Goal: Task Accomplishment & Management: Manage account settings

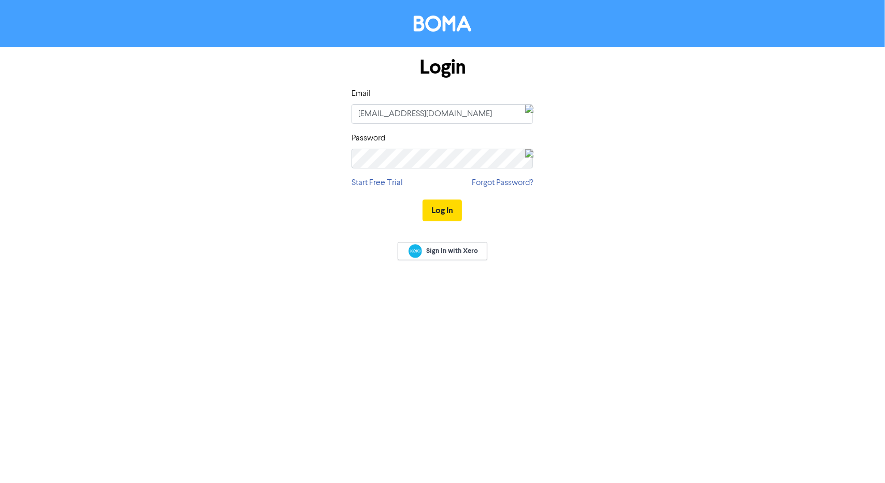
click at [439, 204] on button "Log In" at bounding box center [442, 211] width 39 height 22
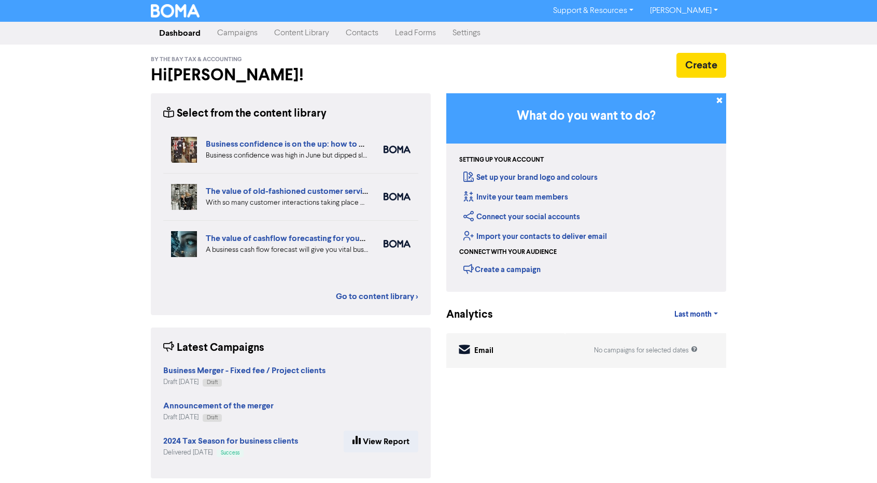
click at [240, 38] on link "Campaigns" at bounding box center [237, 33] width 57 height 21
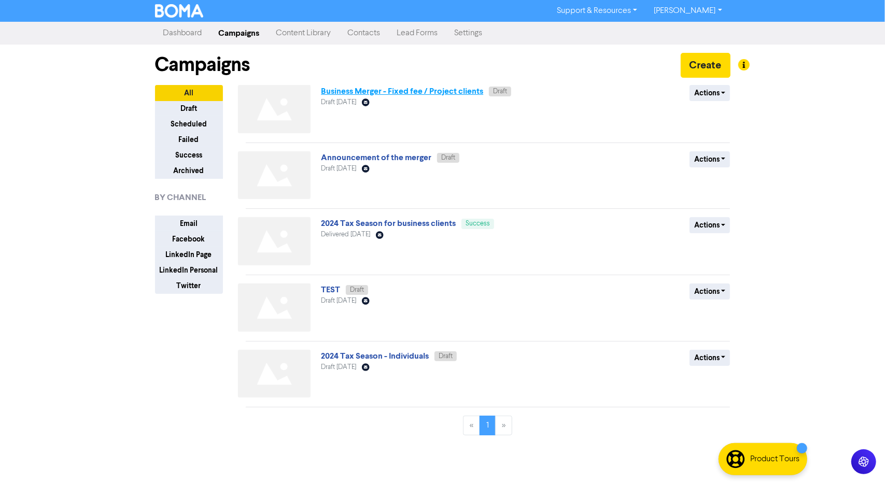
click at [411, 89] on link "Business Merger - Fixed fee / Project clients" at bounding box center [402, 91] width 162 height 10
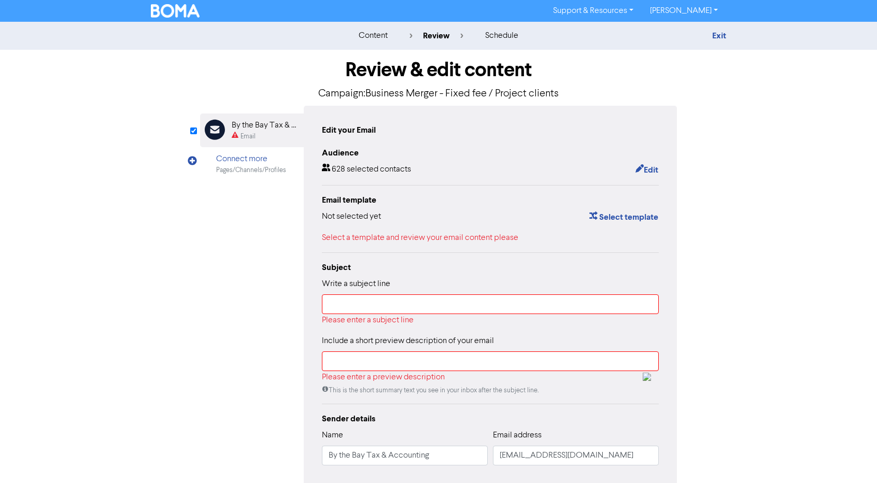
scroll to position [25, 0]
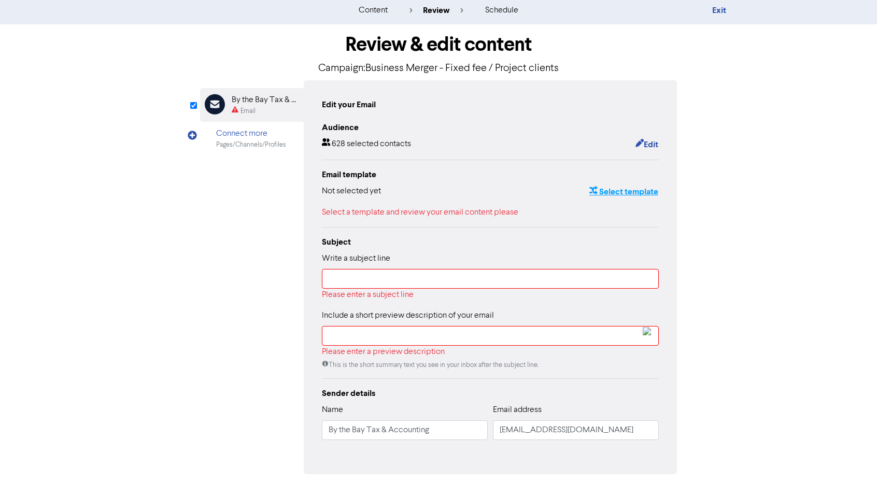
click at [607, 192] on button "Select template" at bounding box center [624, 191] width 70 height 13
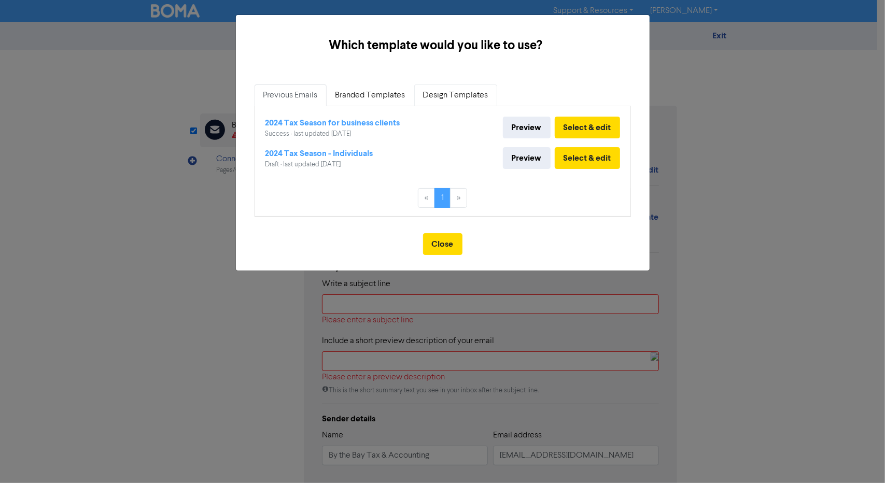
click at [436, 100] on link "Design Templates" at bounding box center [455, 96] width 83 height 22
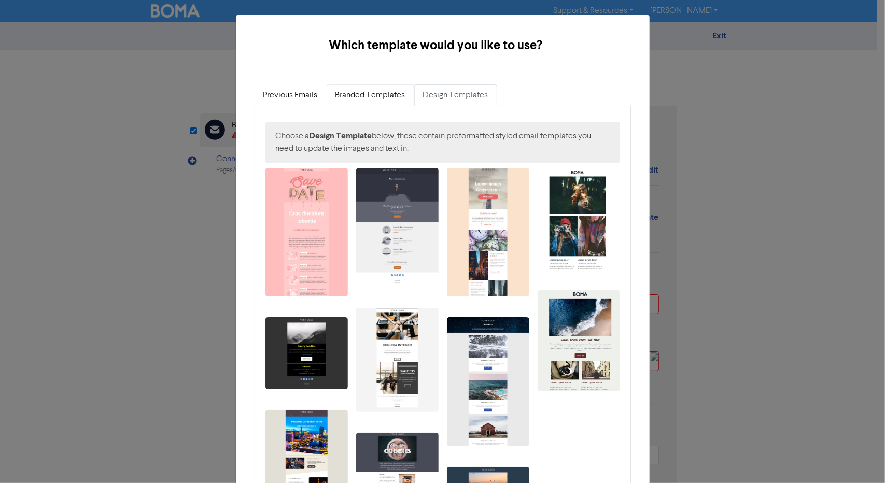
click at [374, 93] on link "Branded Templates" at bounding box center [371, 96] width 88 height 22
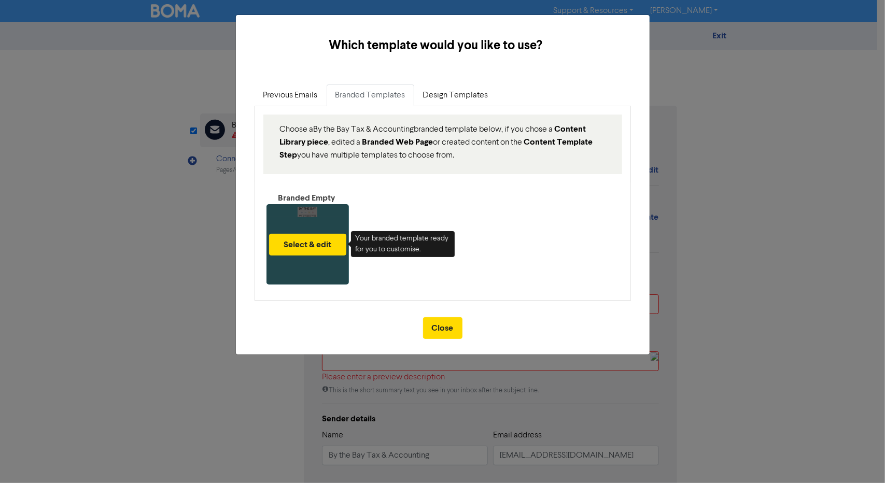
click at [303, 264] on div "Select & edit" at bounding box center [308, 244] width 82 height 80
click at [310, 254] on button "Select & edit" at bounding box center [307, 245] width 77 height 22
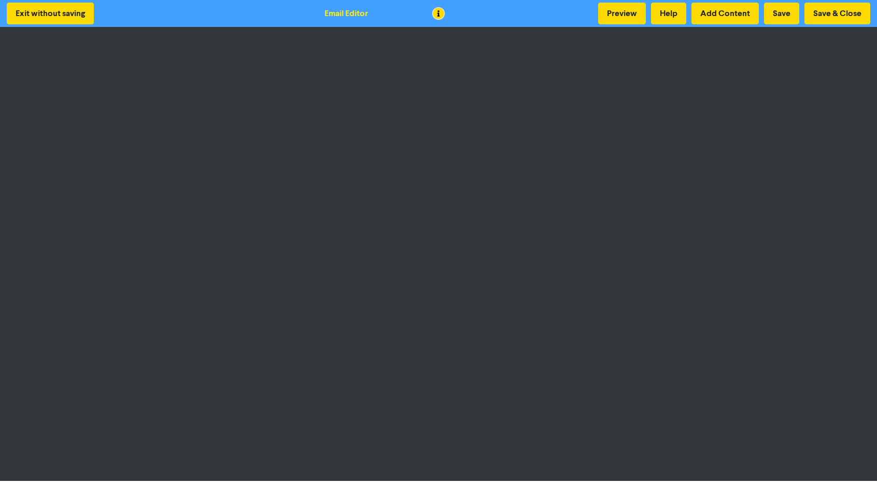
scroll to position [1, 0]
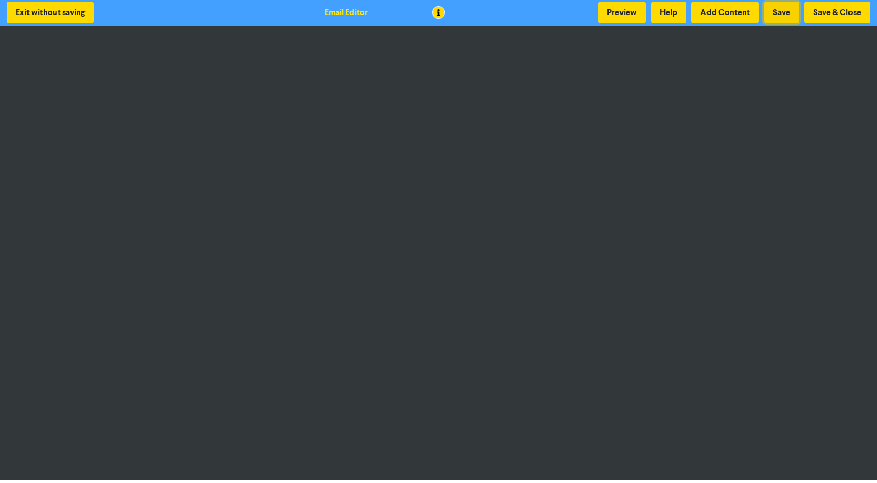
click at [788, 12] on button "Save" at bounding box center [781, 13] width 35 height 22
click at [848, 9] on button "Save & Close" at bounding box center [838, 13] width 66 height 22
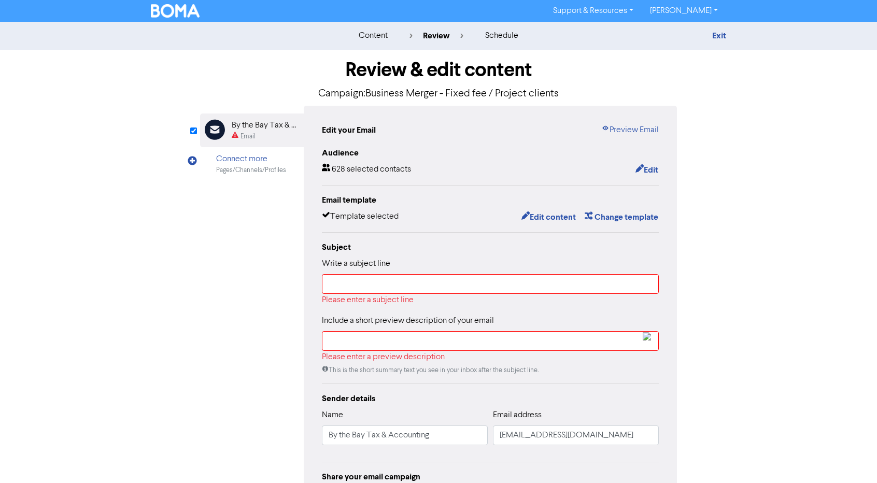
click at [626, 13] on link "Support & Resources" at bounding box center [593, 11] width 97 height 17
click at [598, 41] on button "FAQ & Guides" at bounding box center [594, 43] width 97 height 12
click at [372, 38] on div "content" at bounding box center [373, 36] width 29 height 12
click at [198, 6] on img at bounding box center [175, 10] width 49 height 13
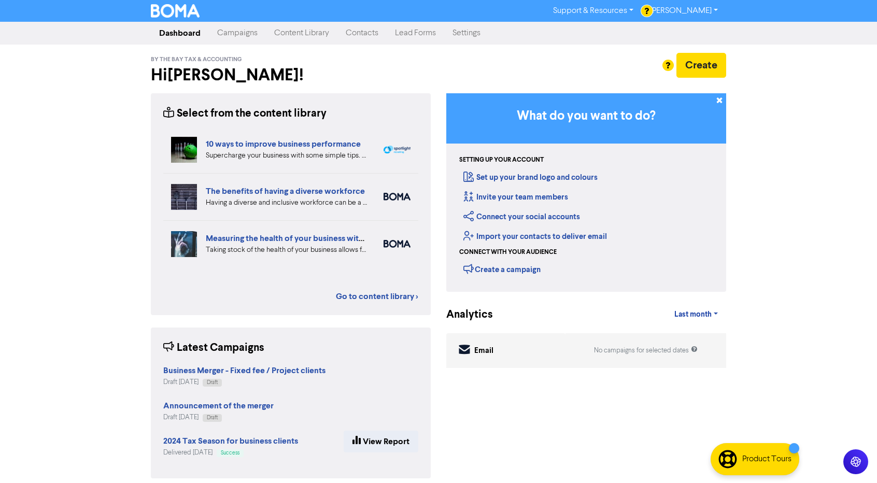
scroll to position [8, 0]
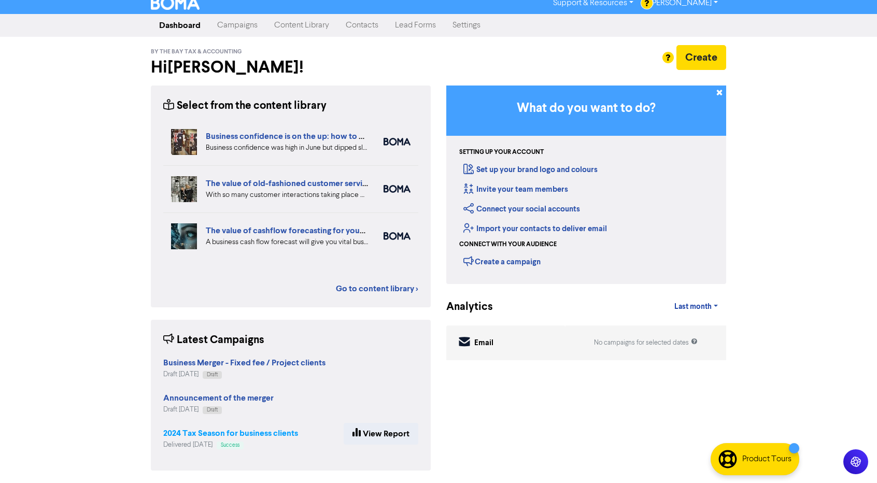
click at [197, 432] on strong "2024 Tax Season for business clients" at bounding box center [230, 433] width 135 height 10
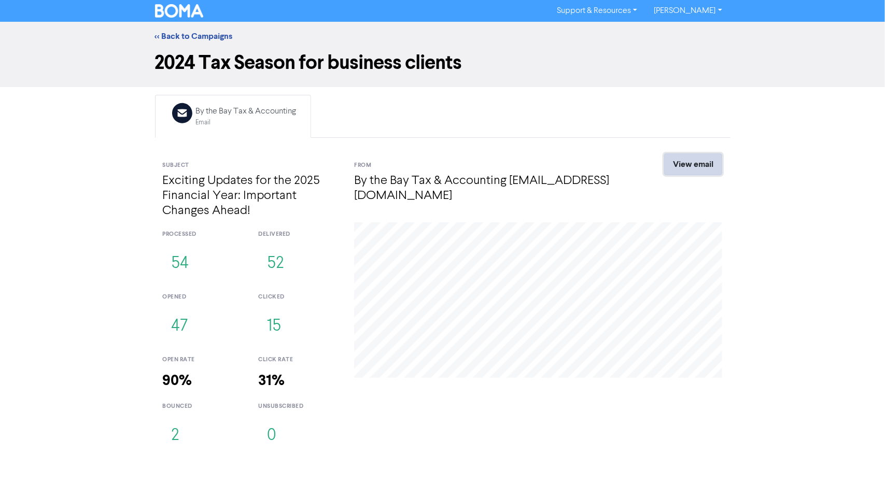
click at [719, 158] on link "View email" at bounding box center [693, 164] width 58 height 22
click at [168, 36] on link "<< Back to Campaigns" at bounding box center [194, 36] width 78 height 10
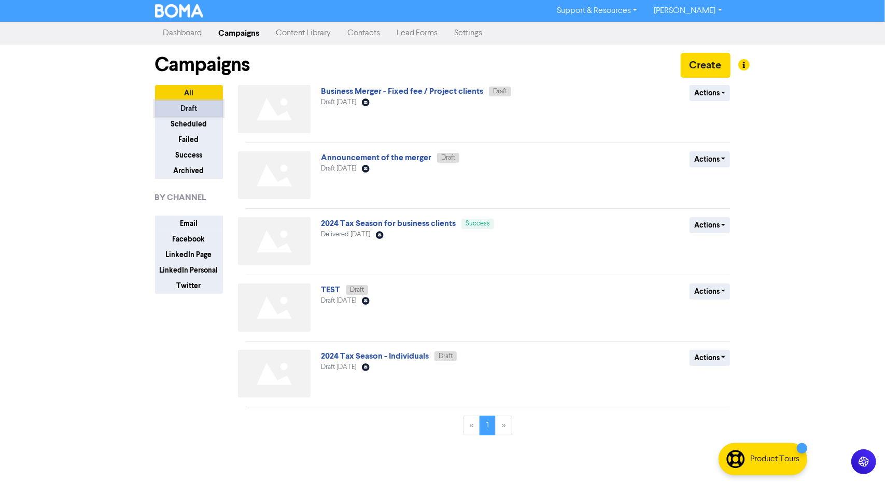
click at [179, 107] on button "Draft" at bounding box center [189, 109] width 68 height 16
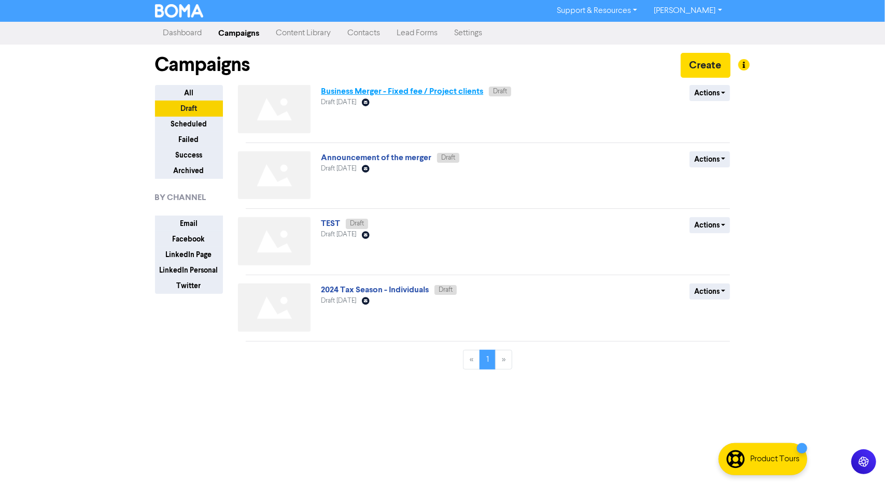
click at [335, 89] on link "Business Merger - Fixed fee / Project clients" at bounding box center [402, 91] width 162 height 10
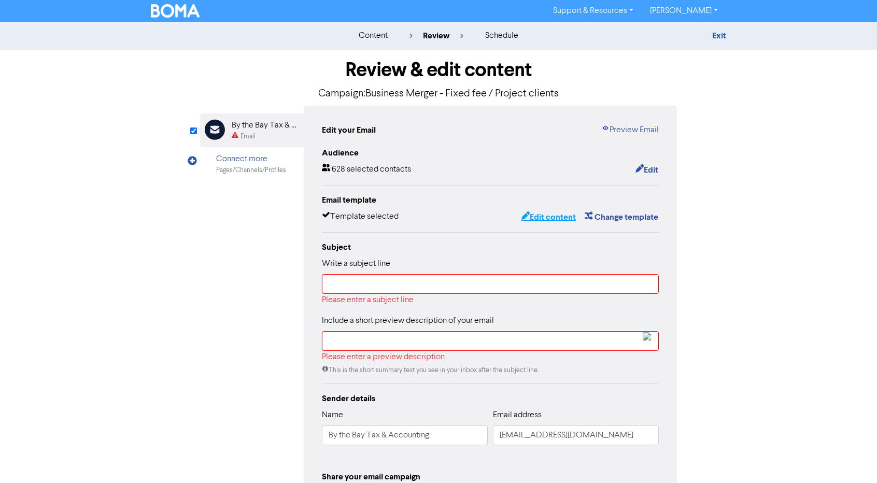
click at [546, 217] on button "Edit content" at bounding box center [548, 217] width 55 height 13
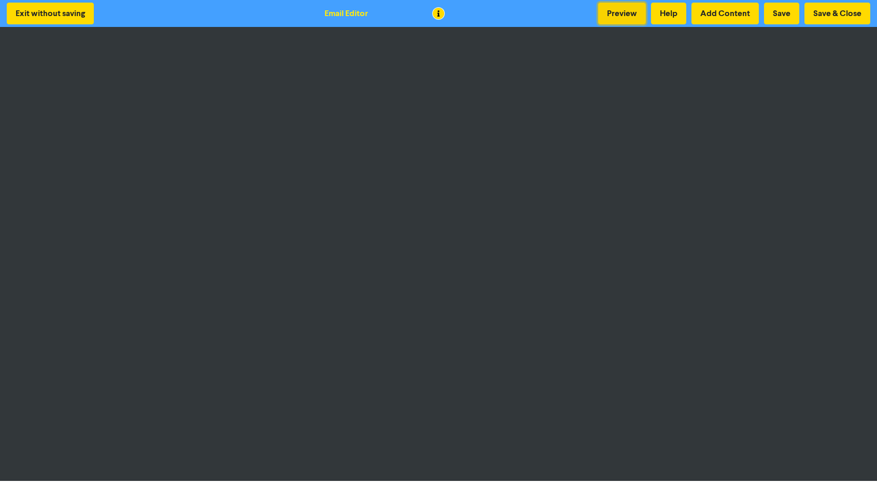
click at [629, 6] on button "Preview" at bounding box center [622, 14] width 48 height 22
click at [785, 6] on button "Save" at bounding box center [781, 14] width 35 height 22
click at [818, 20] on button "Save & Close" at bounding box center [838, 14] width 66 height 22
click at [852, 13] on button "Save & Close" at bounding box center [838, 14] width 66 height 22
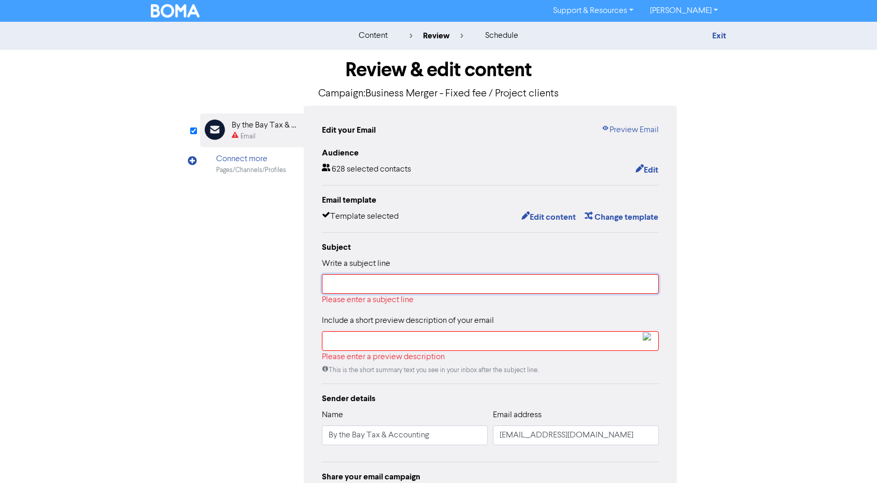
click at [360, 277] on input "text" at bounding box center [490, 284] width 337 height 20
paste input "A New Chapter for By The Bay Tax & Accounting"
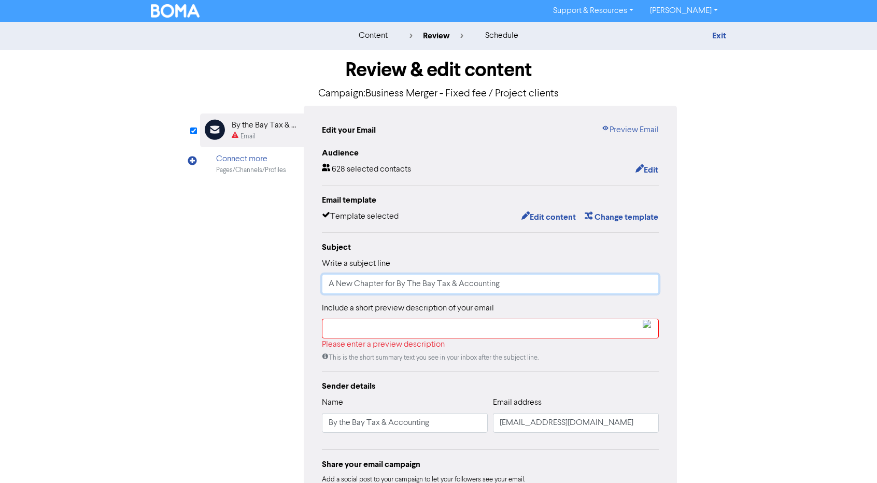
type input "A New Chapter for By The Bay Tax & Accounting"
click at [373, 338] on input "text" at bounding box center [490, 329] width 337 height 20
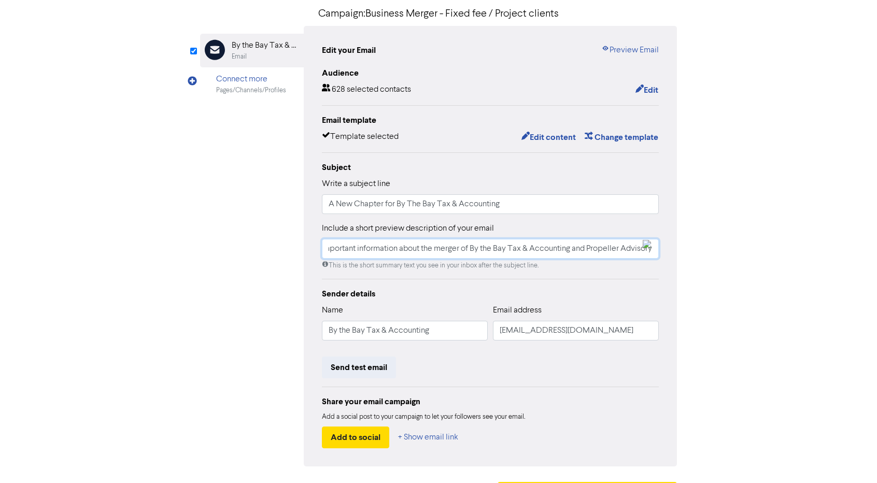
scroll to position [100, 0]
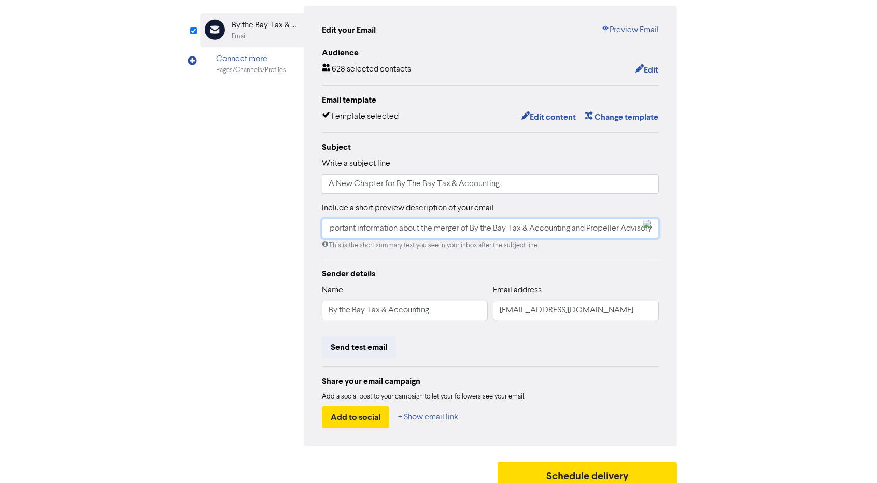
type input "Important information about the merger of By the Bay Tax & Accounting and Prope…"
click at [388, 311] on input "By the Bay Tax & Accounting" at bounding box center [405, 311] width 166 height 20
click at [435, 313] on input "By the Bay Tax & Accounting" at bounding box center [405, 311] width 166 height 20
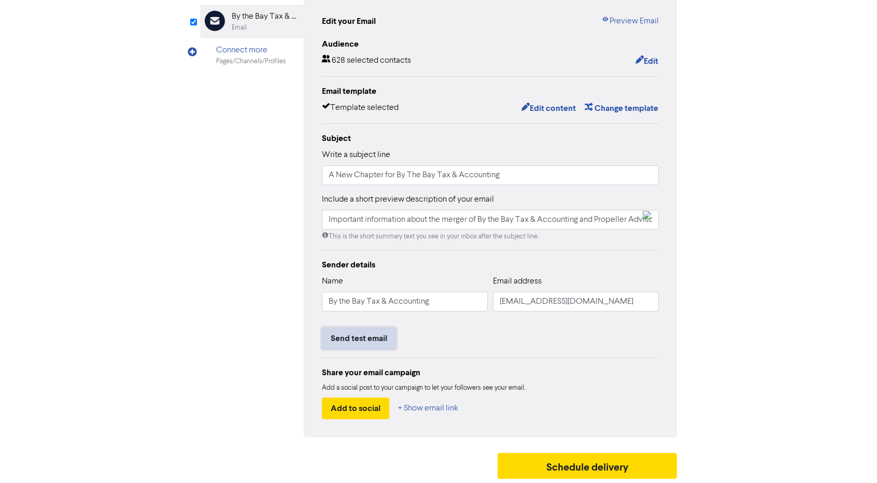
click at [368, 343] on button "Send test email" at bounding box center [359, 339] width 74 height 22
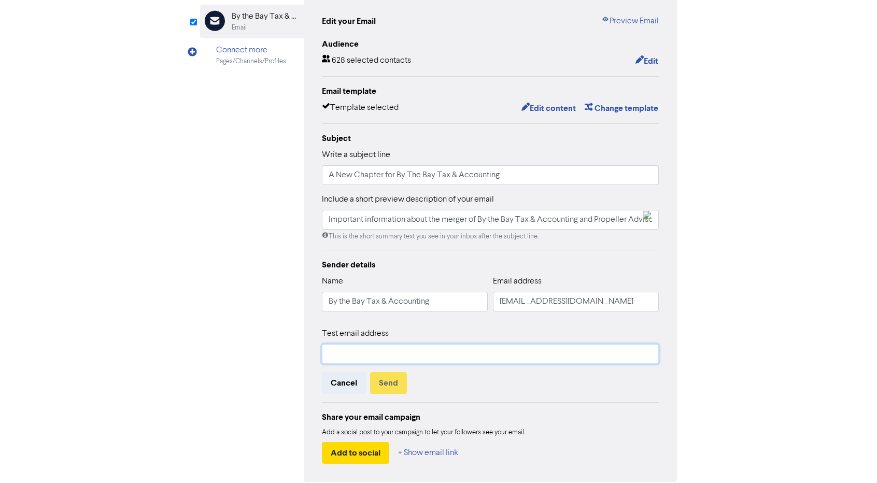
click at [410, 354] on input "text" at bounding box center [490, 354] width 337 height 20
type input "shellyrstephens@gmail.com"
click at [394, 392] on button "Send" at bounding box center [388, 383] width 37 height 22
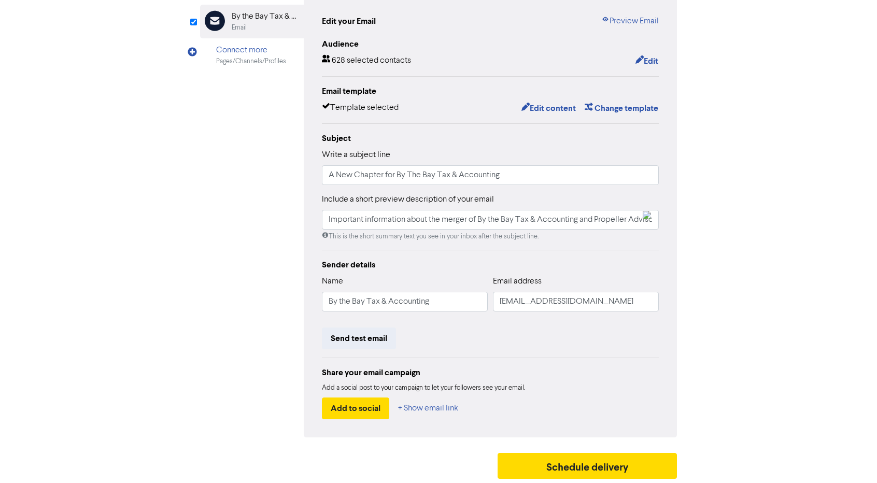
scroll to position [0, 0]
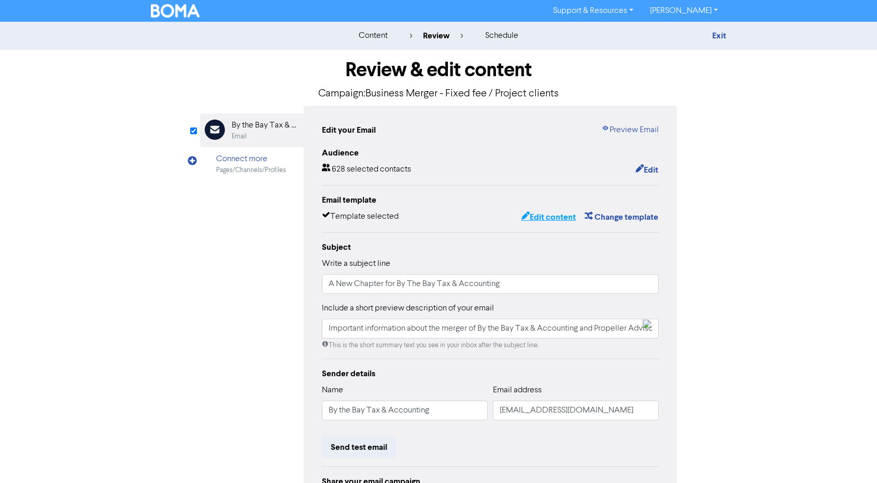
click at [555, 216] on button "Edit content" at bounding box center [548, 217] width 55 height 13
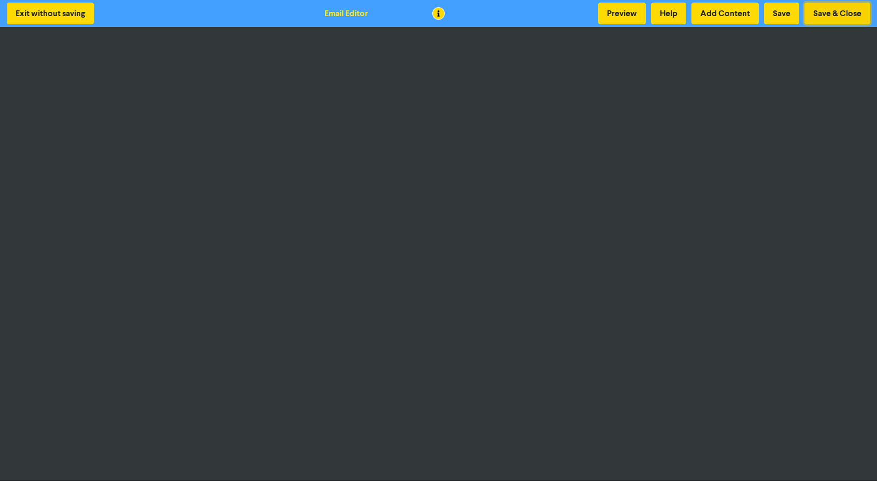
click at [831, 13] on button "Save & Close" at bounding box center [838, 14] width 66 height 22
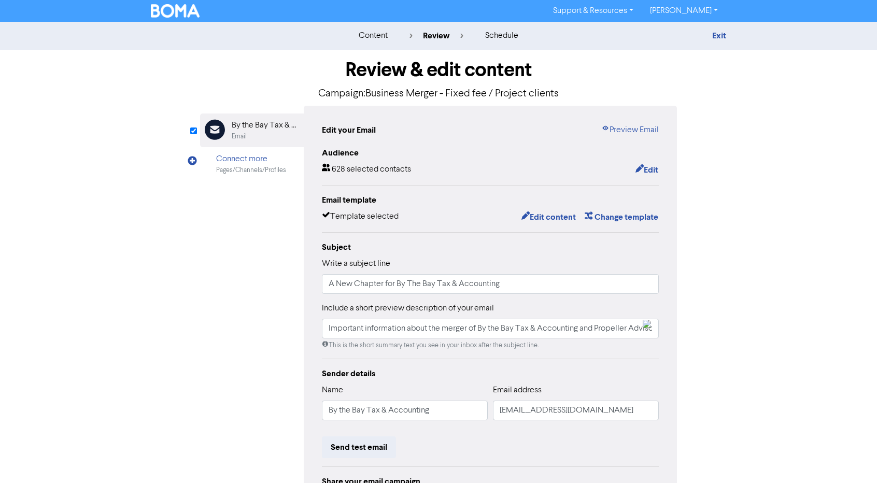
click at [169, 16] on img at bounding box center [175, 10] width 49 height 13
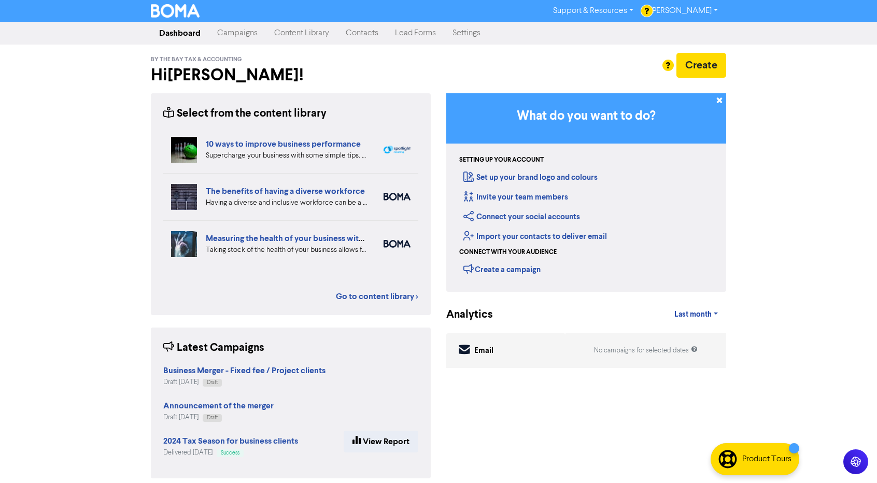
click at [368, 36] on link "Contacts" at bounding box center [362, 33] width 49 height 21
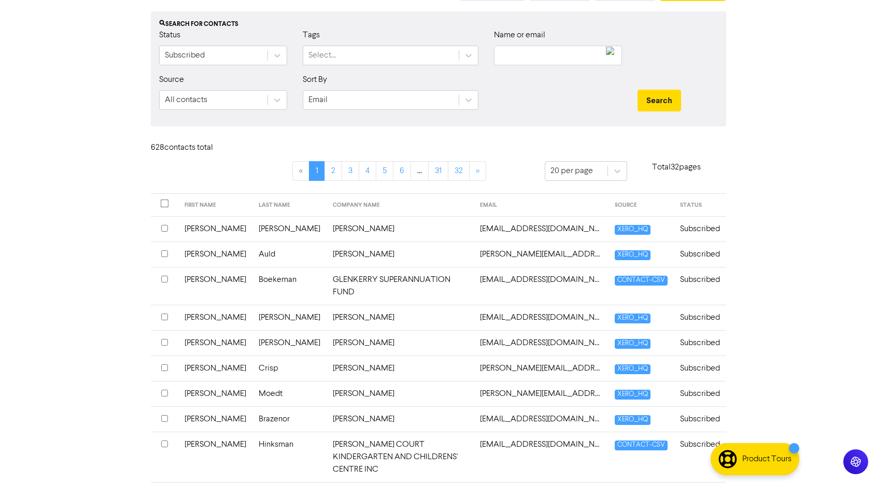
scroll to position [77, 0]
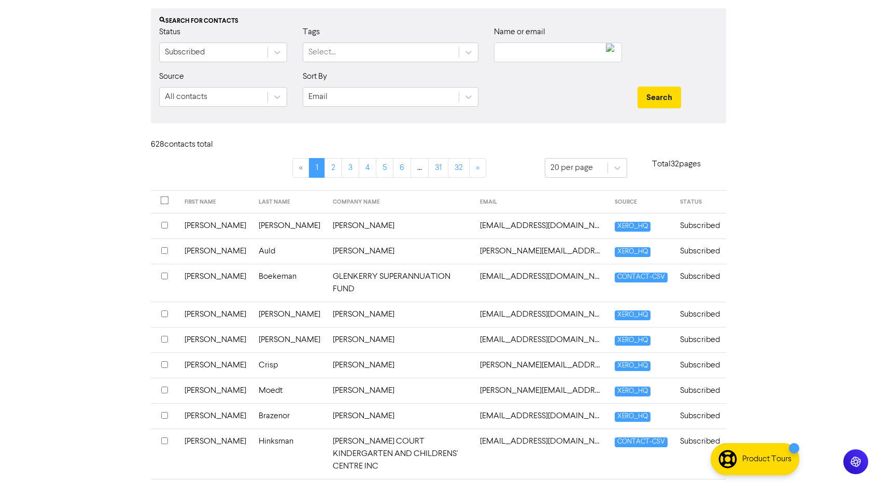
click at [164, 311] on input "checkbox" at bounding box center [164, 314] width 7 height 7
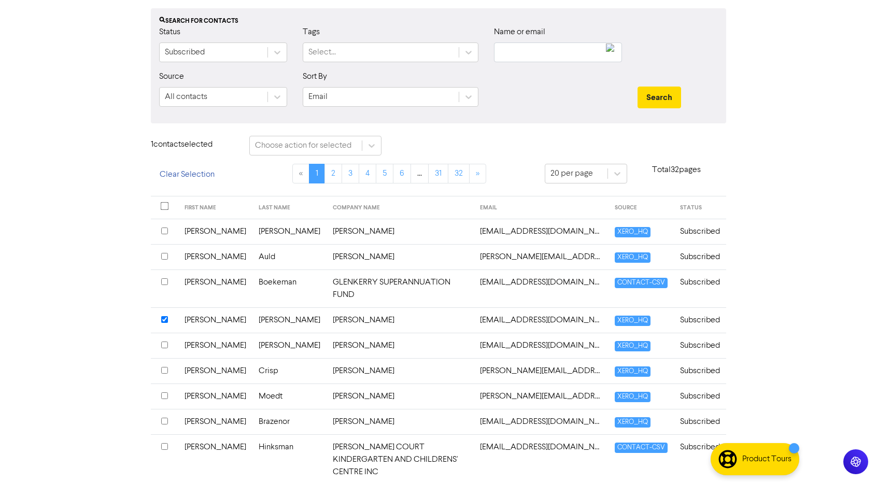
click at [164, 316] on input "checkbox" at bounding box center [164, 319] width 7 height 7
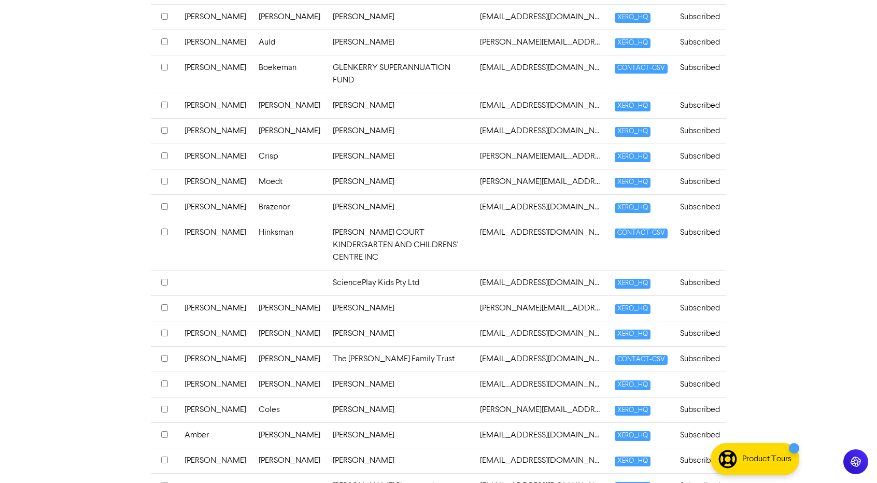
scroll to position [324, 0]
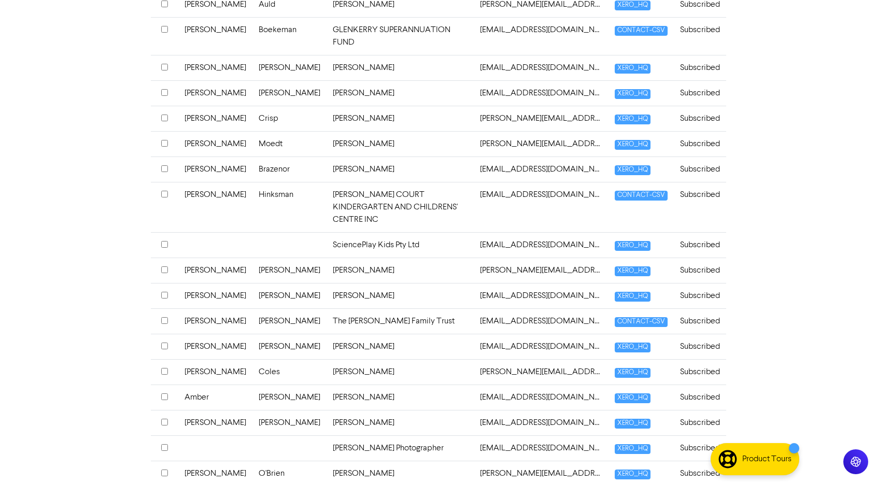
click at [163, 317] on input "checkbox" at bounding box center [164, 320] width 7 height 7
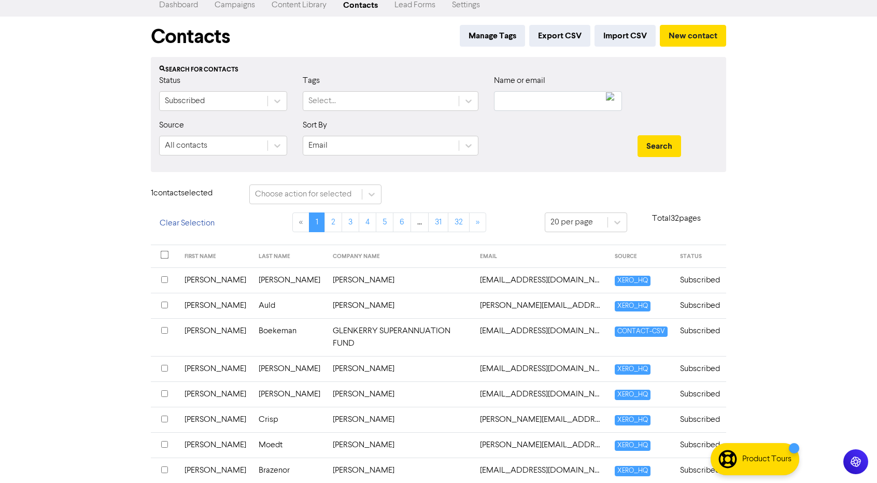
scroll to position [0, 0]
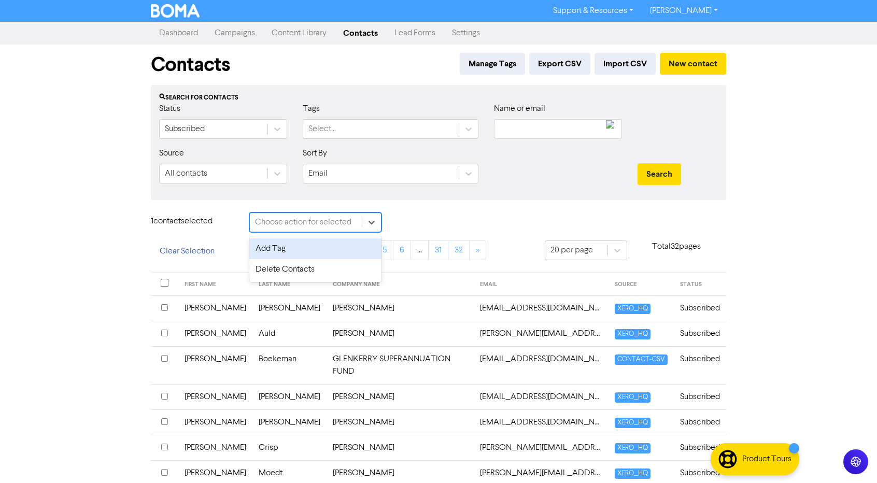
click at [317, 217] on div "Choose action for selected" at bounding box center [303, 222] width 96 height 12
click at [119, 249] on div "Support & Resources Video Tutorials FAQ & Guides Marketing Education Shelly Ste…" at bounding box center [438, 241] width 877 height 483
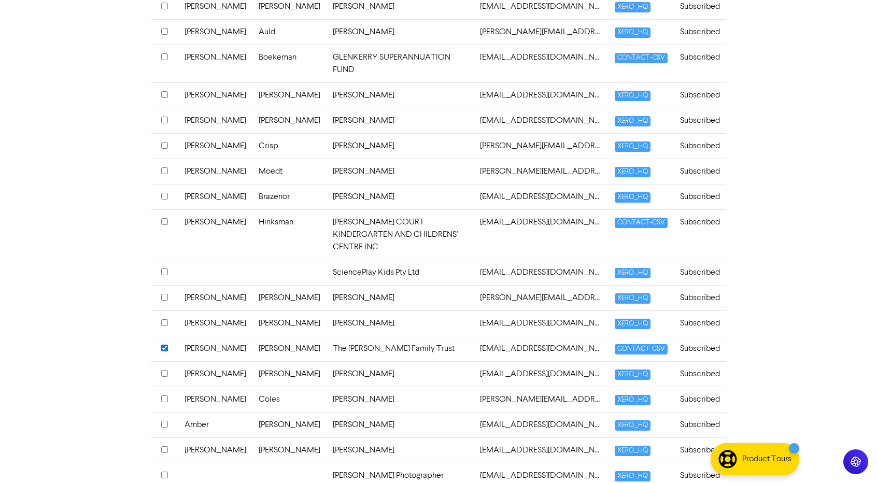
scroll to position [303, 0]
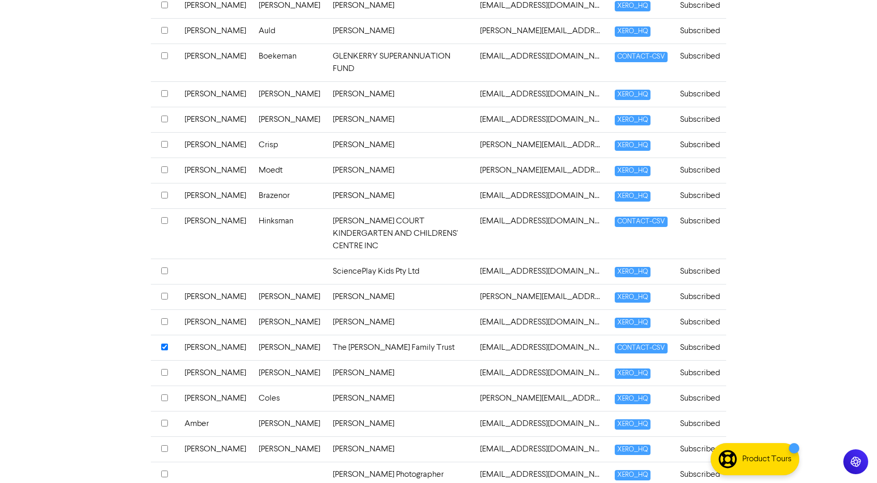
click at [163, 293] on input "checkbox" at bounding box center [164, 296] width 7 height 7
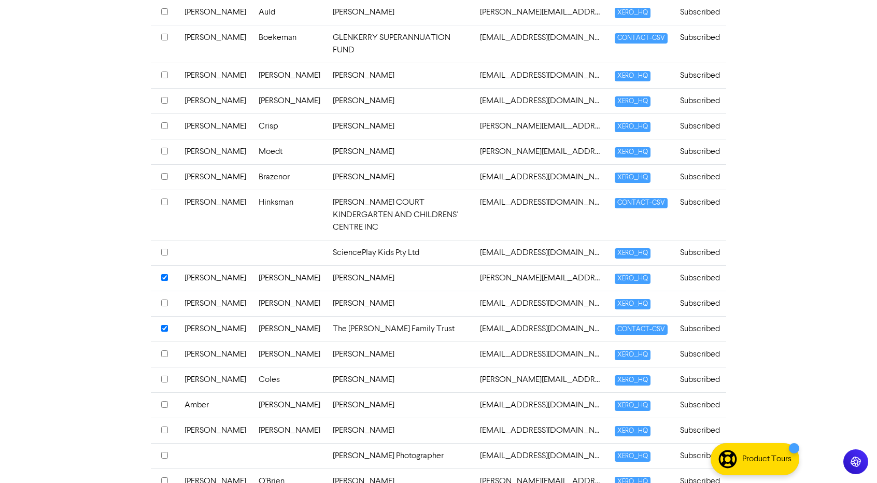
scroll to position [326, 0]
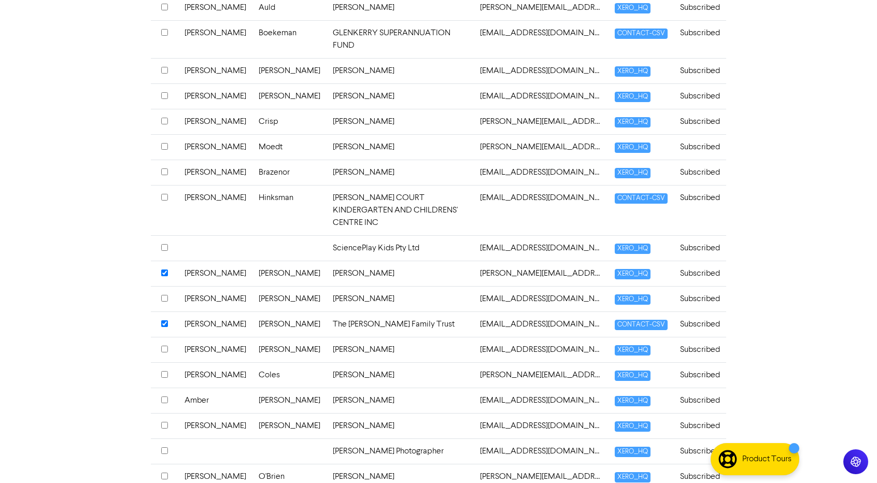
click at [164, 346] on input "checkbox" at bounding box center [164, 349] width 7 height 7
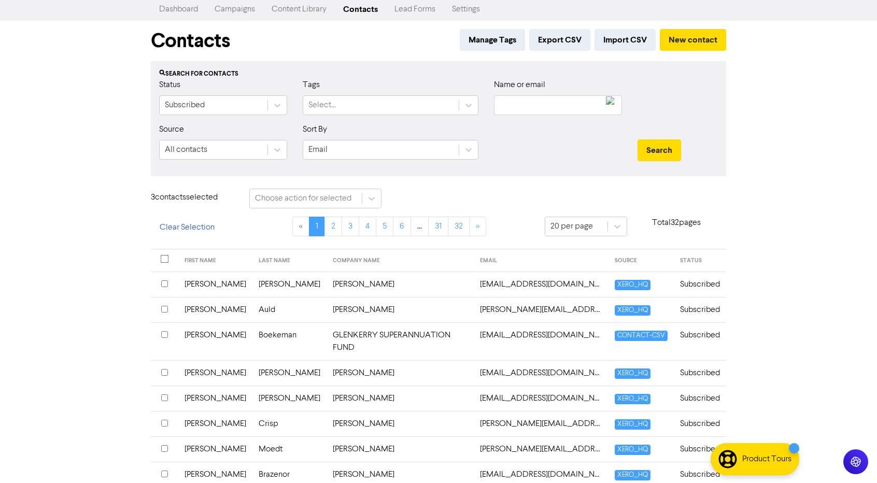
scroll to position [0, 0]
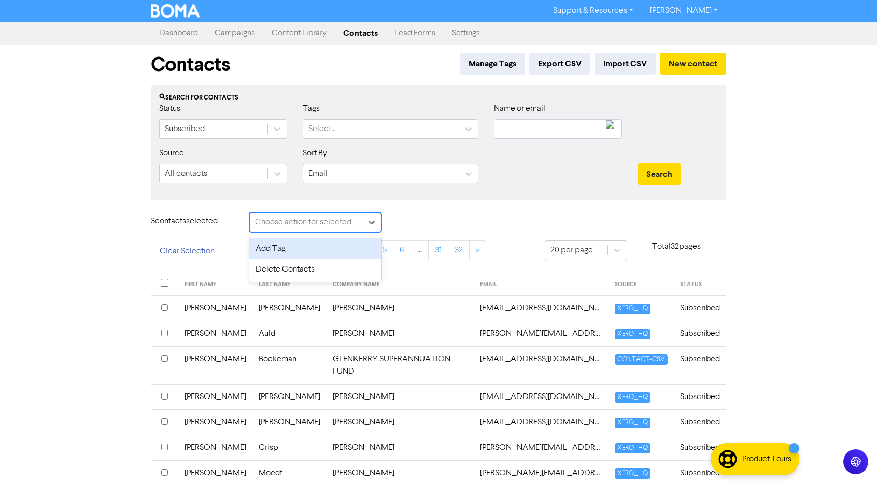
click at [290, 226] on div "Choose action for selected" at bounding box center [303, 222] width 96 height 12
click at [289, 275] on div "Delete Contacts" at bounding box center [315, 269] width 132 height 21
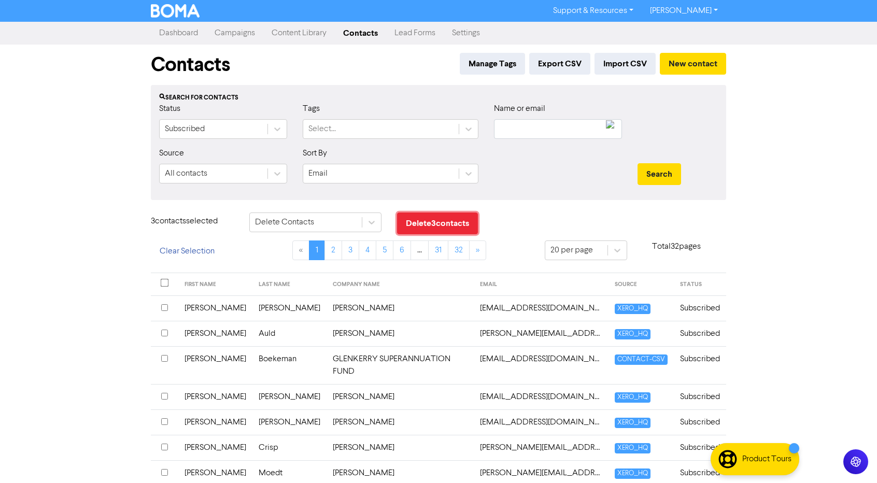
click at [437, 219] on button "Delete 3 contact s" at bounding box center [437, 224] width 81 height 22
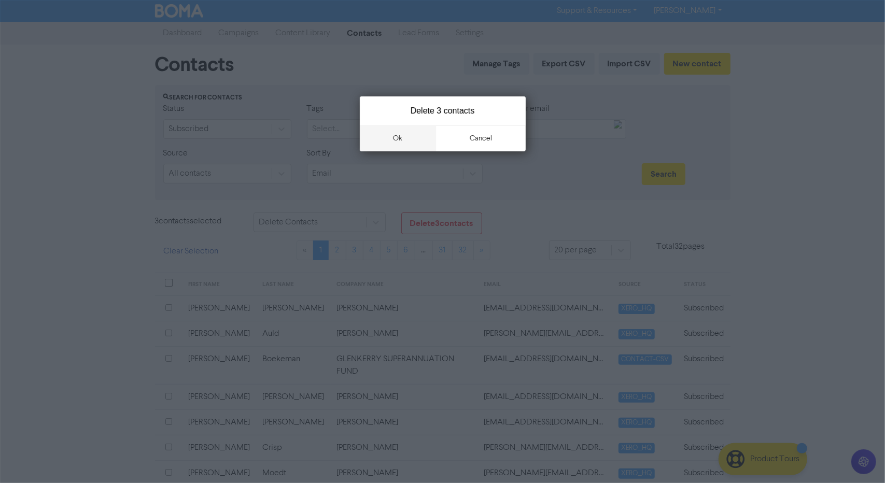
click at [409, 138] on button "ok" at bounding box center [398, 138] width 77 height 26
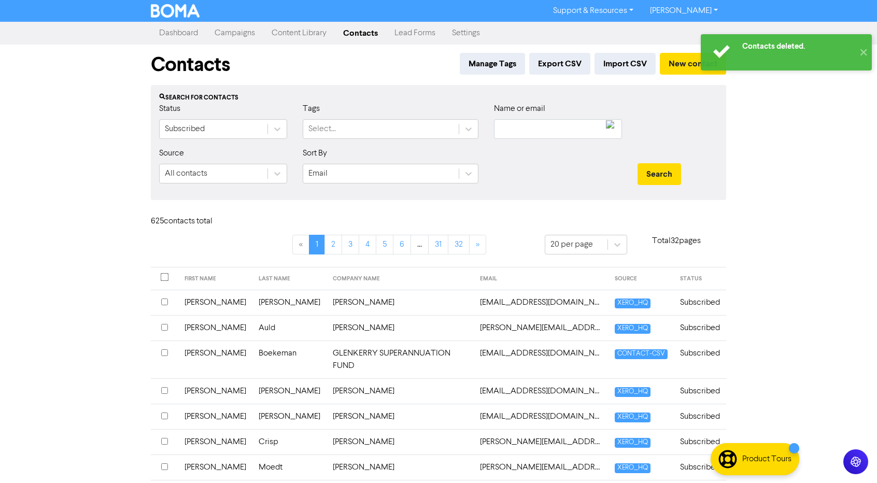
scroll to position [363, 0]
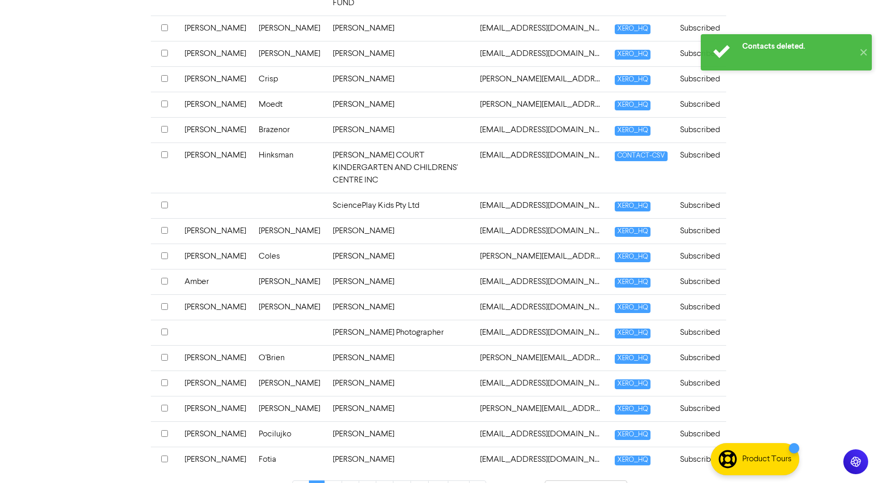
click at [165, 456] on input "checkbox" at bounding box center [164, 459] width 7 height 7
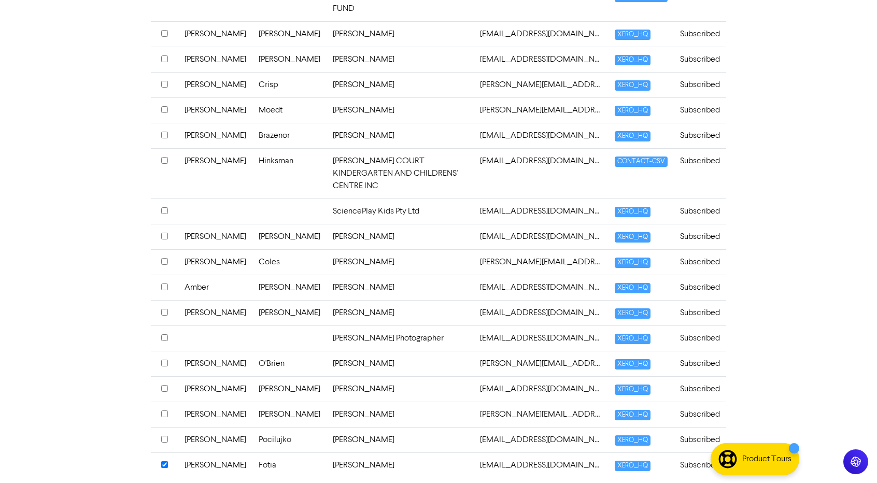
scroll to position [368, 0]
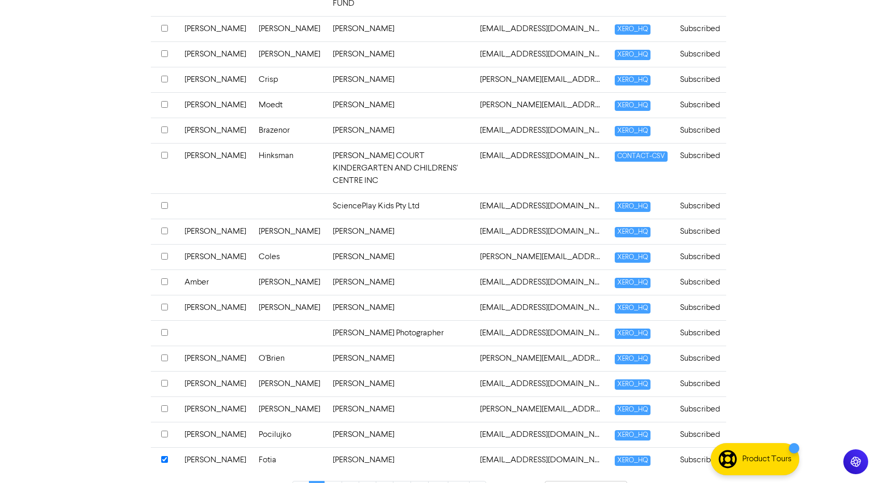
click at [163, 278] on input "checkbox" at bounding box center [164, 281] width 7 height 7
click at [166, 278] on input "checkbox" at bounding box center [164, 281] width 7 height 7
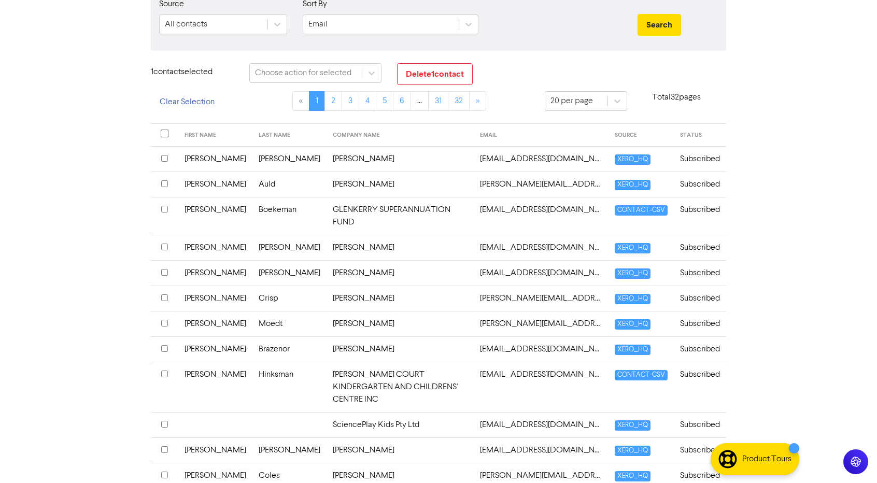
scroll to position [0, 0]
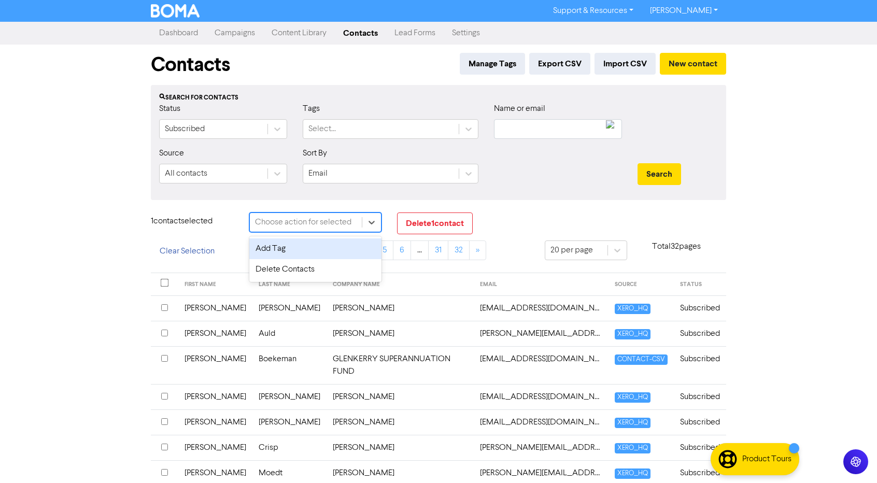
click at [289, 221] on div "Choose action for selected" at bounding box center [303, 222] width 96 height 12
click at [441, 217] on button "Delete 1 contact" at bounding box center [435, 224] width 76 height 22
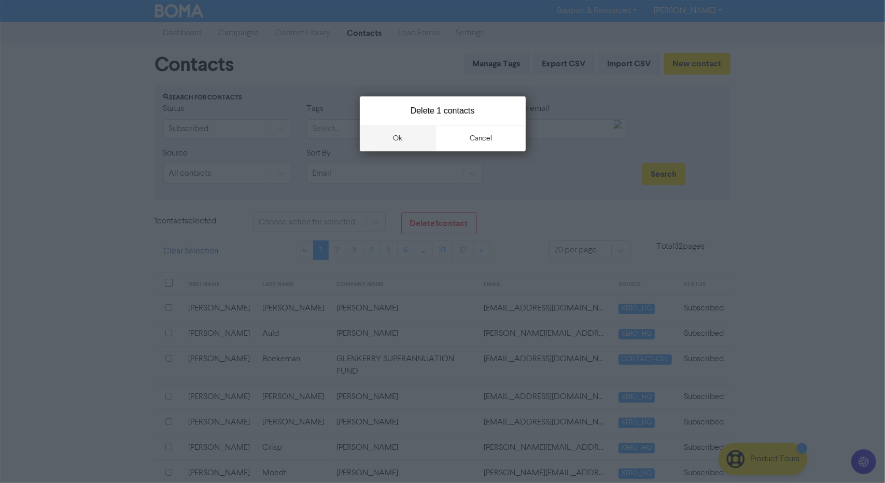
click at [397, 145] on button "ok" at bounding box center [398, 138] width 77 height 26
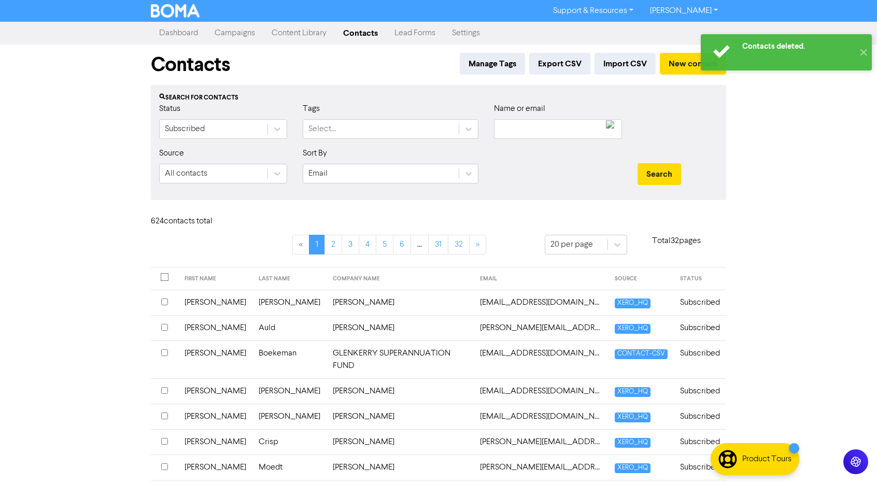
scroll to position [363, 0]
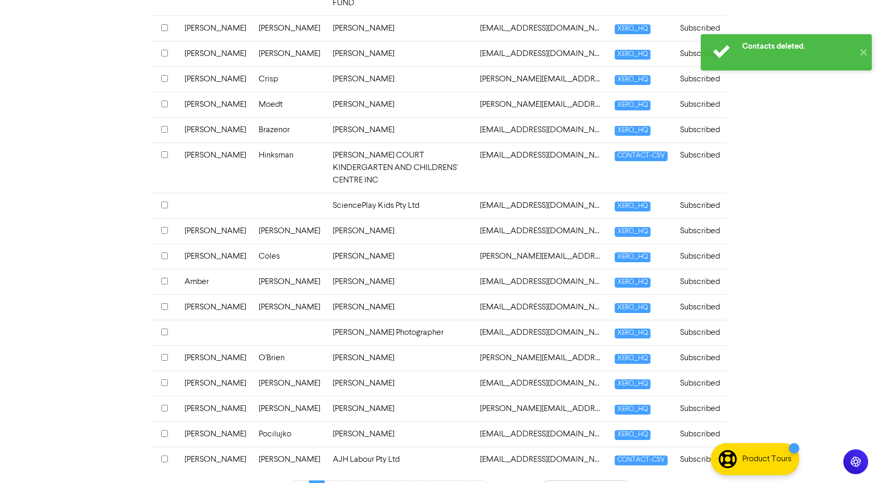
click at [164, 456] on input "checkbox" at bounding box center [164, 459] width 7 height 7
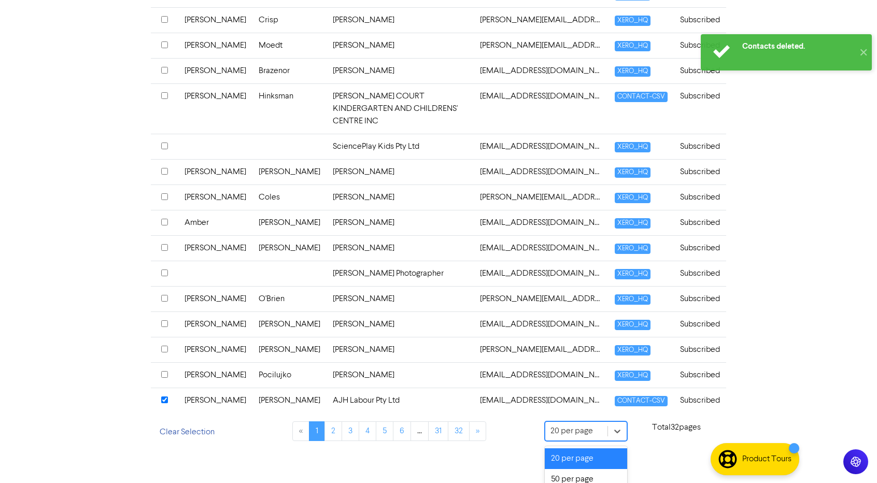
click at [592, 442] on div "option 100 per page focused, 3 of 3. 3 results available. Use Up and Down to ch…" at bounding box center [586, 432] width 82 height 21
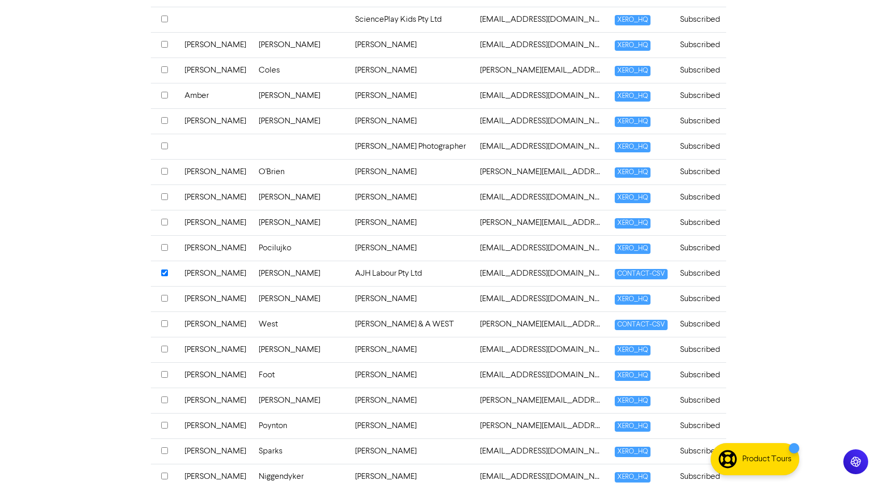
scroll to position [555, 0]
click at [164, 295] on input "checkbox" at bounding box center [164, 298] width 7 height 7
click at [166, 345] on input "checkbox" at bounding box center [164, 348] width 7 height 7
click at [168, 396] on input "checkbox" at bounding box center [164, 399] width 7 height 7
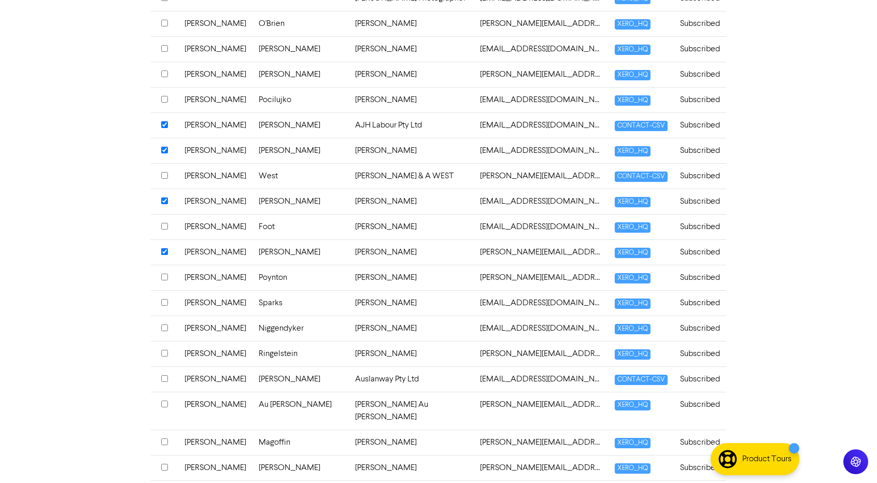
scroll to position [704, 0]
click at [165, 299] on input "checkbox" at bounding box center [164, 302] width 7 height 7
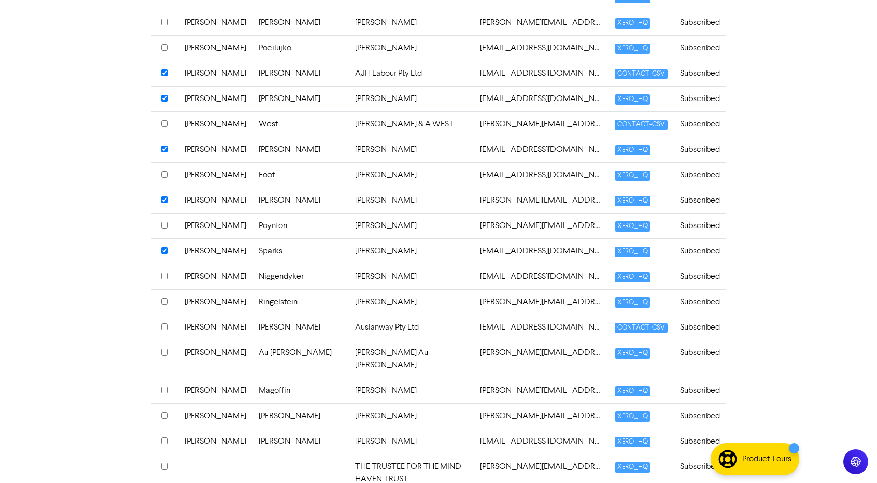
scroll to position [756, 0]
click at [164, 348] on input "checkbox" at bounding box center [164, 351] width 7 height 7
click at [163, 348] on input "checkbox" at bounding box center [164, 351] width 7 height 7
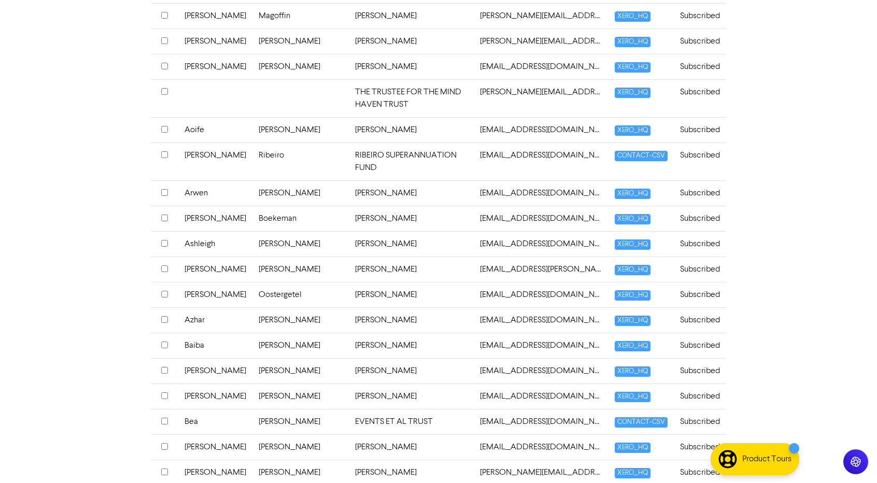
scroll to position [1142, 0]
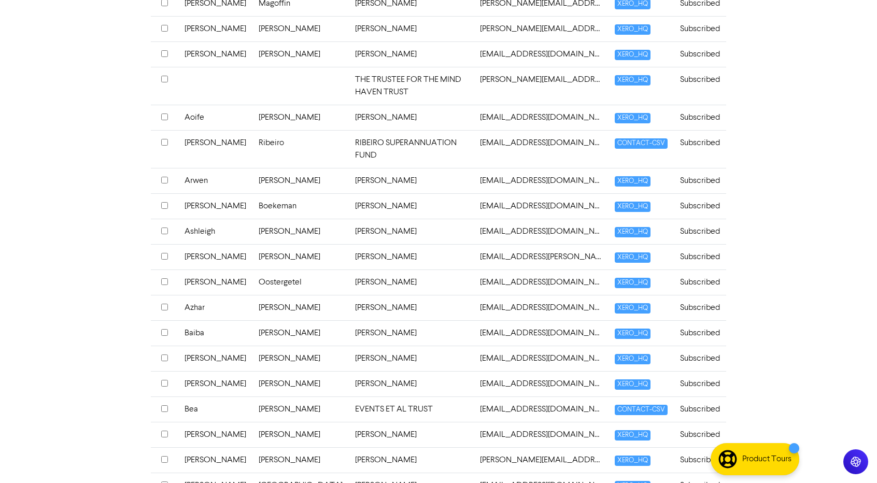
click at [164, 304] on input "checkbox" at bounding box center [164, 307] width 7 height 7
click at [163, 380] on input "checkbox" at bounding box center [164, 383] width 7 height 7
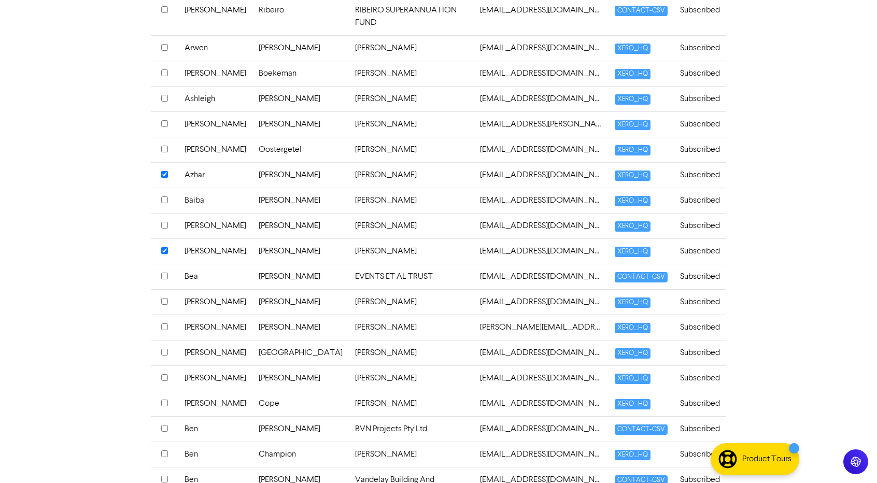
scroll to position [1278, 0]
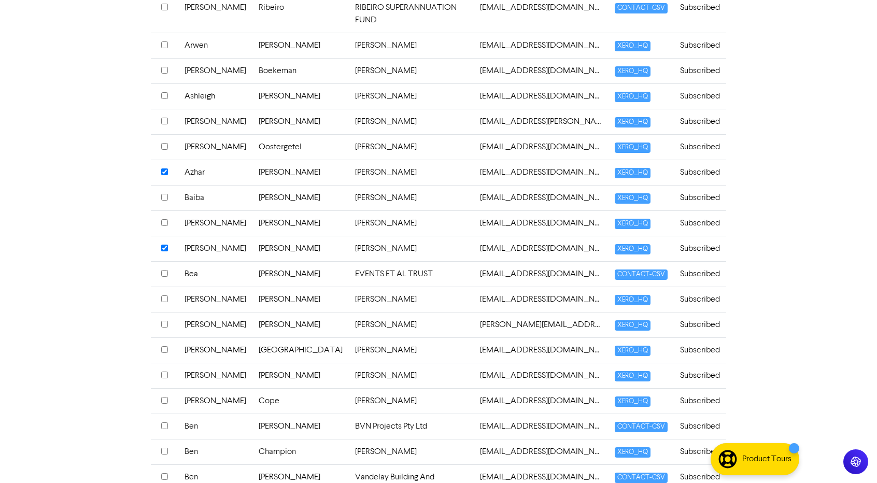
click at [163, 372] on input "checkbox" at bounding box center [164, 375] width 7 height 7
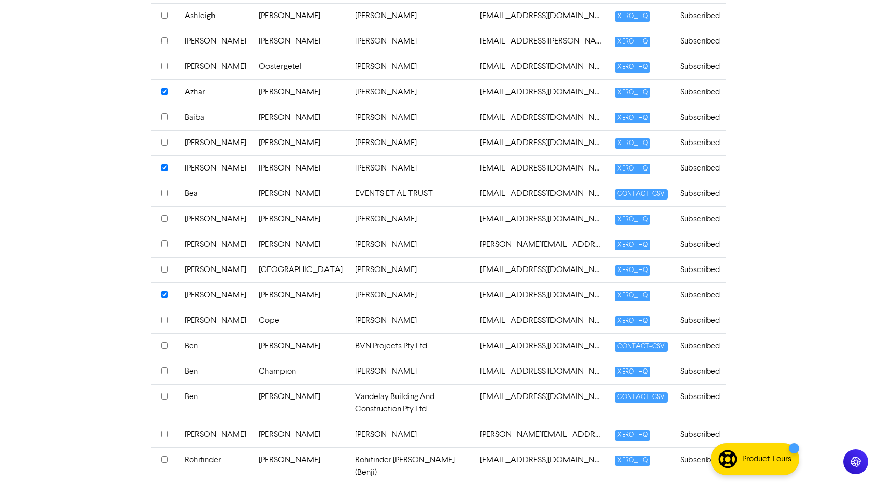
scroll to position [1371, 0]
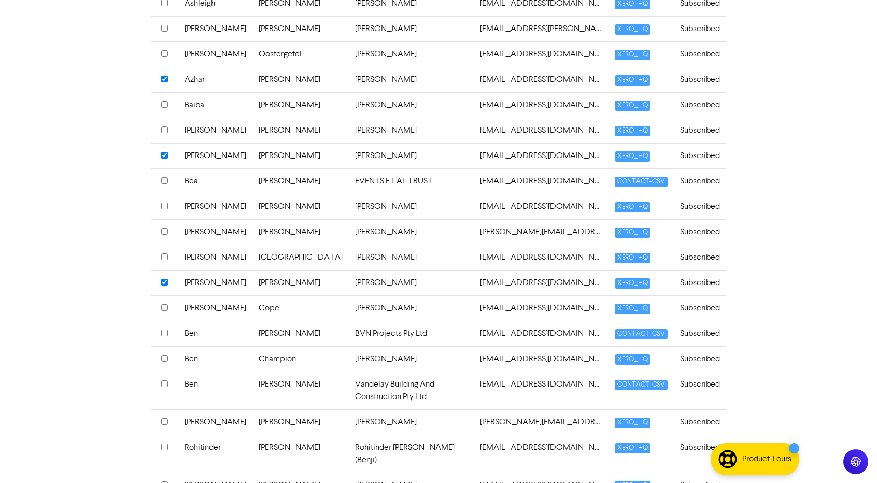
click at [164, 355] on input "checkbox" at bounding box center [164, 358] width 7 height 7
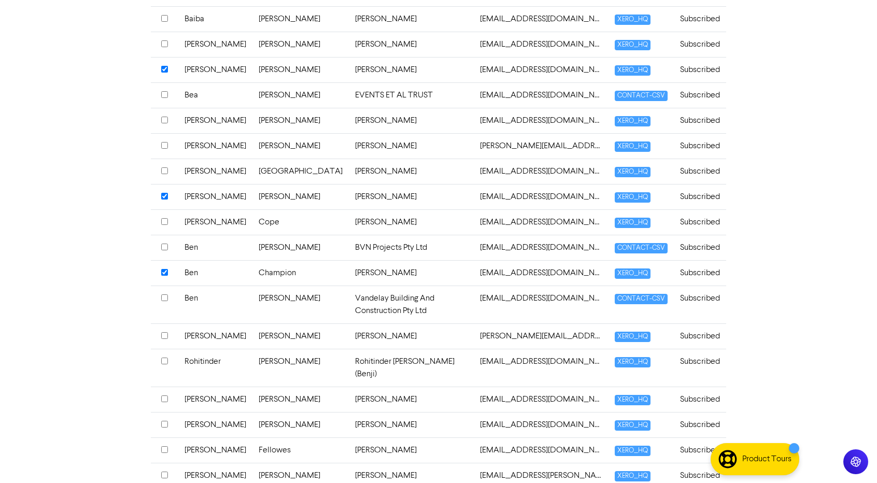
scroll to position [1459, 0]
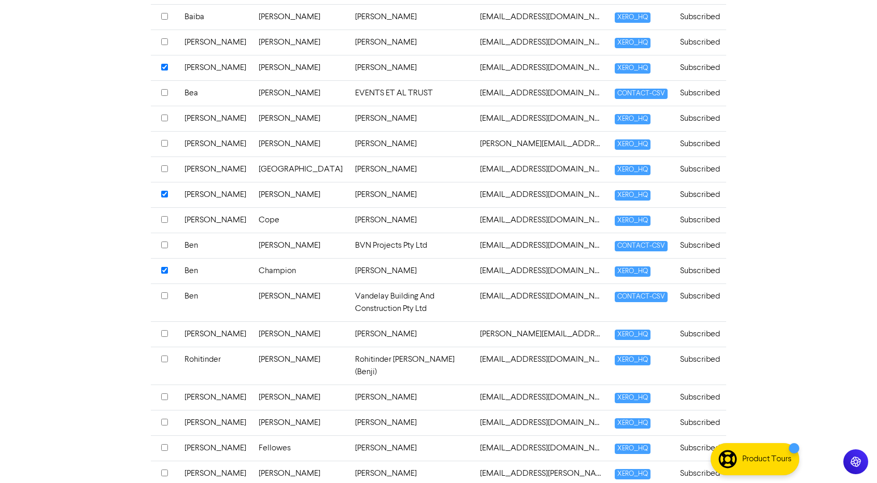
click at [164, 394] on input "checkbox" at bounding box center [164, 397] width 7 height 7
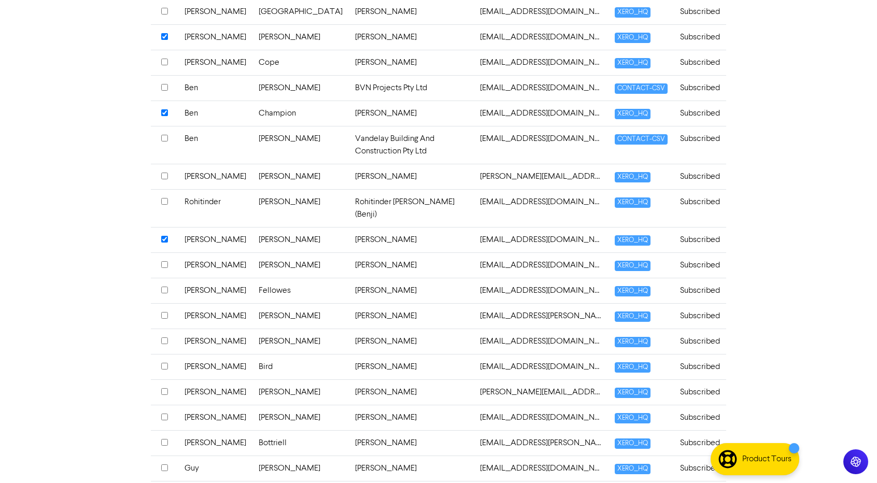
scroll to position [1618, 0]
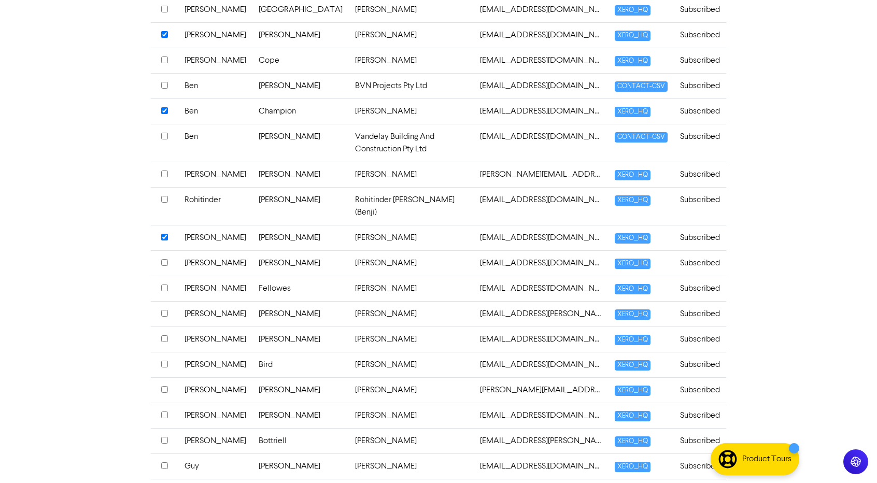
click at [166, 412] on input "checkbox" at bounding box center [164, 415] width 7 height 7
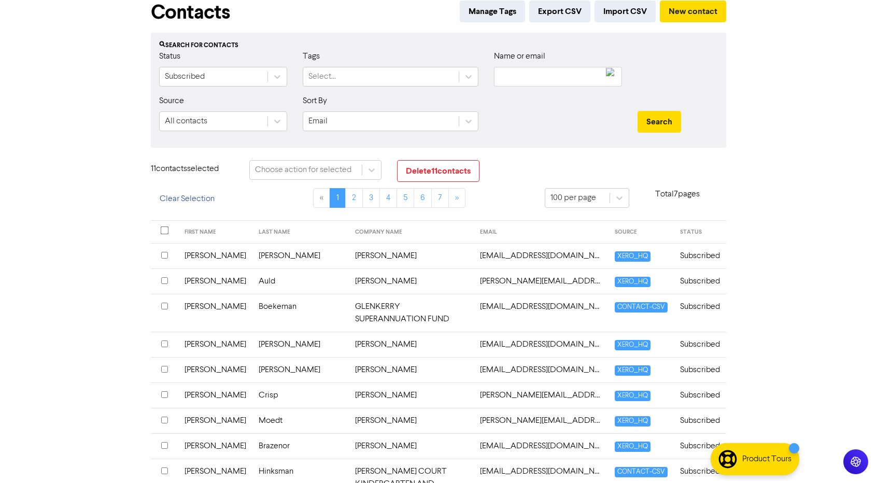
scroll to position [0, 0]
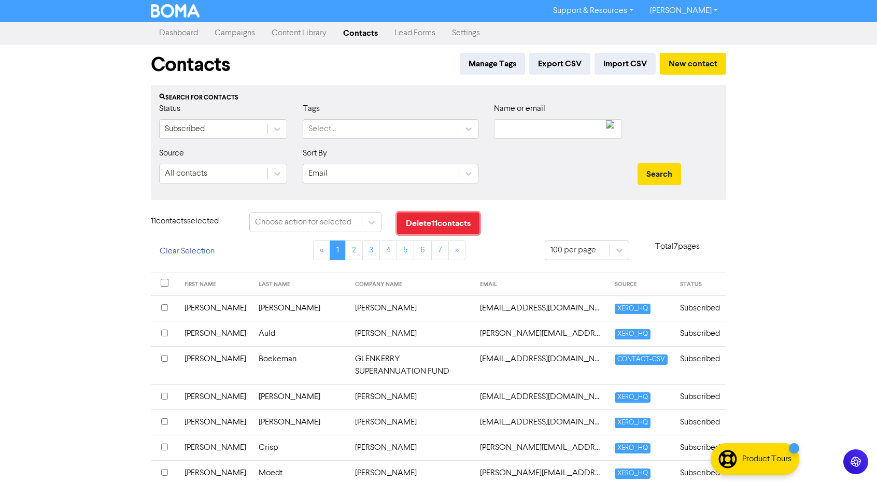
click at [454, 225] on button "Delete 11 contact s" at bounding box center [438, 224] width 82 height 22
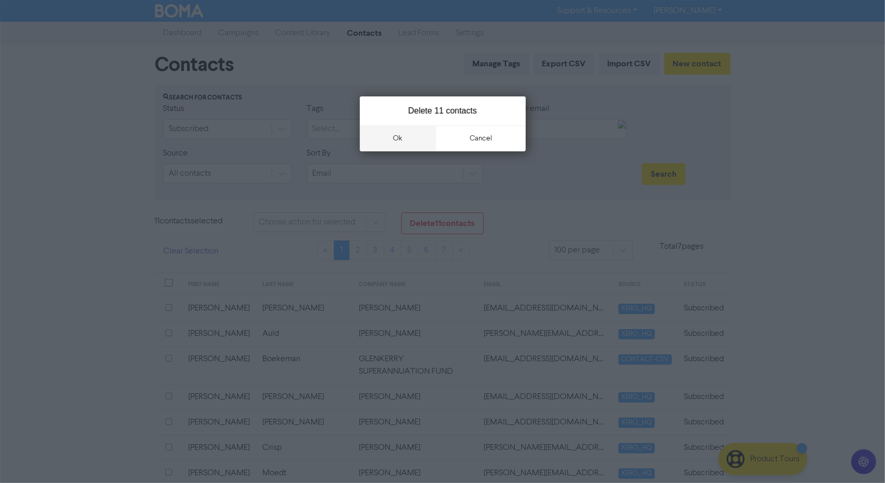
click at [396, 137] on button "ok" at bounding box center [398, 138] width 77 height 26
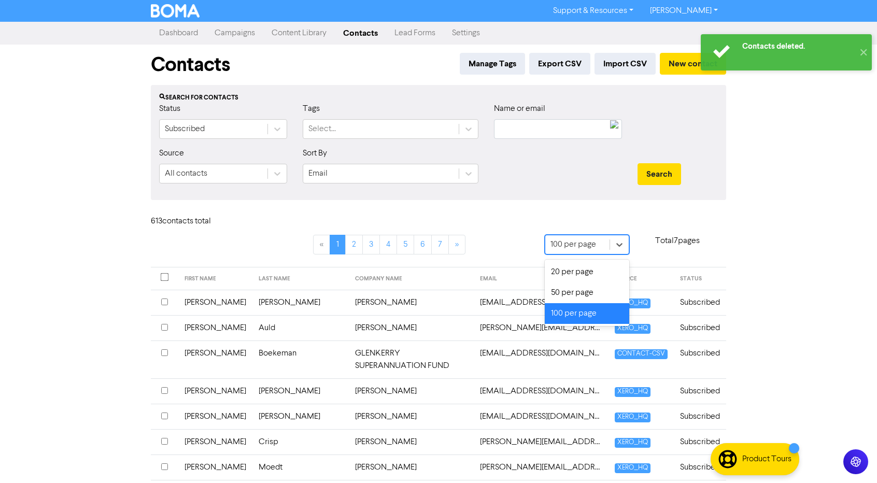
click at [591, 245] on div "100 per page" at bounding box center [574, 245] width 46 height 12
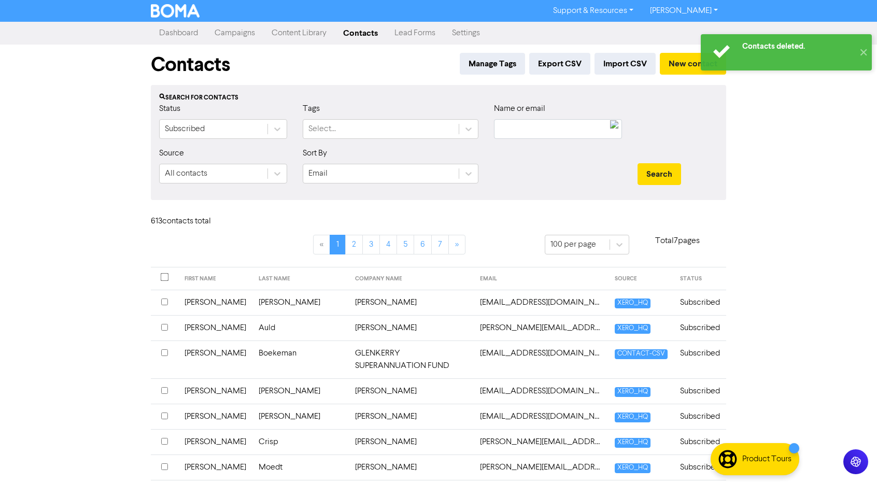
click at [190, 276] on th "FIRST NAME" at bounding box center [215, 279] width 74 height 23
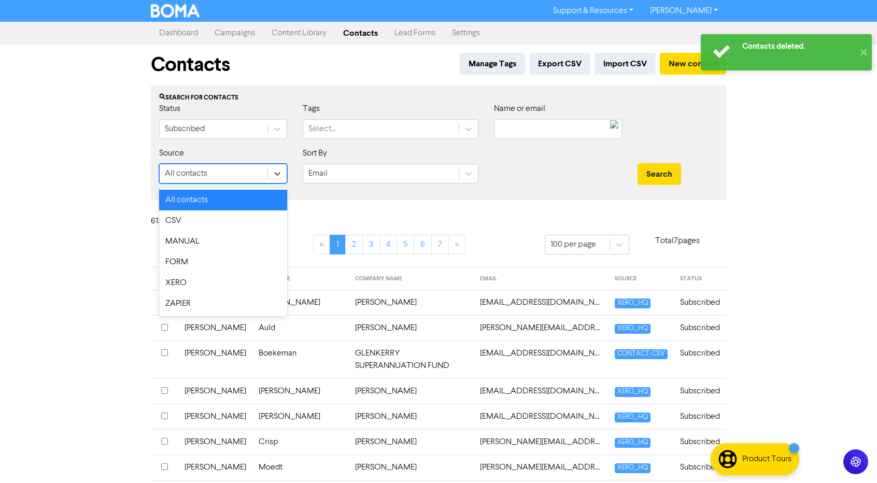
click at [239, 173] on div "All contacts" at bounding box center [214, 173] width 108 height 19
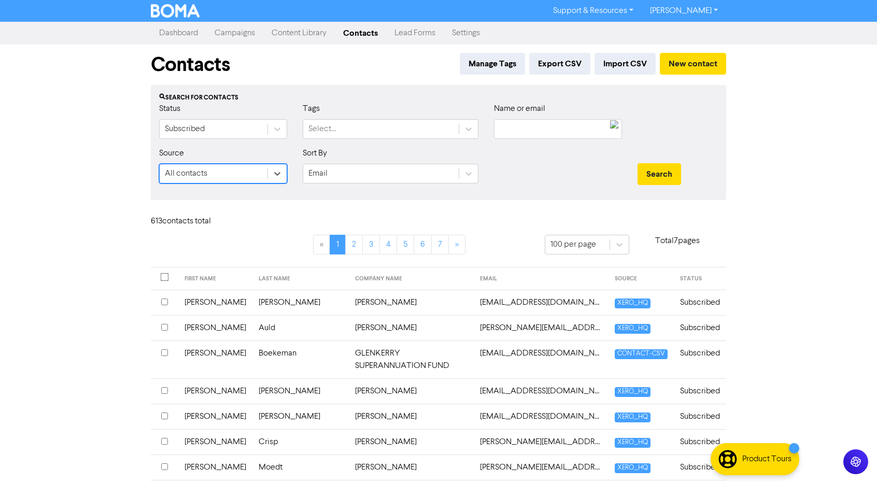
click at [239, 173] on div "All contacts" at bounding box center [214, 173] width 108 height 19
click at [319, 172] on div "Email" at bounding box center [318, 174] width 19 height 12
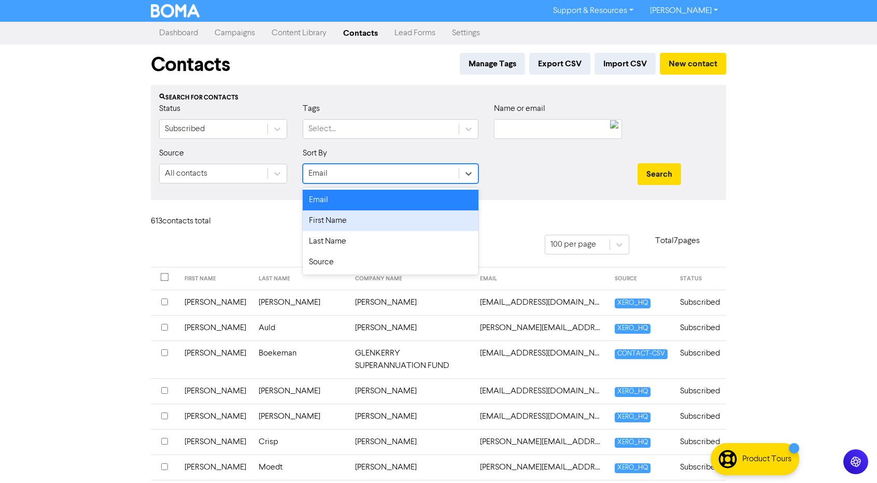
click at [331, 225] on div "First Name" at bounding box center [391, 221] width 176 height 21
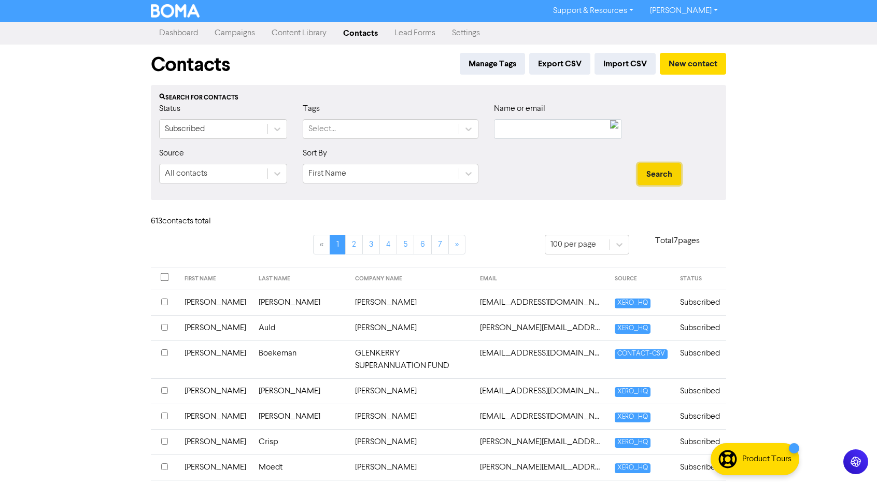
click at [662, 175] on button "Search" at bounding box center [660, 174] width 44 height 22
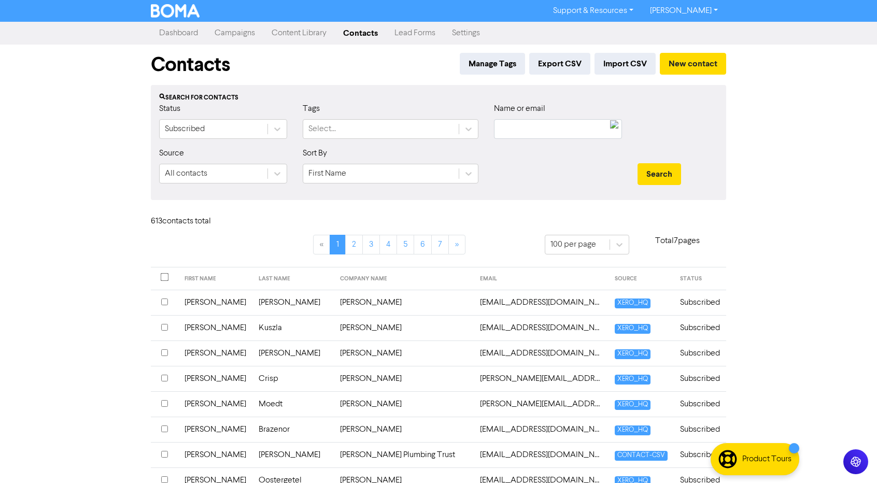
click at [88, 250] on div "Support & Resources Video Tutorials FAQ & Guides Marketing Education Shelly Ste…" at bounding box center [438, 241] width 877 height 483
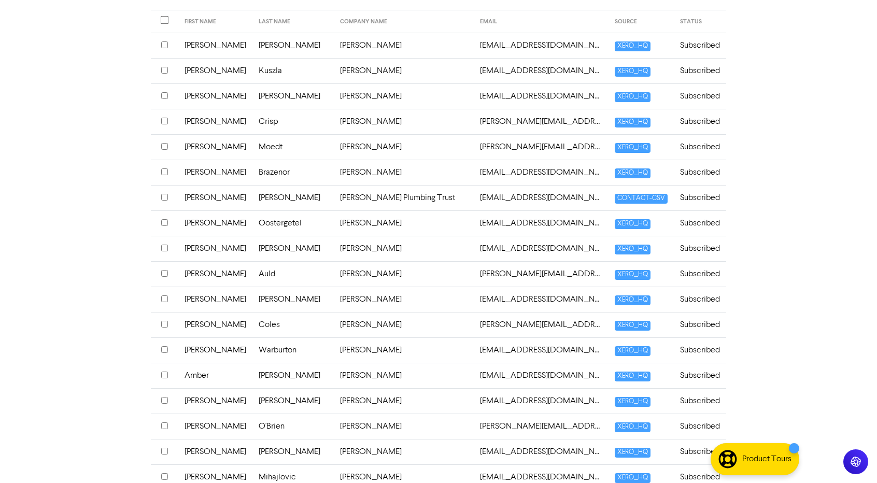
scroll to position [258, 0]
click at [162, 297] on input "checkbox" at bounding box center [164, 298] width 7 height 7
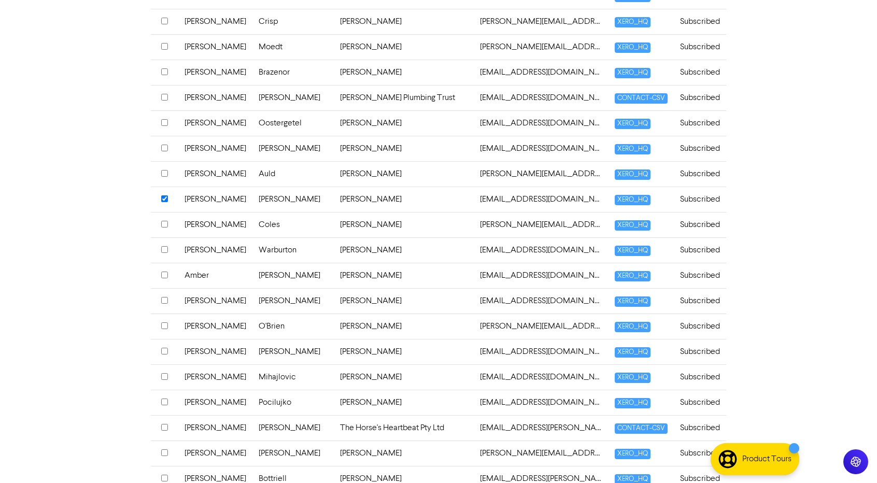
scroll to position [365, 0]
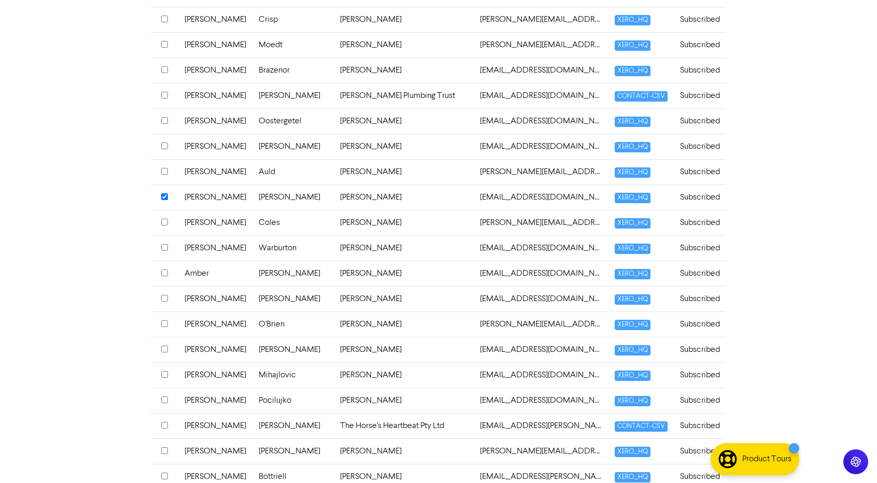
click at [164, 371] on input "checkbox" at bounding box center [164, 374] width 7 height 7
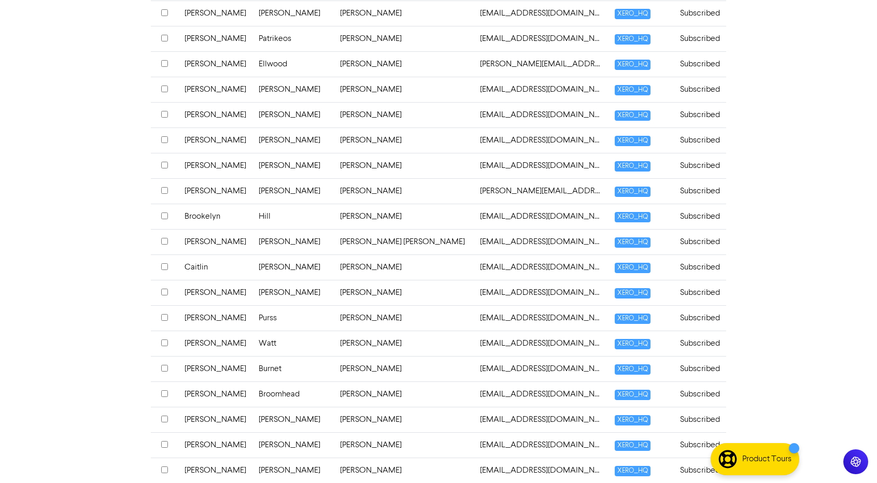
scroll to position [1667, 0]
click at [163, 416] on input "checkbox" at bounding box center [164, 419] width 7 height 7
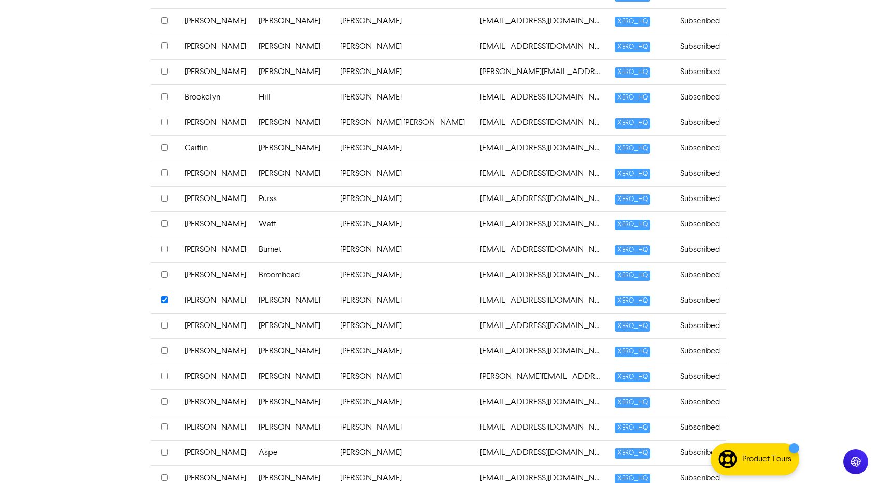
scroll to position [1790, 0]
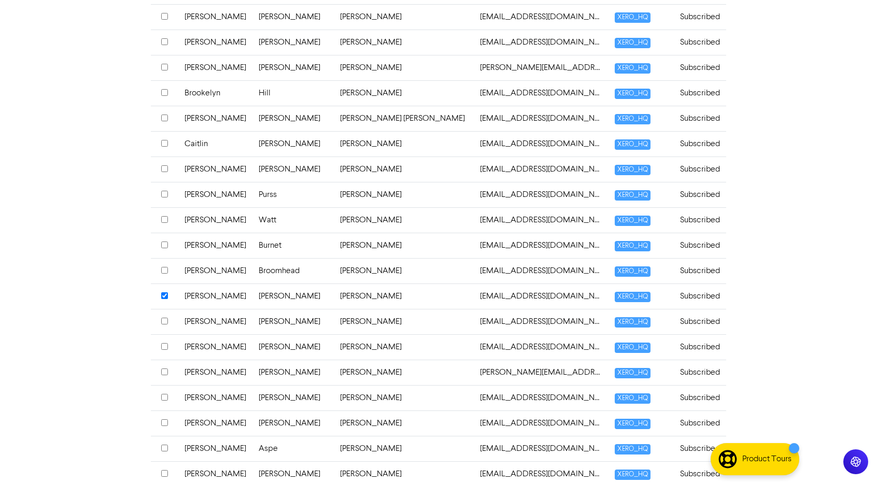
click at [162, 420] on input "checkbox" at bounding box center [164, 423] width 7 height 7
click at [164, 392] on div at bounding box center [164, 398] width 7 height 12
click at [164, 445] on input "checkbox" at bounding box center [164, 448] width 7 height 7
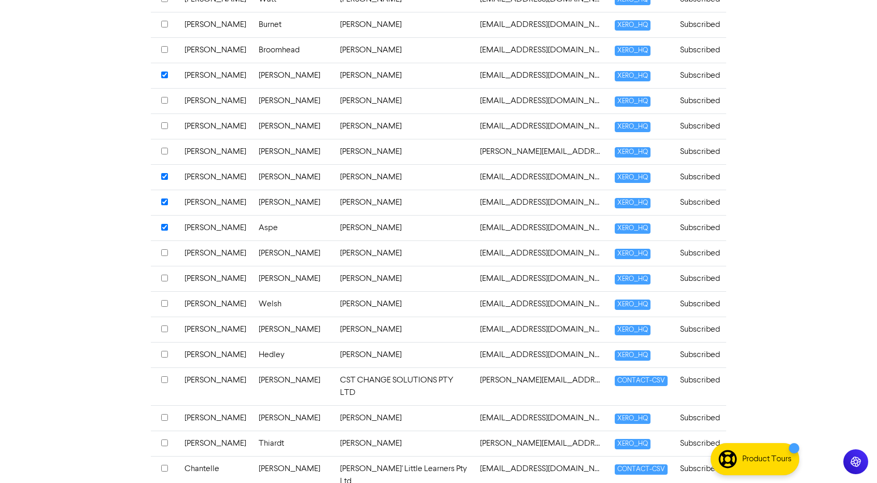
scroll to position [2013, 0]
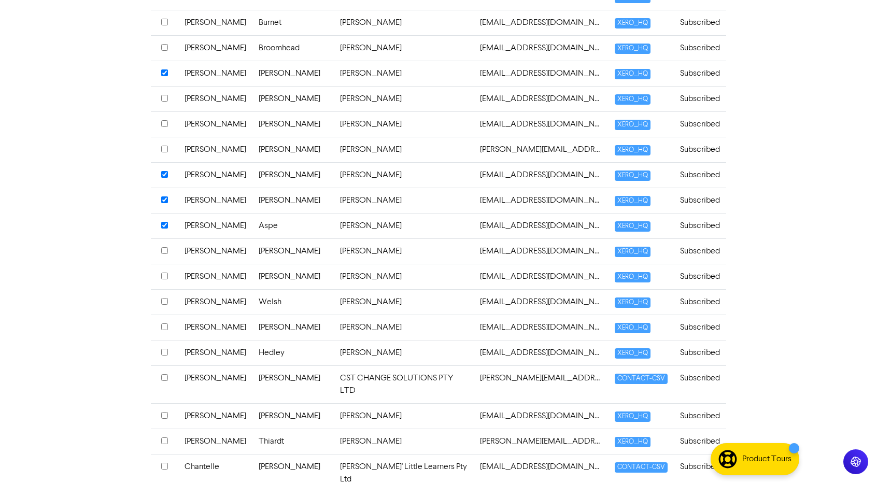
click at [163, 298] on input "checkbox" at bounding box center [164, 301] width 7 height 7
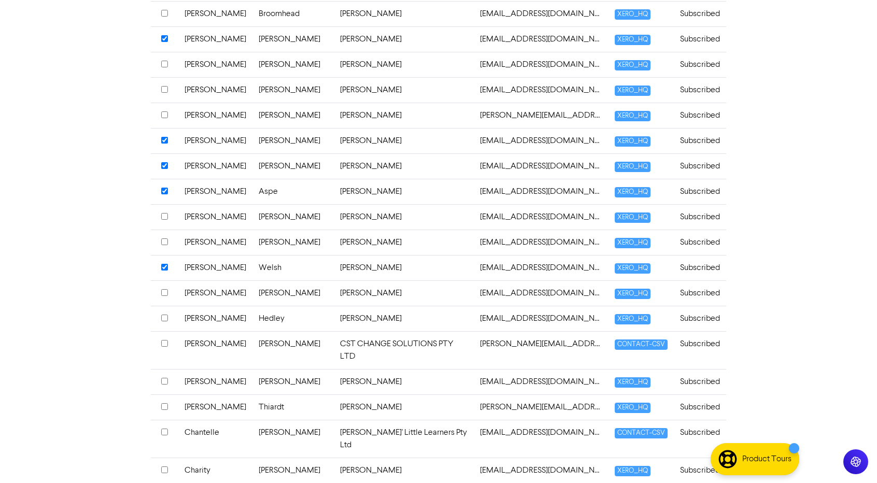
scroll to position [2049, 0]
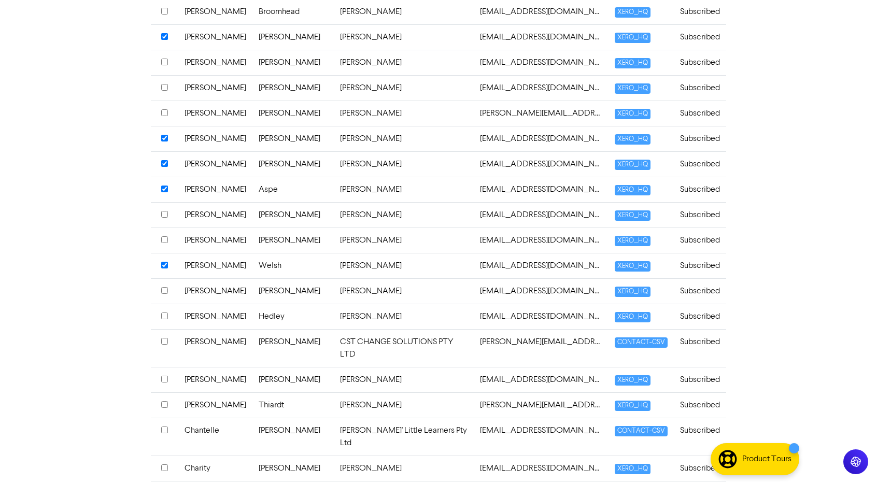
click at [162, 401] on input "checkbox" at bounding box center [164, 404] width 7 height 7
click at [165, 465] on input "checkbox" at bounding box center [164, 468] width 7 height 7
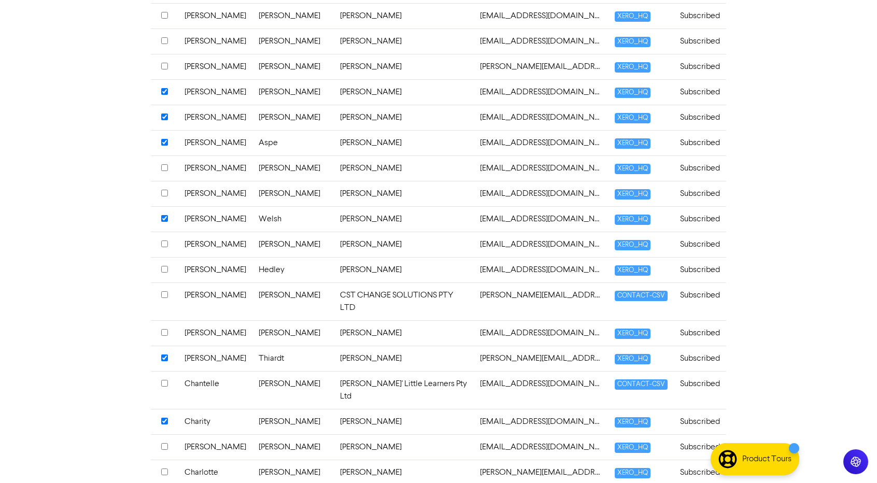
scroll to position [2099, 0]
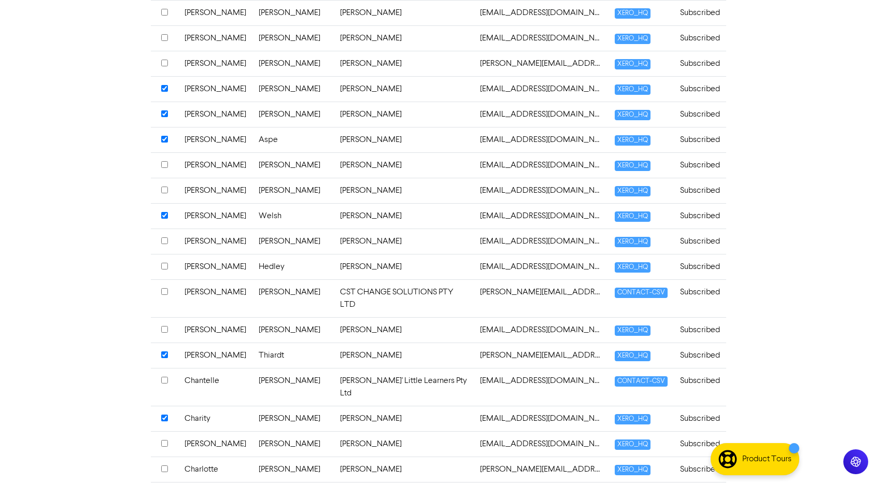
click at [165, 466] on input "checkbox" at bounding box center [164, 469] width 7 height 7
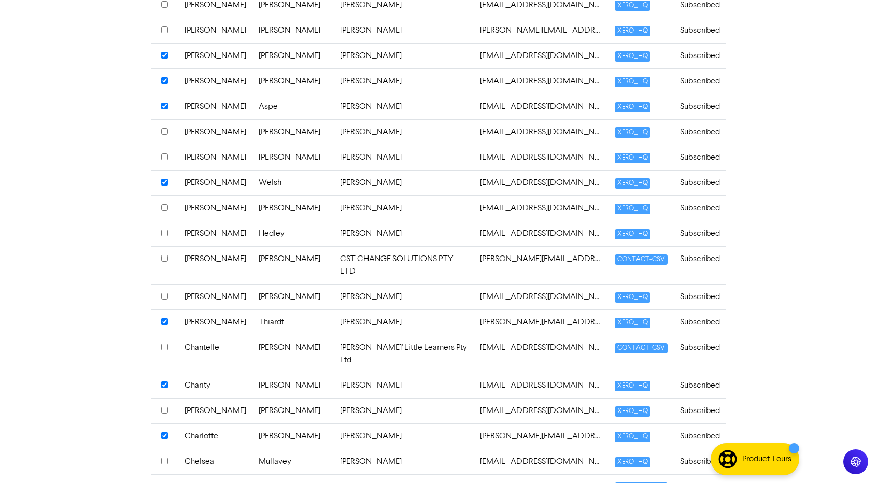
scroll to position [2134, 0]
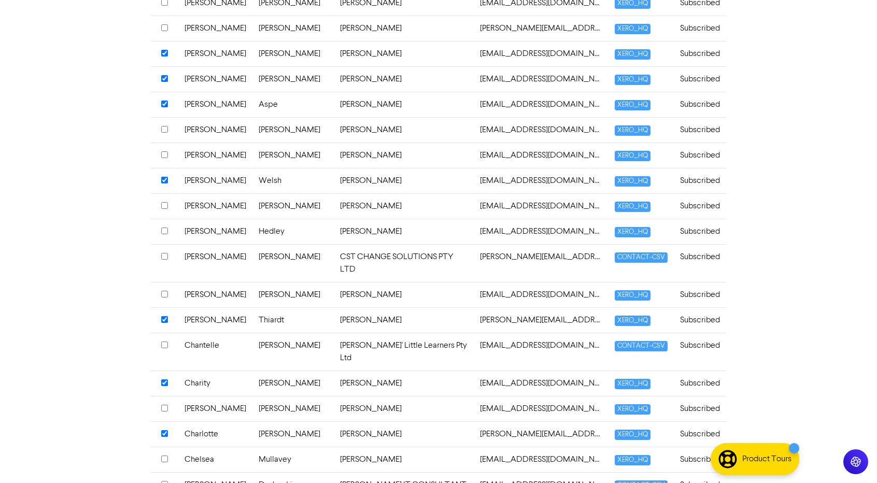
click at [165, 454] on div at bounding box center [164, 460] width 7 height 12
click at [164, 481] on input "checkbox" at bounding box center [164, 484] width 7 height 7
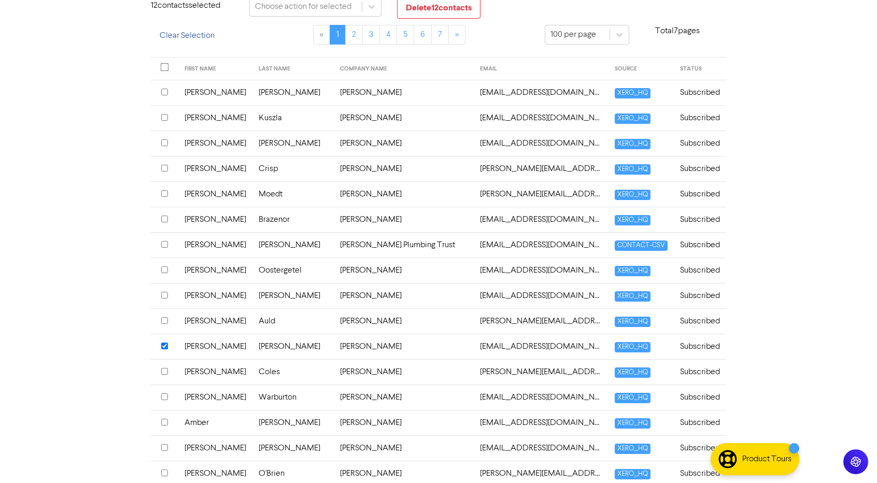
scroll to position [0, 0]
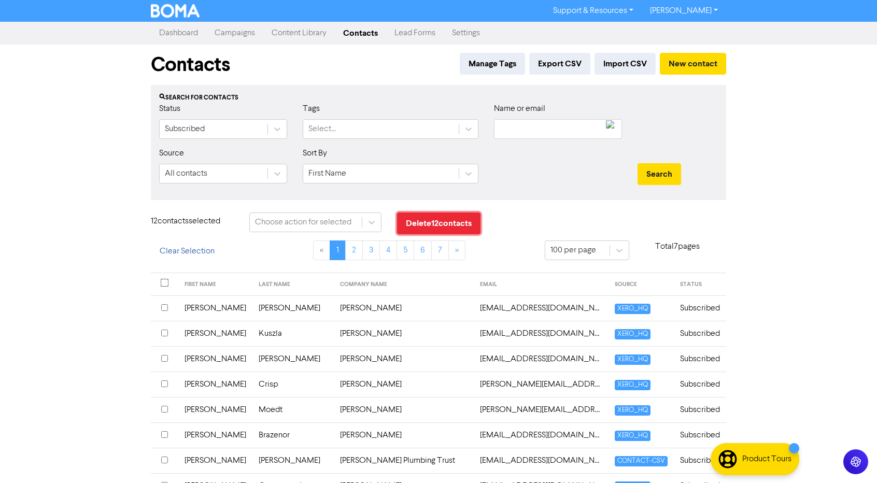
click at [454, 225] on button "Delete 12 contact s" at bounding box center [438, 224] width 83 height 22
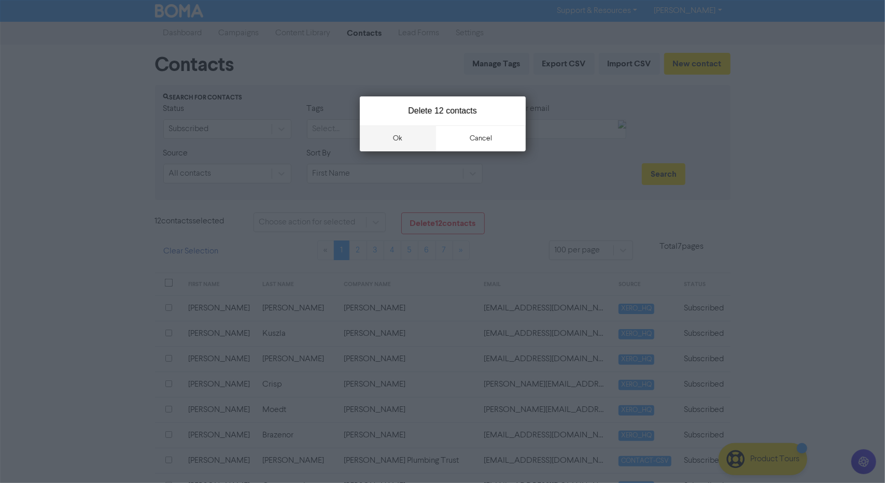
click at [394, 139] on button "ok" at bounding box center [398, 138] width 77 height 26
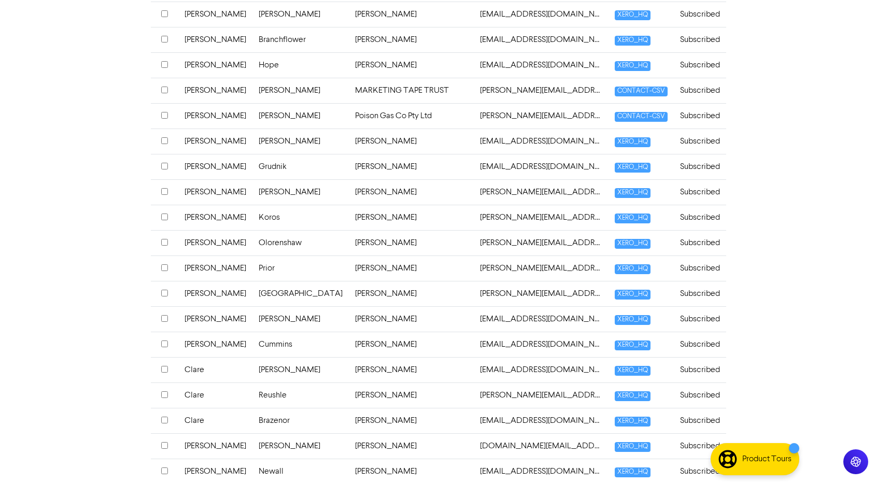
scroll to position [2369, 0]
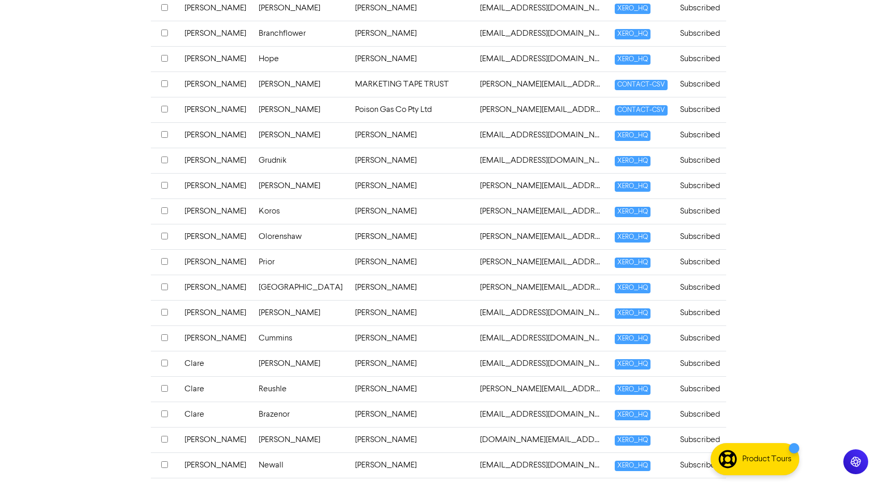
scroll to position [2375, 0]
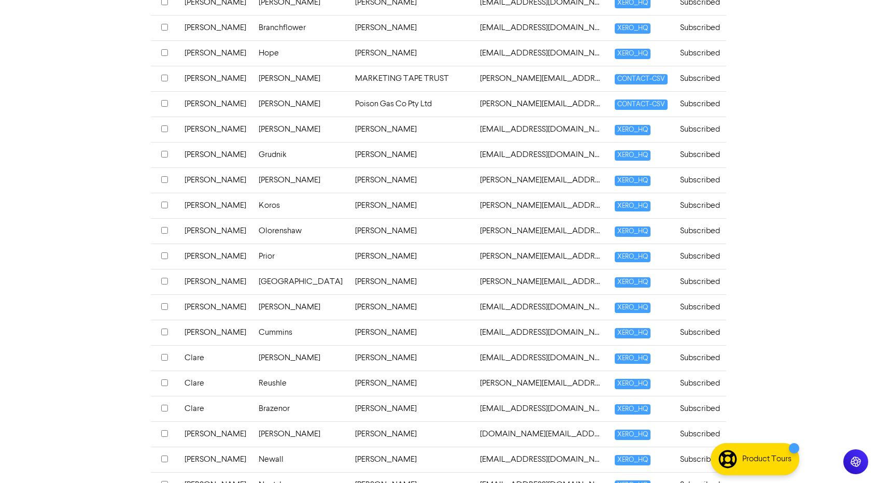
click at [163, 430] on input "checkbox" at bounding box center [164, 433] width 7 height 7
click at [166, 378] on div at bounding box center [164, 384] width 7 height 12
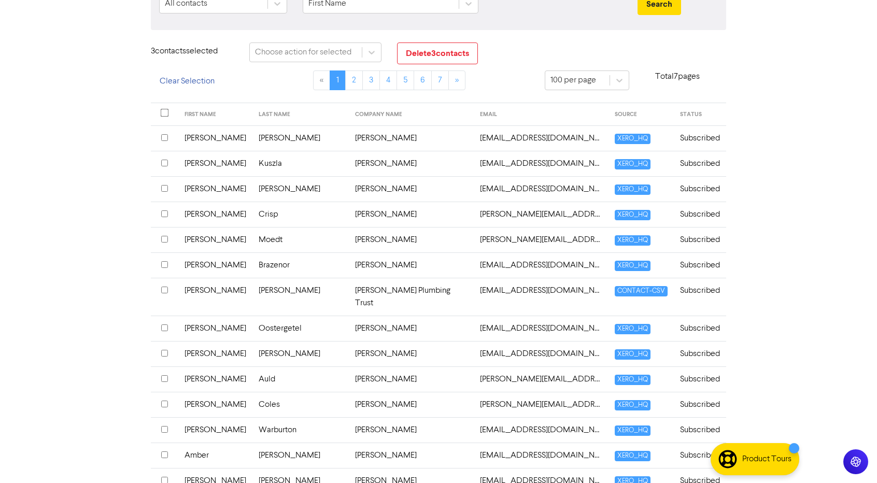
scroll to position [0, 0]
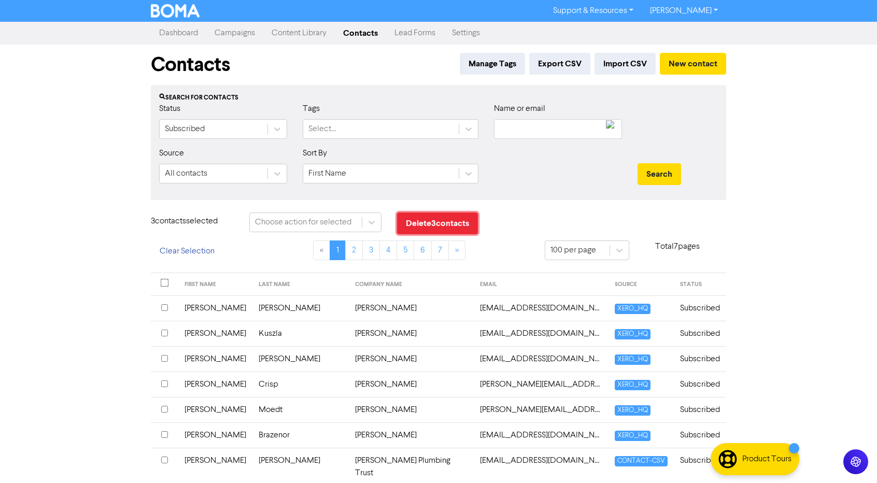
click at [450, 221] on button "Delete 3 contact s" at bounding box center [437, 224] width 81 height 22
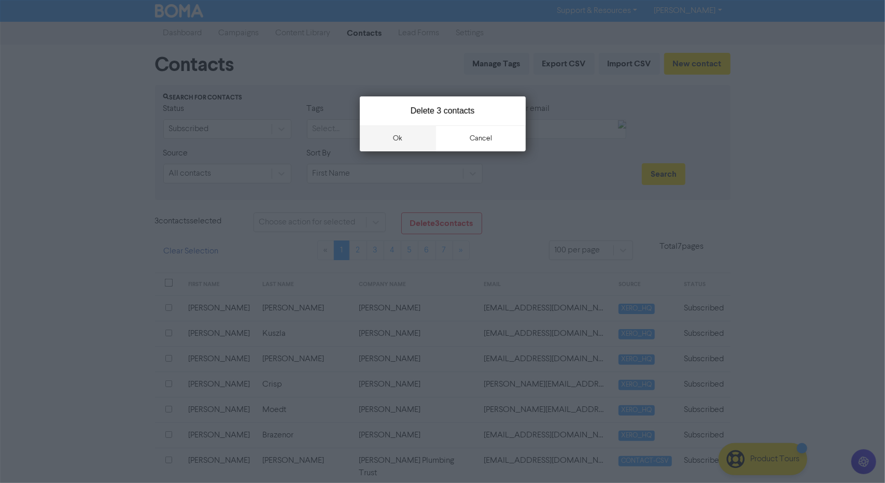
click at [407, 132] on button "ok" at bounding box center [398, 138] width 77 height 26
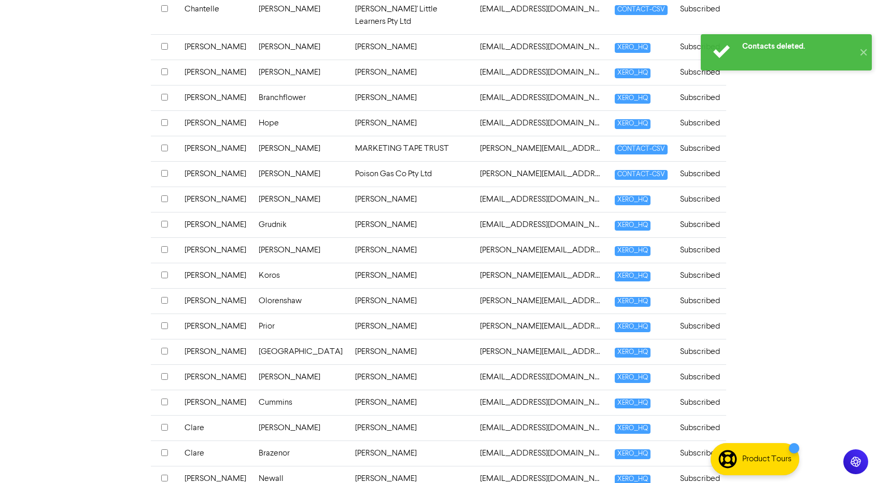
scroll to position [2369, 0]
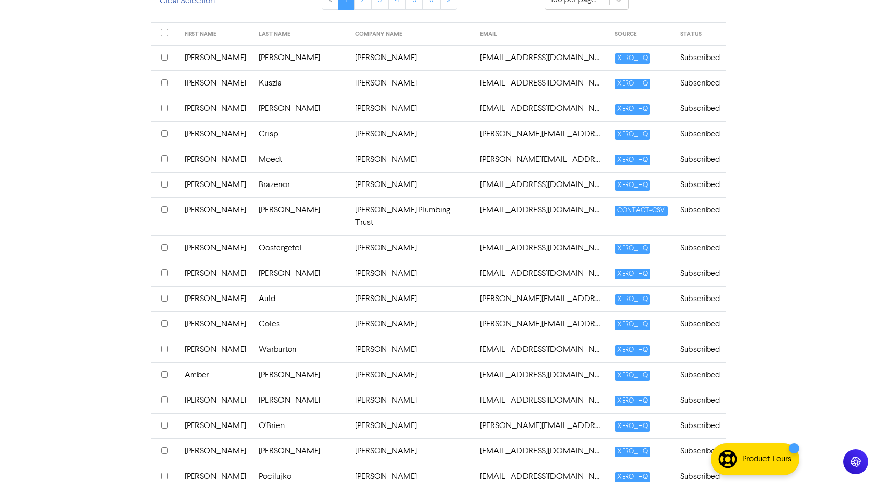
scroll to position [0, 0]
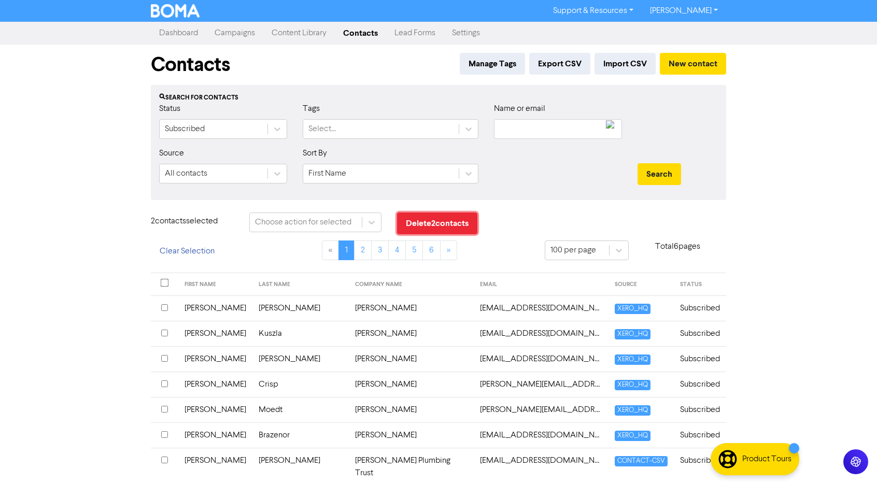
click at [443, 220] on button "Delete 2 contact s" at bounding box center [437, 224] width 80 height 22
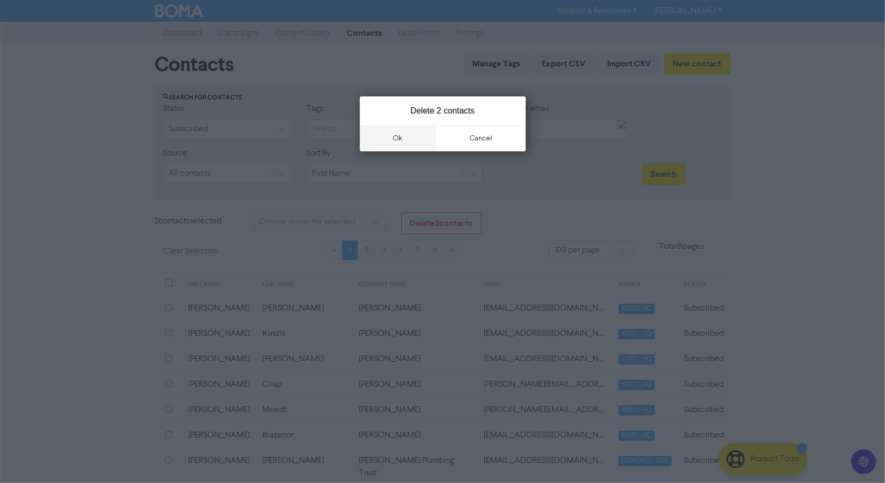
click at [401, 139] on button "ok" at bounding box center [398, 138] width 77 height 26
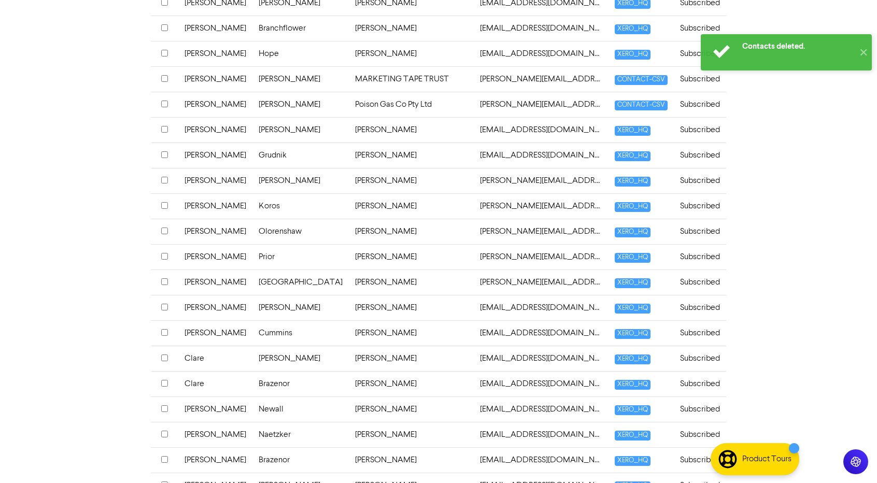
scroll to position [2369, 0]
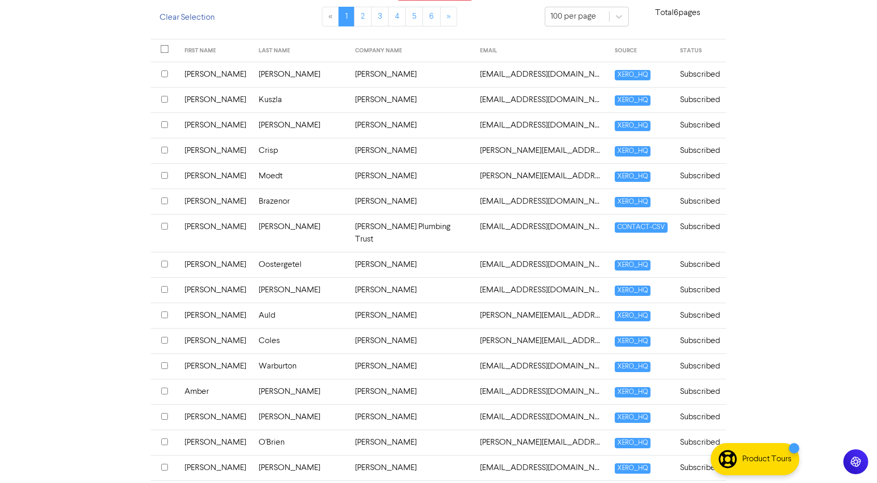
scroll to position [87, 0]
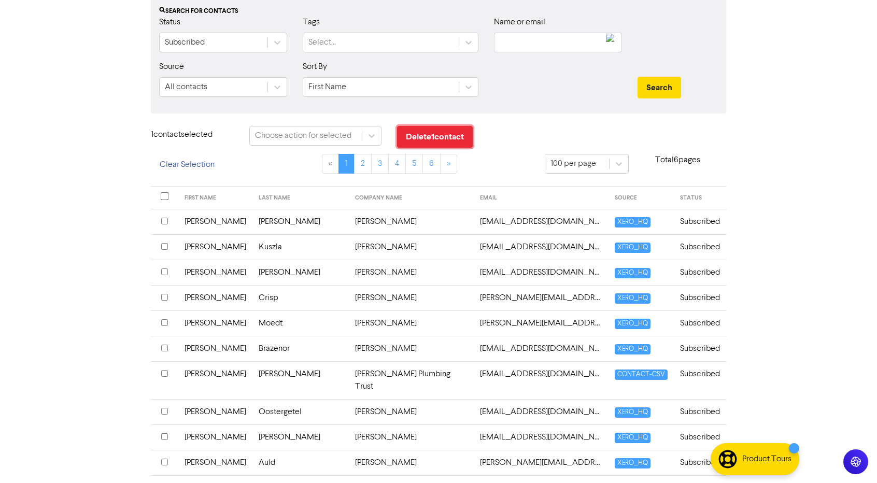
click at [448, 136] on button "Delete 1 contact" at bounding box center [435, 137] width 76 height 22
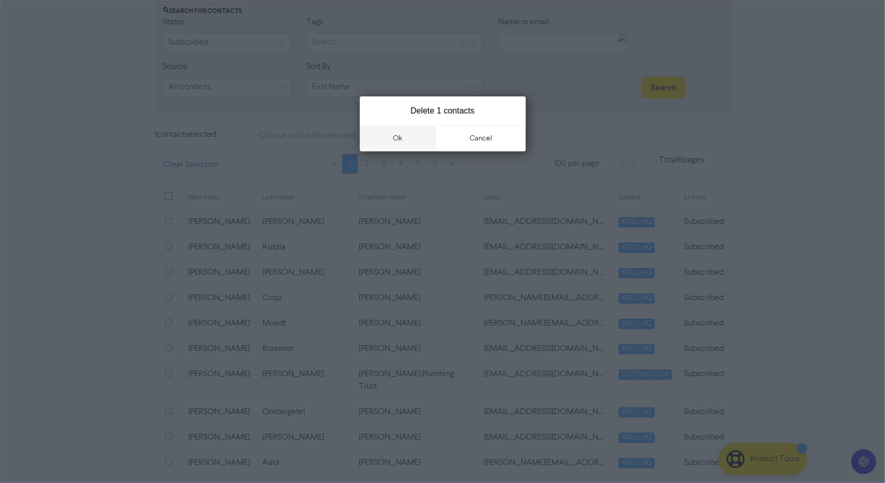
click at [388, 144] on button "ok" at bounding box center [398, 138] width 77 height 26
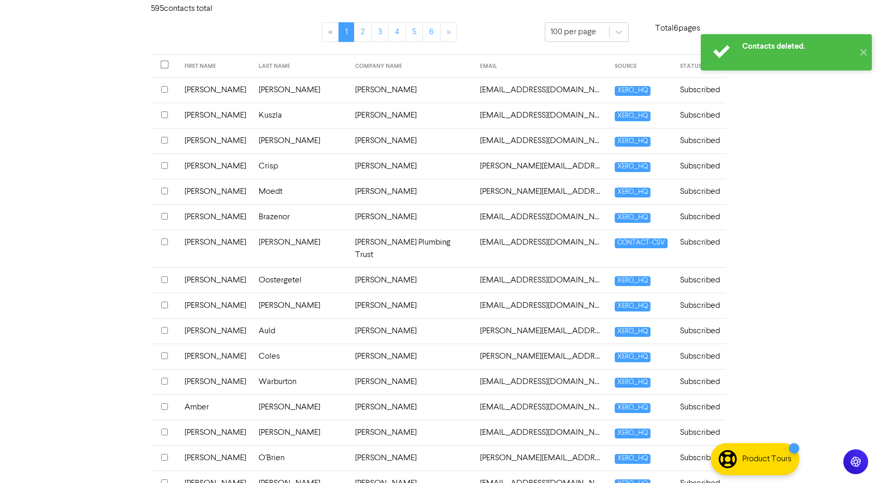
scroll to position [44, 0]
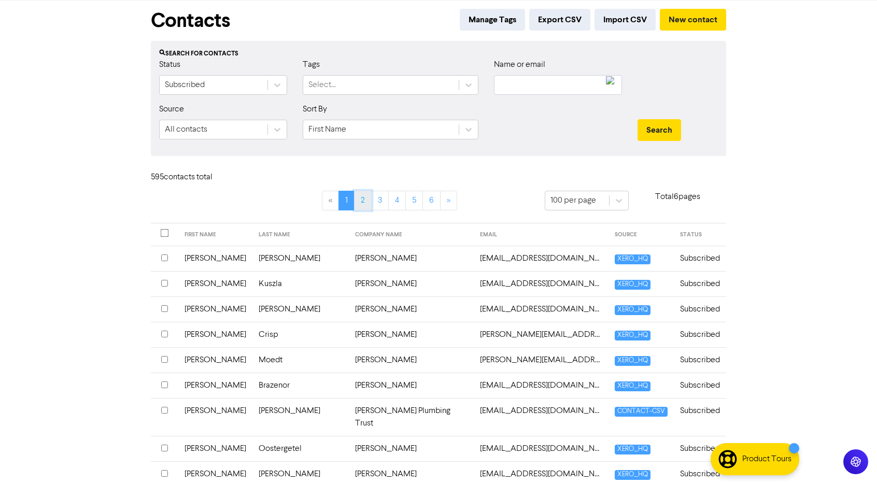
click at [364, 199] on link "2" at bounding box center [363, 201] width 18 height 20
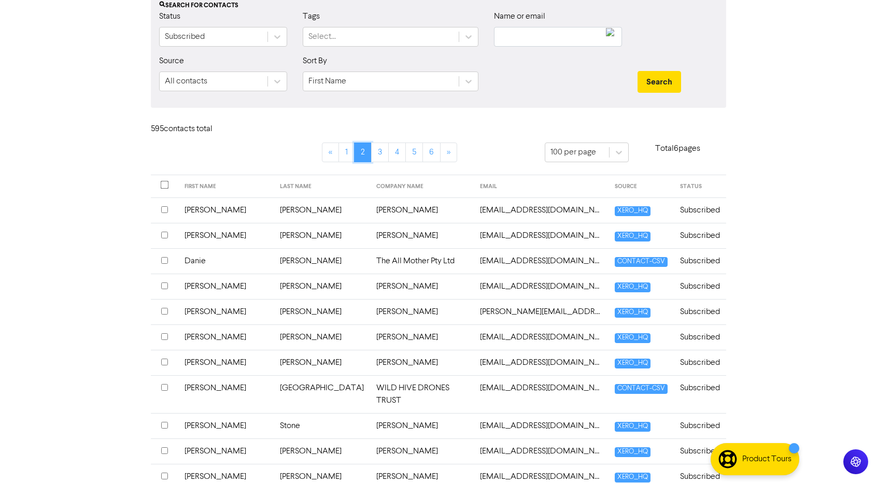
scroll to position [93, 0]
click at [163, 233] on input "checkbox" at bounding box center [164, 234] width 7 height 7
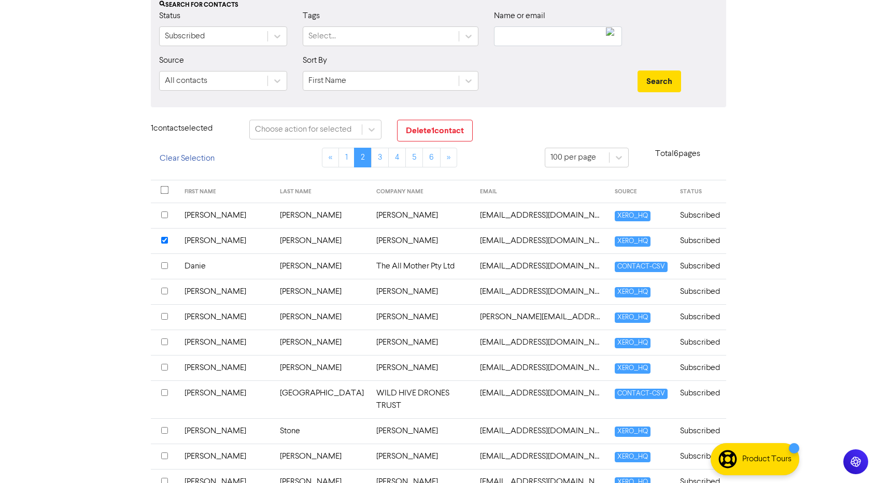
click at [165, 263] on input "checkbox" at bounding box center [164, 265] width 7 height 7
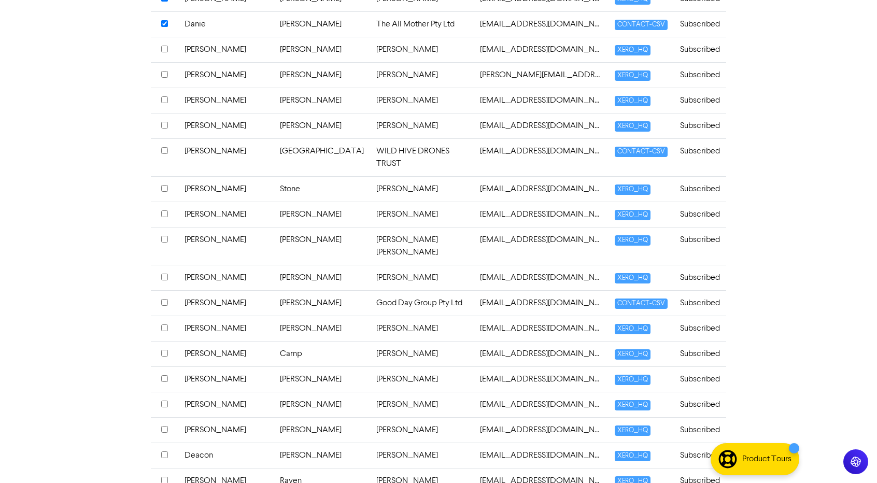
scroll to position [336, 0]
click at [162, 426] on input "checkbox" at bounding box center [164, 429] width 7 height 7
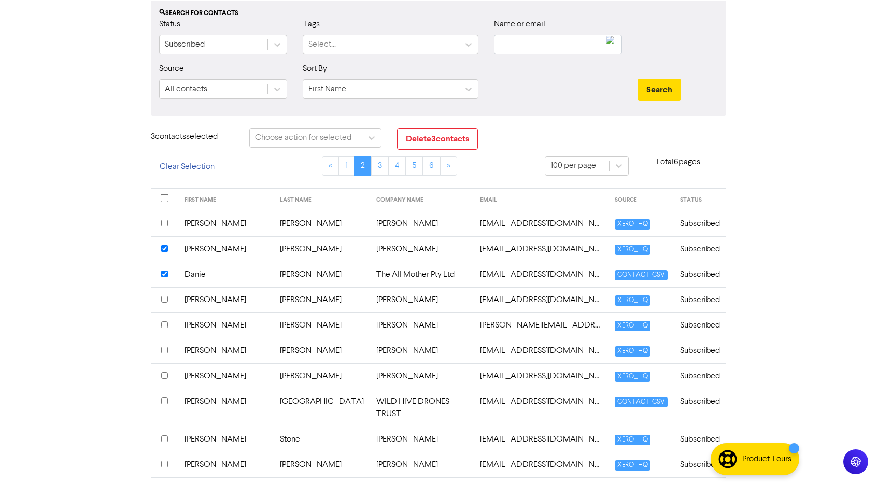
scroll to position [85, 0]
click at [160, 349] on th at bounding box center [164, 350] width 27 height 25
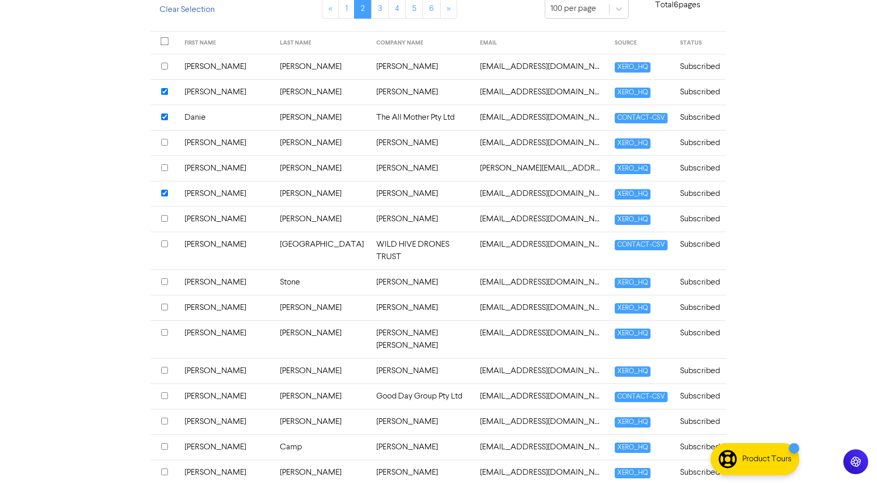
scroll to position [245, 0]
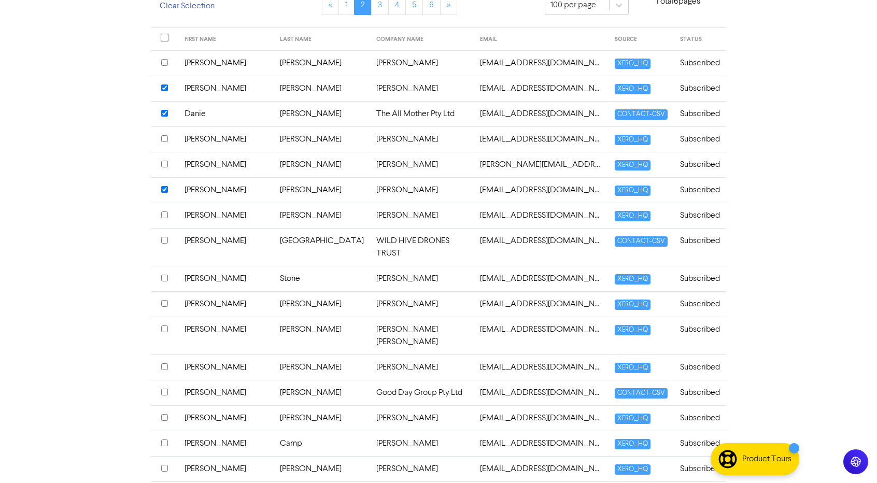
click at [168, 355] on th at bounding box center [164, 367] width 27 height 25
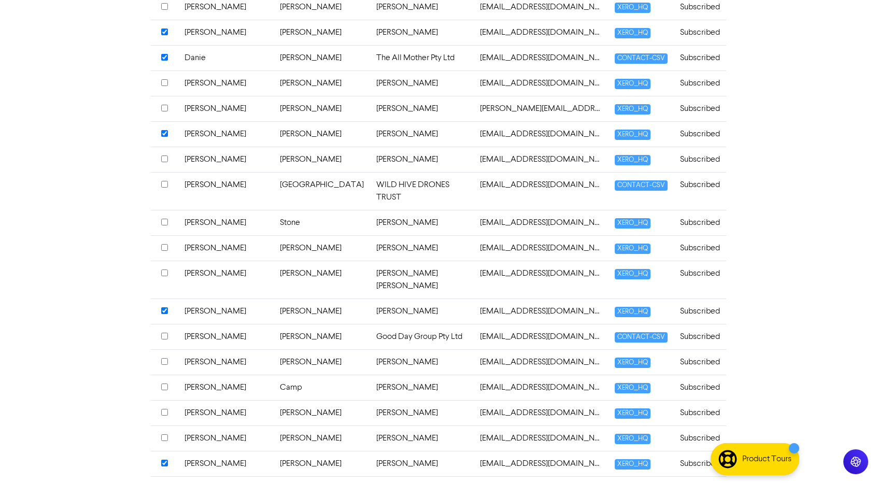
scroll to position [305, 0]
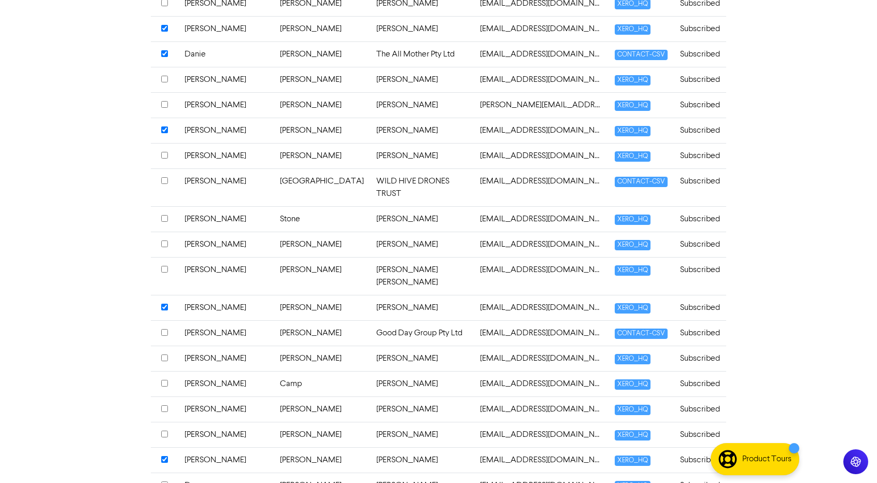
click at [163, 380] on input "checkbox" at bounding box center [164, 383] width 7 height 7
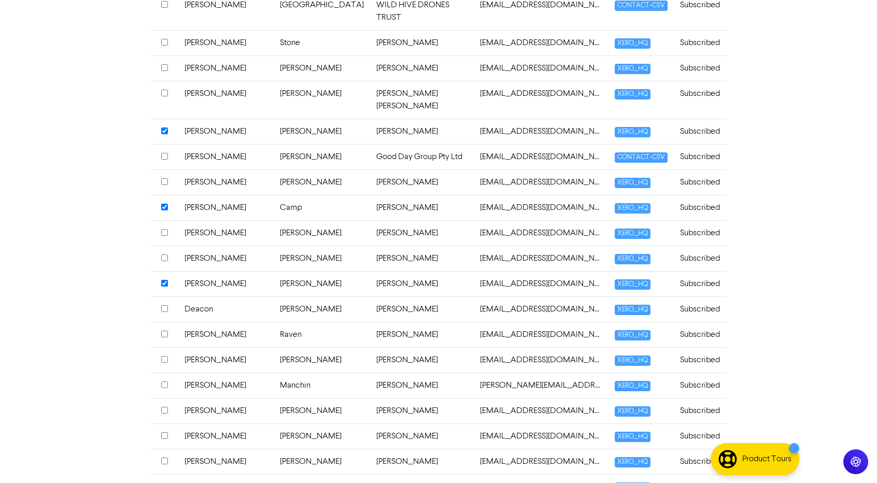
scroll to position [485, 0]
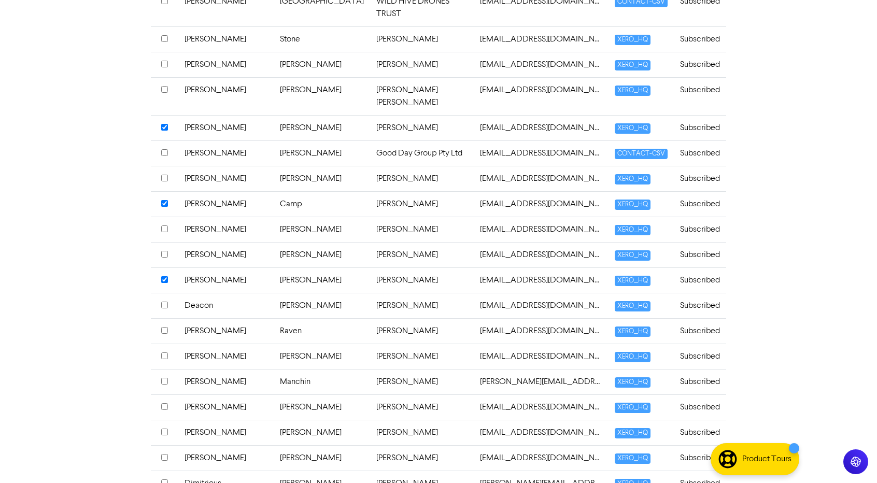
click at [162, 403] on input "checkbox" at bounding box center [164, 406] width 7 height 7
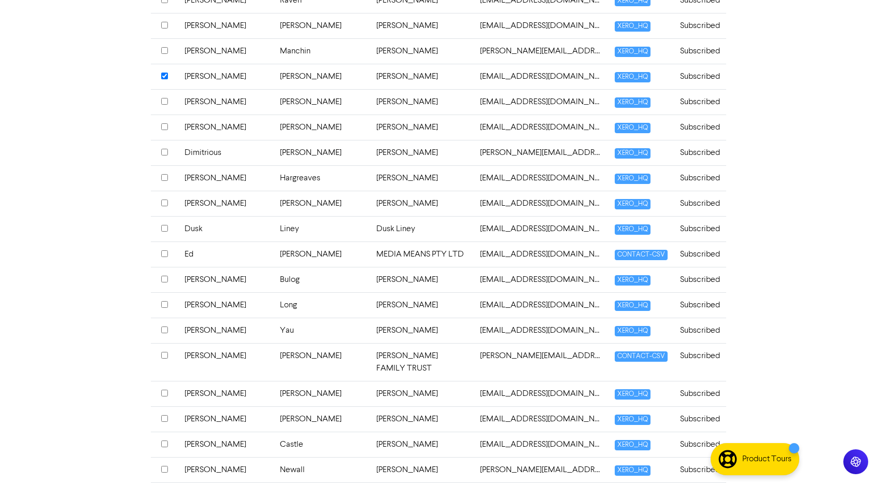
scroll to position [820, 0]
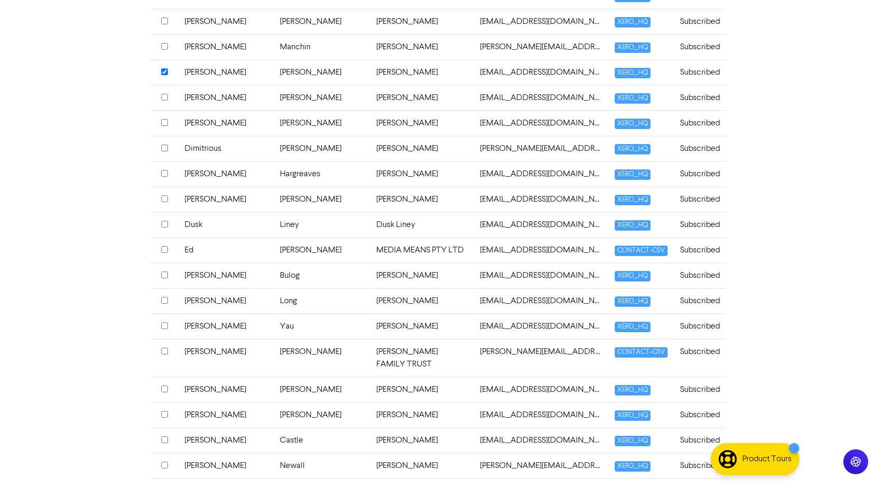
click at [162, 411] on input "checkbox" at bounding box center [164, 414] width 7 height 7
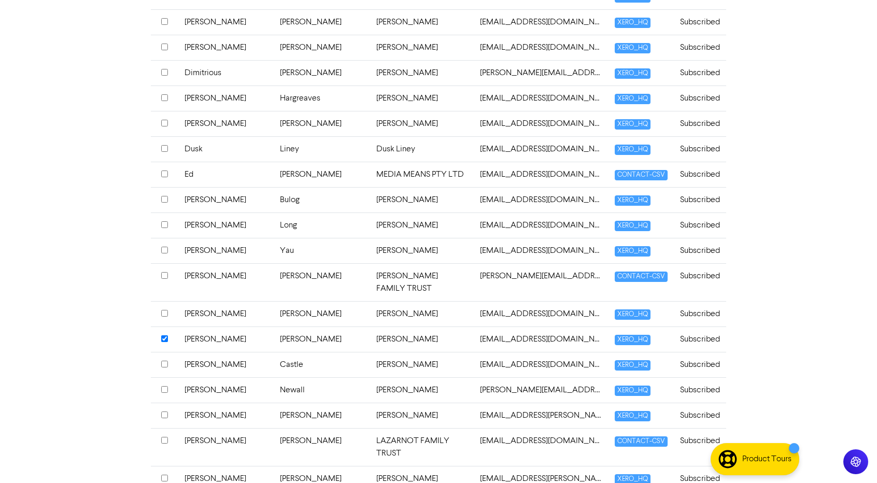
scroll to position [899, 0]
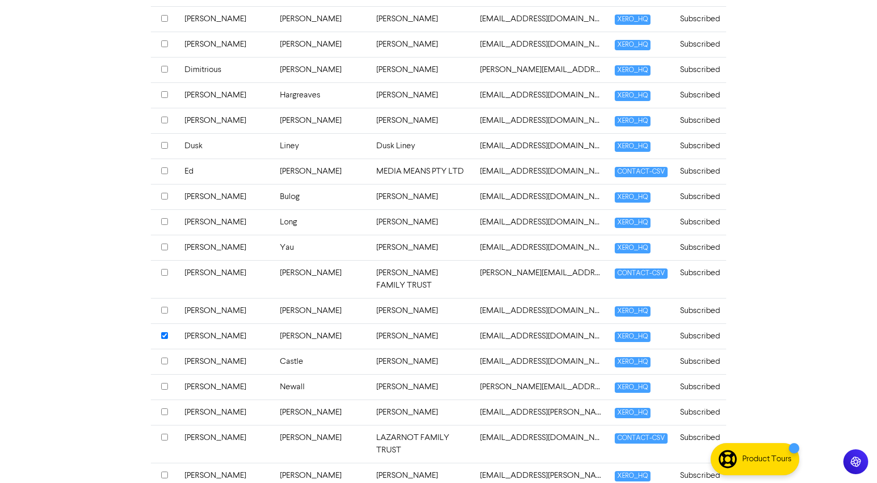
click at [162, 409] on input "checkbox" at bounding box center [164, 412] width 7 height 7
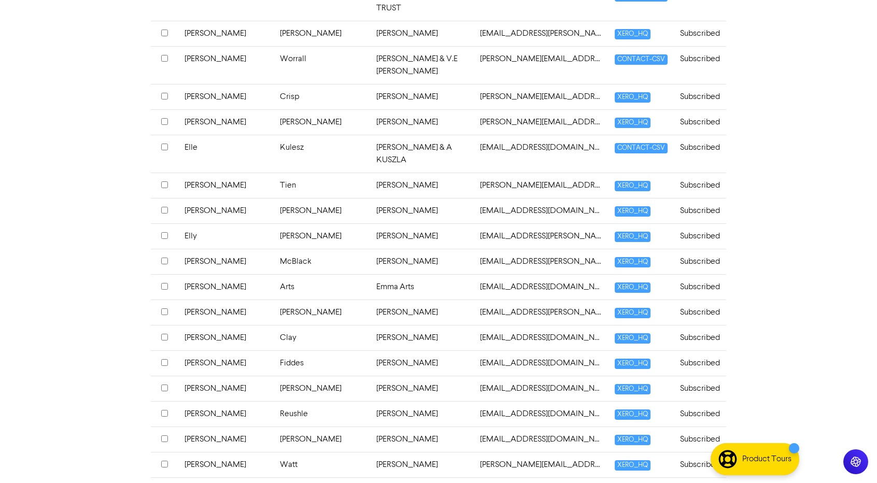
scroll to position [1343, 0]
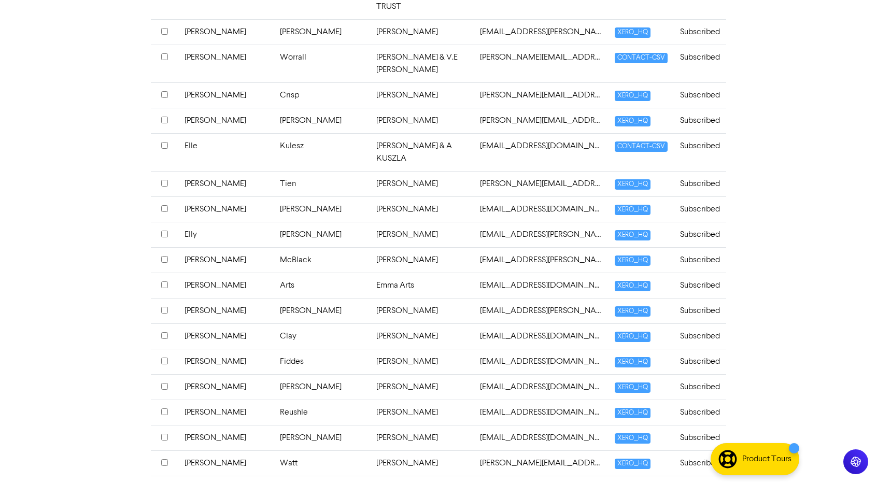
click at [163, 434] on input "checkbox" at bounding box center [164, 437] width 7 height 7
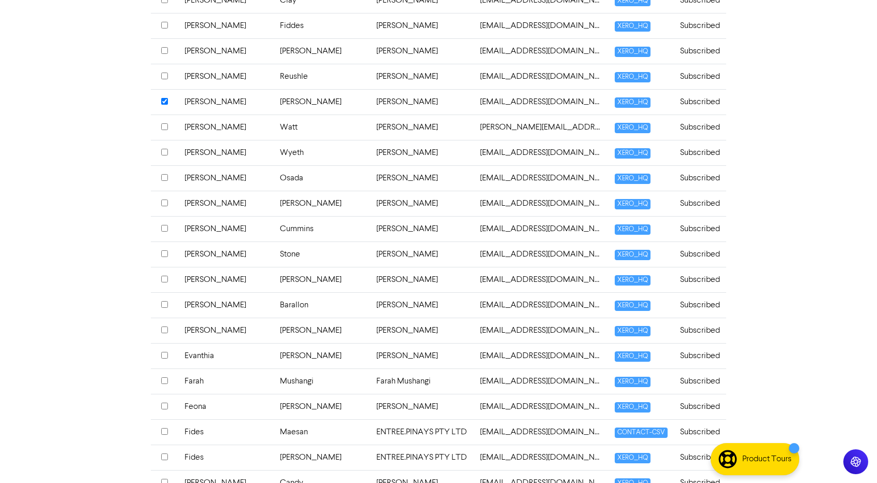
scroll to position [1680, 0]
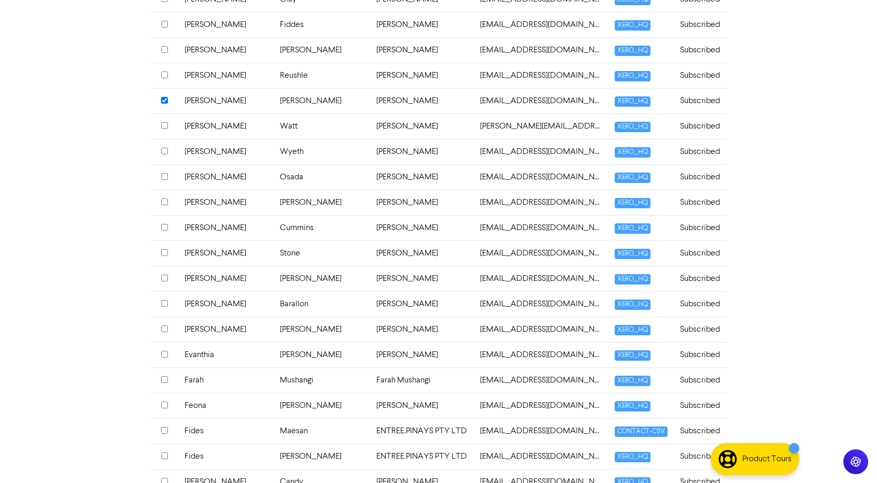
click at [163, 427] on input "checkbox" at bounding box center [164, 430] width 7 height 7
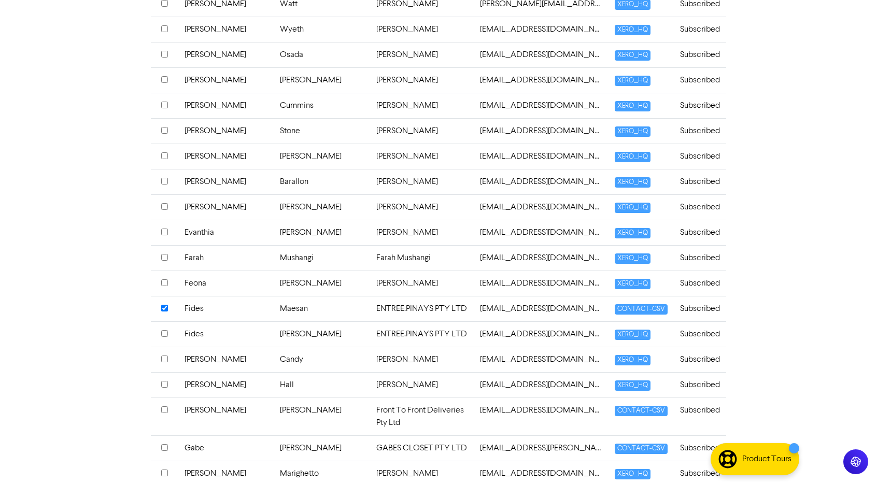
scroll to position [1803, 0]
click at [163, 444] on input "checkbox" at bounding box center [164, 447] width 7 height 7
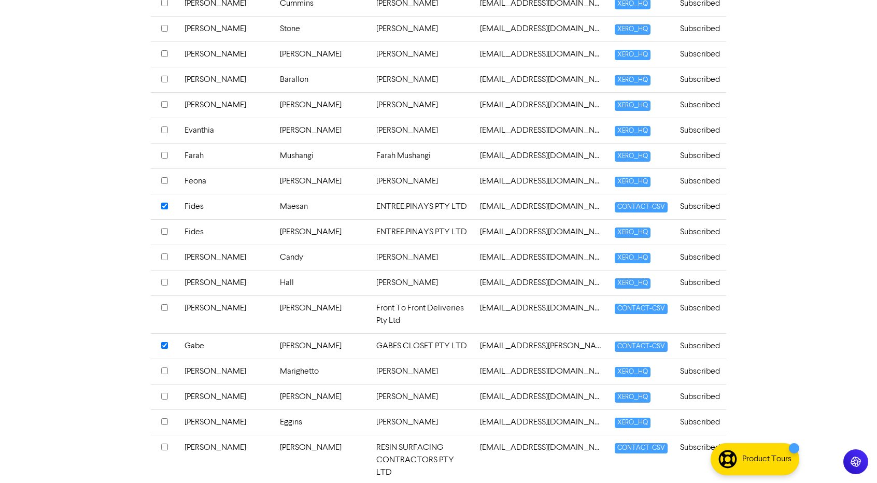
scroll to position [1909, 0]
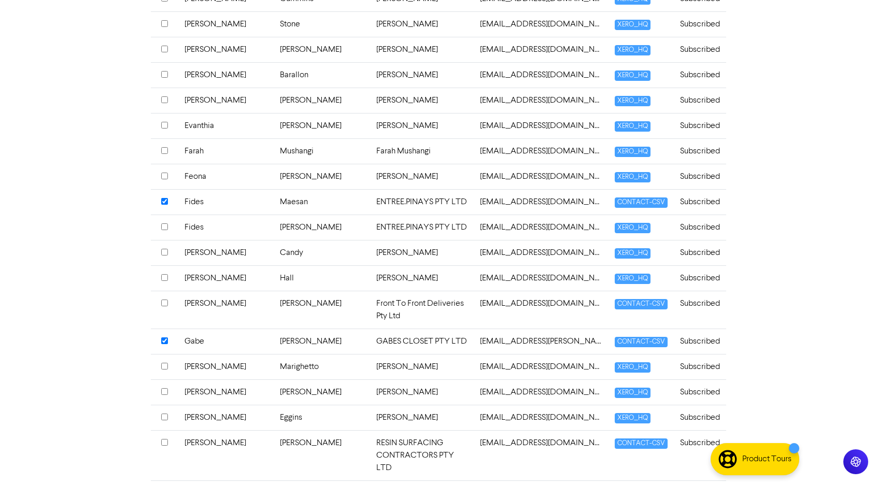
click at [163, 439] on input "checkbox" at bounding box center [164, 442] width 7 height 7
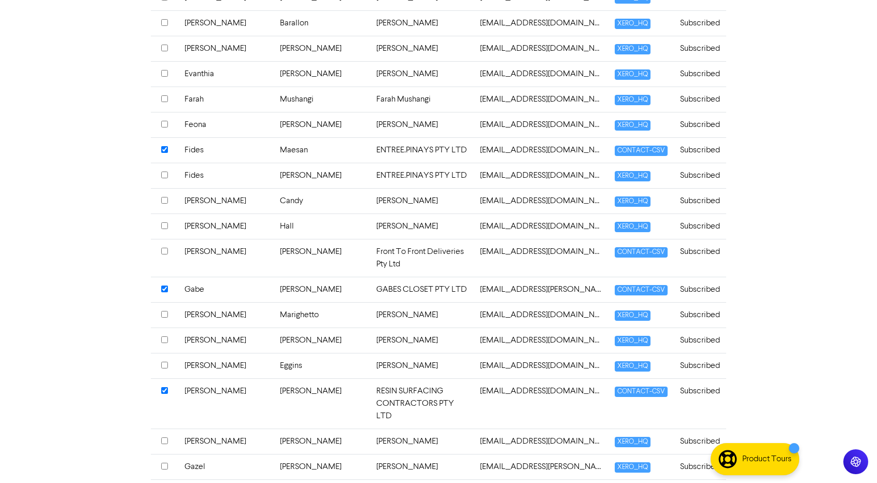
scroll to position [1962, 0]
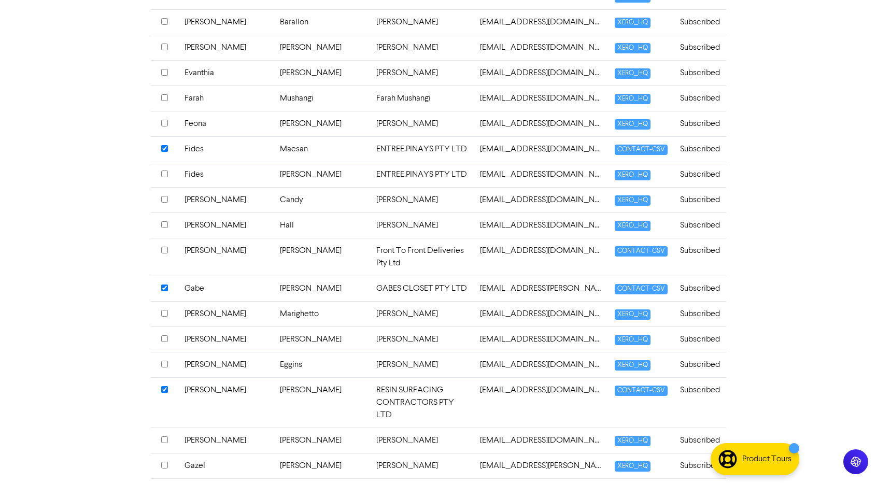
click at [163, 437] on input "checkbox" at bounding box center [164, 440] width 7 height 7
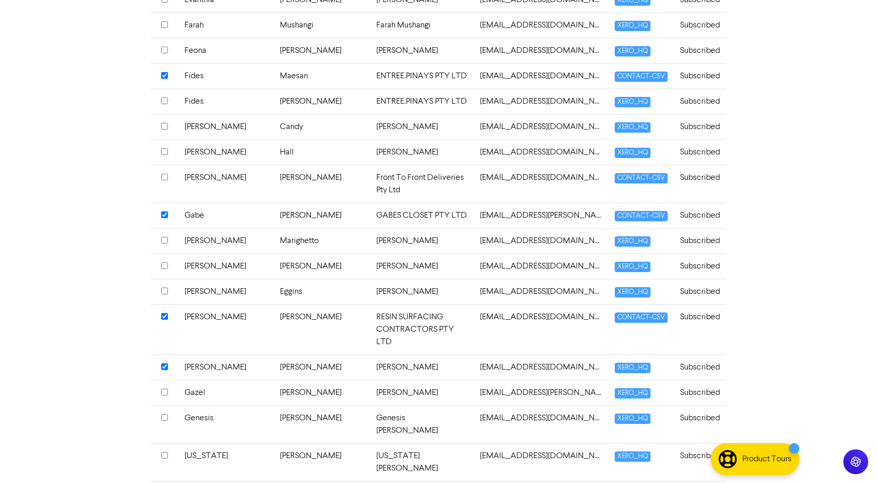
scroll to position [2035, 0]
click at [163, 452] on input "checkbox" at bounding box center [164, 455] width 7 height 7
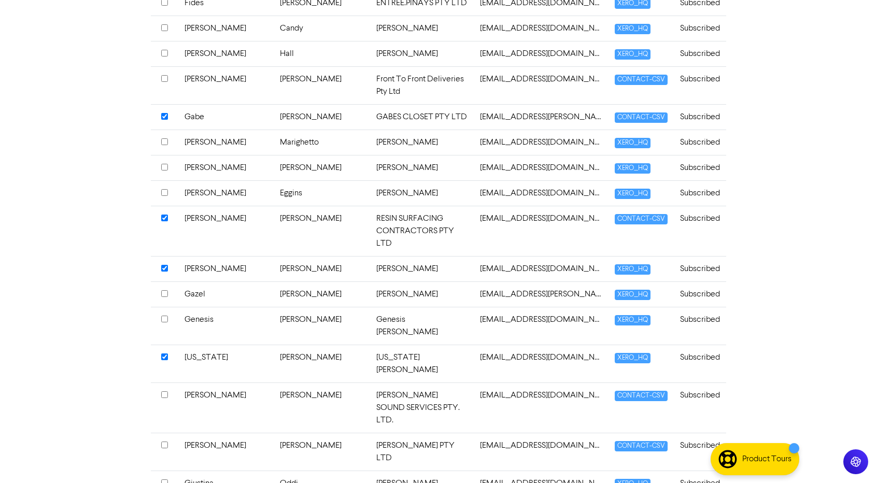
scroll to position [2135, 0]
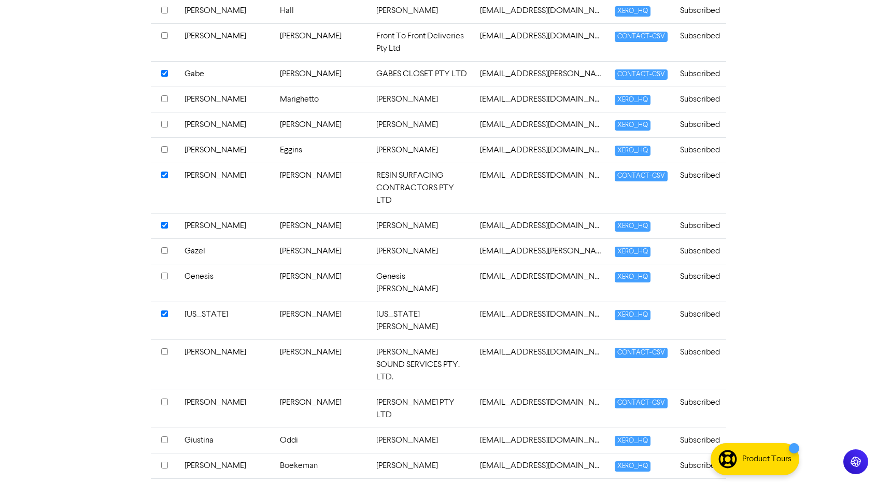
scroll to position [2178, 0]
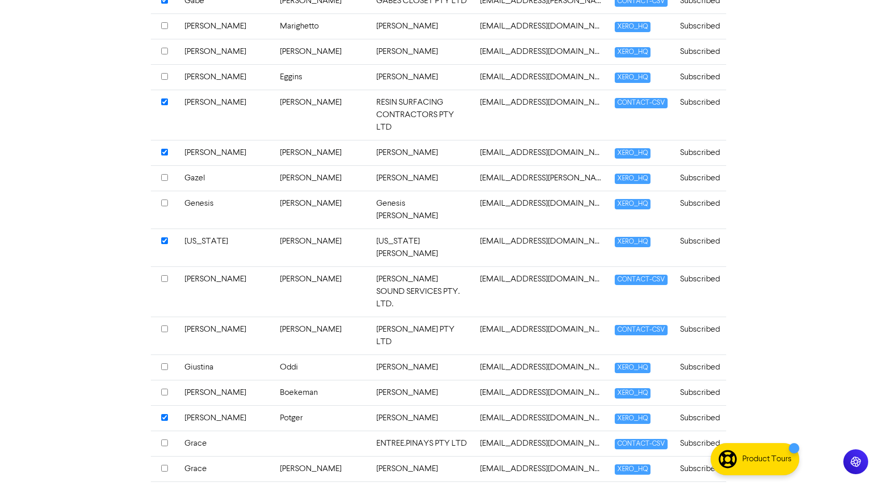
scroll to position [2250, 0]
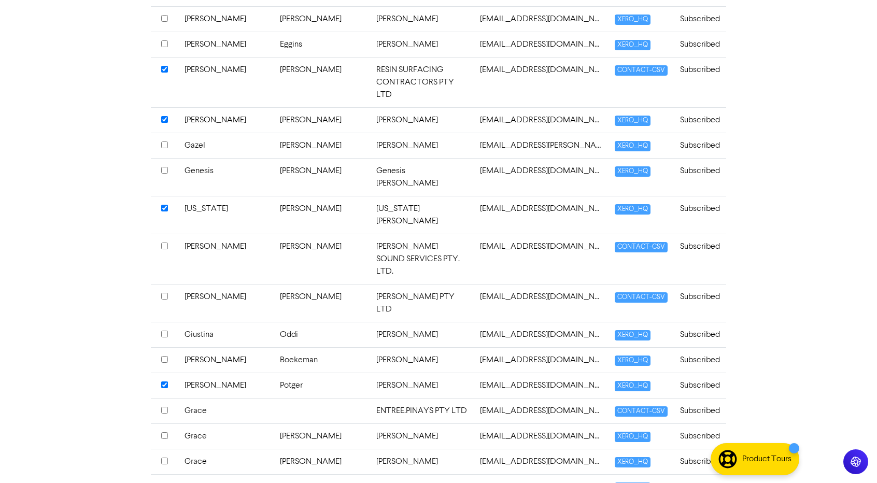
scroll to position [2285, 0]
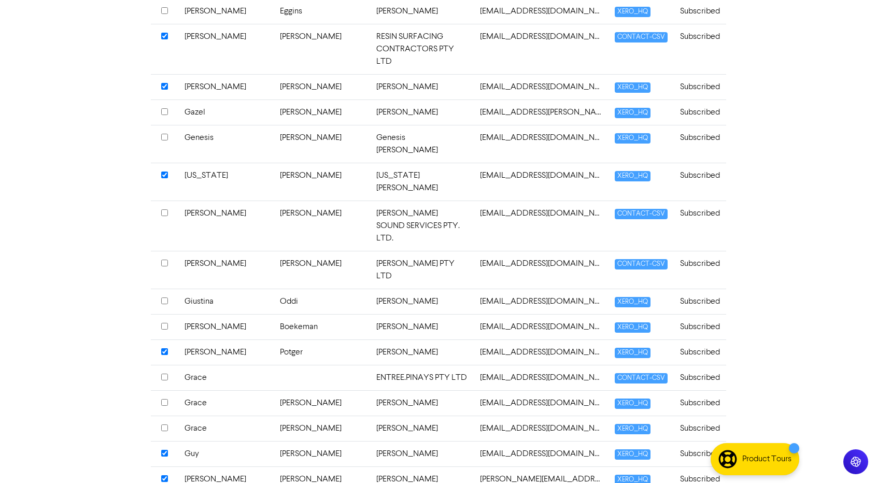
scroll to position [2319, 0]
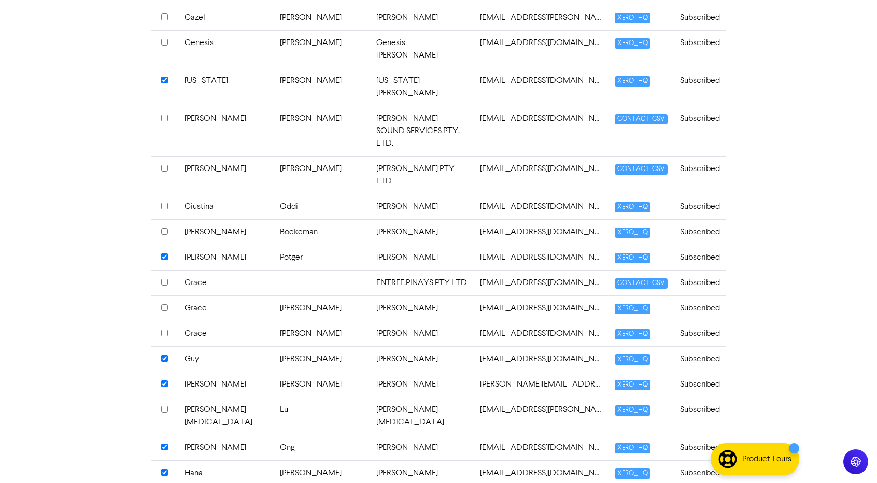
scroll to position [2411, 0]
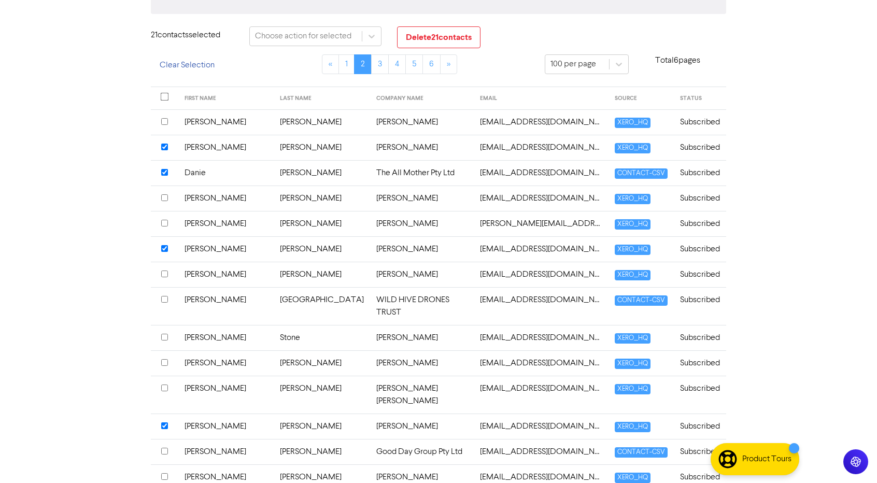
scroll to position [0, 0]
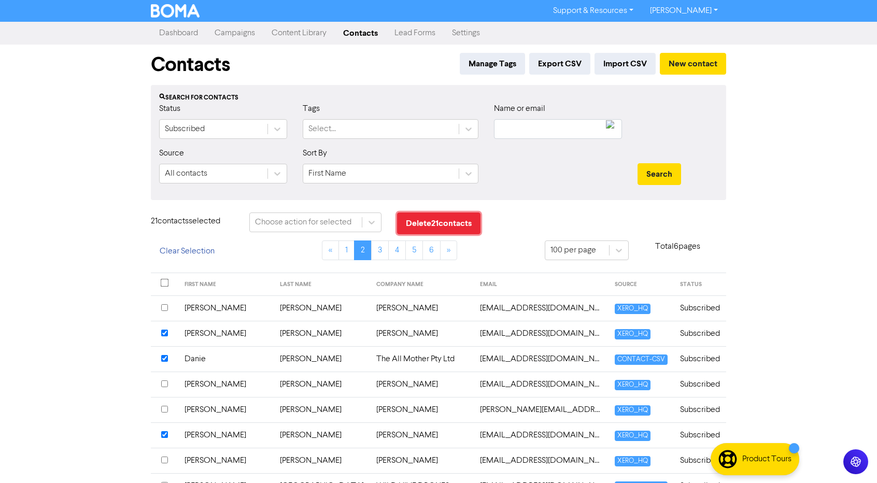
click at [419, 223] on button "Delete 21 contact s" at bounding box center [438, 224] width 83 height 22
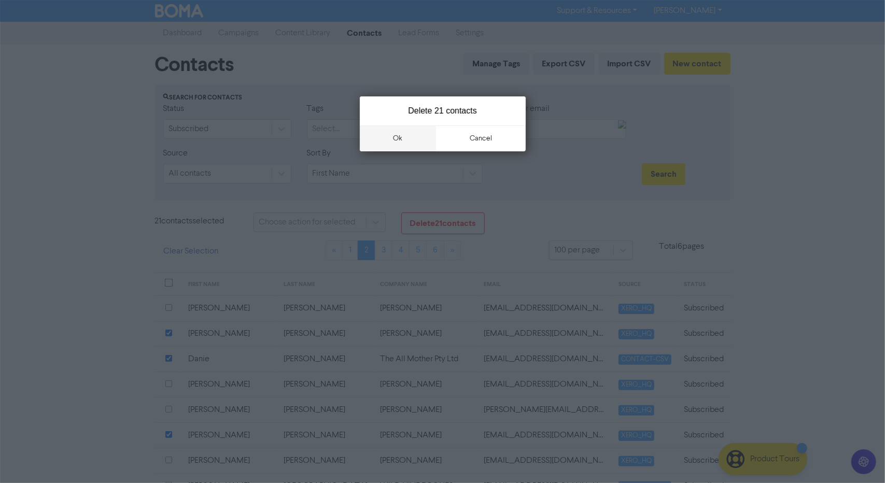
click at [409, 134] on button "ok" at bounding box center [398, 138] width 77 height 26
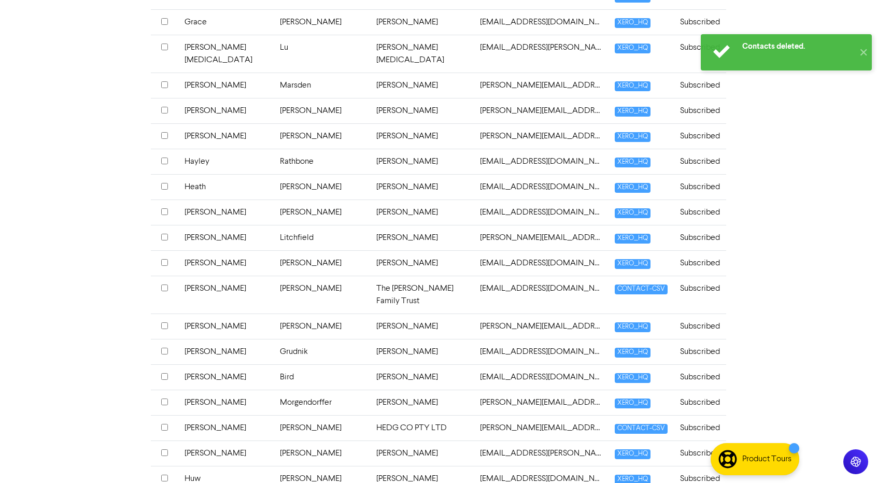
scroll to position [2394, 0]
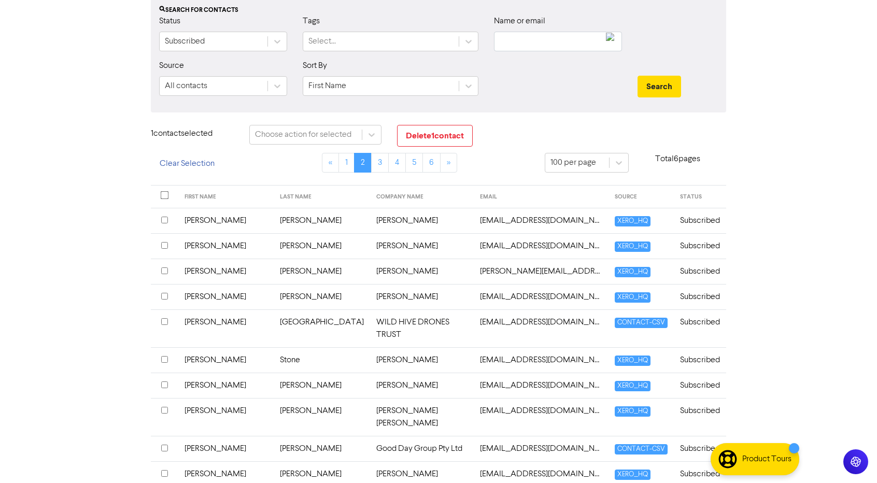
scroll to position [0, 0]
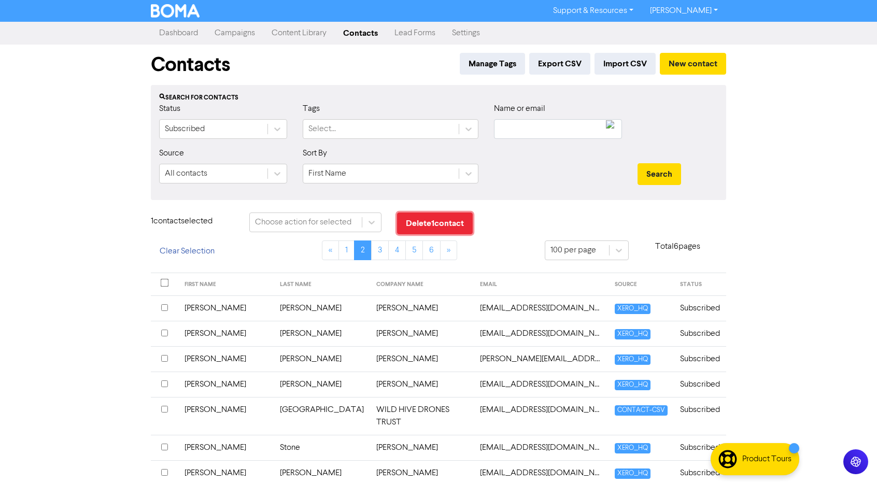
click at [450, 219] on button "Delete 1 contact" at bounding box center [435, 224] width 76 height 22
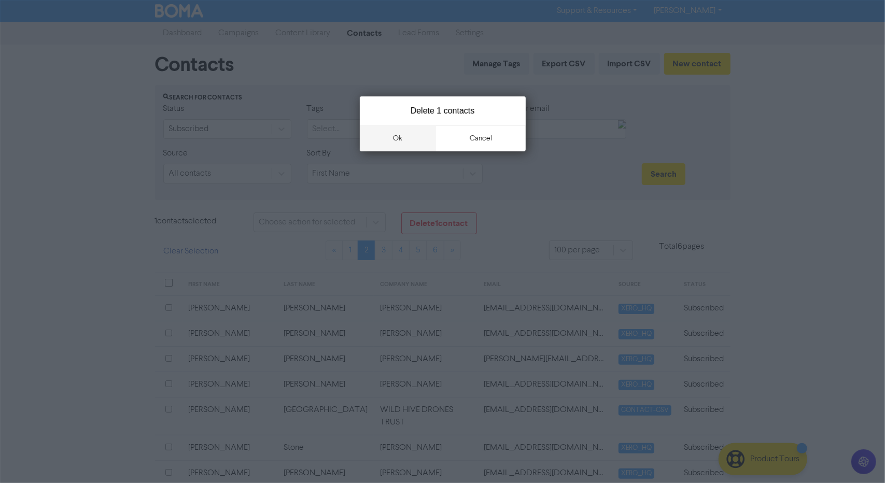
click at [391, 144] on button "ok" at bounding box center [398, 138] width 77 height 26
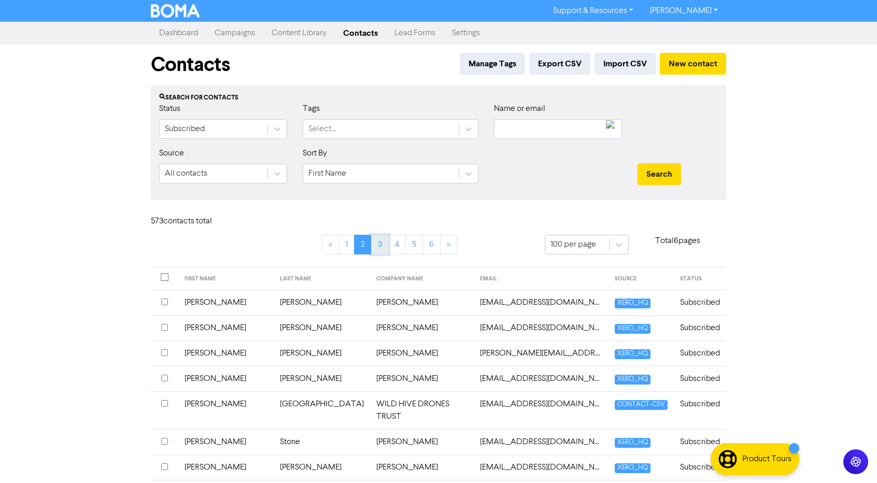
click at [382, 245] on link "3" at bounding box center [380, 245] width 18 height 20
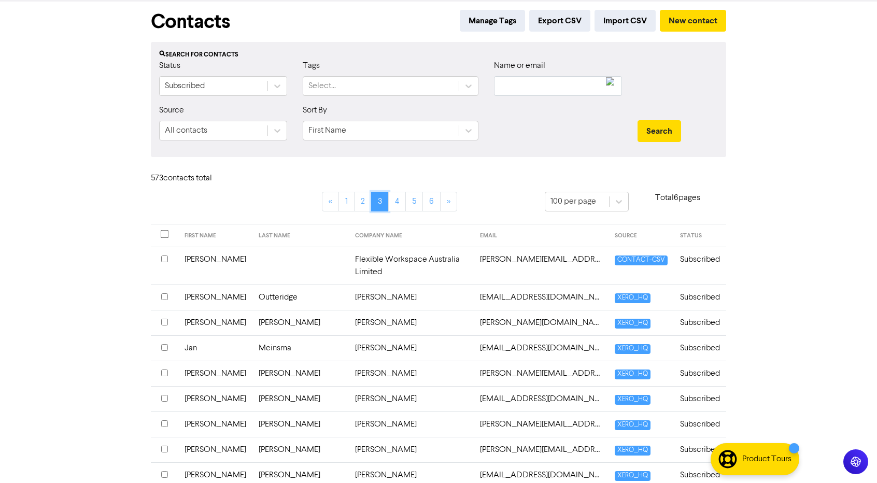
scroll to position [44, 0]
click at [162, 293] on input "checkbox" at bounding box center [164, 296] width 7 height 7
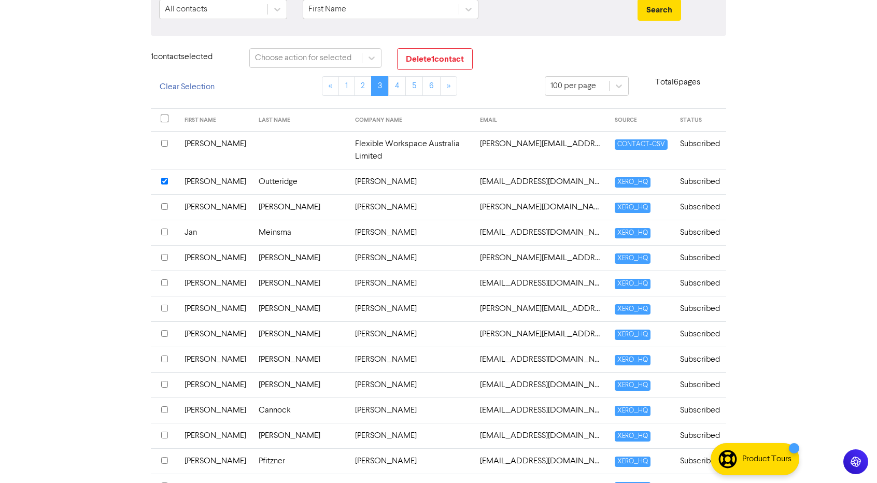
scroll to position [165, 0]
click at [163, 381] on input "checkbox" at bounding box center [164, 384] width 7 height 7
click at [168, 431] on input "checkbox" at bounding box center [164, 434] width 7 height 7
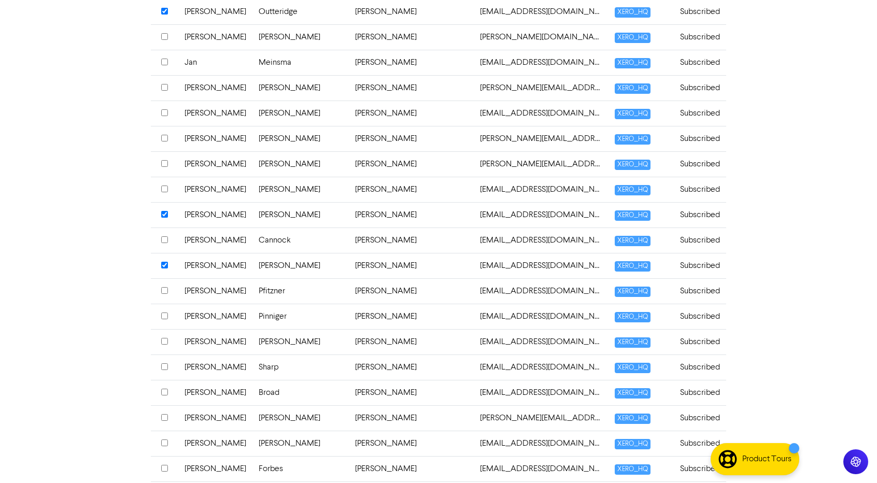
scroll to position [336, 0]
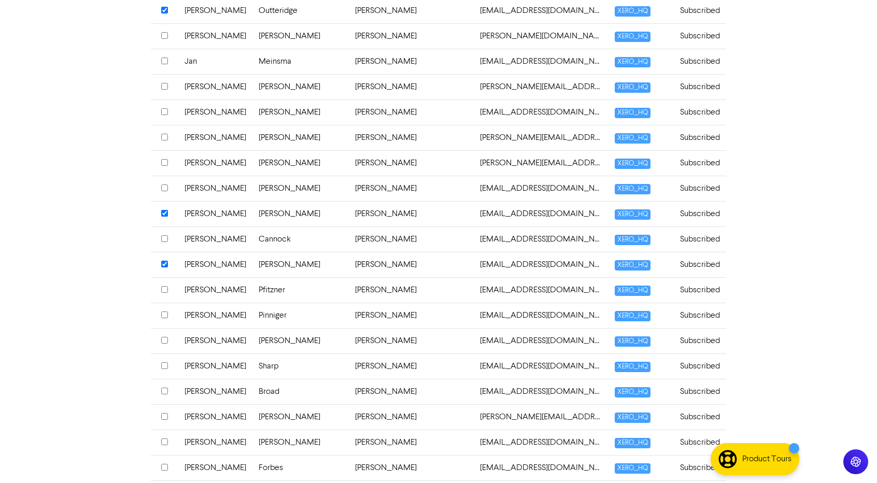
click at [163, 362] on input "checkbox" at bounding box center [164, 365] width 7 height 7
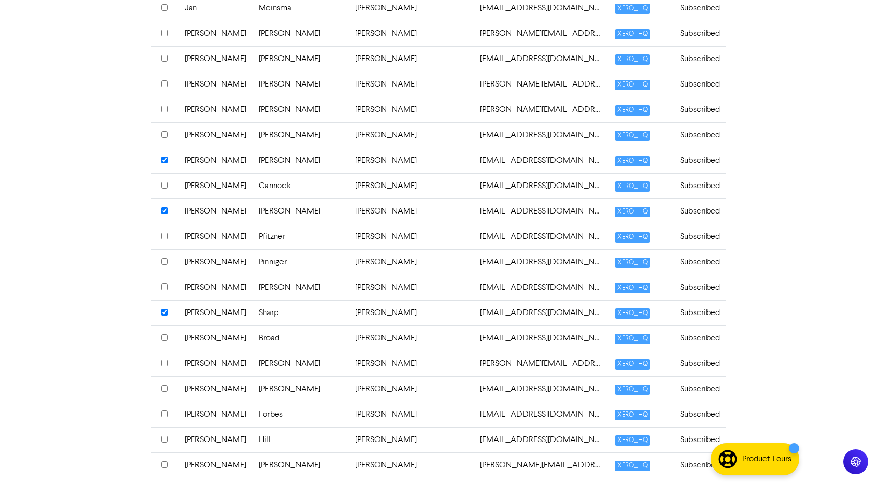
scroll to position [389, 0]
click at [162, 461] on input "checkbox" at bounding box center [164, 464] width 7 height 7
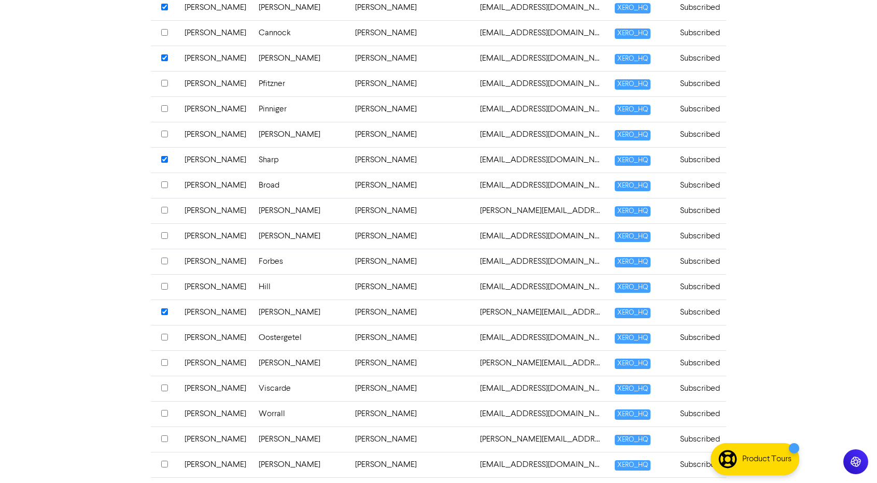
scroll to position [543, 0]
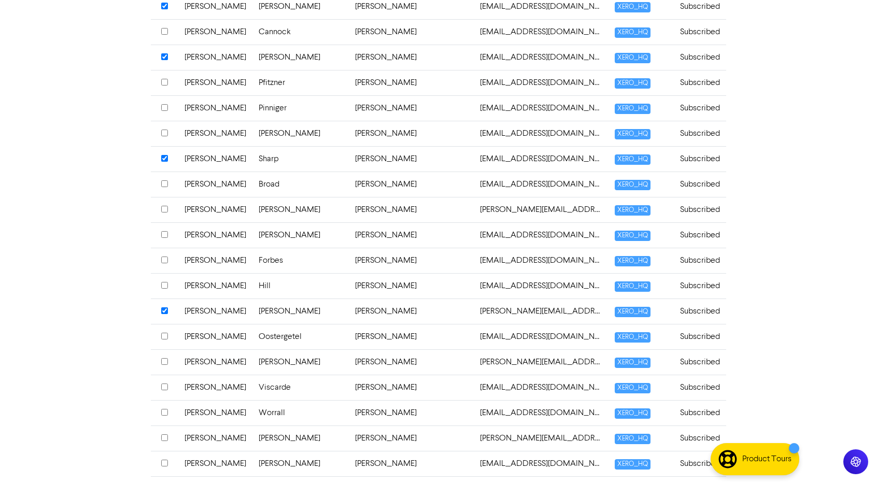
click at [162, 460] on input "checkbox" at bounding box center [164, 463] width 7 height 7
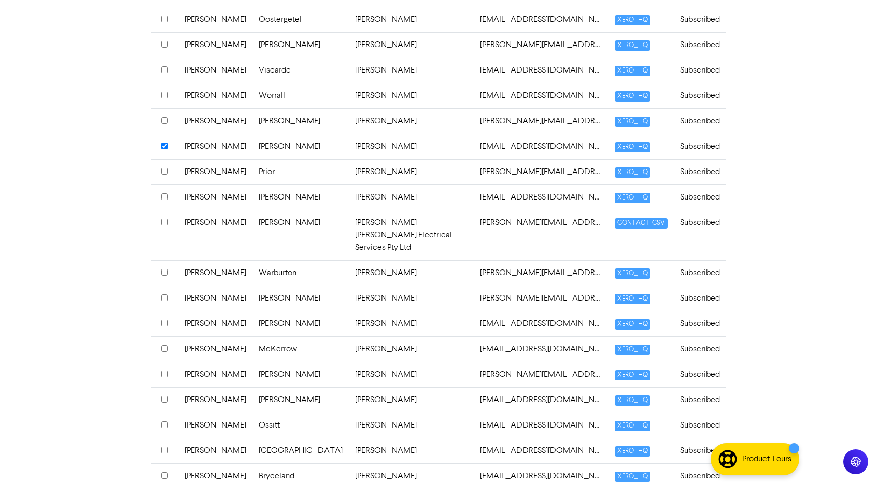
scroll to position [861, 0]
click at [163, 446] on input "checkbox" at bounding box center [164, 449] width 7 height 7
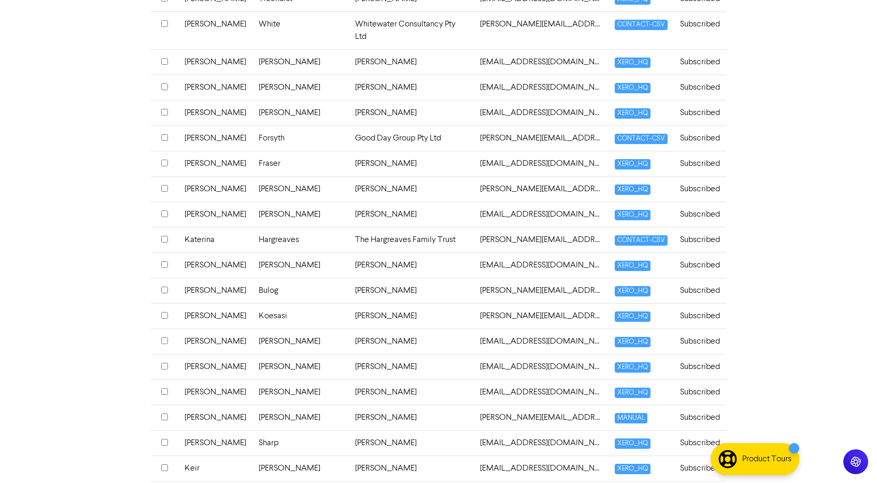
scroll to position [1622, 0]
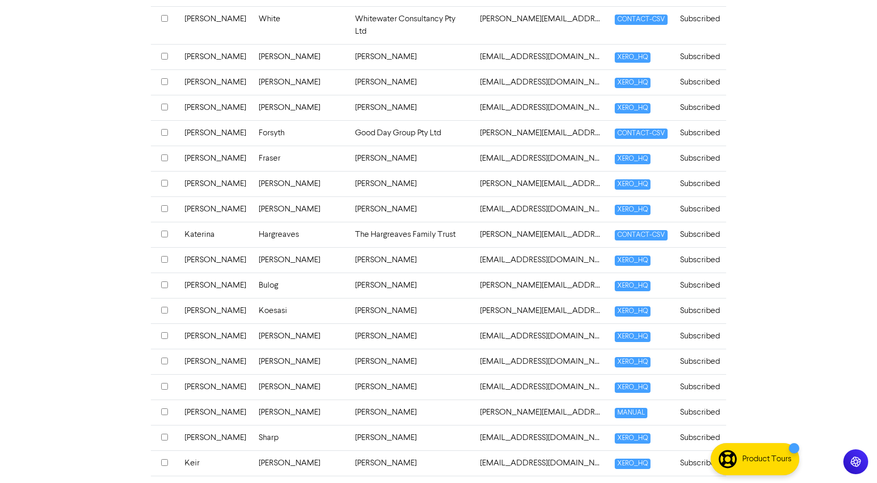
click at [165, 483] on input "checkbox" at bounding box center [164, 488] width 7 height 7
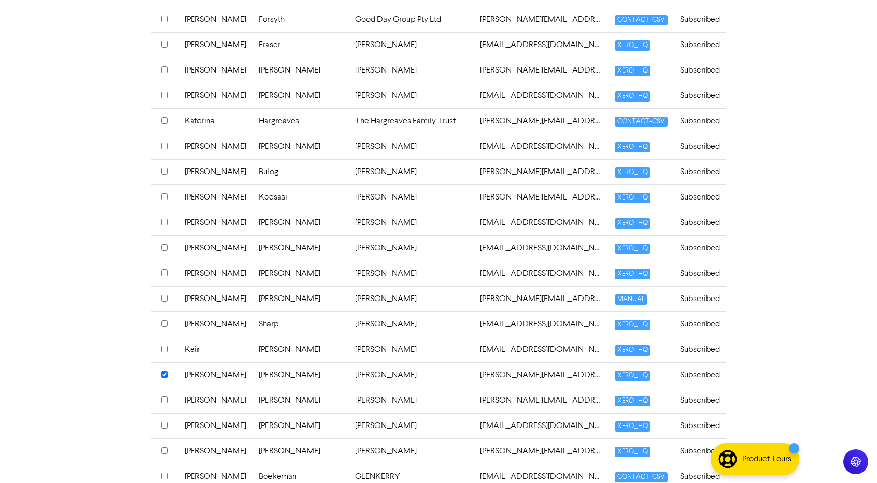
scroll to position [1738, 0]
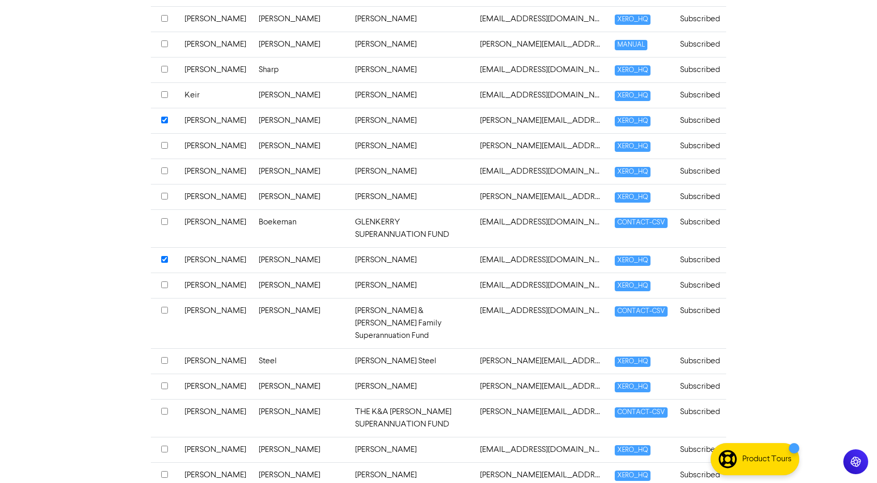
scroll to position [1992, 0]
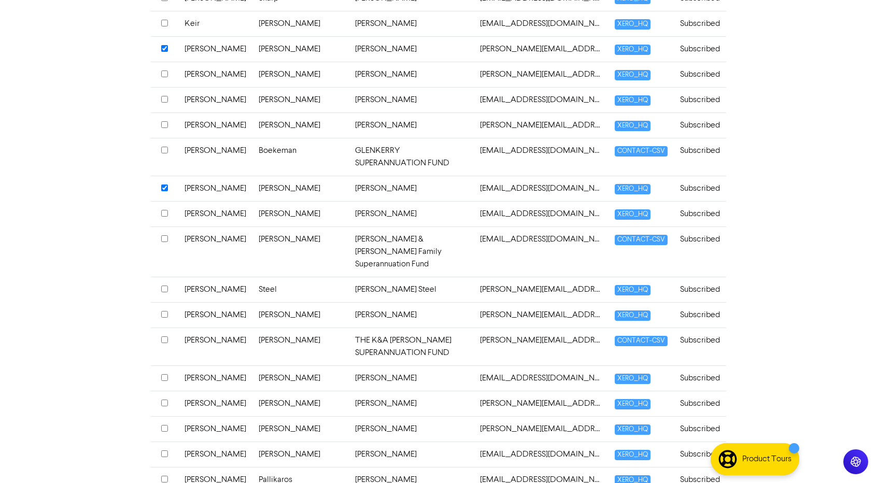
scroll to position [2081, 0]
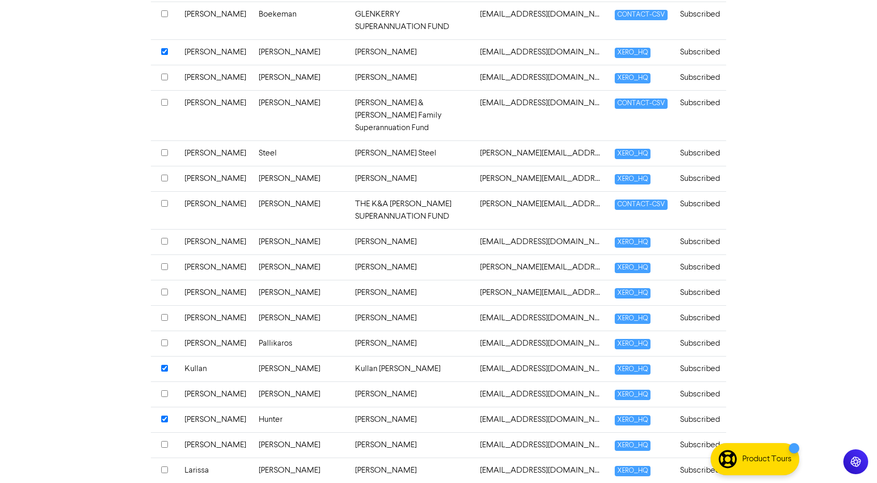
scroll to position [2199, 0]
click at [165, 441] on input "checkbox" at bounding box center [164, 444] width 7 height 7
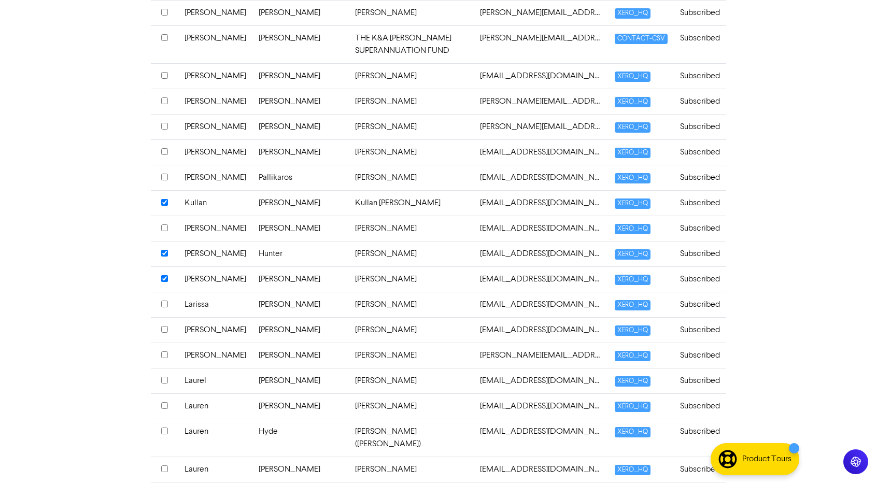
scroll to position [2365, 0]
drag, startPoint x: 145, startPoint y: 343, endPoint x: 134, endPoint y: 341, distance: 11.2
click at [164, 402] on input "checkbox" at bounding box center [164, 405] width 7 height 7
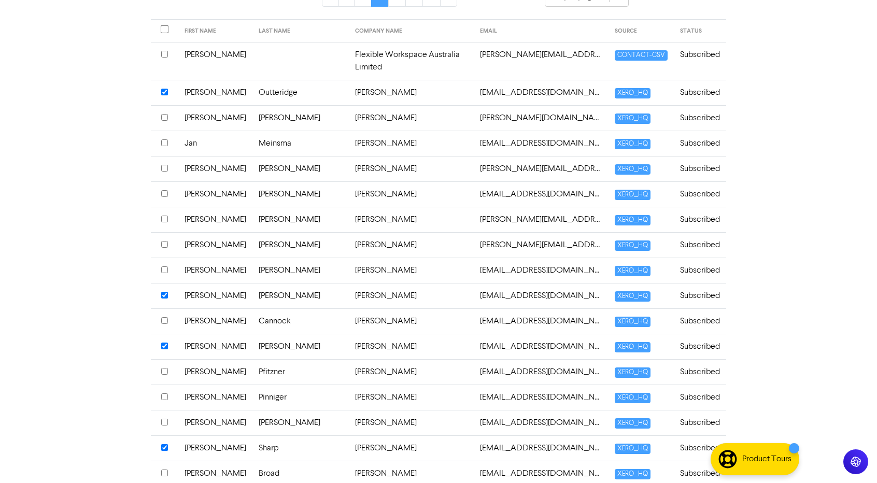
scroll to position [0, 0]
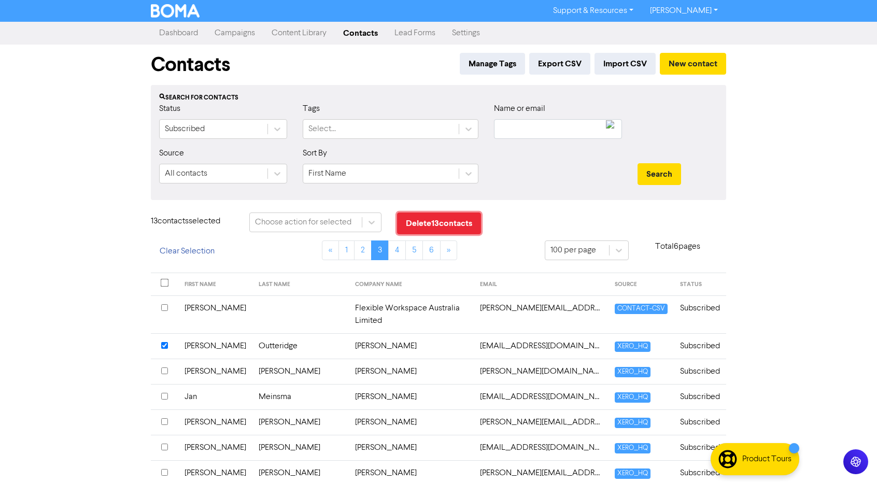
click at [443, 227] on button "Delete 13 contact s" at bounding box center [439, 224] width 84 height 22
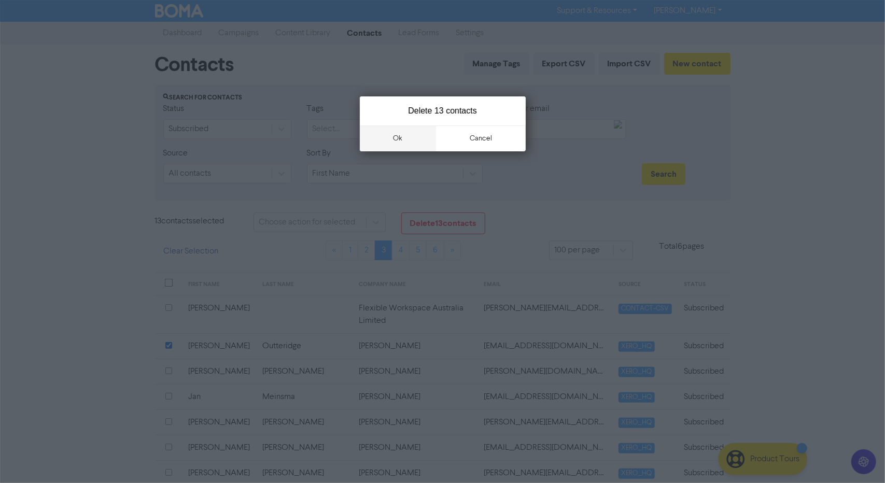
click at [400, 135] on button "ok" at bounding box center [398, 138] width 77 height 26
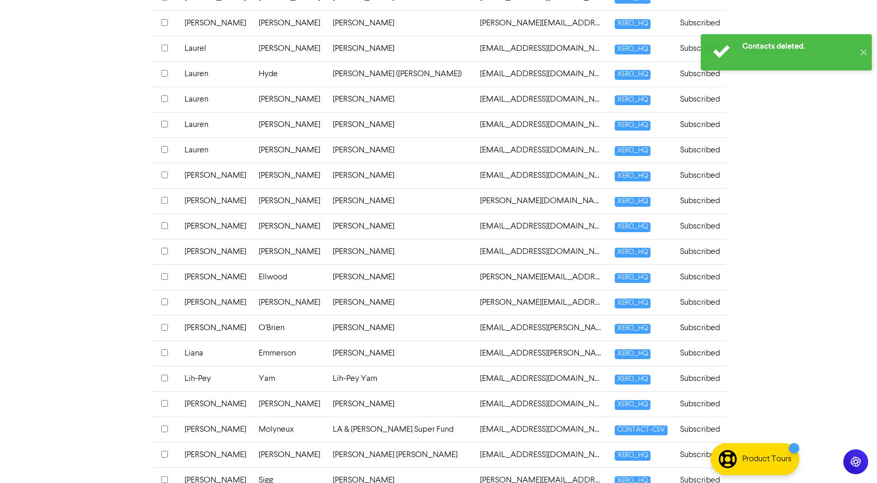
scroll to position [2394, 0]
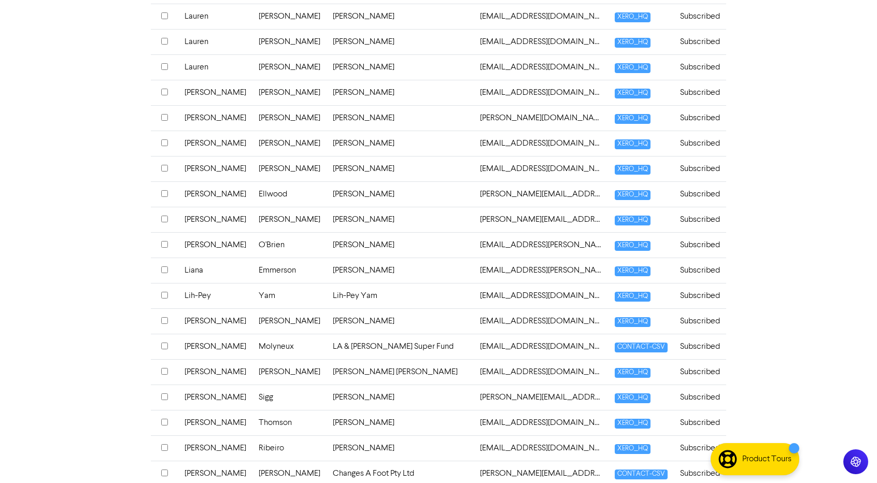
click at [164, 267] on input "checkbox" at bounding box center [164, 270] width 7 height 7
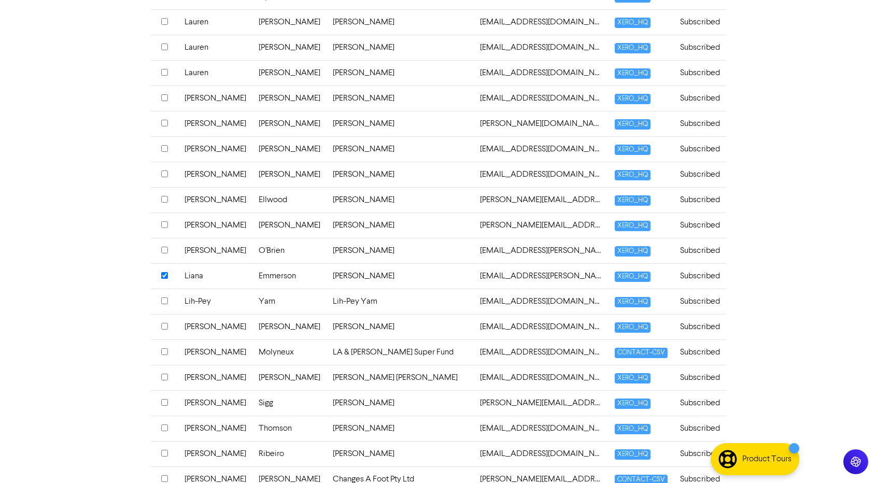
scroll to position [2400, 0]
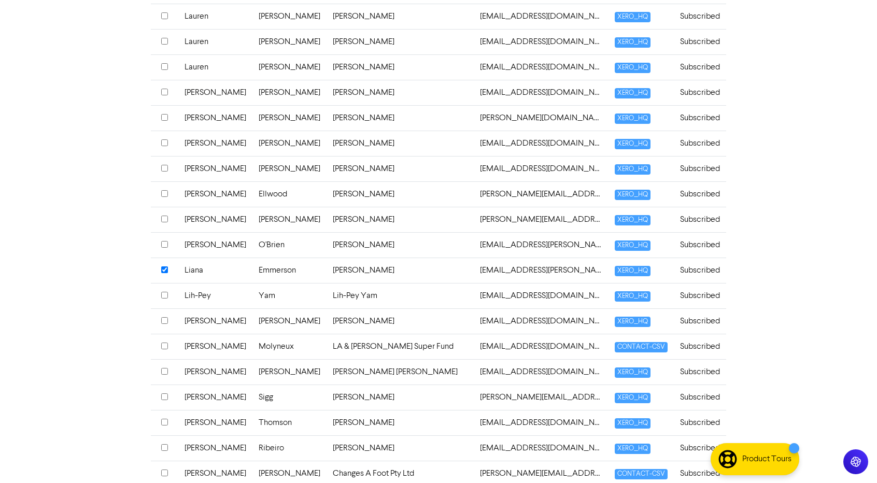
click at [164, 216] on input "checkbox" at bounding box center [164, 219] width 7 height 7
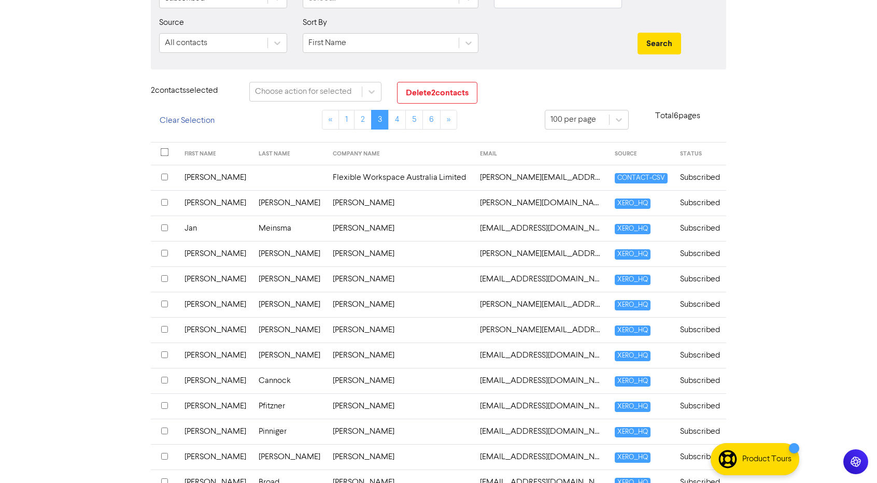
scroll to position [0, 0]
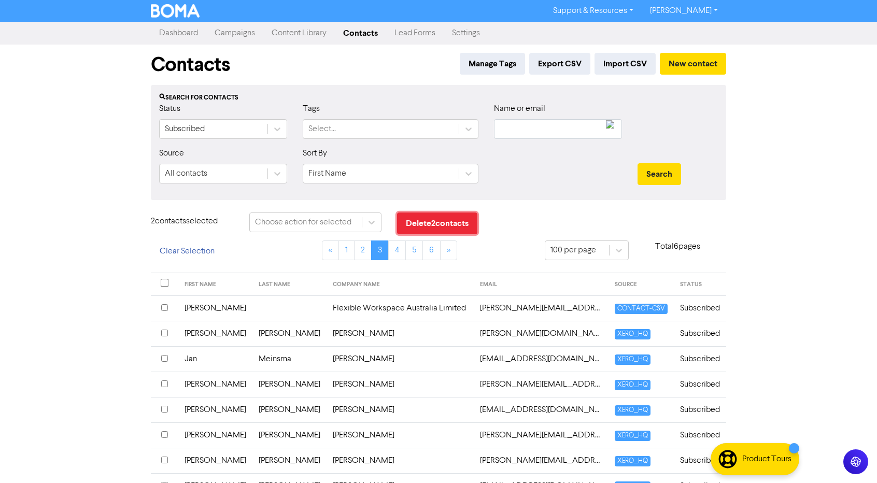
click at [448, 222] on button "Delete 2 contact s" at bounding box center [437, 224] width 80 height 22
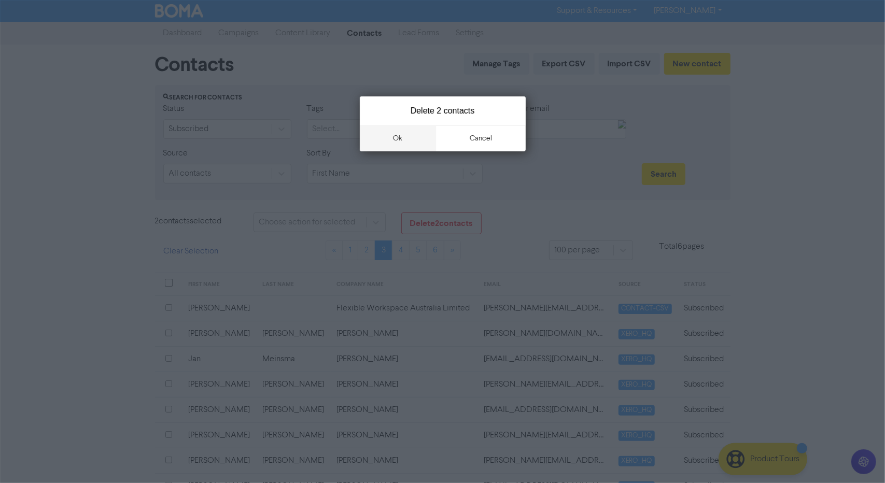
click at [386, 137] on button "ok" at bounding box center [398, 138] width 77 height 26
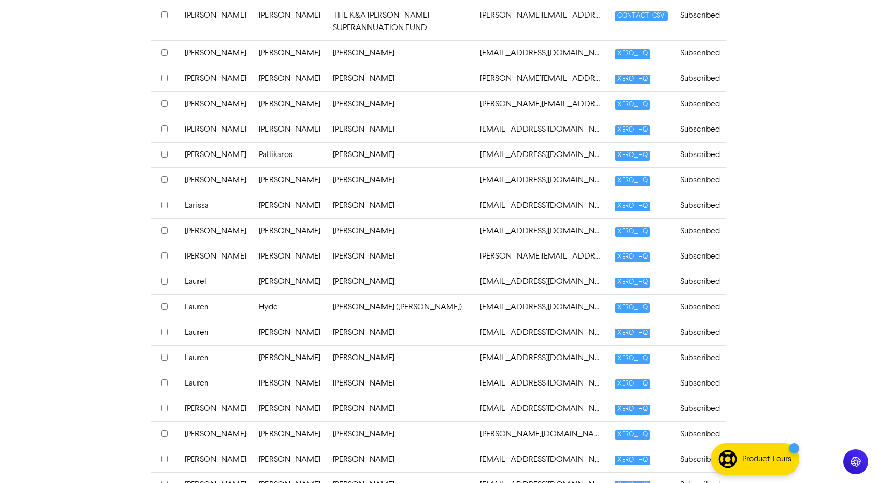
scroll to position [2407, 0]
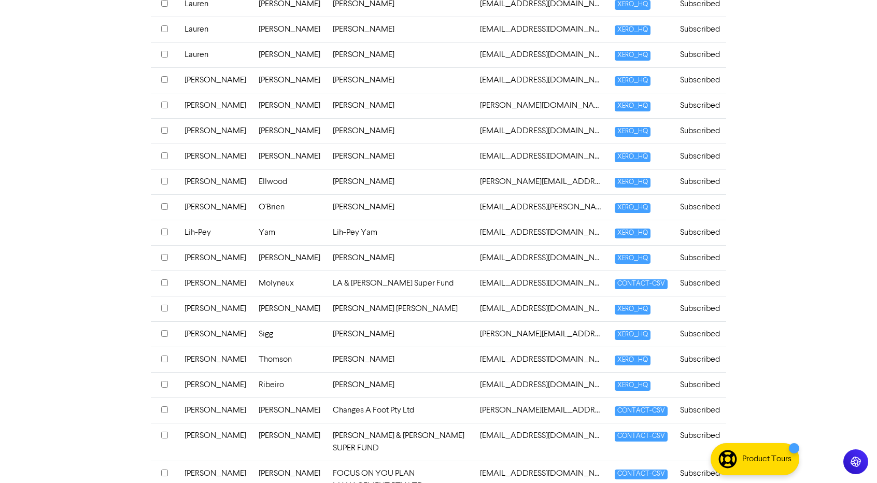
click at [164, 432] on input "checkbox" at bounding box center [164, 435] width 7 height 7
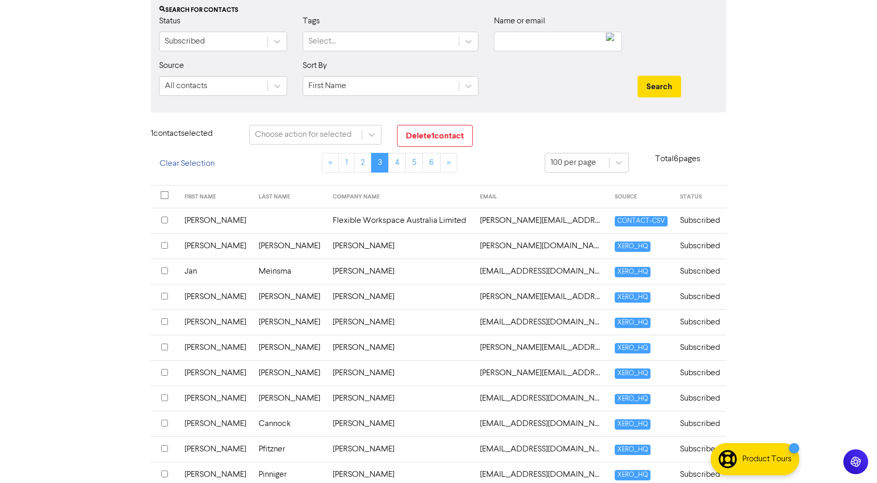
scroll to position [0, 0]
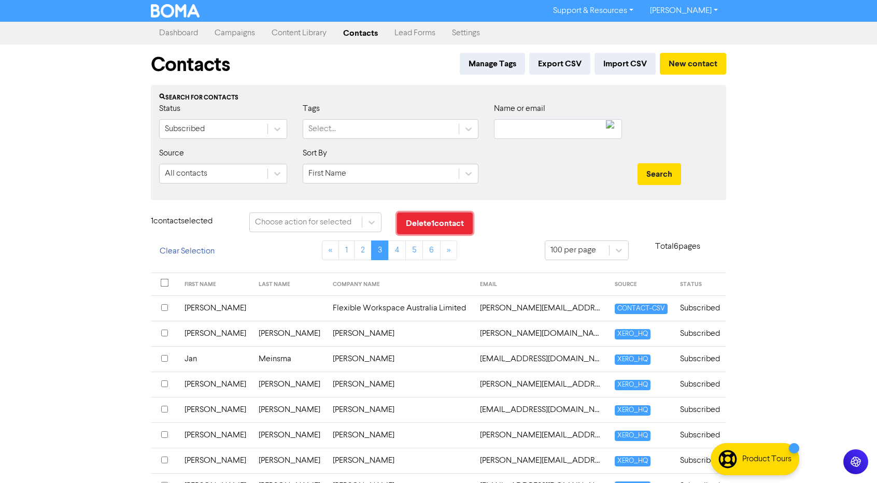
click at [452, 222] on button "Delete 1 contact" at bounding box center [435, 224] width 76 height 22
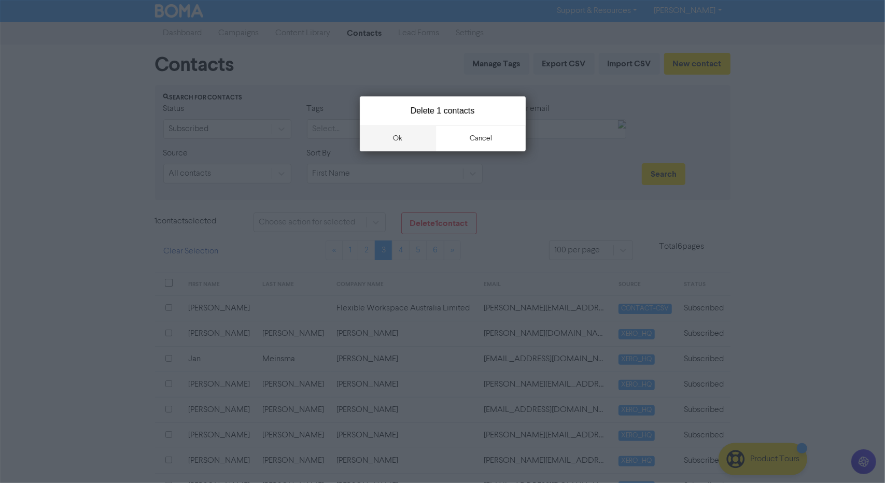
click at [404, 136] on button "ok" at bounding box center [398, 138] width 77 height 26
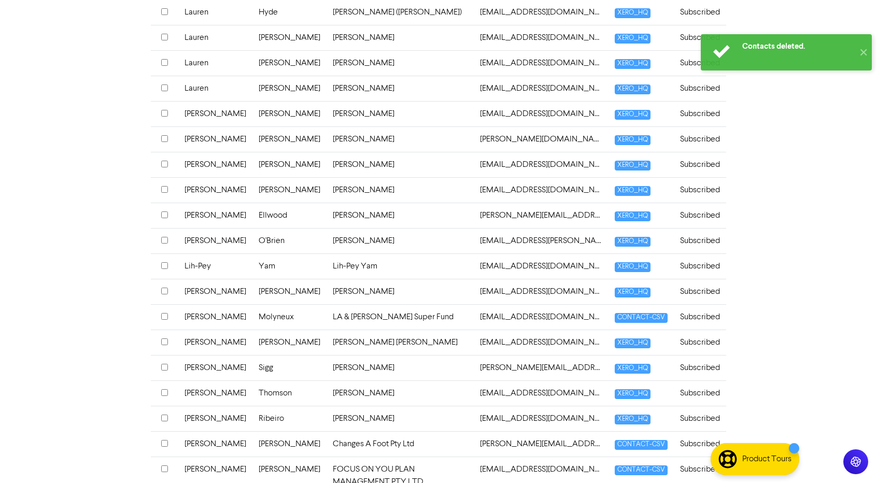
scroll to position [2407, 0]
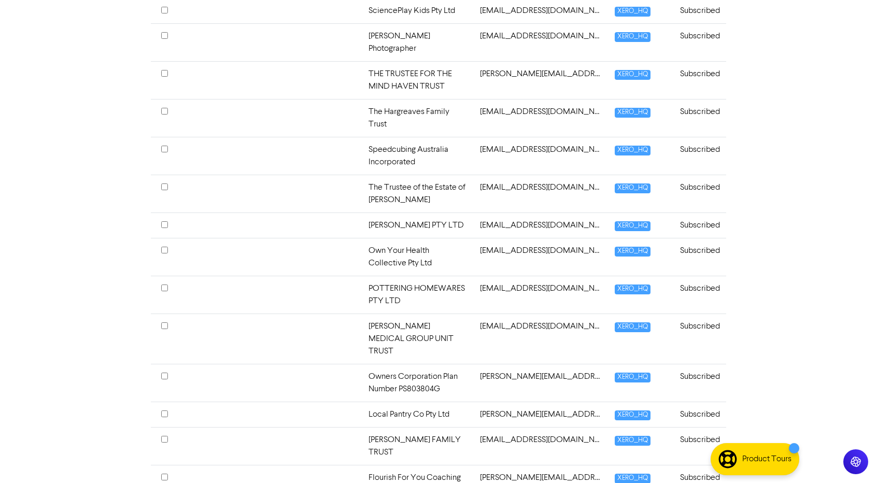
click at [164, 436] on input "checkbox" at bounding box center [164, 439] width 7 height 7
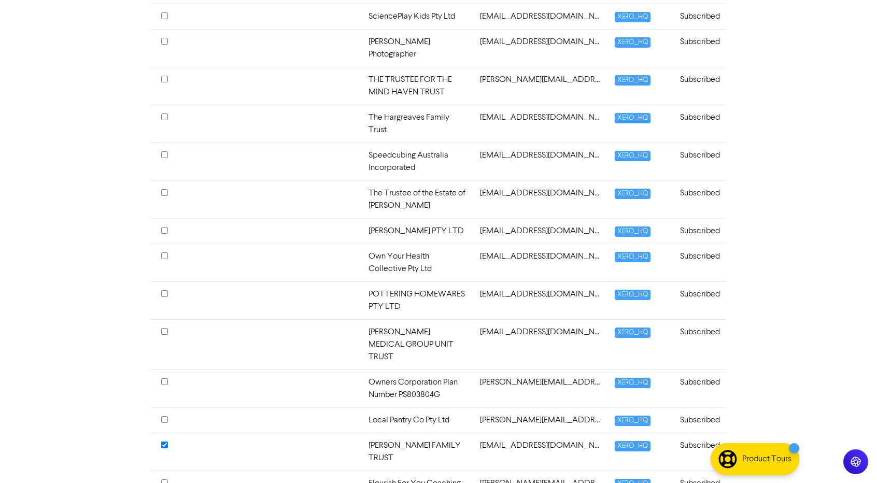
scroll to position [1377, 0]
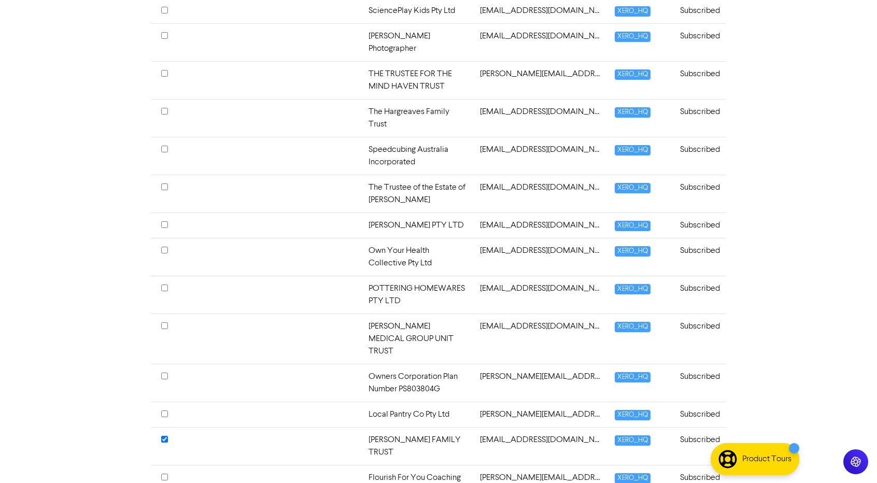
click at [164, 436] on input "checkbox" at bounding box center [164, 439] width 7 height 7
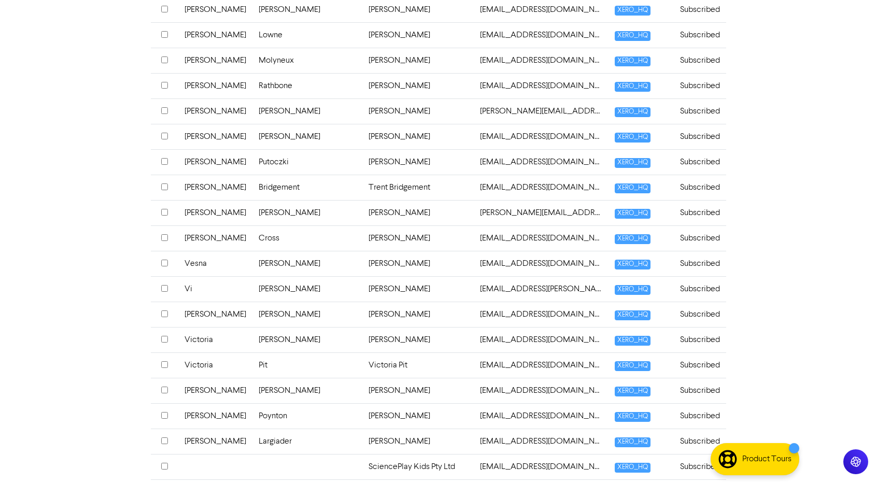
scroll to position [914, 0]
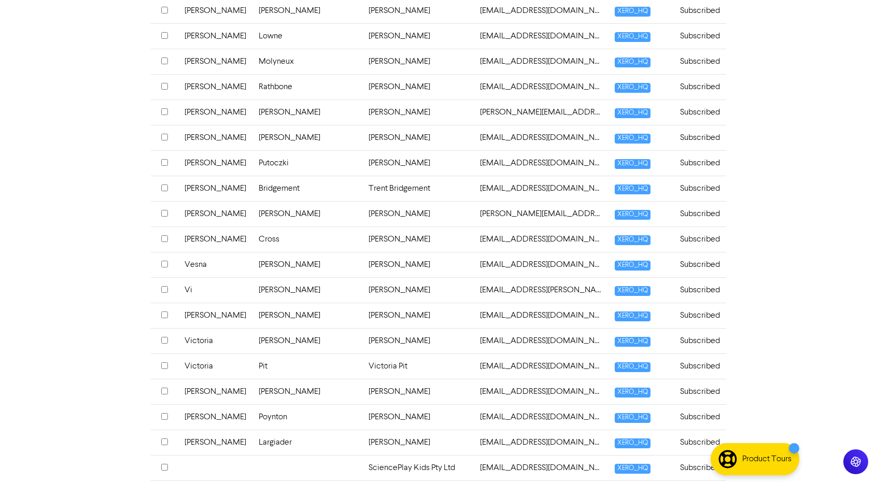
click at [163, 261] on input "checkbox" at bounding box center [164, 264] width 7 height 7
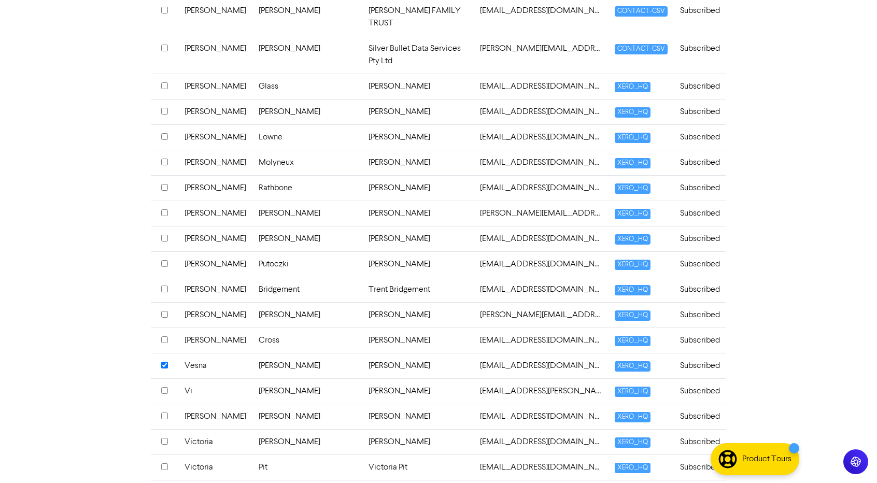
scroll to position [816, 0]
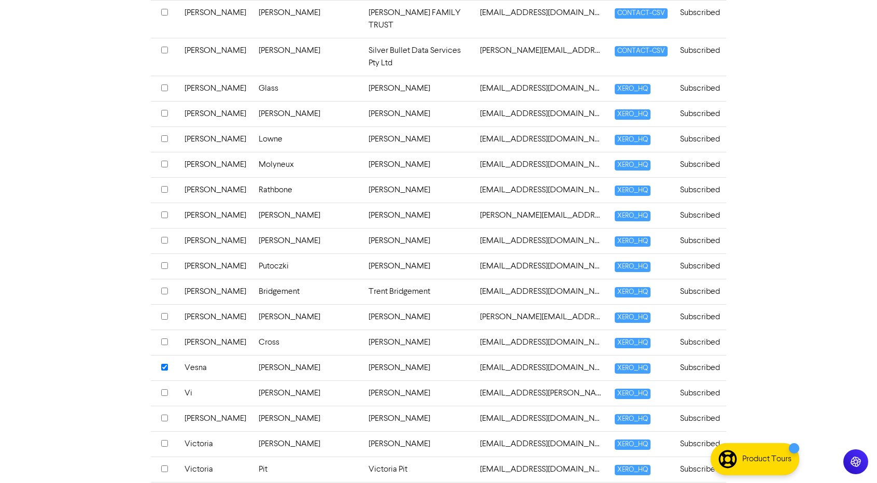
click at [163, 288] on input "checkbox" at bounding box center [164, 291] width 7 height 7
click at [165, 262] on input "checkbox" at bounding box center [164, 265] width 7 height 7
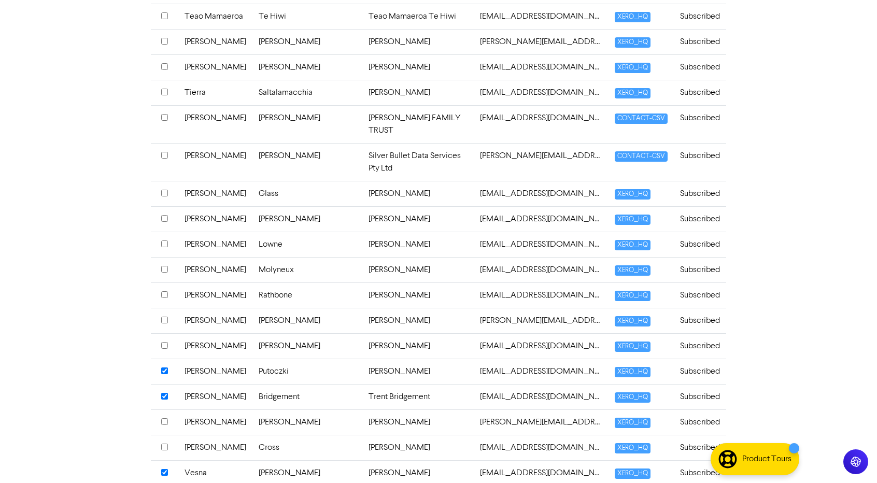
scroll to position [709, 0]
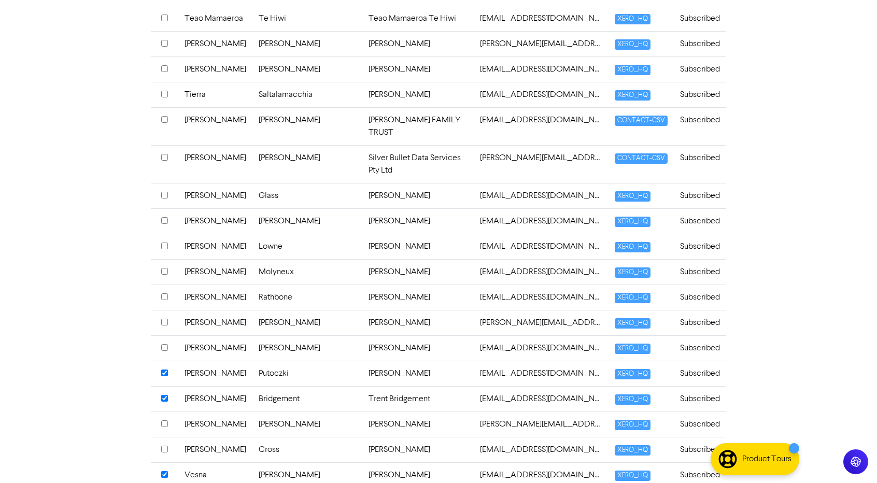
click at [164, 154] on input "checkbox" at bounding box center [164, 157] width 7 height 7
click at [165, 243] on input "checkbox" at bounding box center [164, 246] width 7 height 7
click at [163, 291] on div at bounding box center [164, 297] width 7 height 12
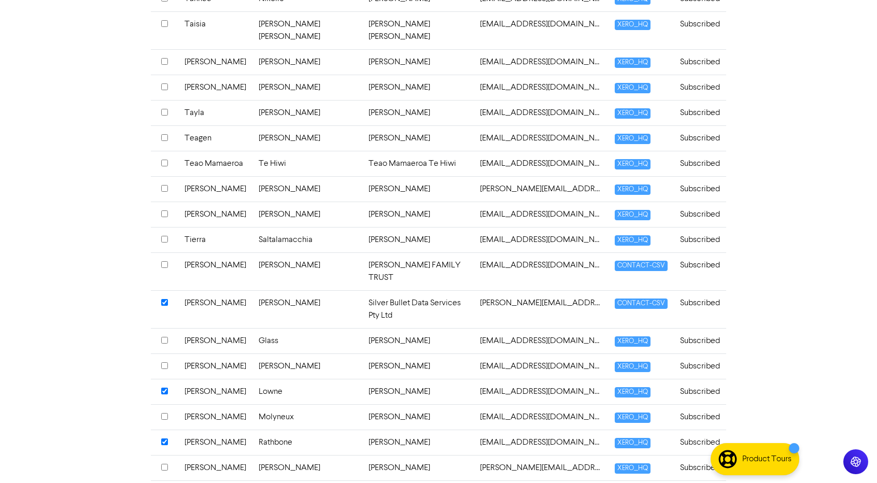
scroll to position [551, 0]
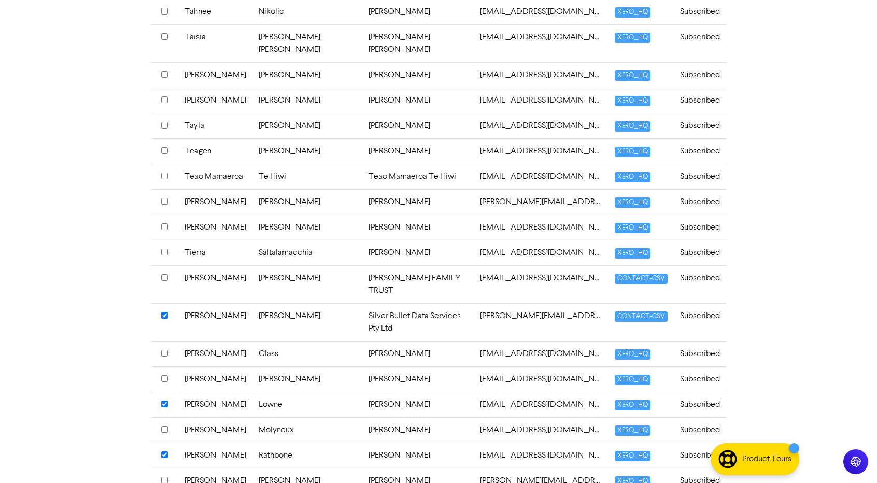
click at [165, 173] on input "checkbox" at bounding box center [164, 176] width 7 height 7
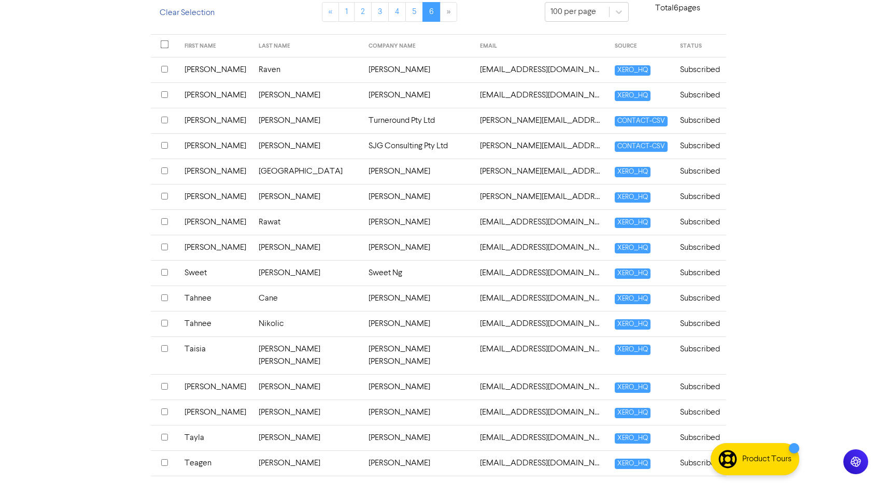
scroll to position [238, 0]
click at [166, 145] on input "checkbox" at bounding box center [164, 146] width 7 height 7
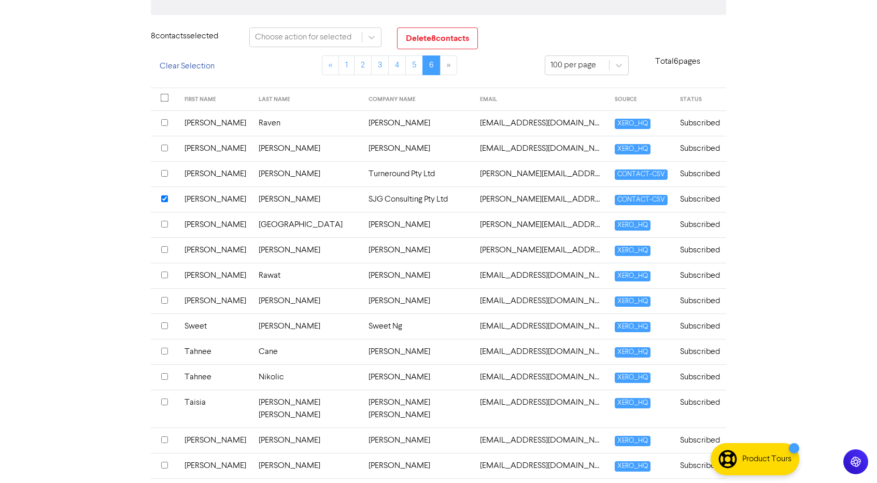
scroll to position [181, 0]
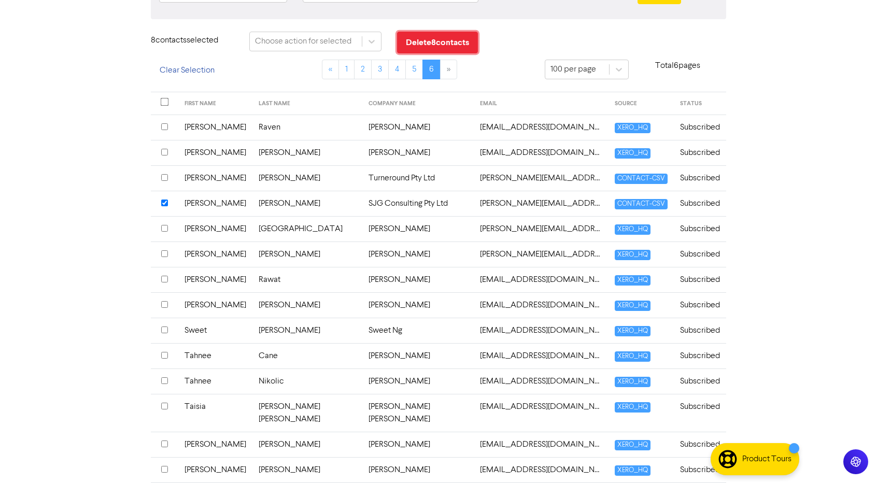
click at [446, 35] on button "Delete 8 contact s" at bounding box center [437, 43] width 81 height 22
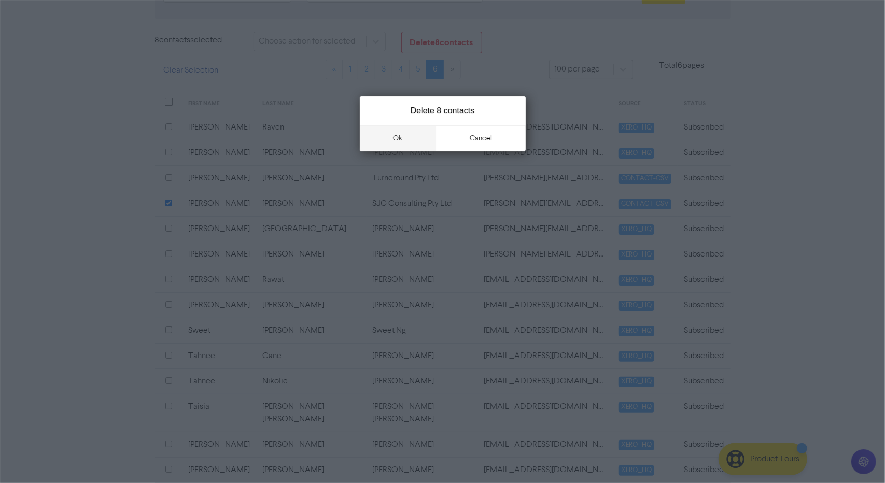
click at [389, 132] on button "ok" at bounding box center [398, 138] width 77 height 26
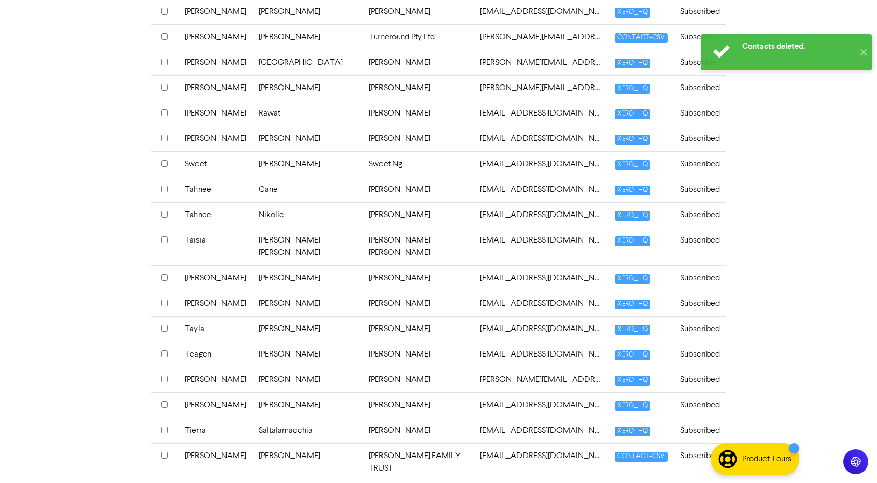
scroll to position [317, 0]
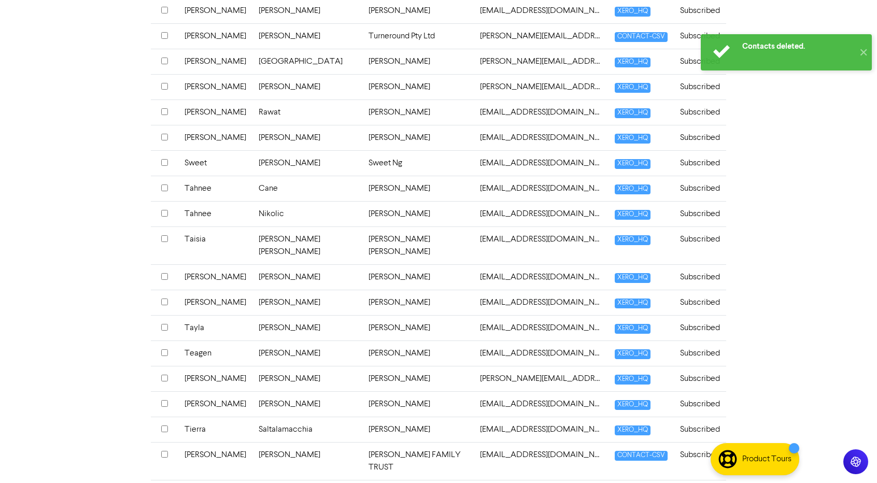
click at [206, 399] on td "Thomas" at bounding box center [215, 404] width 74 height 25
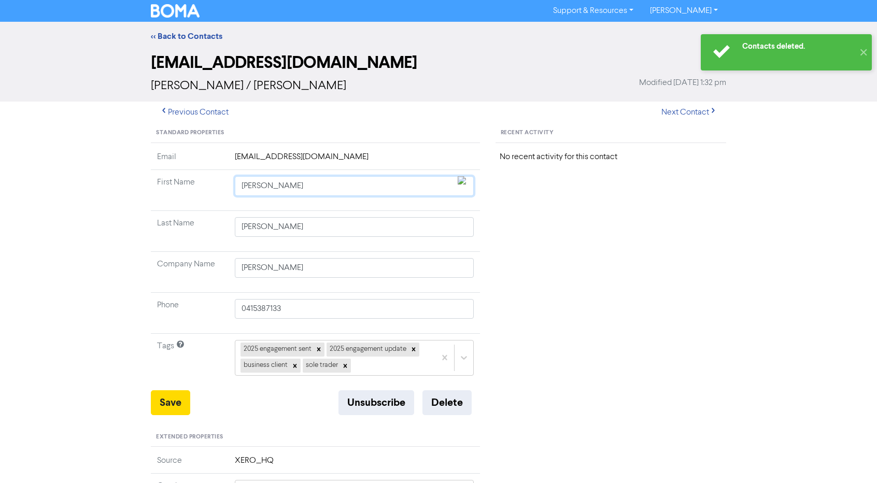
click at [282, 186] on input "Thomas" at bounding box center [354, 186] width 239 height 20
type input "Thoma"
type input "Thom"
type input "Tho"
type input "Th"
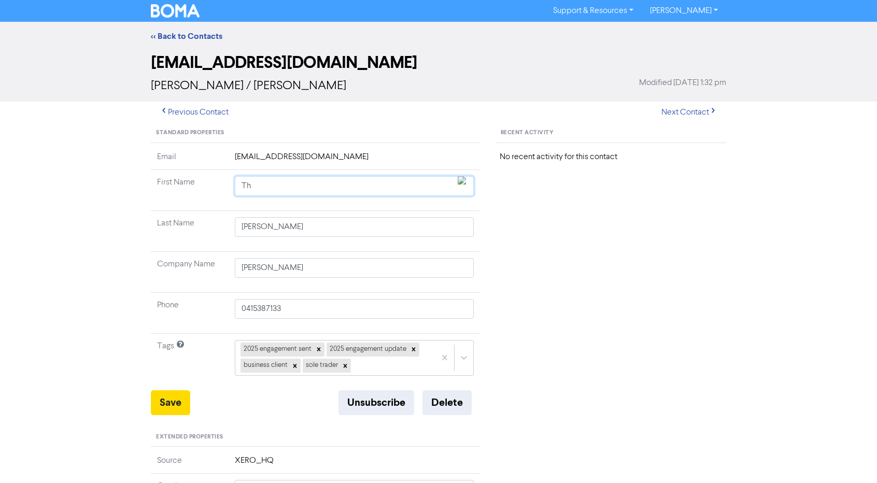
type input "T"
type input "To"
type input "Tom"
click at [170, 399] on button "Save" at bounding box center [170, 402] width 39 height 25
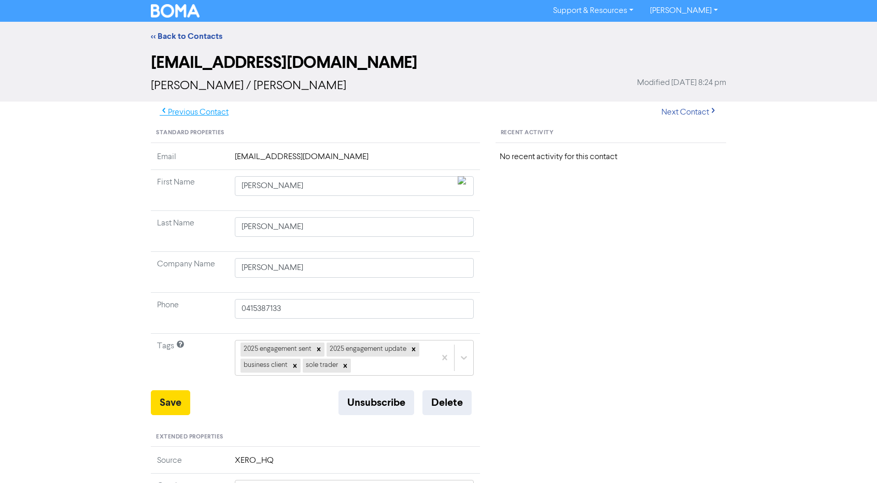
click at [221, 110] on button "Previous Contact" at bounding box center [194, 113] width 87 height 22
type input "Theodora"
type input "Nikolaou"
type input "Theodora Nikolaou"
type input "0421341830"
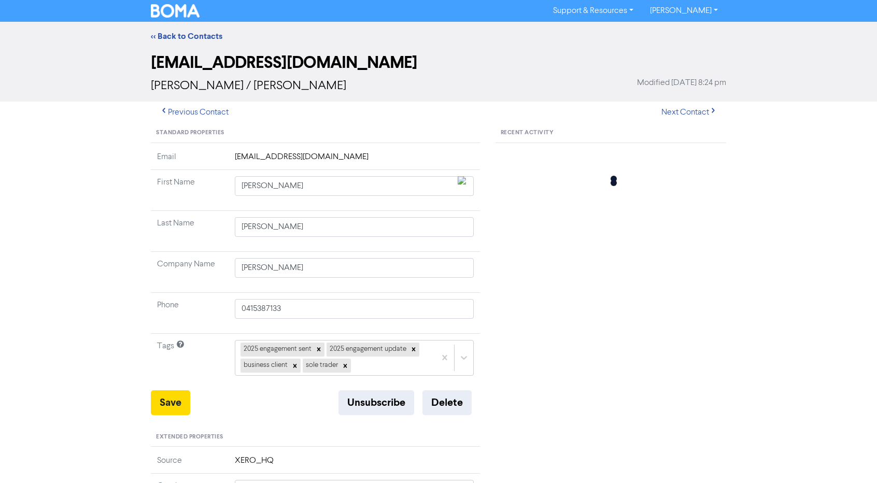
type input "11 Bluebell Crescent"
type input "GOWANBRAE"
type input "3043"
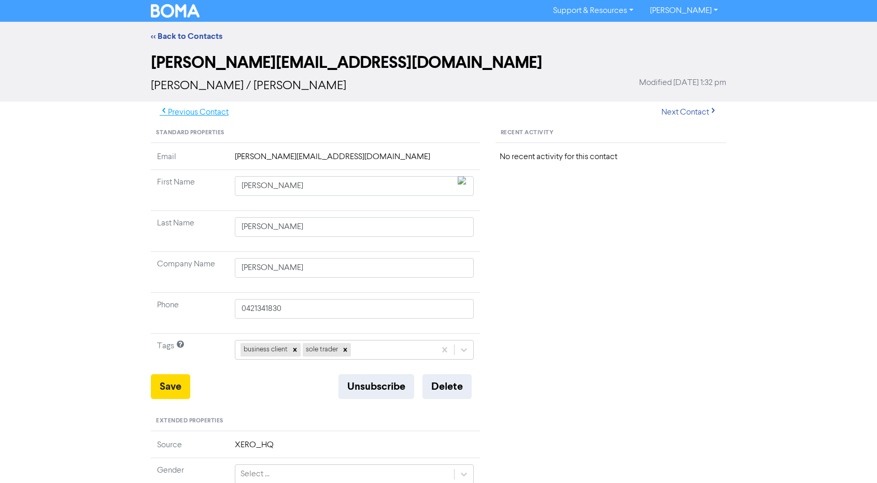
click at [221, 110] on button "Previous Contact" at bounding box center [194, 113] width 87 height 22
type input "Teagen"
type input "McMillan"
type input "Teagen McMillan"
type input "0466919383"
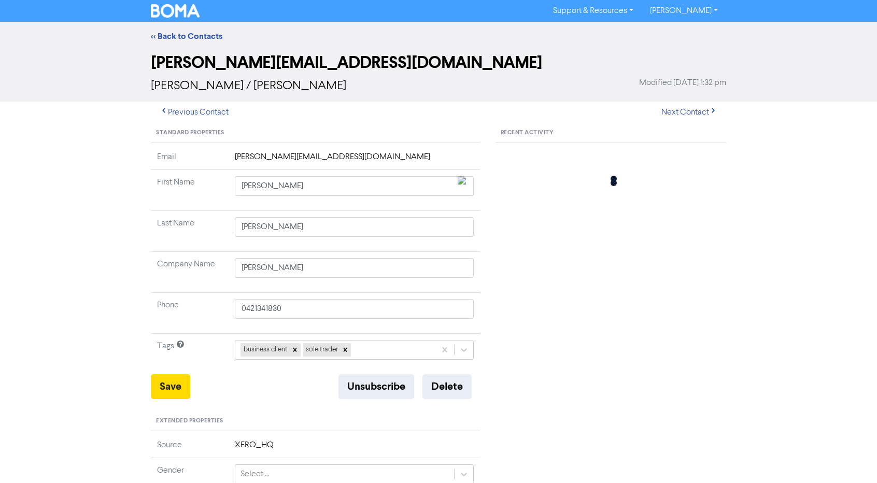
type input "17 Popple Avenue"
type input "SOUTH MORANG"
type input "3752"
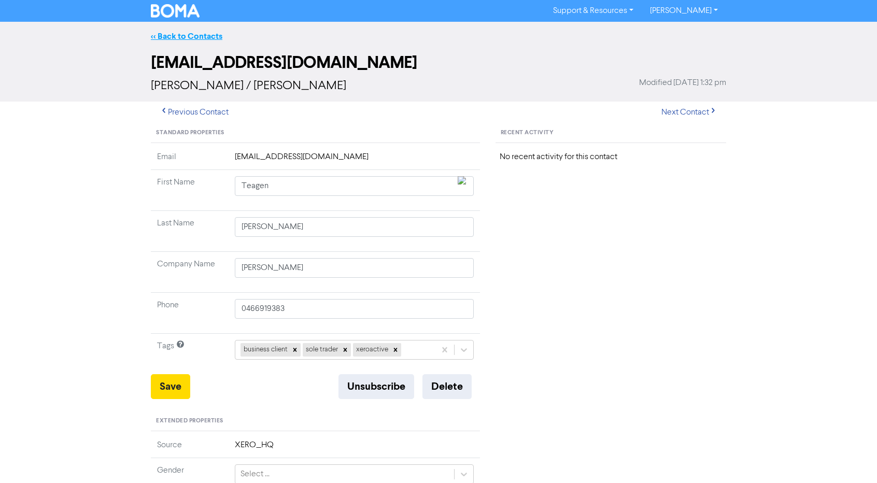
click at [178, 39] on link "<< Back to Contacts" at bounding box center [187, 36] width 72 height 10
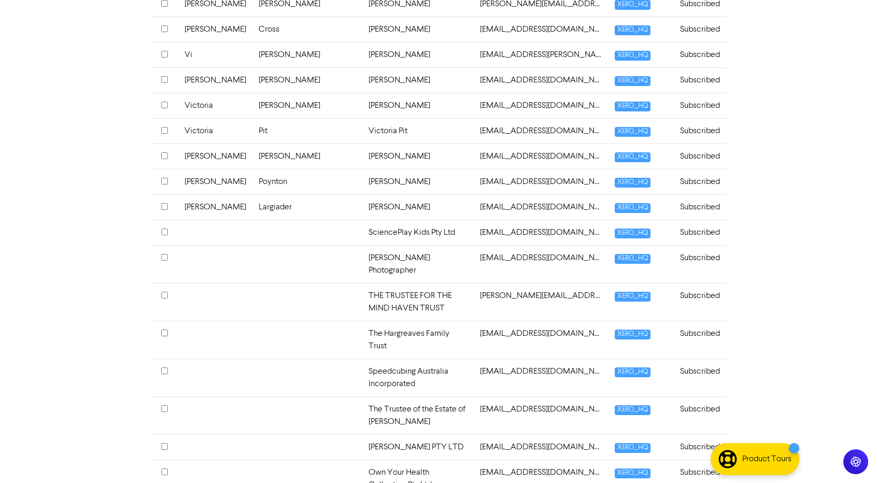
scroll to position [1132, 0]
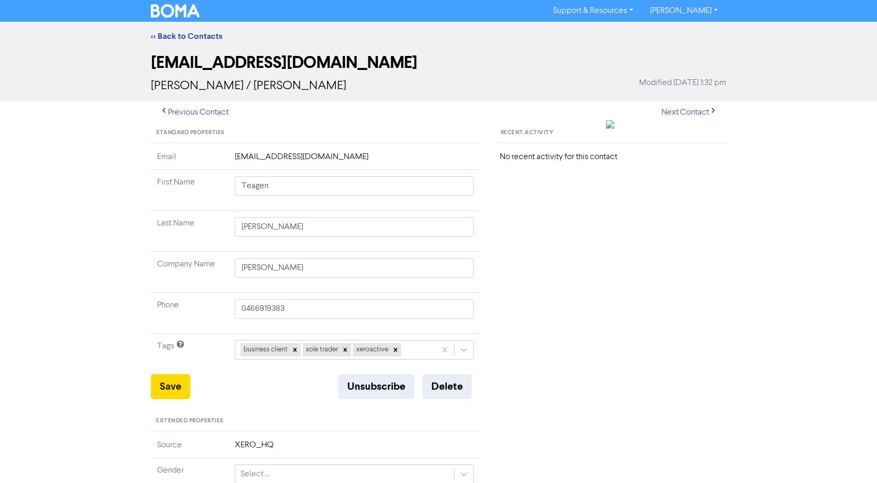
type input "Silver Bullet Data Services Pty Ltd"
type input "0429991414"
type input "18 Waverly St"
type input "SANDRINGHAM"
type input "3191"
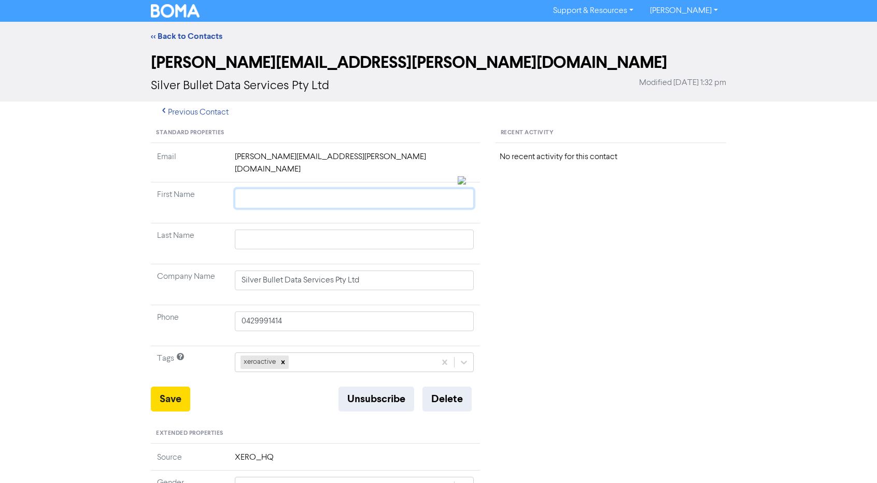
click at [297, 189] on input "text" at bounding box center [354, 199] width 239 height 20
type input "T"
type input "18 Waverly St"
type input "Ti"
type input "18 Waverly St"
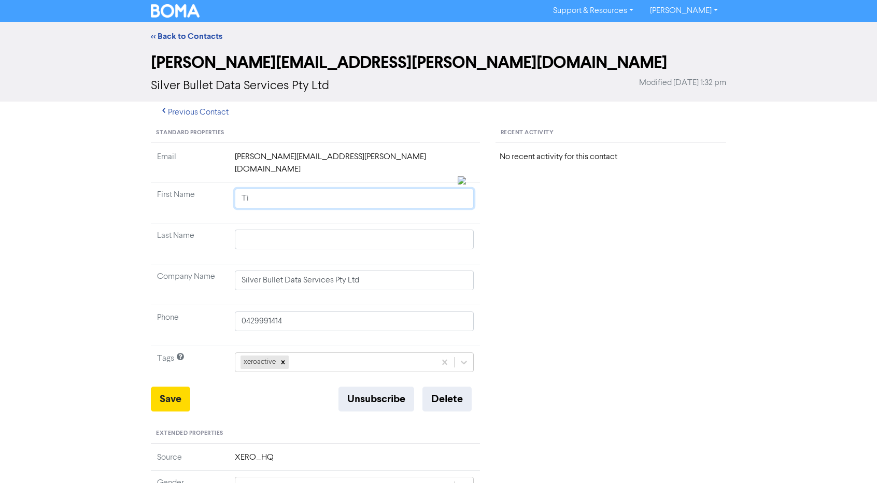
type input "Tim"
type input "18 Waverly St"
type input "Tim"
type input "18 Waverly St"
click at [175, 388] on button "Save" at bounding box center [170, 399] width 39 height 25
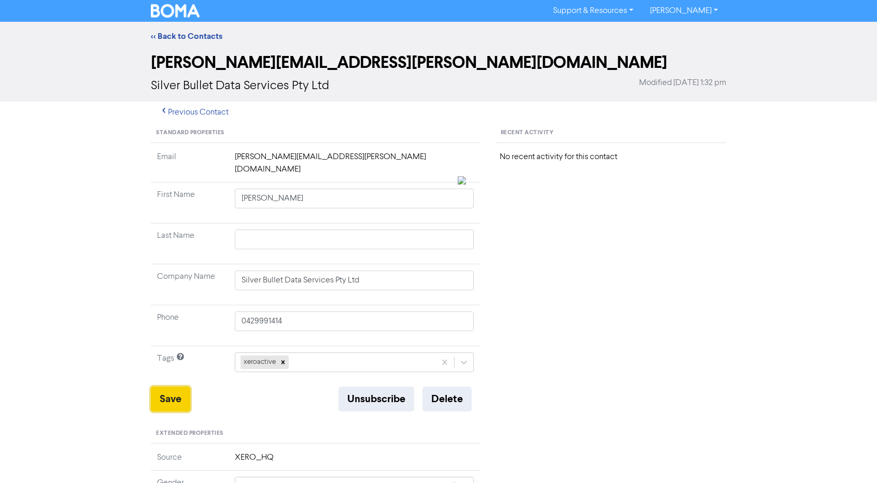
type input "18 Waverly St"
click at [200, 108] on button "Previous Contact" at bounding box center [194, 113] width 87 height 22
type input "18 Waverly St"
type input "THE TRUSTEE FOR PEGASAURUS TRUST"
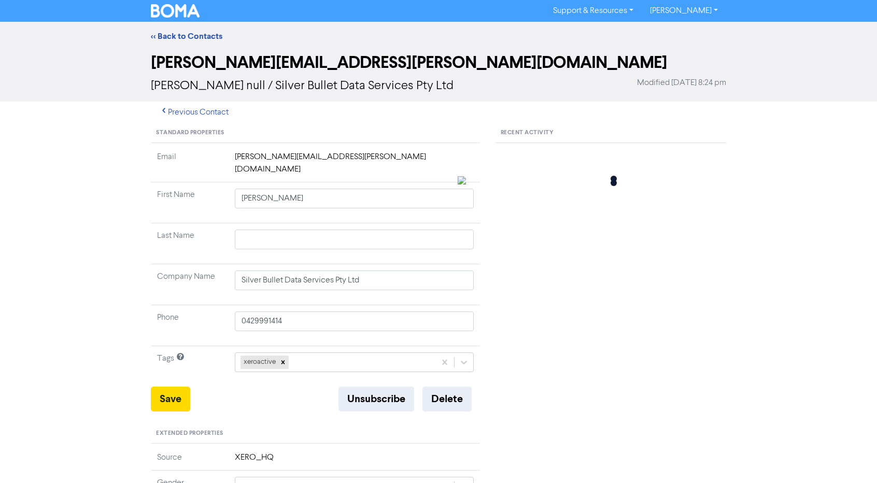
type input "0428990486"
type input "27 Seves St"
type input "ALTONA"
type input "3018"
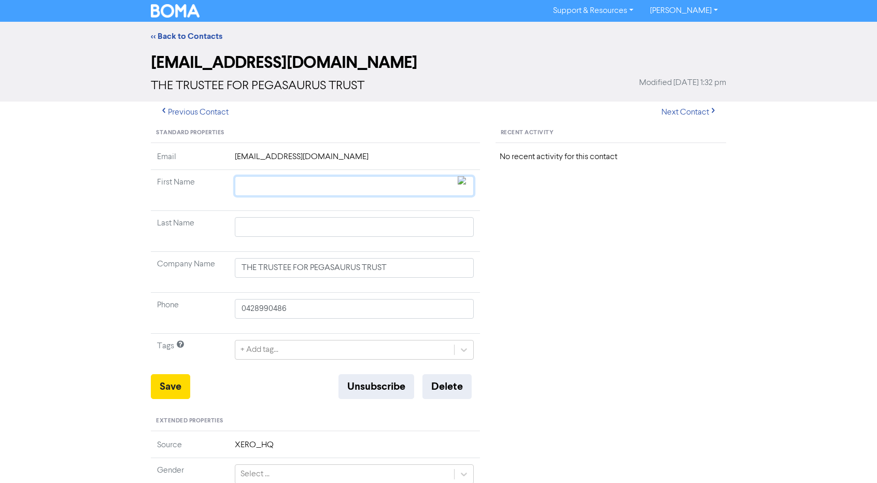
click at [258, 184] on input "text" at bounding box center [354, 186] width 239 height 20
type input "S"
type input "27 Seves St"
type input "Su"
type input "27 Seves St"
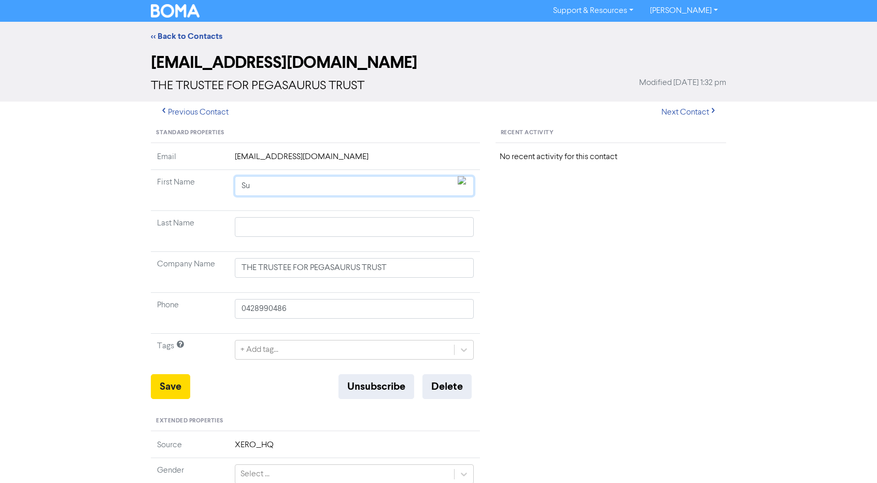
type input "Sue"
type input "27 Seves St"
type input "Sue"
type input "27 Seves St"
click at [170, 385] on button "Save" at bounding box center [170, 386] width 39 height 25
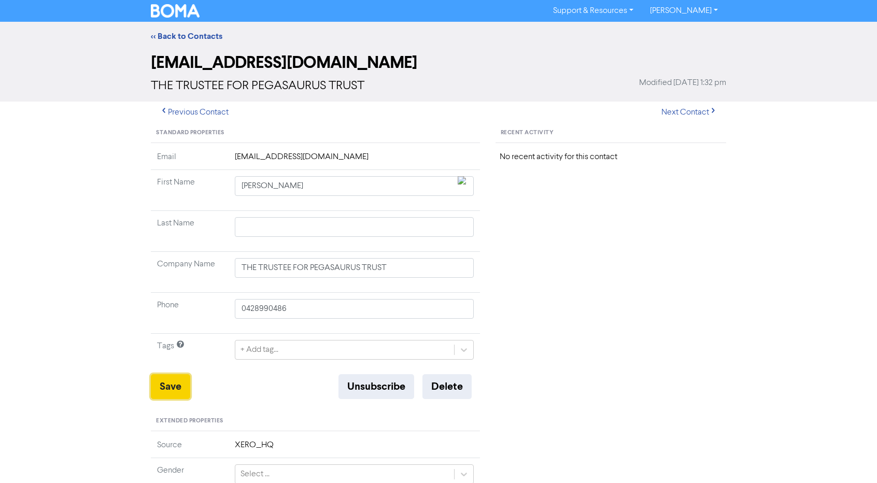
type input "27 Seves St"
click at [190, 110] on button "Previous Contact" at bounding box center [194, 113] width 87 height 22
type input "Flourish For You Coaching"
type input "0432618058"
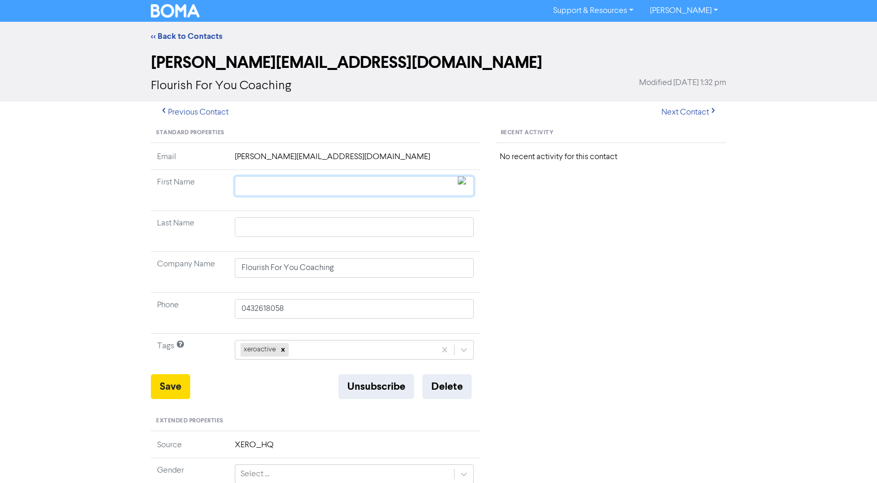
click at [253, 182] on input "text" at bounding box center [354, 186] width 239 height 20
type input "S"
type input "St"
type input "Ste"
type input "Step"
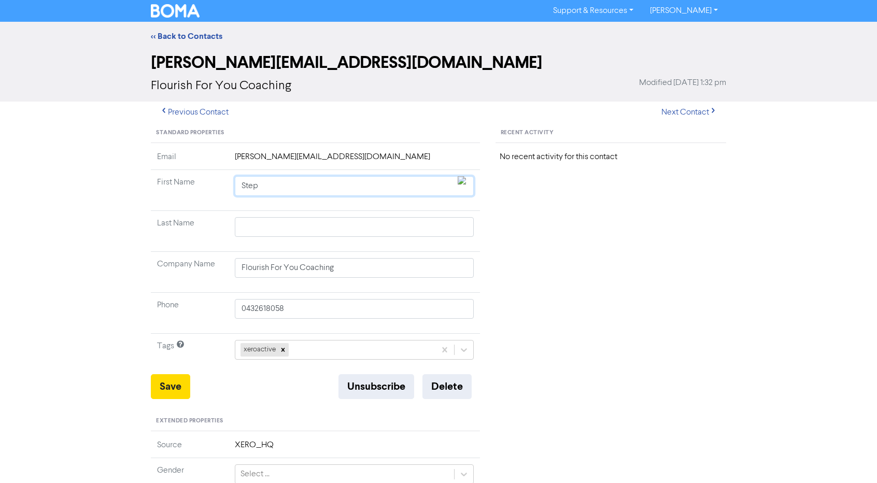
type input "Steph"
type input "Stepha"
type input "Stephan"
type input "Stephani"
type input "Stephanie"
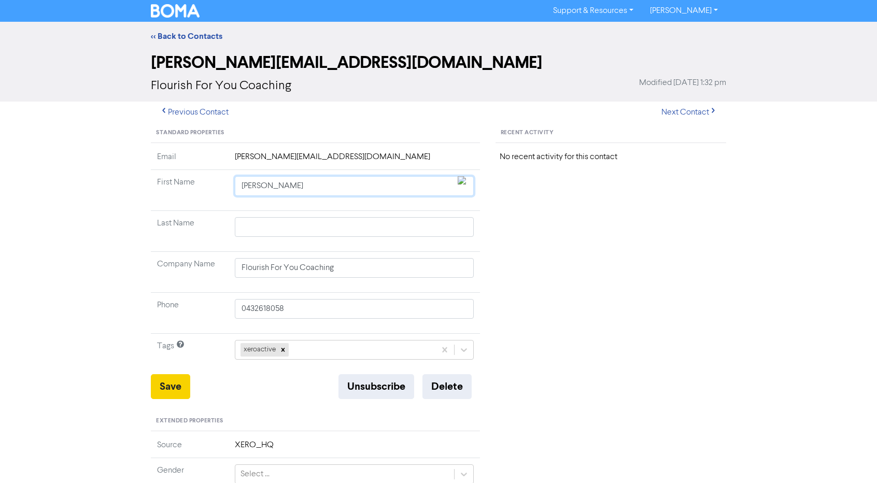
type input "Stephanie"
click at [181, 386] on button "Save" at bounding box center [170, 386] width 39 height 25
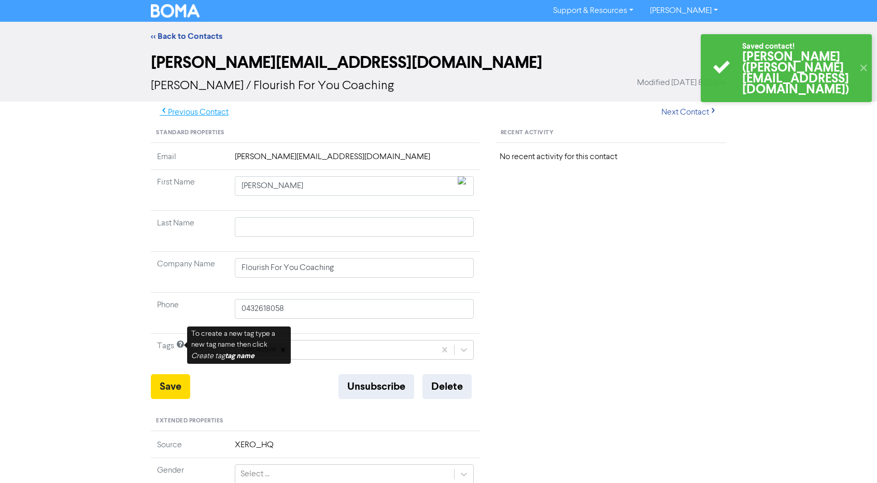
click at [221, 110] on button "Previous Contact" at bounding box center [194, 113] width 87 height 22
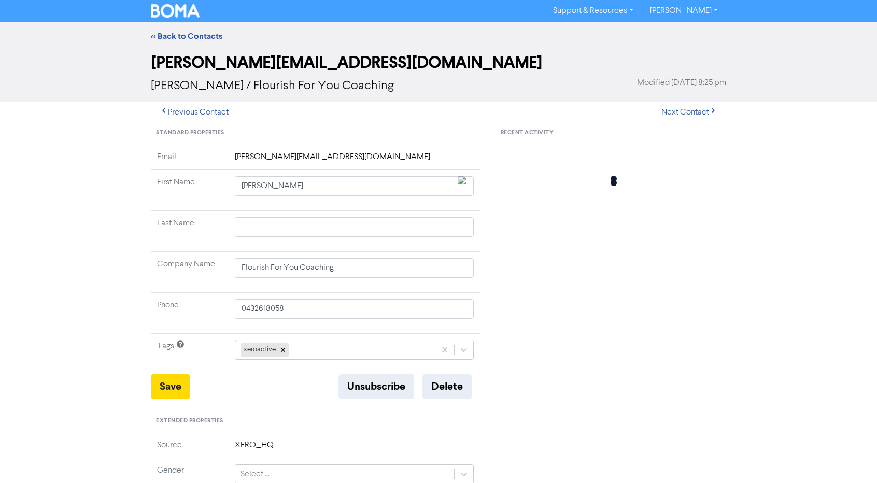
type input "[PERSON_NAME] FAMILY TRUST"
type input "0422044368"
type input "81 Ford St"
type input "NEWPORT"
type input "3015"
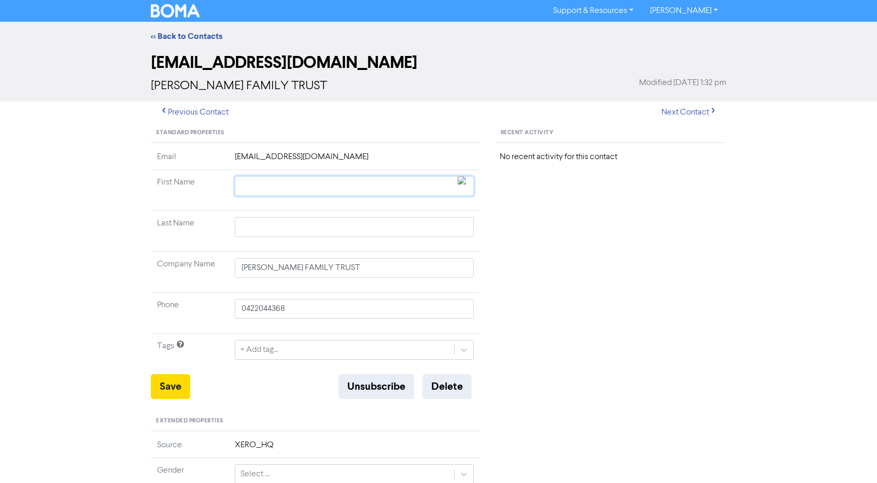
click at [266, 193] on input "text" at bounding box center [354, 186] width 239 height 20
type input "R"
type input "81 Ford St"
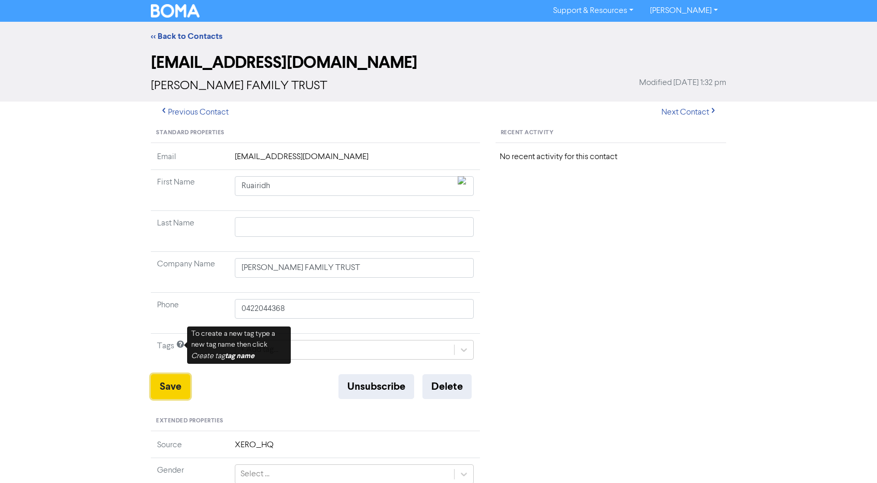
click at [164, 384] on button "Save" at bounding box center [170, 386] width 39 height 25
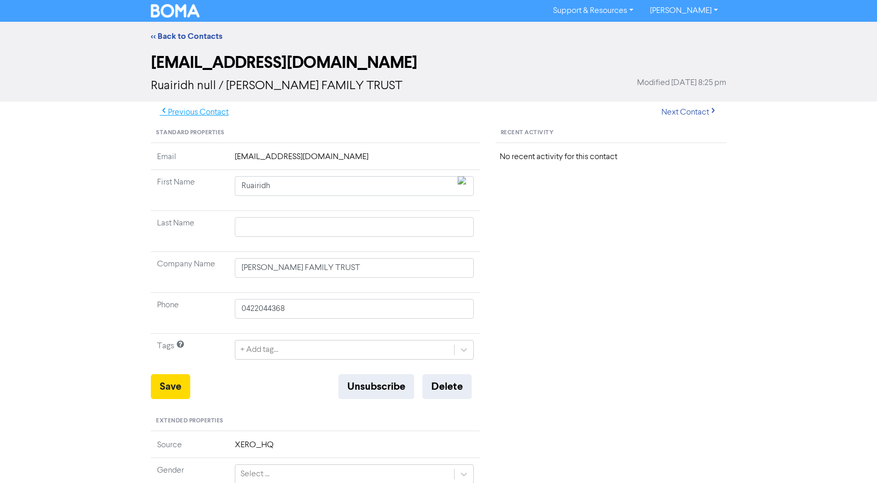
click at [205, 111] on button "Previous Contact" at bounding box center [194, 113] width 87 height 22
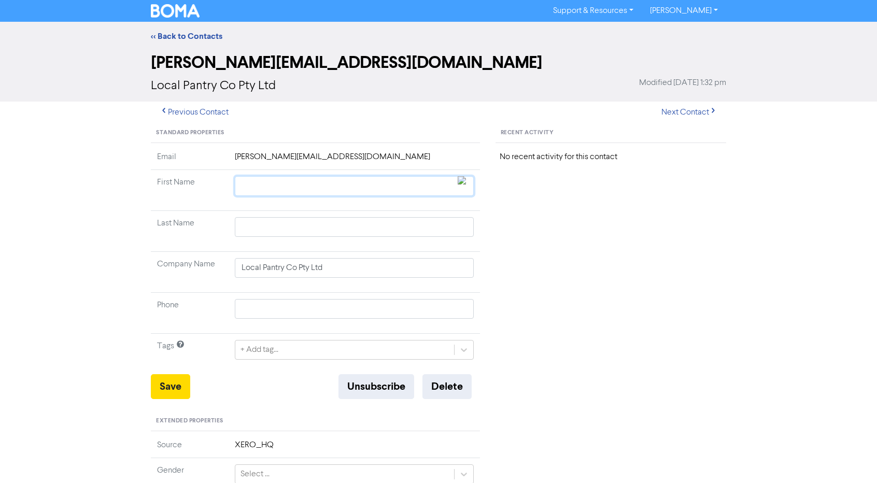
click at [264, 194] on input "text" at bounding box center [354, 186] width 239 height 20
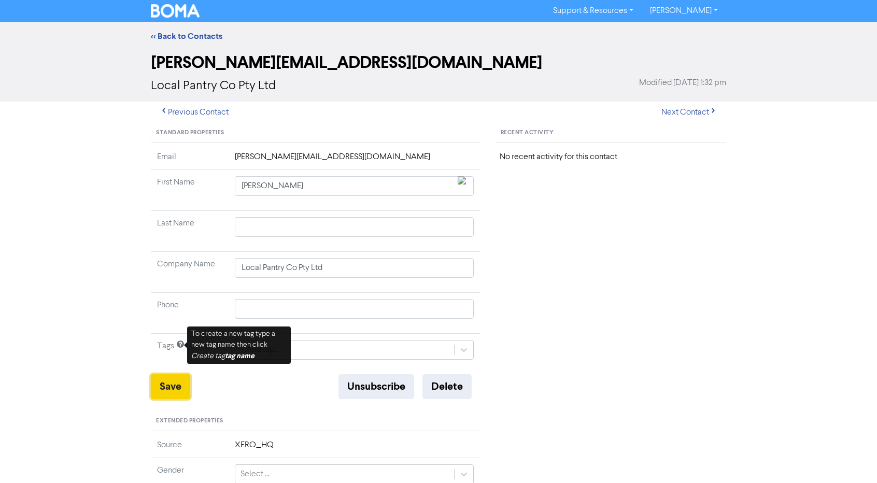
click at [173, 390] on button "Save" at bounding box center [170, 386] width 39 height 25
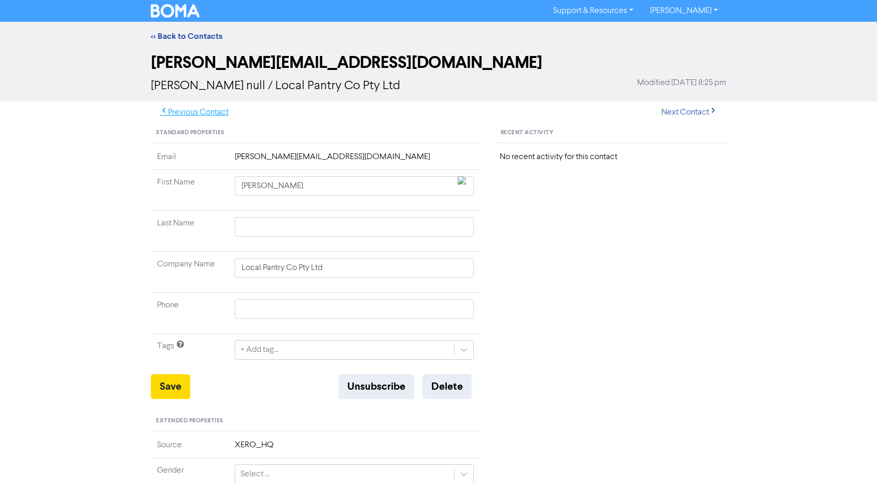
click at [220, 118] on button "Previous Contact" at bounding box center [194, 113] width 87 height 22
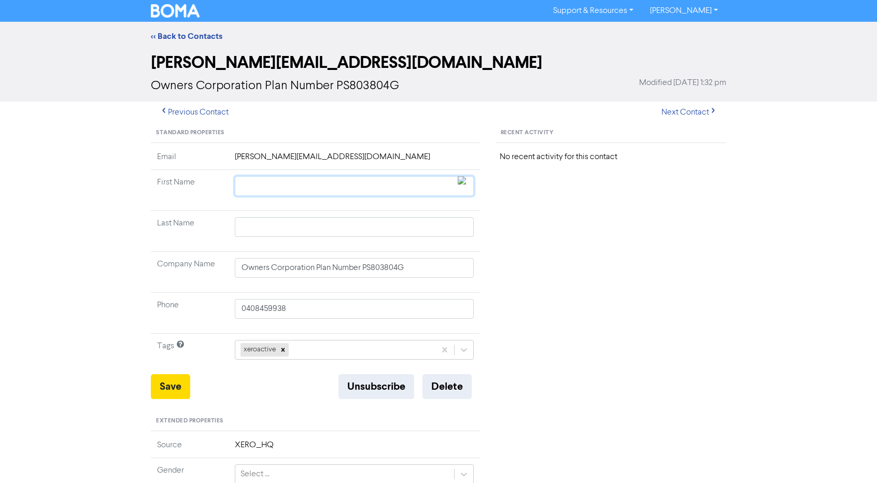
click at [258, 182] on input "text" at bounding box center [354, 186] width 239 height 20
click at [172, 385] on button "Save" at bounding box center [170, 386] width 39 height 25
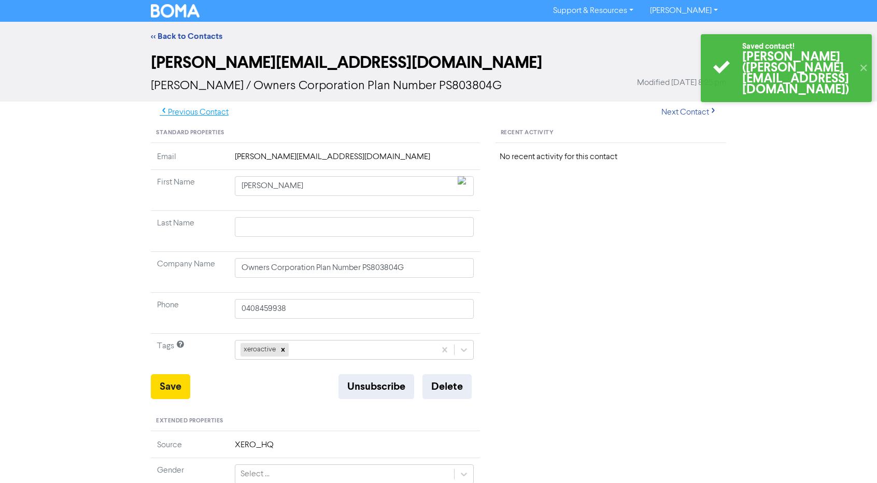
click at [221, 110] on button "Previous Contact" at bounding box center [194, 113] width 87 height 22
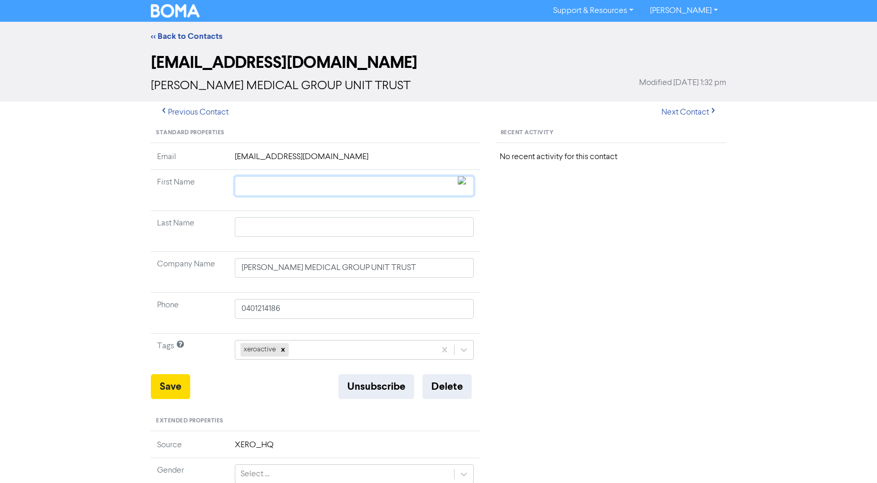
click at [276, 189] on input "text" at bounding box center [354, 186] width 239 height 20
click at [165, 394] on button "Save" at bounding box center [170, 386] width 39 height 25
click at [189, 116] on button "Previous Contact" at bounding box center [194, 113] width 87 height 22
click at [258, 181] on input "text" at bounding box center [354, 186] width 239 height 20
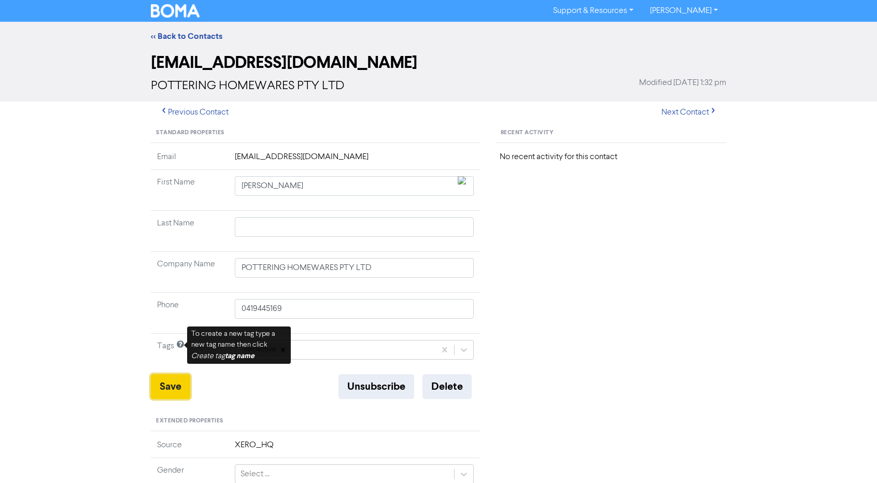
click at [162, 391] on button "Save" at bounding box center [170, 386] width 39 height 25
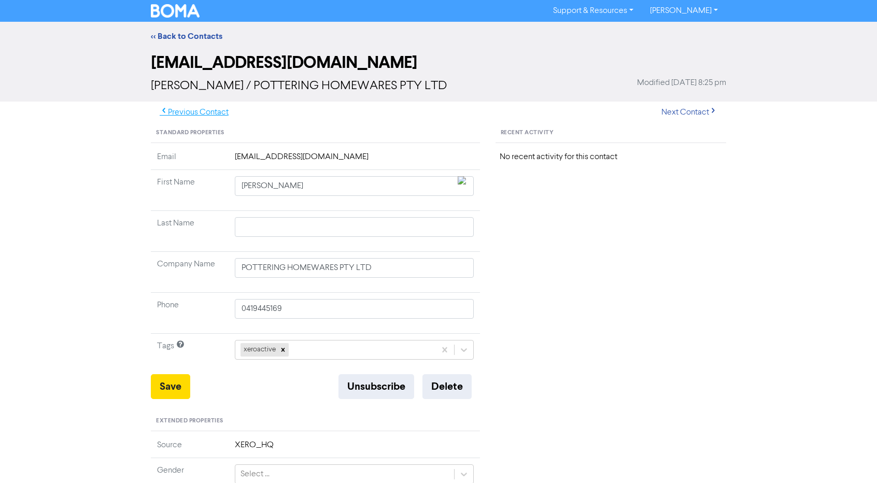
click at [204, 113] on button "Previous Contact" at bounding box center [194, 113] width 87 height 22
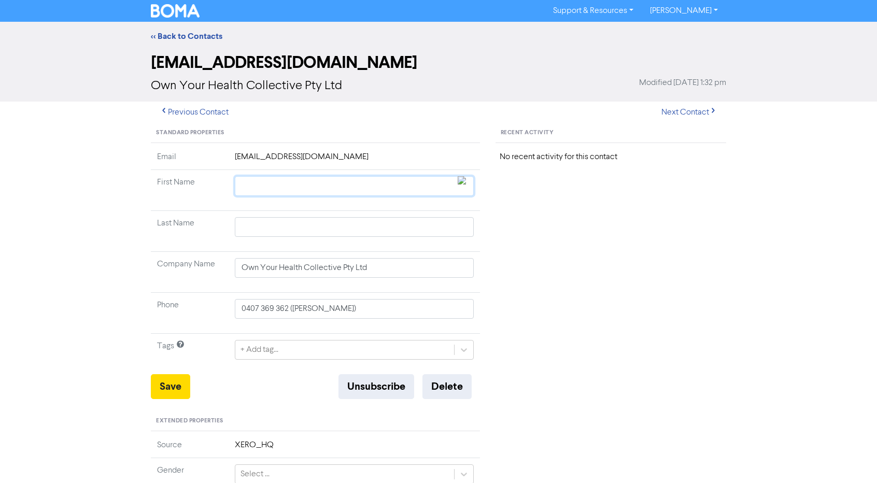
click at [292, 181] on input "text" at bounding box center [354, 186] width 239 height 20
click at [172, 385] on button "Save" at bounding box center [170, 386] width 39 height 25
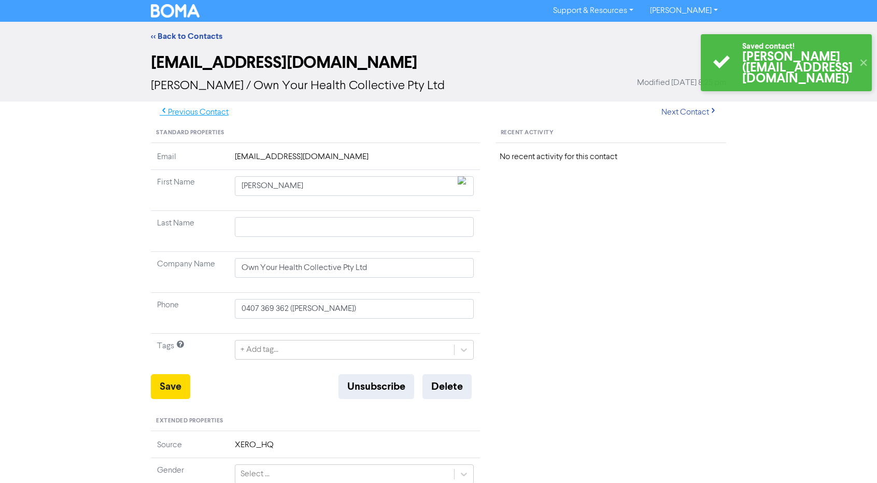
click at [196, 110] on button "Previous Contact" at bounding box center [194, 113] width 87 height 22
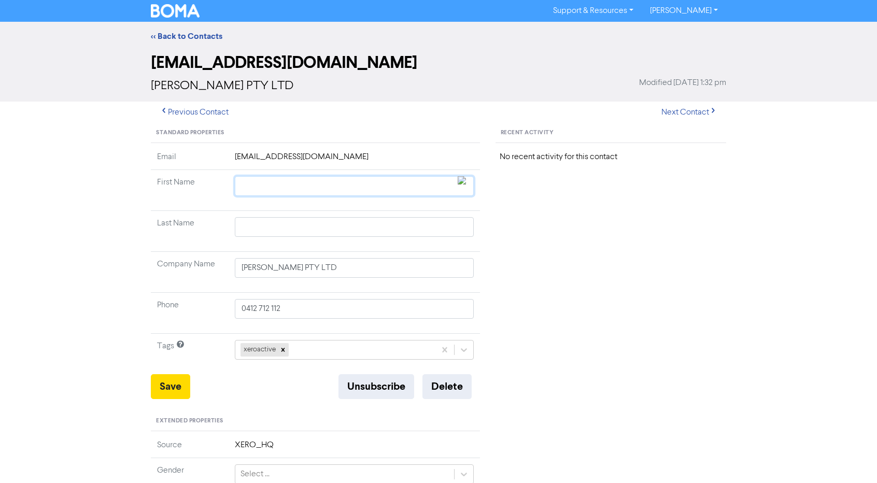
click at [247, 178] on input "text" at bounding box center [354, 186] width 239 height 20
click at [173, 392] on button "Save" at bounding box center [170, 386] width 39 height 25
click at [200, 117] on button "Previous Contact" at bounding box center [194, 113] width 87 height 22
click at [274, 192] on input "text" at bounding box center [354, 186] width 239 height 20
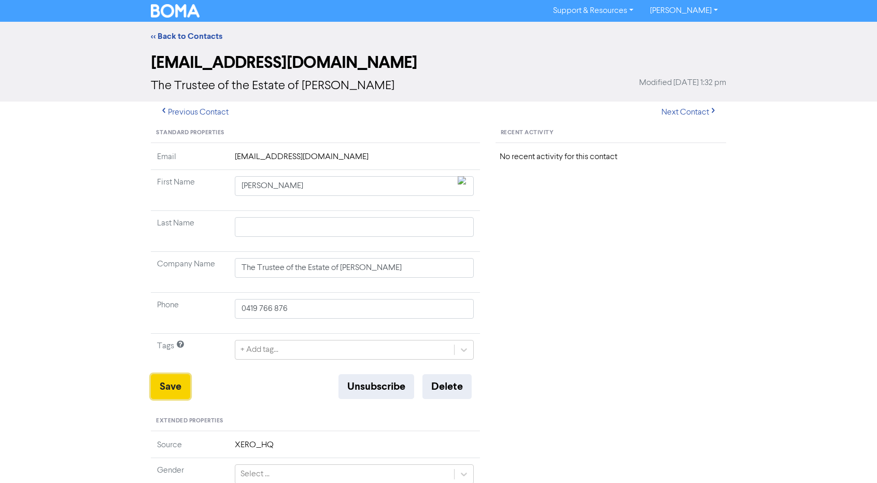
click at [172, 390] on button "Save" at bounding box center [170, 386] width 39 height 25
click at [221, 109] on button "Previous Contact" at bounding box center [194, 113] width 87 height 22
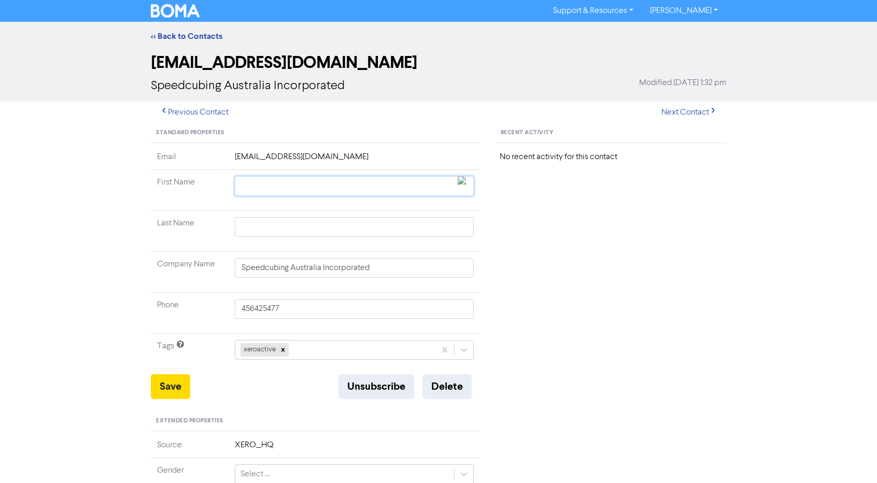
click at [283, 194] on input "text" at bounding box center [354, 186] width 239 height 20
click at [175, 384] on button "Save" at bounding box center [170, 386] width 39 height 25
click at [212, 114] on button "Previous Contact" at bounding box center [194, 113] width 87 height 22
click at [252, 183] on input "text" at bounding box center [354, 186] width 239 height 20
click at [182, 383] on button "Save" at bounding box center [170, 386] width 39 height 25
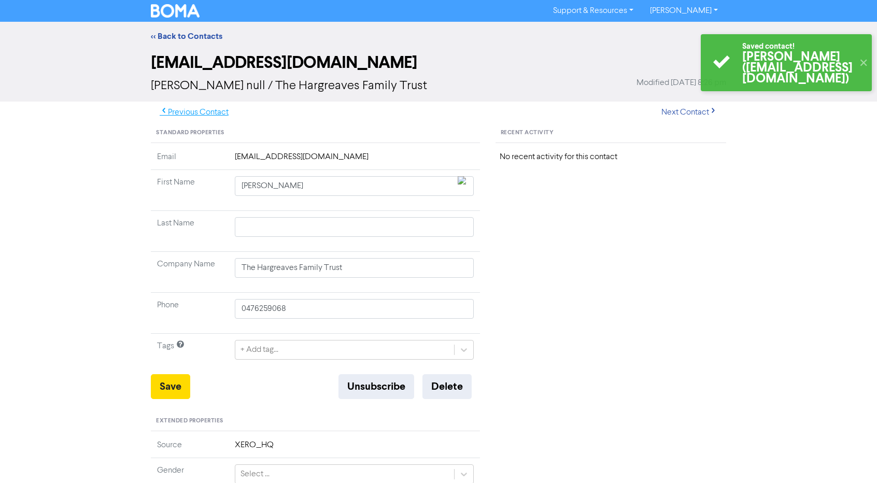
click at [207, 117] on button "Previous Contact" at bounding box center [194, 113] width 87 height 22
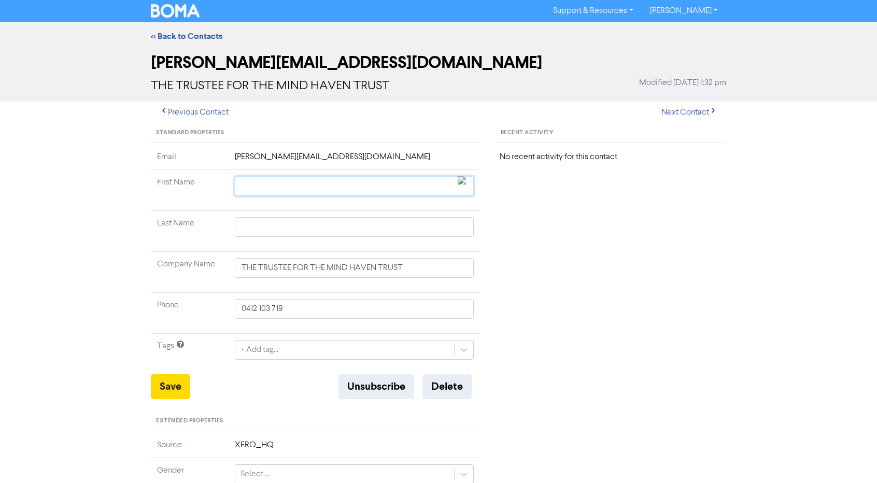
click at [266, 185] on input "text" at bounding box center [354, 186] width 239 height 20
click at [168, 395] on button "Save" at bounding box center [170, 386] width 39 height 25
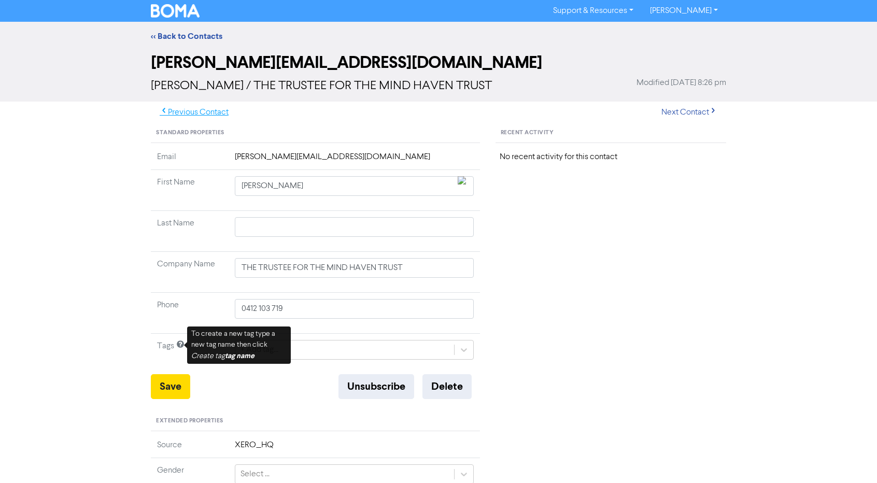
click at [188, 115] on button "Previous Contact" at bounding box center [194, 113] width 87 height 22
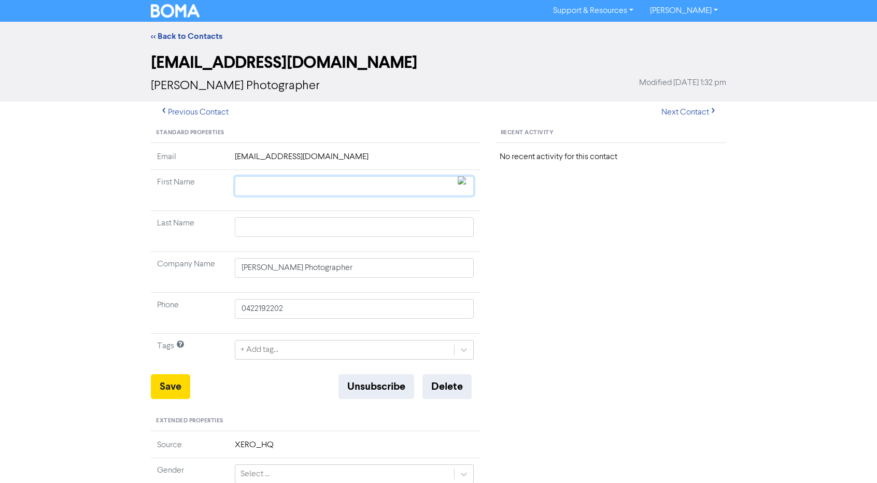
click at [285, 180] on input "text" at bounding box center [354, 186] width 239 height 20
click at [174, 375] on button "Save" at bounding box center [170, 386] width 39 height 25
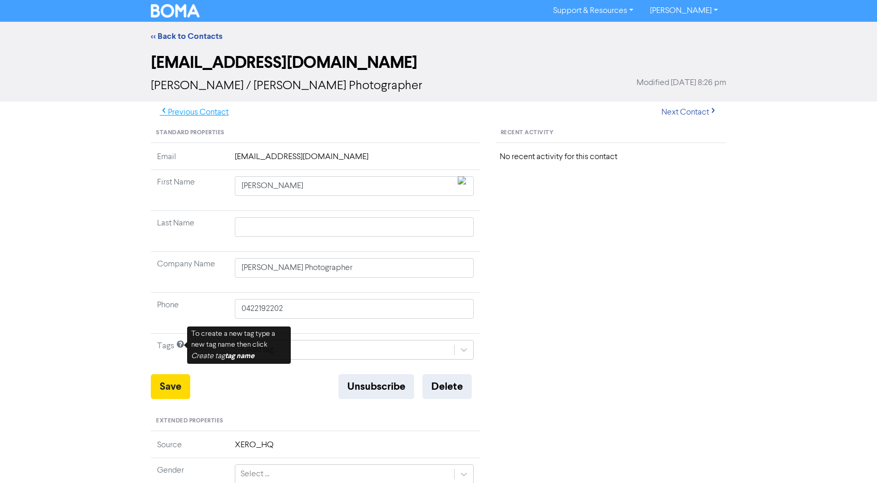
click at [217, 116] on button "Previous Contact" at bounding box center [194, 113] width 87 height 22
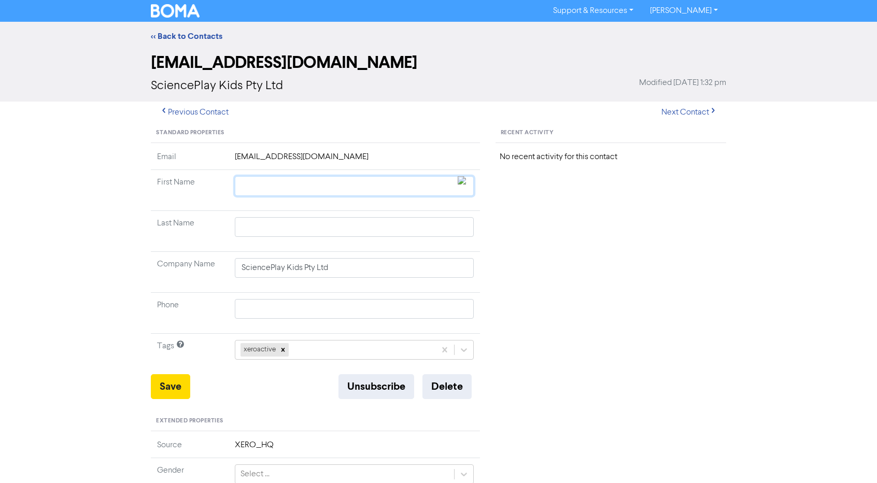
click at [267, 180] on input "text" at bounding box center [354, 186] width 239 height 20
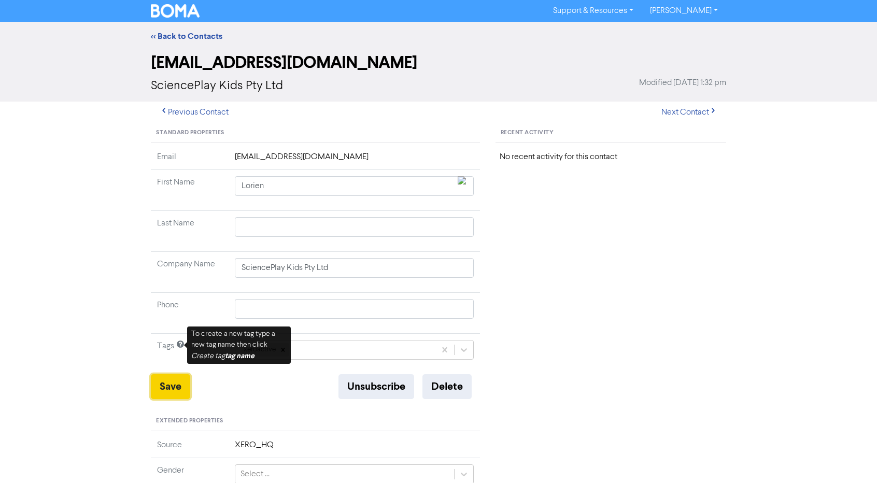
click at [163, 394] on button "Save" at bounding box center [170, 386] width 39 height 25
click at [200, 107] on button "Previous Contact" at bounding box center [194, 113] width 87 height 22
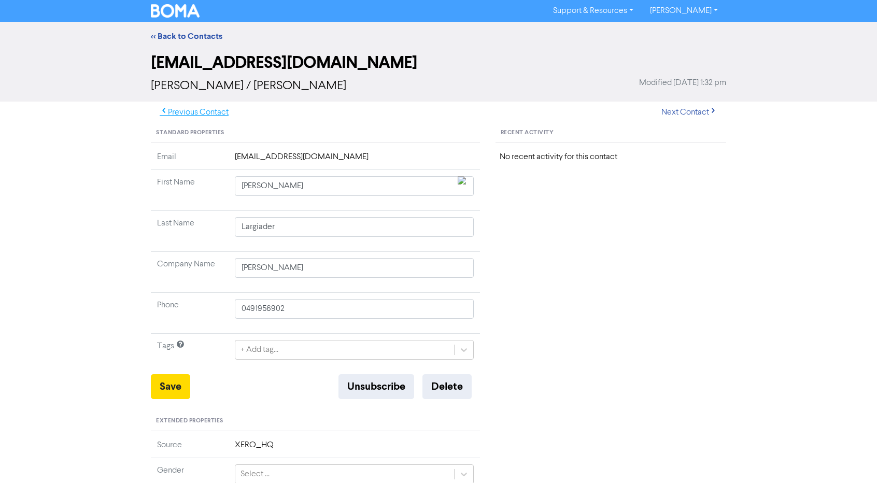
click at [199, 114] on button "Previous Contact" at bounding box center [194, 113] width 87 height 22
click at [197, 37] on link "<< Back to Contacts" at bounding box center [187, 36] width 72 height 10
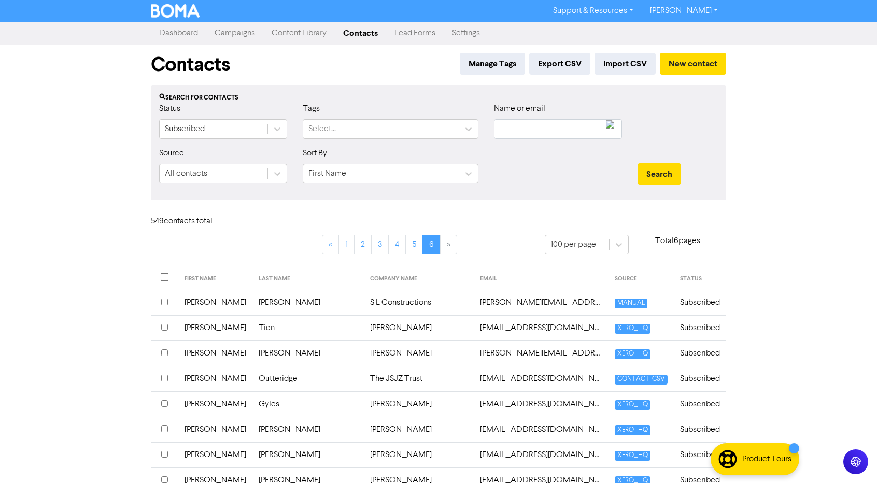
click at [164, 376] on input "checkbox" at bounding box center [164, 378] width 7 height 7
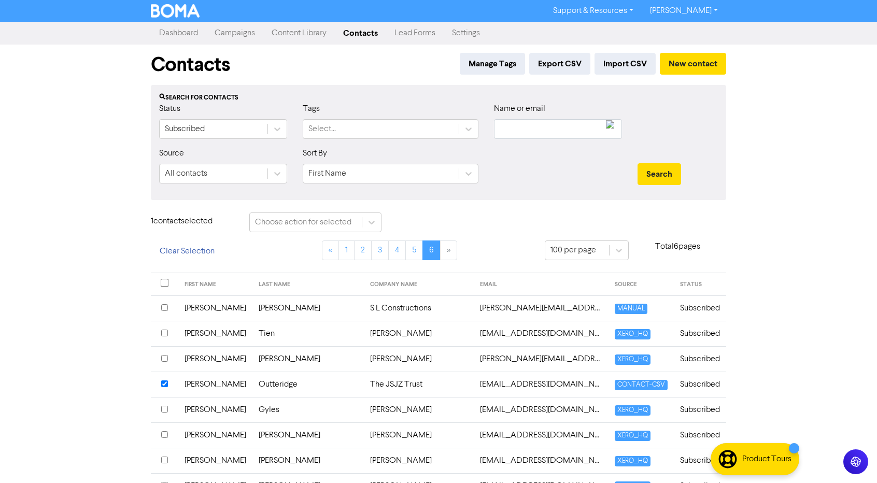
click at [169, 406] on th at bounding box center [164, 409] width 27 height 25
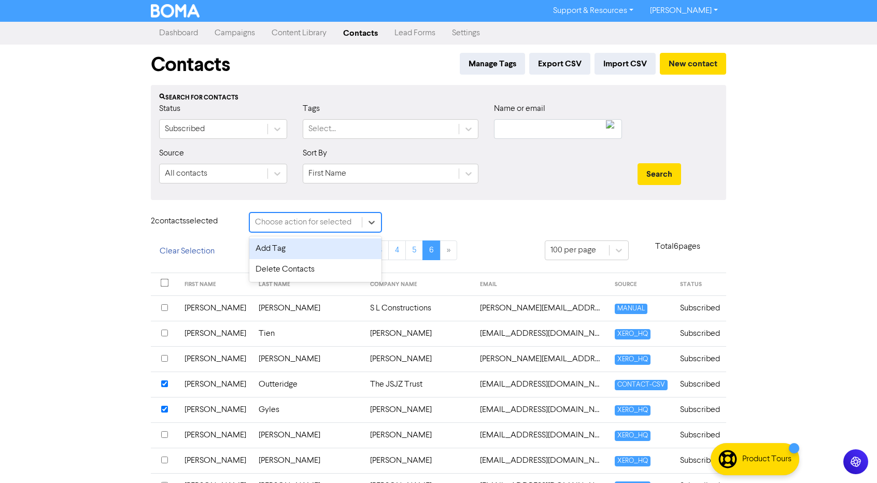
click at [276, 226] on div "Choose action for selected" at bounding box center [303, 222] width 96 height 12
click at [279, 274] on div "Delete Contacts" at bounding box center [315, 269] width 132 height 21
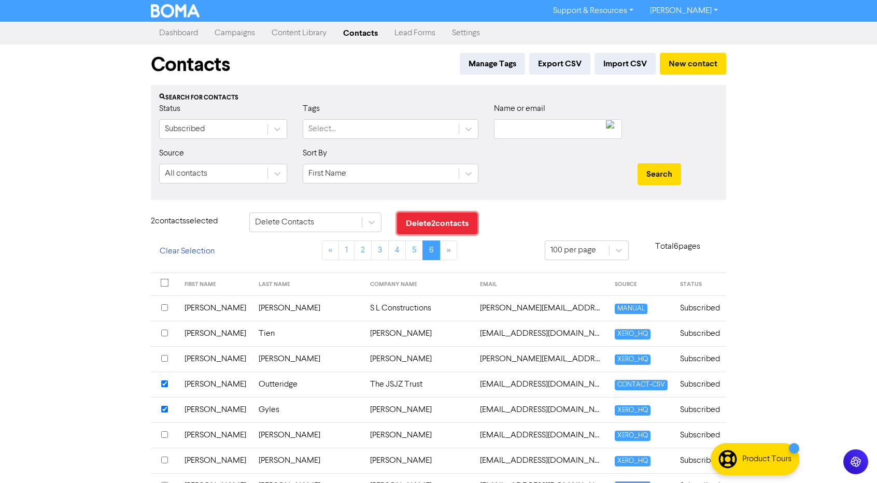
click at [438, 221] on button "Delete 2 contact s" at bounding box center [437, 224] width 80 height 22
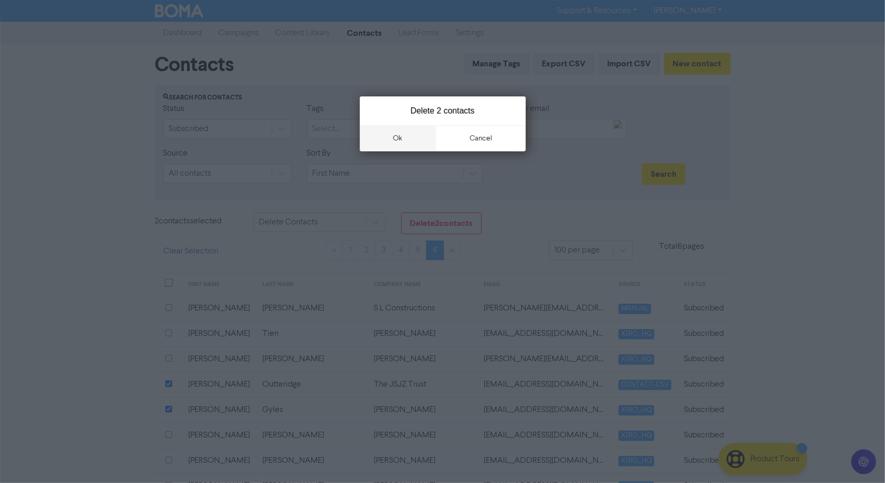
click at [414, 133] on button "ok" at bounding box center [398, 138] width 77 height 26
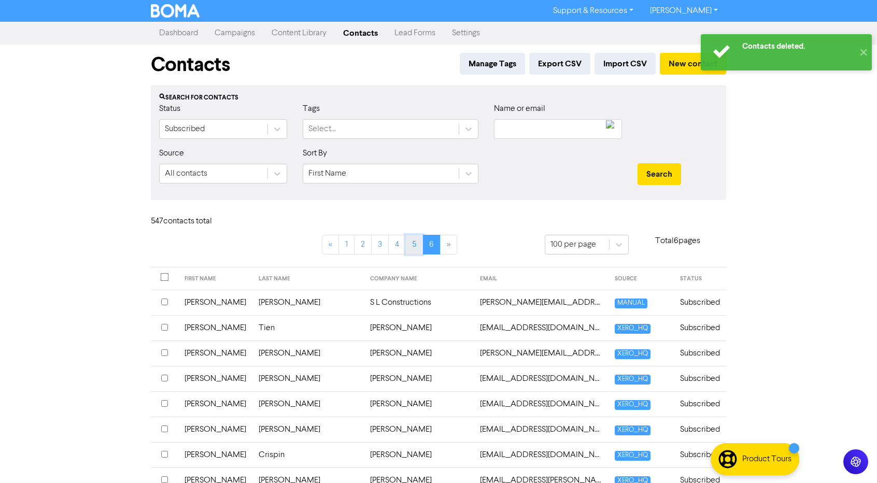
click at [414, 242] on link "5" at bounding box center [415, 245] width 18 height 20
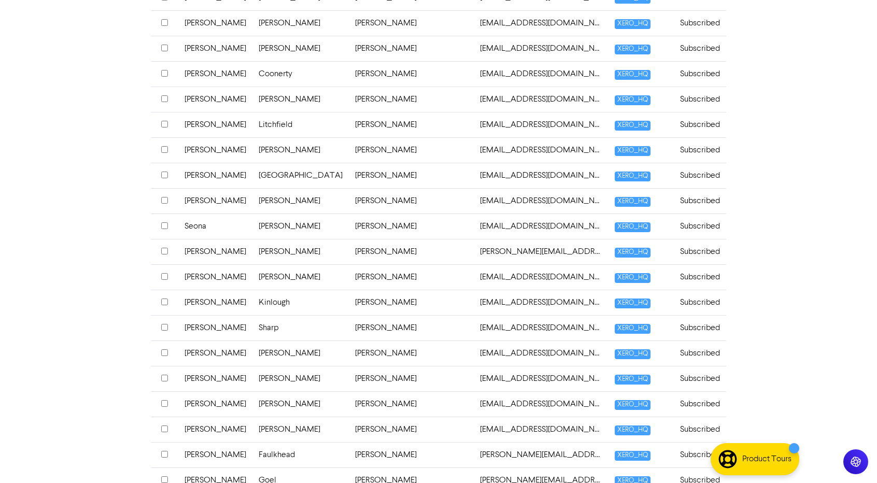
scroll to position [2293, 0]
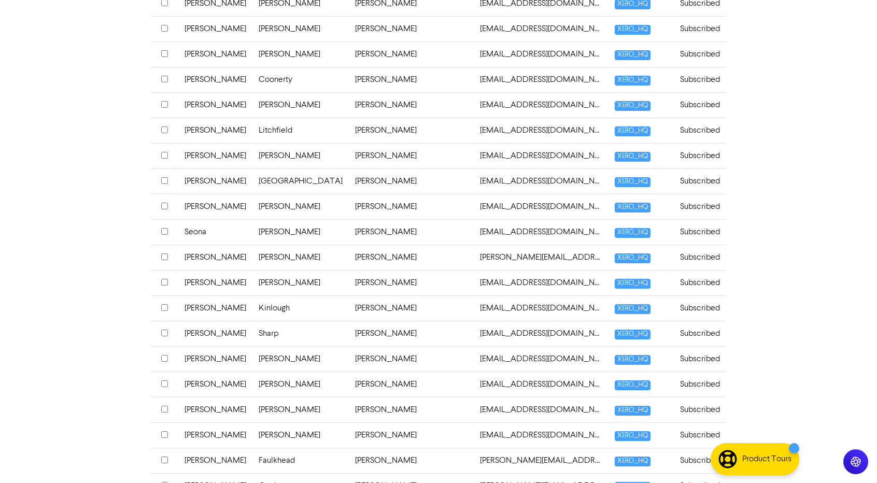
click at [165, 228] on input "checkbox" at bounding box center [164, 231] width 7 height 7
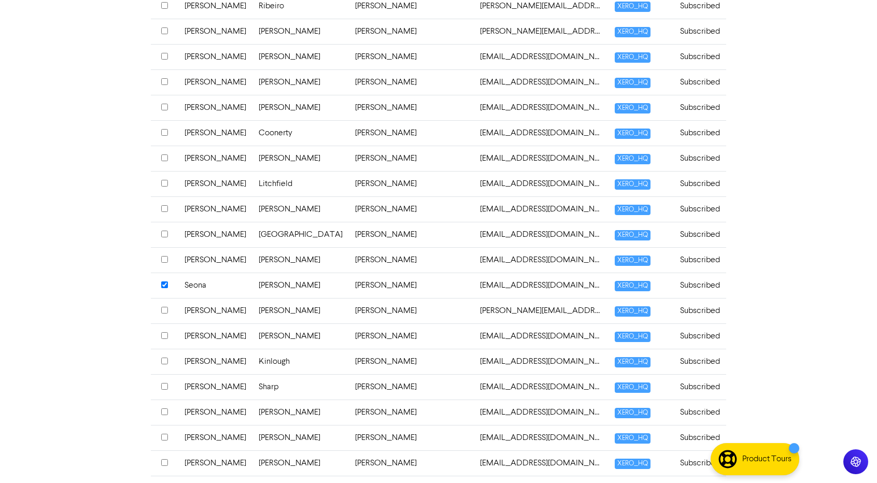
scroll to position [2244, 0]
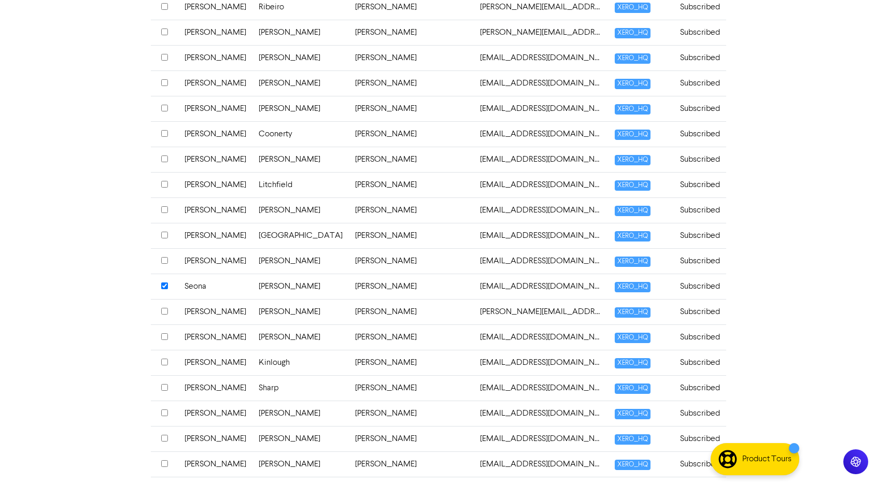
click at [164, 206] on input "checkbox" at bounding box center [164, 209] width 7 height 7
click at [165, 130] on input "checkbox" at bounding box center [164, 133] width 7 height 7
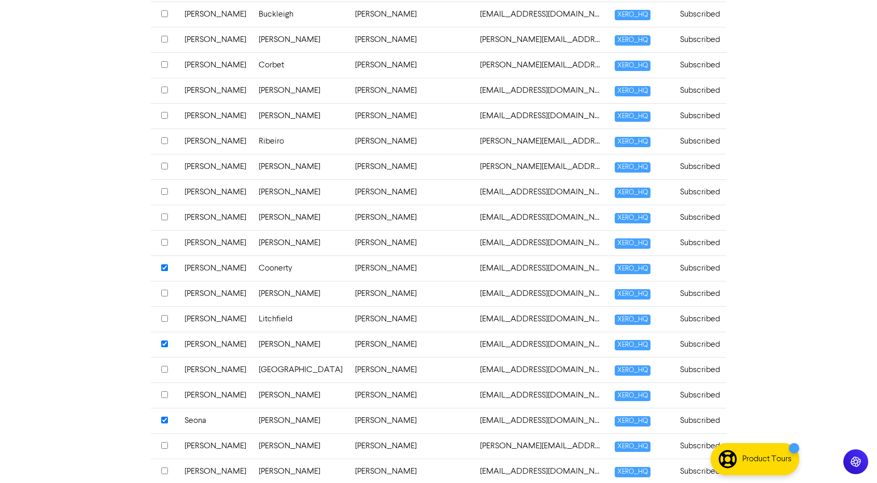
scroll to position [2109, 0]
click at [165, 189] on input "checkbox" at bounding box center [164, 192] width 7 height 7
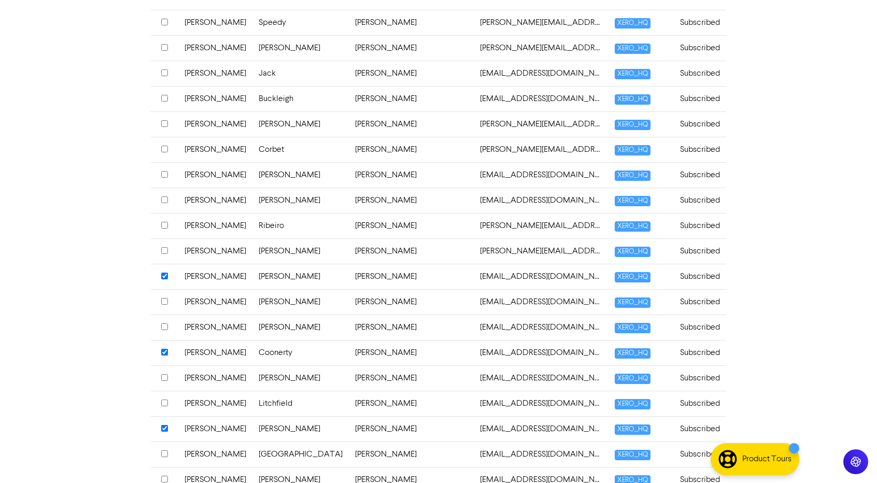
scroll to position [2025, 0]
click at [163, 95] on input "checkbox" at bounding box center [164, 98] width 7 height 7
click at [162, 197] on input "checkbox" at bounding box center [164, 200] width 7 height 7
click at [169, 239] on th at bounding box center [164, 251] width 27 height 25
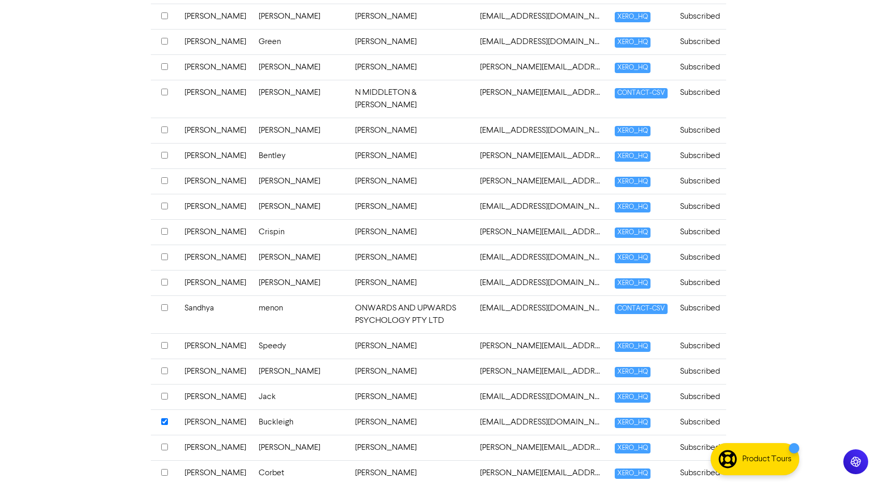
scroll to position [1690, 0]
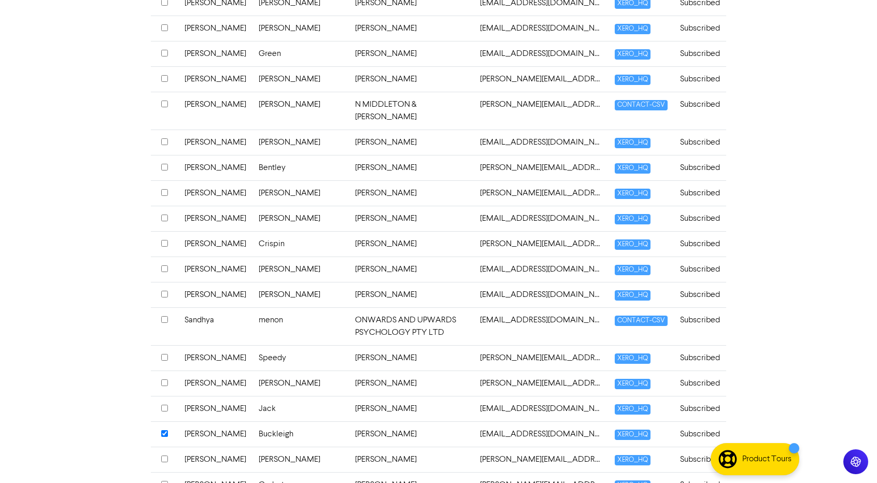
click at [165, 136] on div at bounding box center [164, 142] width 7 height 12
click at [162, 215] on input "checkbox" at bounding box center [164, 218] width 7 height 7
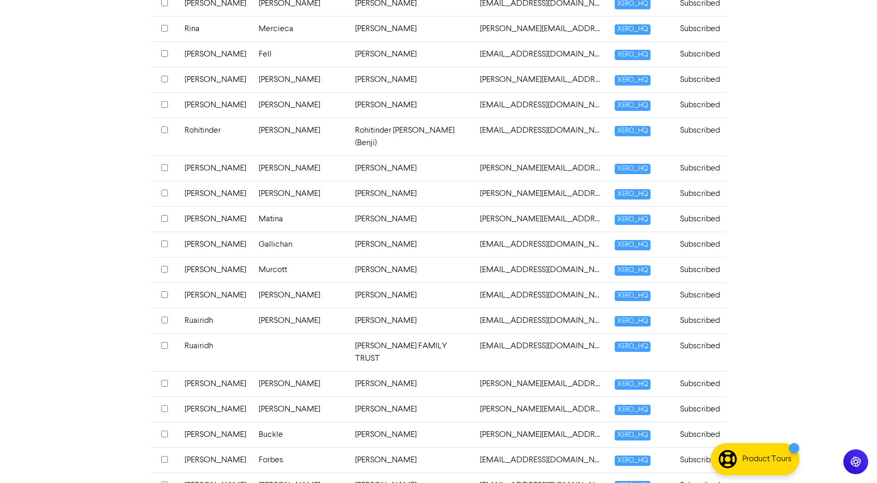
scroll to position [1206, 0]
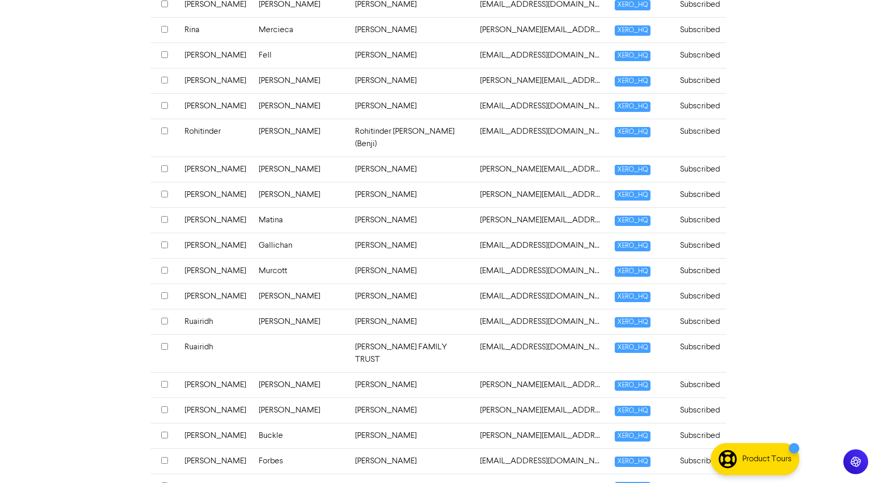
click at [165, 51] on input "checkbox" at bounding box center [164, 54] width 7 height 7
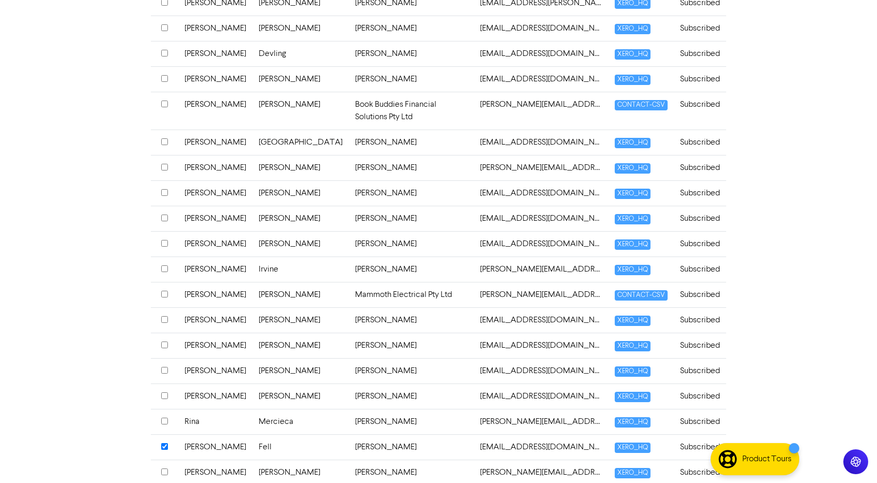
scroll to position [821, 0]
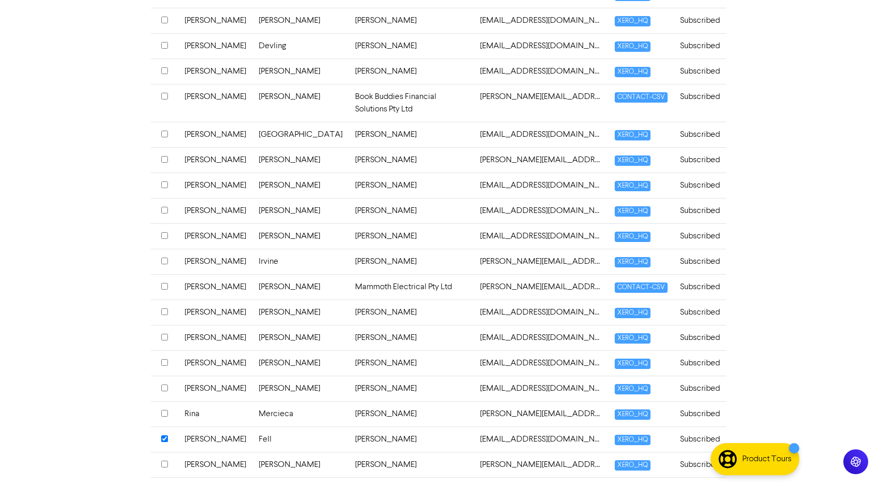
click at [162, 100] on input "checkbox" at bounding box center [164, 96] width 7 height 7
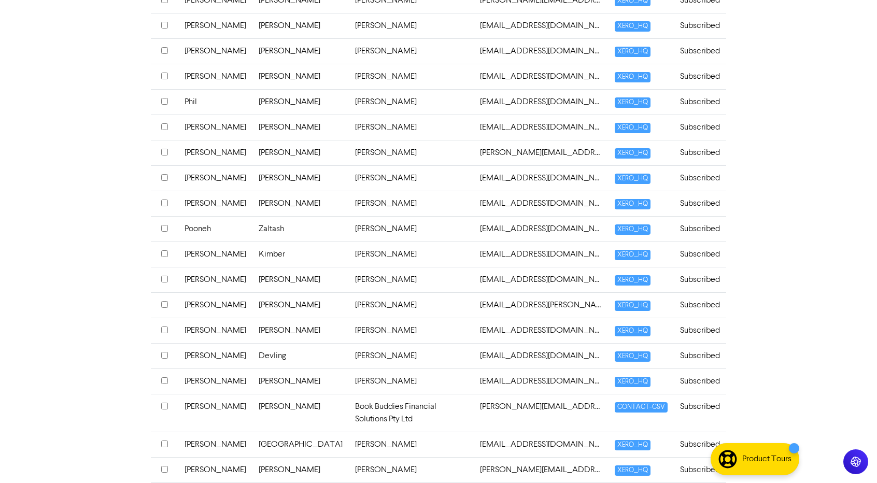
scroll to position [497, 0]
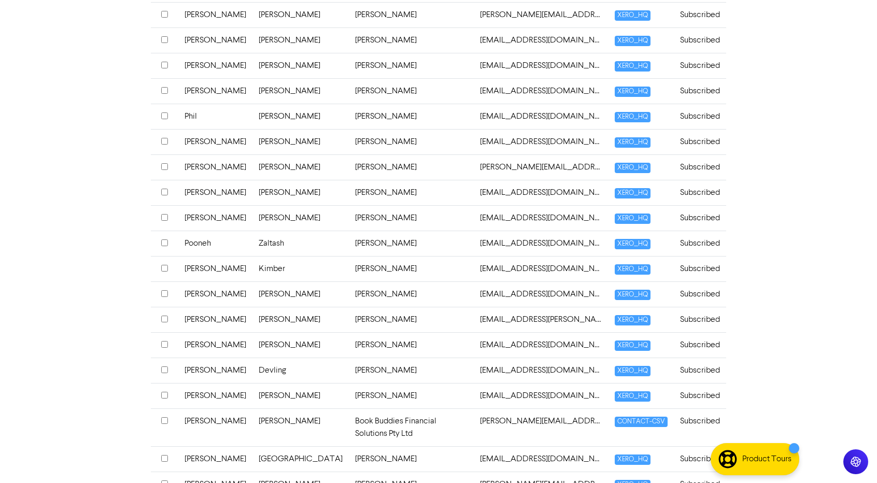
click at [165, 138] on input "checkbox" at bounding box center [164, 141] width 7 height 7
click at [162, 113] on input "checkbox" at bounding box center [164, 116] width 7 height 7
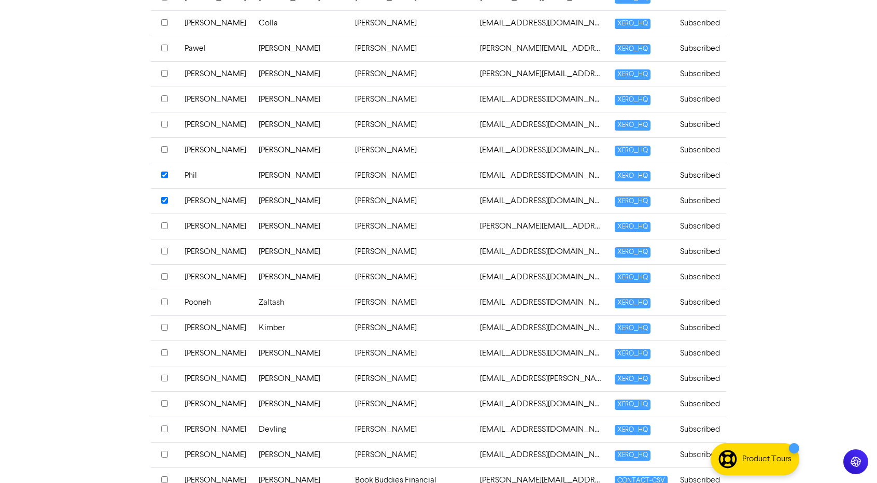
scroll to position [435, 0]
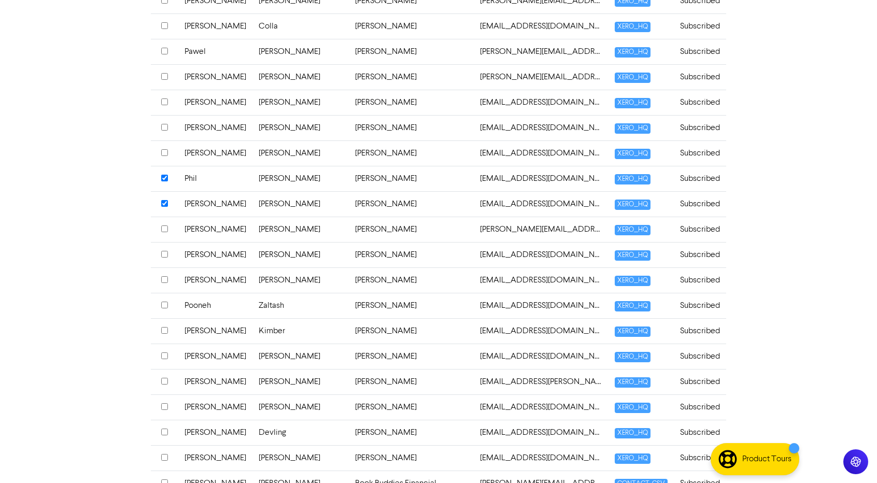
click at [163, 124] on input "checkbox" at bounding box center [164, 127] width 7 height 7
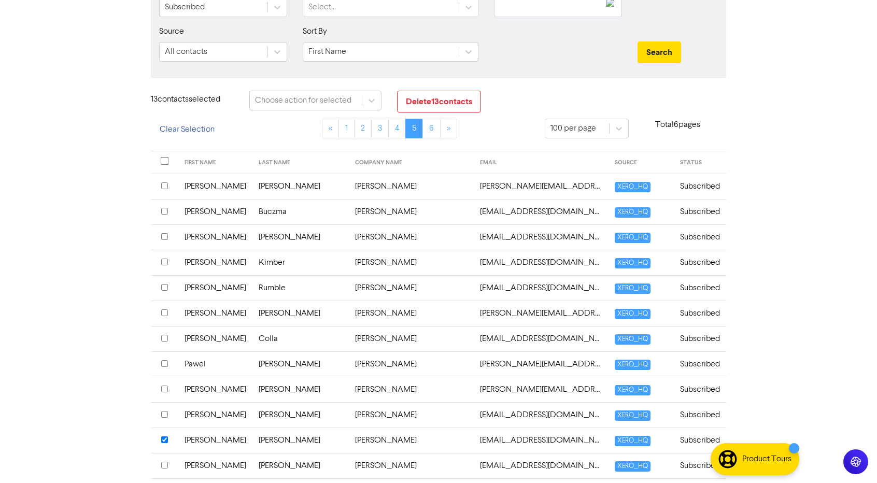
scroll to position [121, 0]
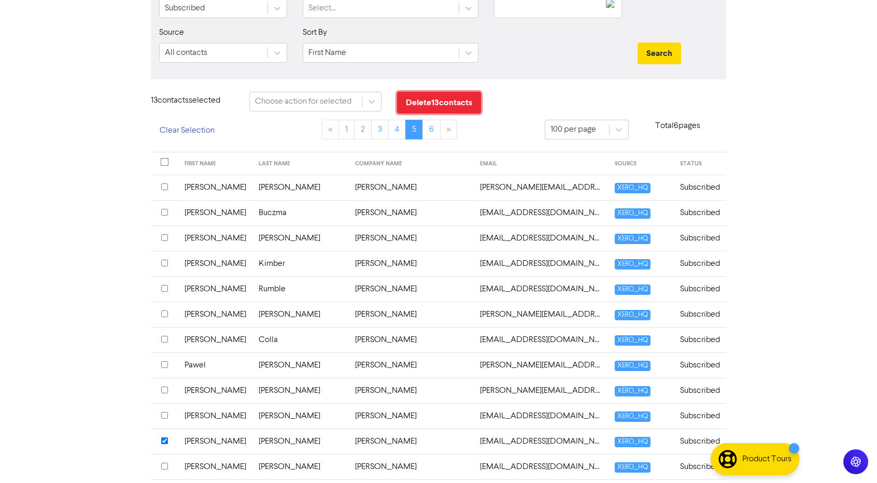
click at [440, 104] on button "Delete 13 contact s" at bounding box center [439, 103] width 84 height 22
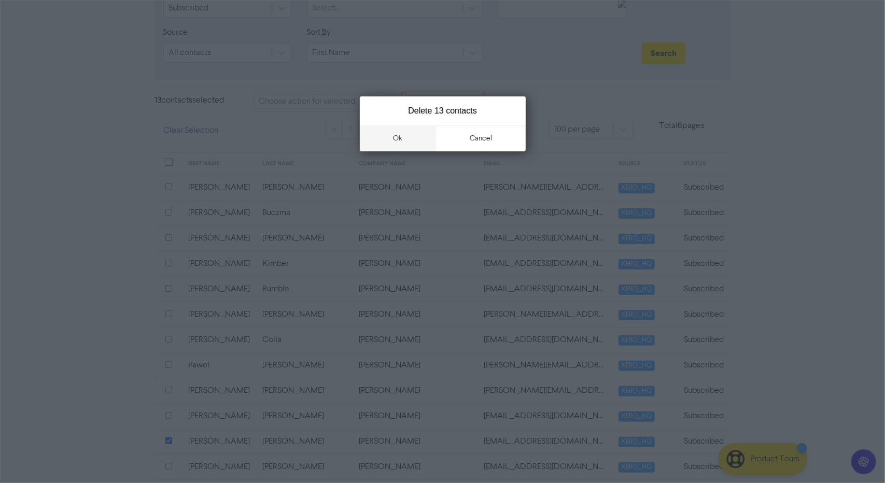
click at [397, 143] on button "ok" at bounding box center [398, 138] width 77 height 26
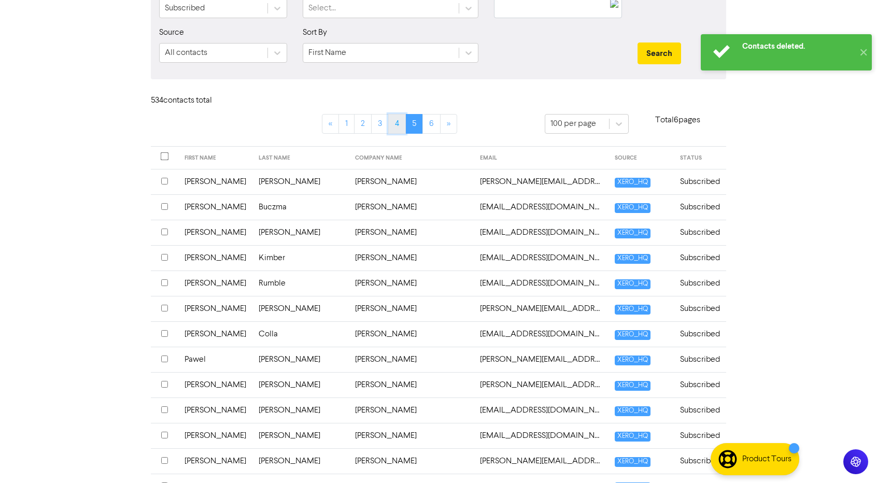
click at [396, 125] on link "4" at bounding box center [397, 124] width 18 height 20
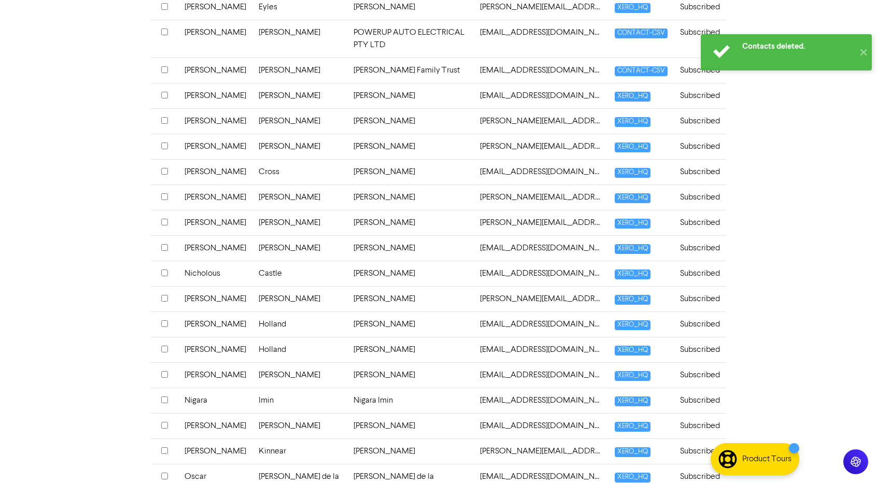
scroll to position [2444, 0]
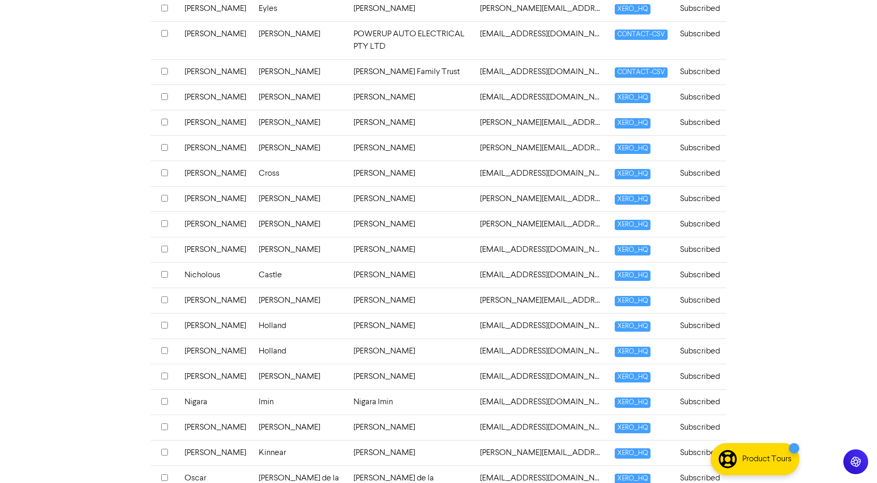
scroll to position [2450, 0]
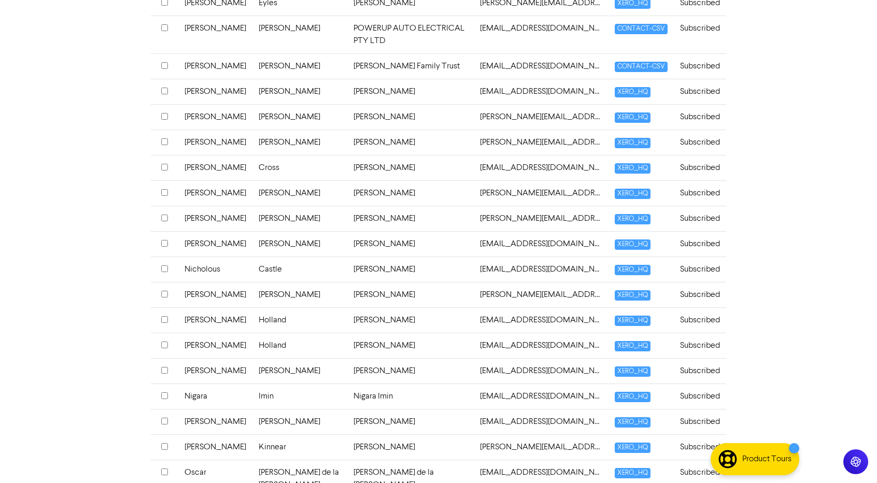
click at [200, 257] on td "Nicholous" at bounding box center [215, 269] width 74 height 25
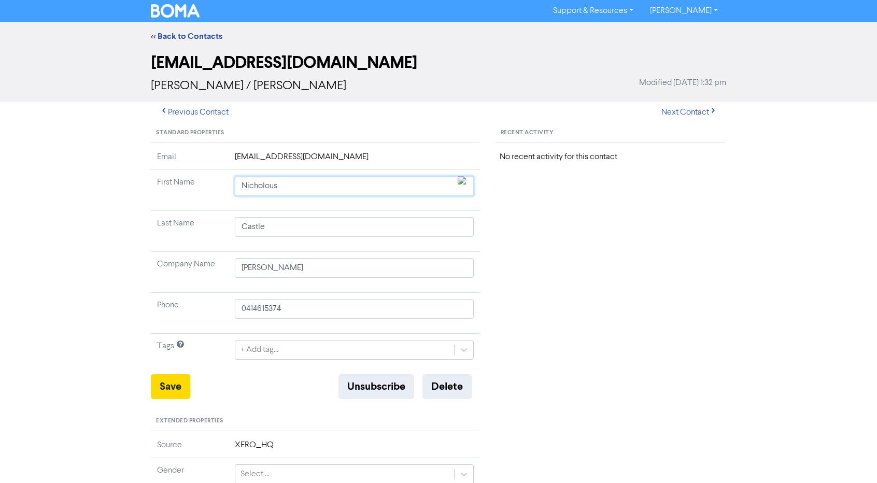
click at [309, 192] on input "Nicholous" at bounding box center [354, 186] width 239 height 20
click at [157, 377] on button "Save" at bounding box center [170, 386] width 39 height 25
click at [212, 115] on button "Previous Contact" at bounding box center [194, 113] width 87 height 22
click at [279, 192] on input "Nicholas" at bounding box center [354, 186] width 239 height 20
click at [174, 397] on button "Save" at bounding box center [170, 386] width 39 height 25
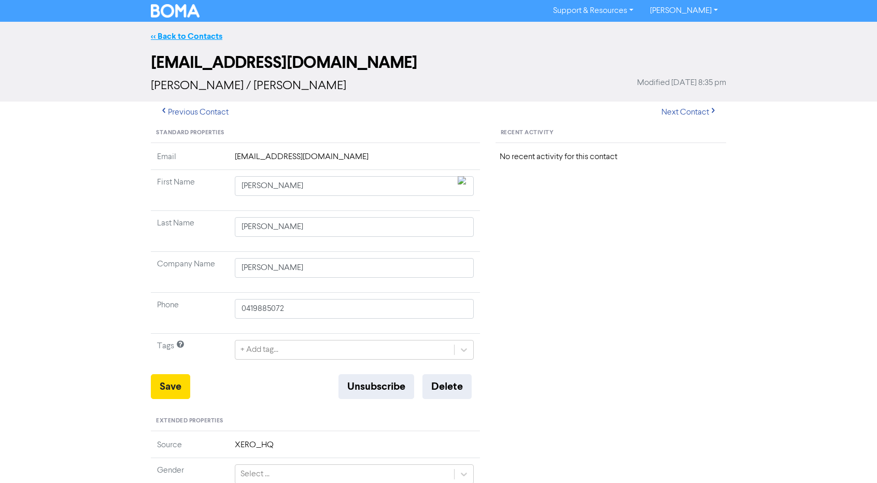
click at [198, 36] on link "<< Back to Contacts" at bounding box center [187, 36] width 72 height 10
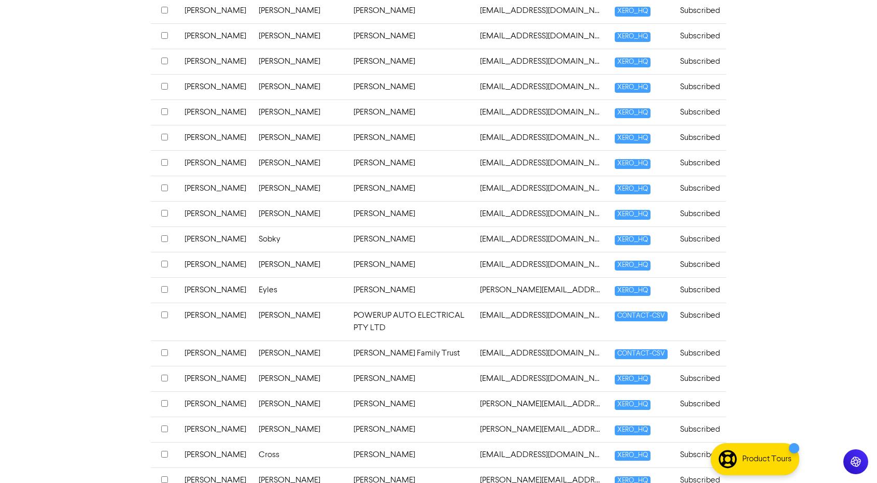
scroll to position [2444, 0]
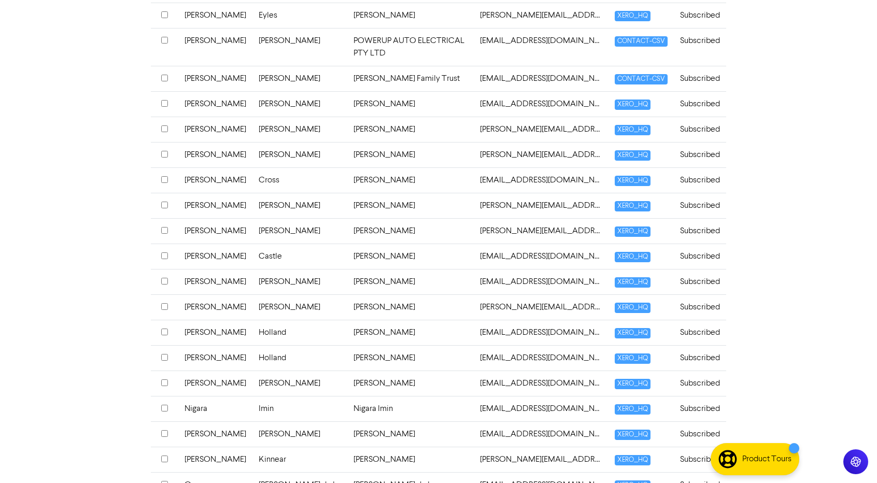
scroll to position [2437, 0]
click at [164, 200] on div at bounding box center [164, 206] width 7 height 12
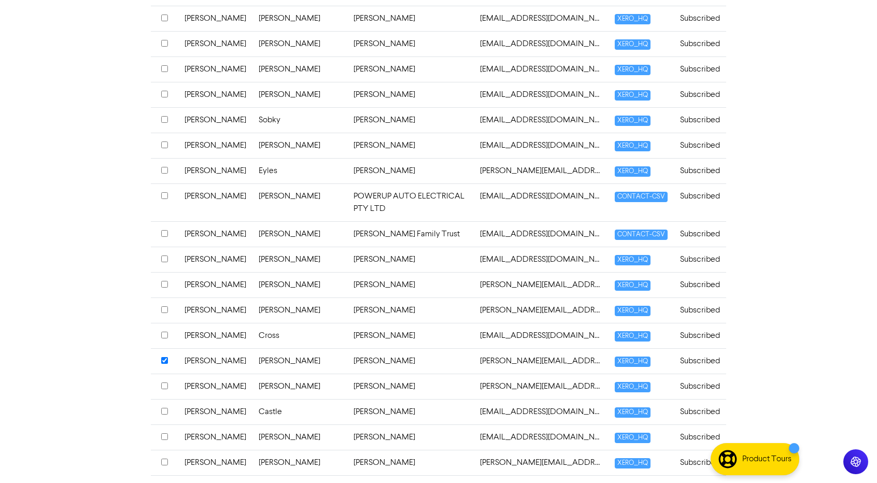
scroll to position [2278, 0]
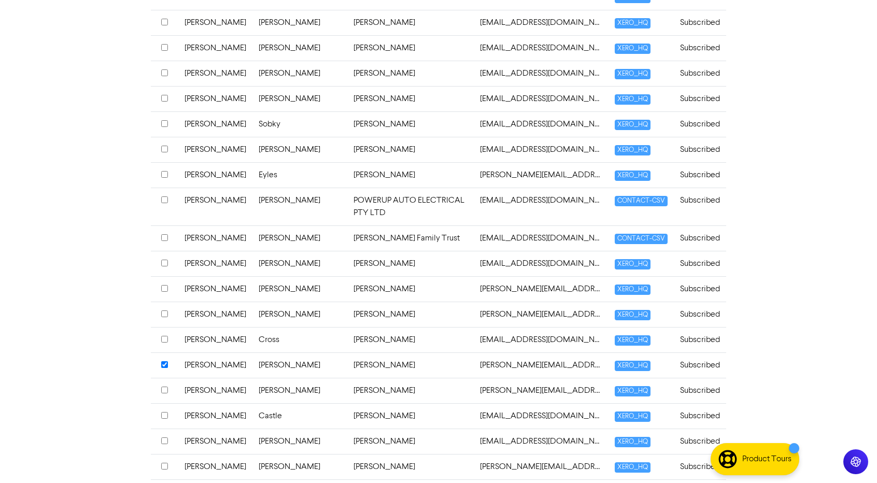
click at [164, 311] on input "checkbox" at bounding box center [164, 314] width 7 height 7
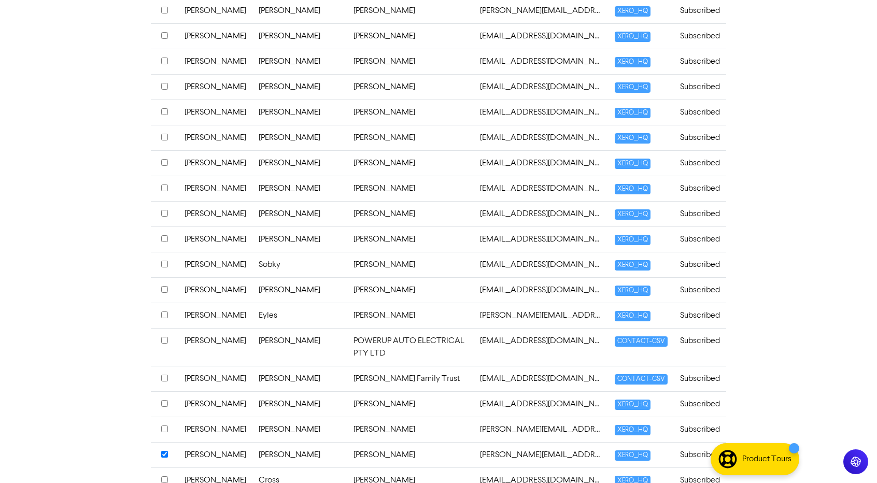
scroll to position [2137, 0]
click at [163, 287] on input "checkbox" at bounding box center [164, 290] width 7 height 7
click at [165, 160] on input "checkbox" at bounding box center [164, 163] width 7 height 7
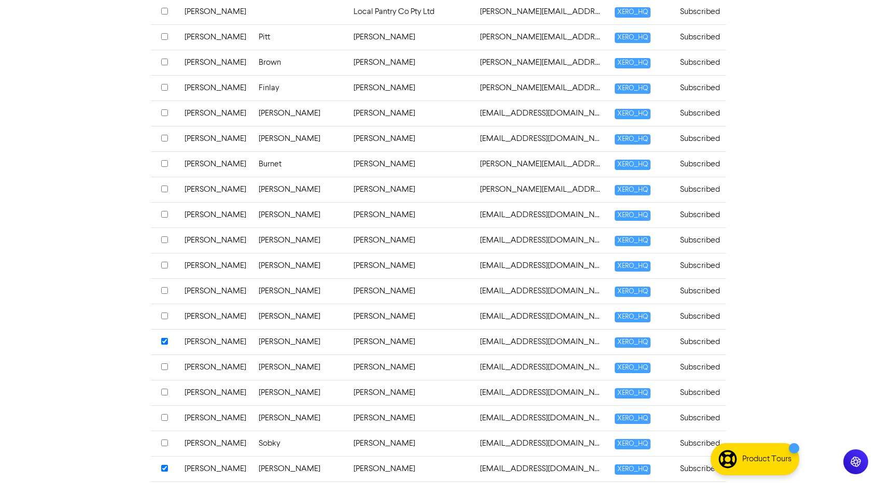
scroll to position [1958, 0]
click at [164, 212] on input "checkbox" at bounding box center [164, 215] width 7 height 7
click at [164, 262] on input "checkbox" at bounding box center [164, 265] width 7 height 7
click at [164, 288] on input "checkbox" at bounding box center [164, 291] width 7 height 7
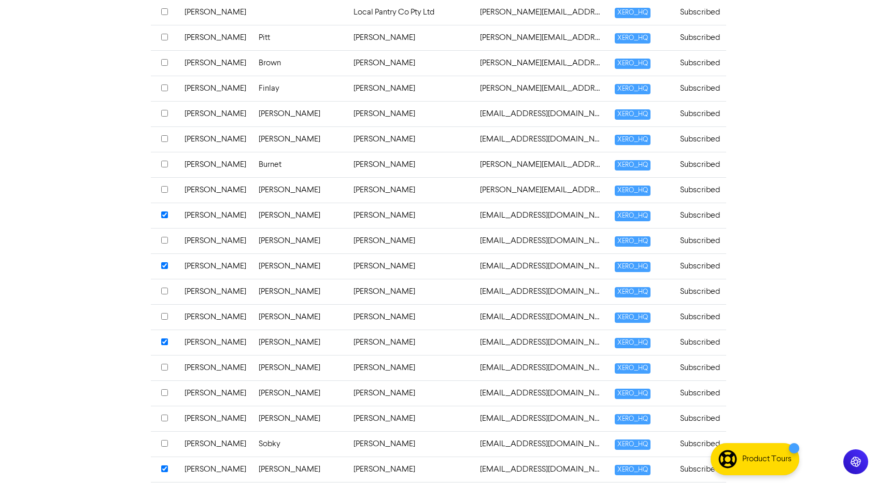
click at [164, 313] on input "checkbox" at bounding box center [164, 316] width 7 height 7
click at [166, 288] on input "checkbox" at bounding box center [164, 291] width 7 height 7
click at [163, 288] on input "checkbox" at bounding box center [164, 291] width 7 height 7
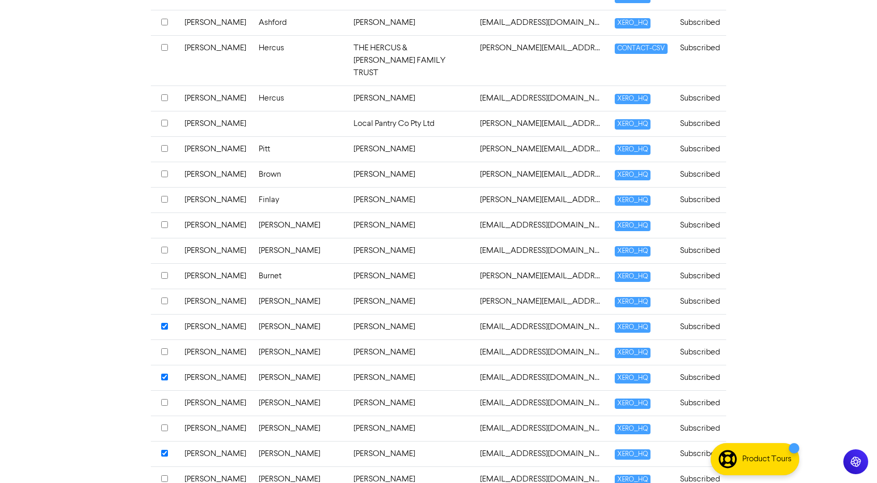
scroll to position [1845, 0]
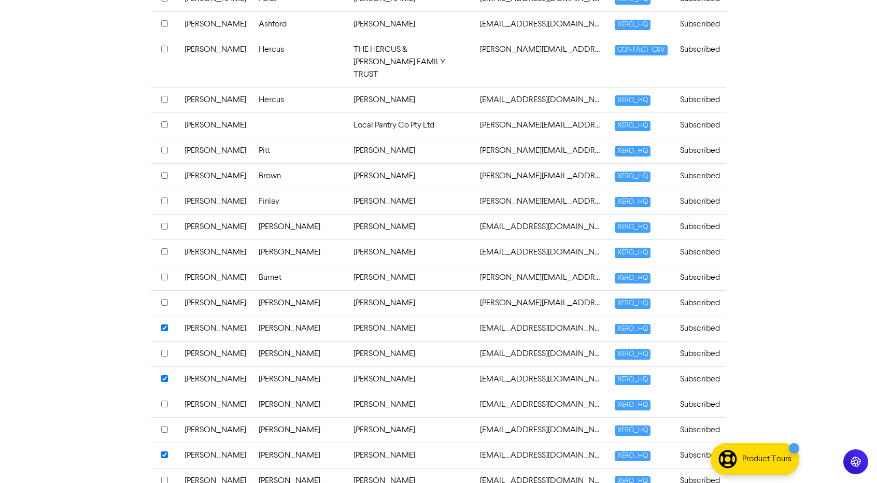
click at [166, 299] on input "checkbox" at bounding box center [164, 302] width 7 height 7
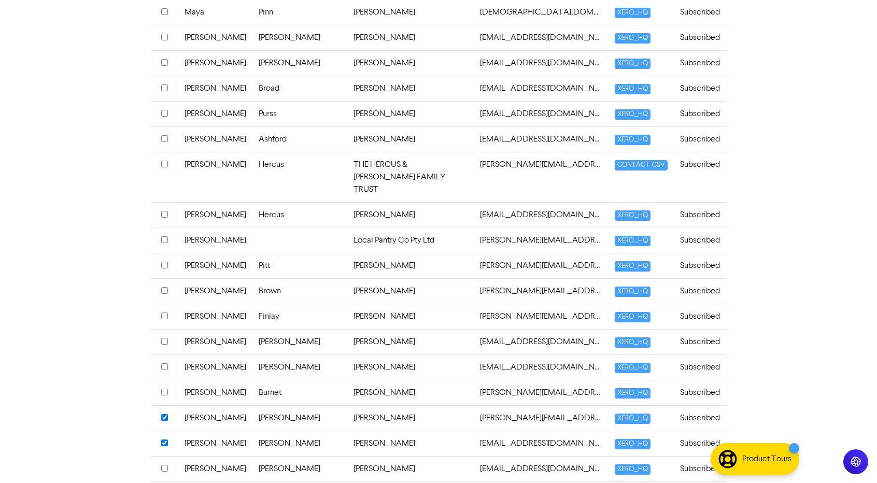
scroll to position [1727, 0]
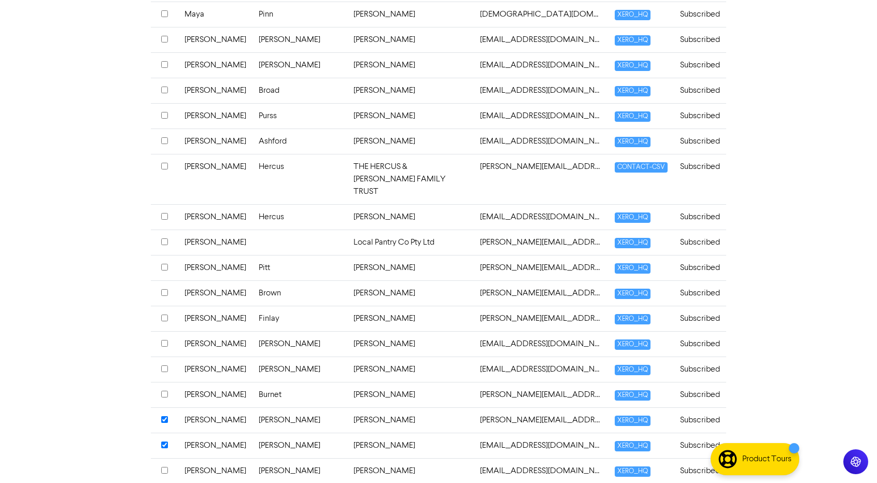
click at [165, 289] on input "checkbox" at bounding box center [164, 292] width 7 height 7
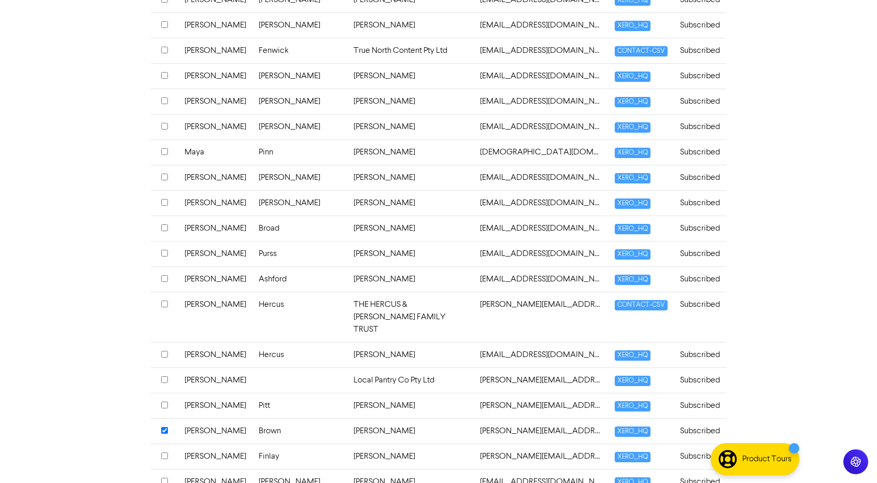
scroll to position [1588, 0]
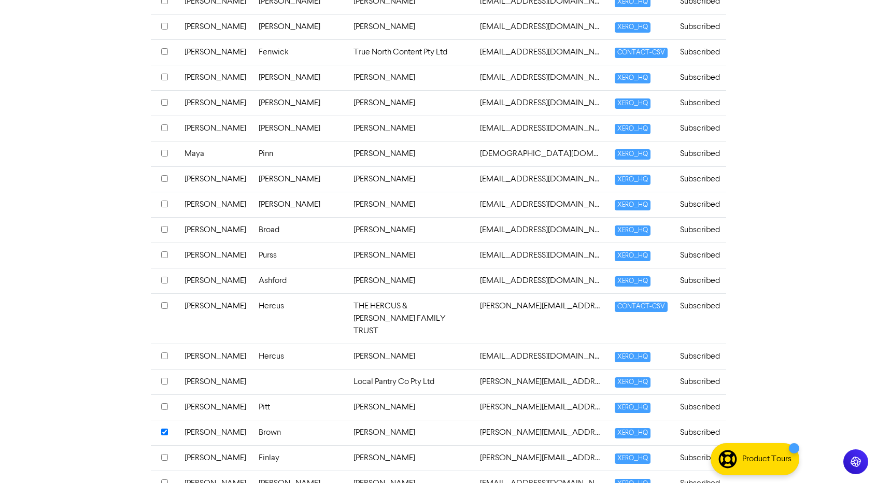
click at [163, 302] on input "checkbox" at bounding box center [164, 305] width 7 height 7
click at [165, 175] on input "checkbox" at bounding box center [164, 178] width 7 height 7
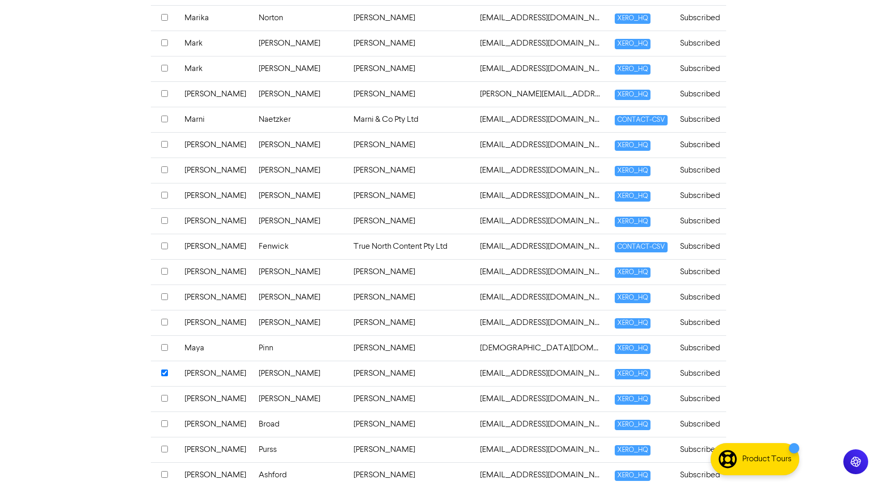
scroll to position [1393, 0]
click at [163, 192] on input "checkbox" at bounding box center [164, 195] width 7 height 7
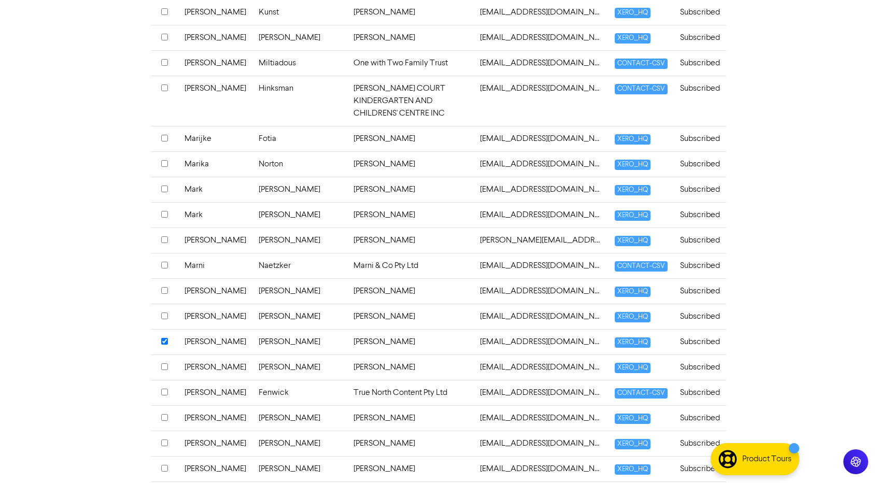
scroll to position [1247, 0]
click at [163, 313] on input "checkbox" at bounding box center [164, 316] width 7 height 7
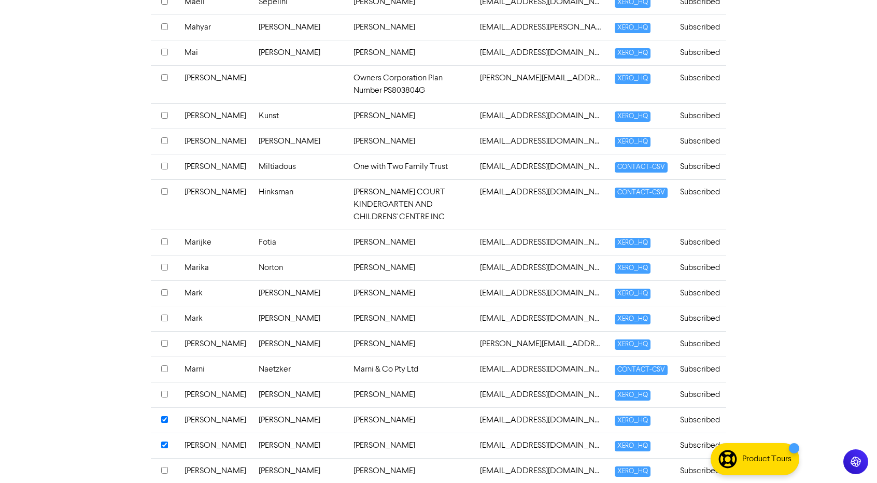
scroll to position [1143, 0]
click at [169, 230] on th at bounding box center [164, 242] width 27 height 25
click at [163, 113] on input "checkbox" at bounding box center [164, 116] width 7 height 7
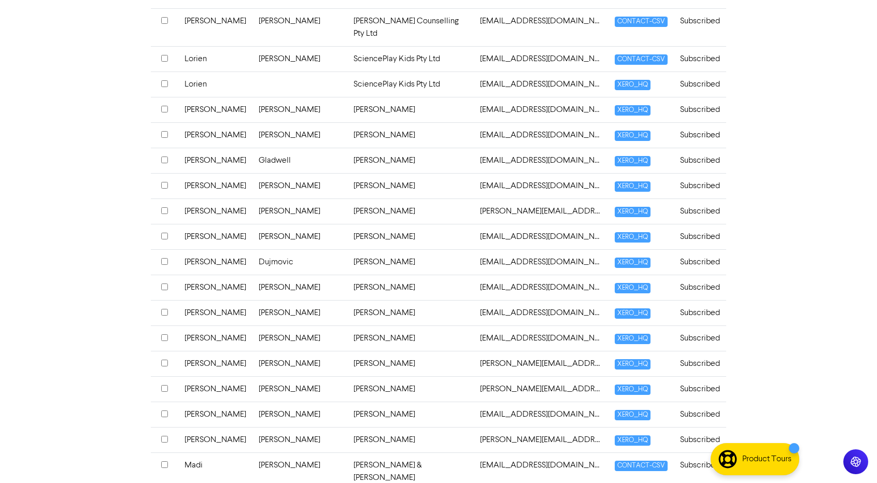
scroll to position [641, 0]
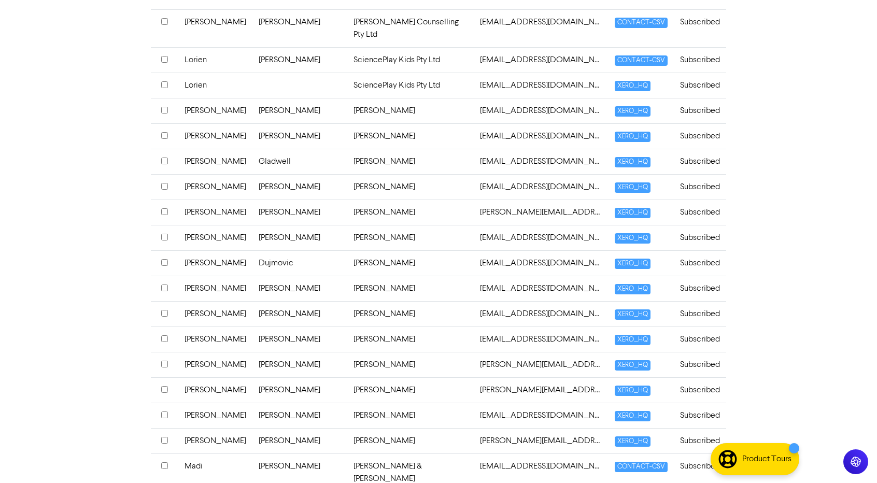
click at [166, 158] on input "checkbox" at bounding box center [164, 161] width 7 height 7
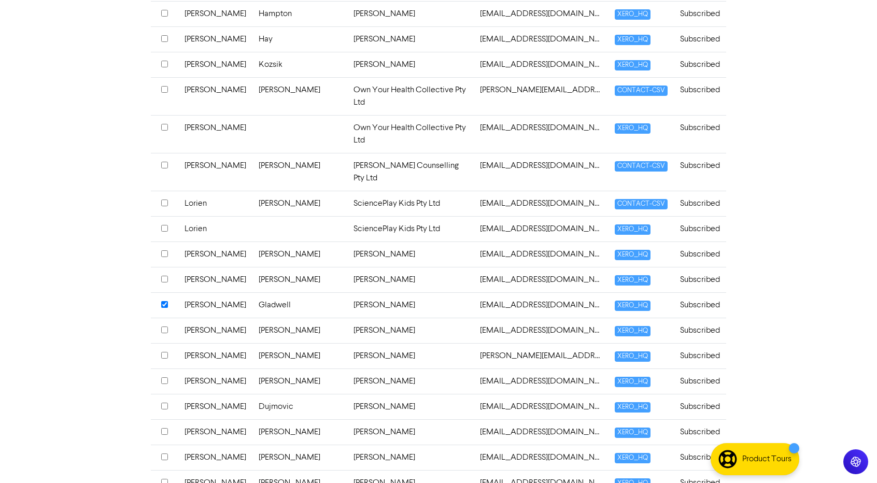
scroll to position [495, 0]
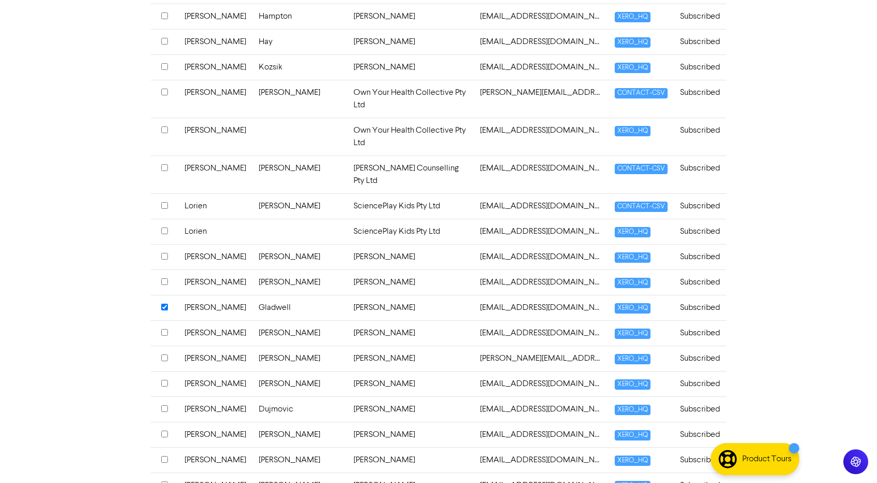
click at [164, 89] on input "checkbox" at bounding box center [164, 92] width 7 height 7
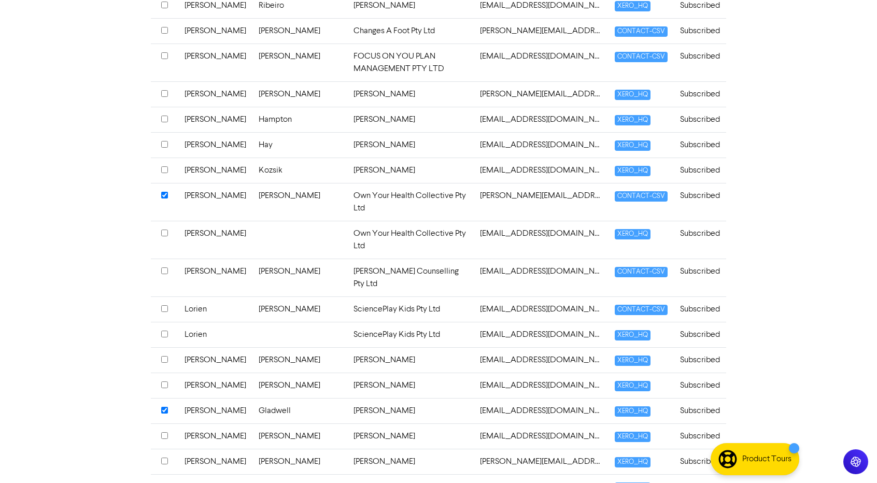
scroll to position [383, 0]
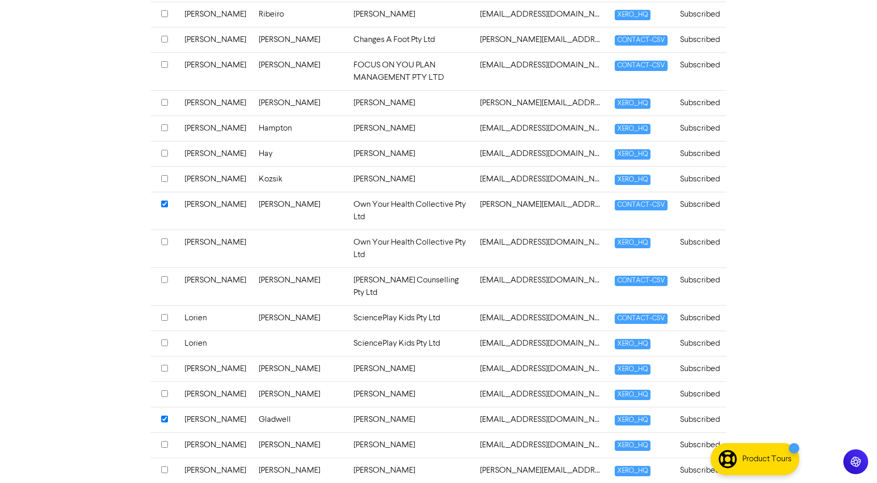
click at [165, 124] on input "checkbox" at bounding box center [164, 127] width 7 height 7
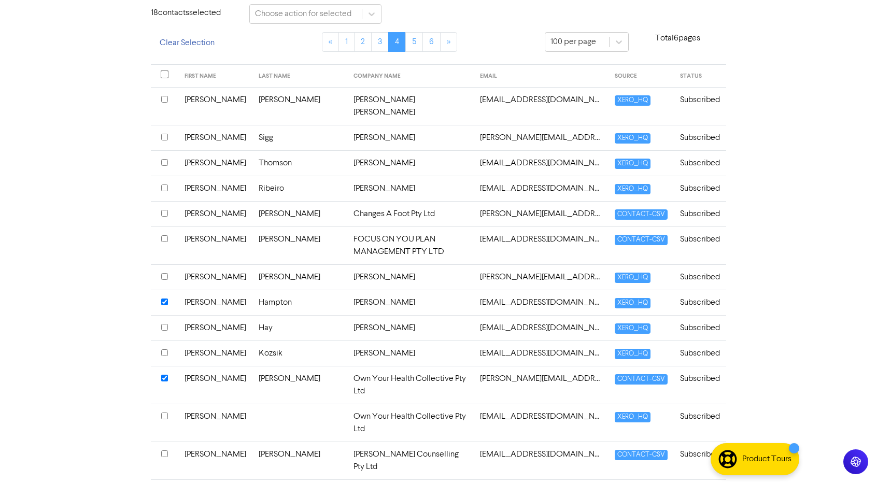
scroll to position [200, 0]
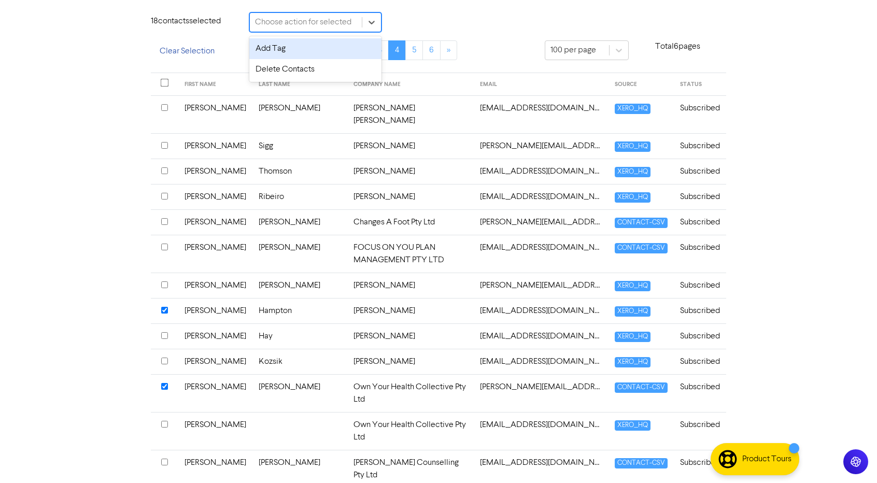
click at [316, 15] on div "Choose action for selected" at bounding box center [306, 22] width 112 height 19
click at [305, 73] on div "Delete Contacts" at bounding box center [315, 69] width 132 height 21
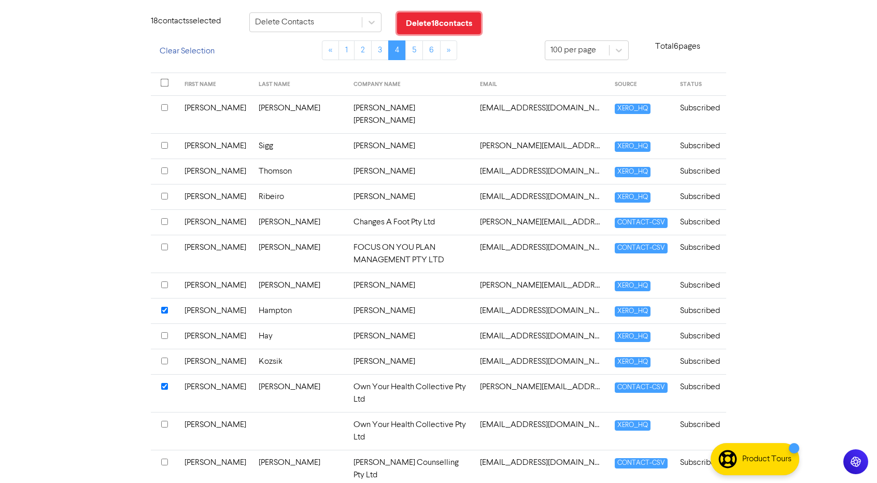
click at [428, 22] on button "Delete 18 contact s" at bounding box center [439, 23] width 84 height 22
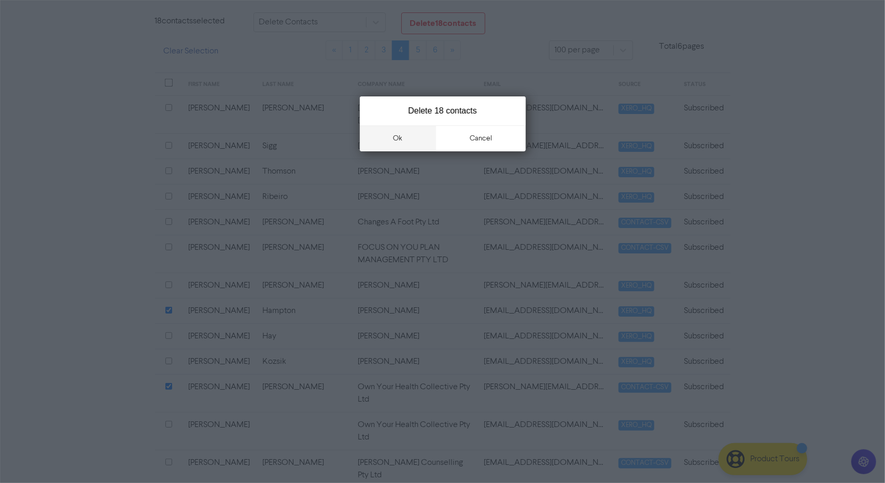
click at [405, 138] on button "ok" at bounding box center [398, 138] width 77 height 26
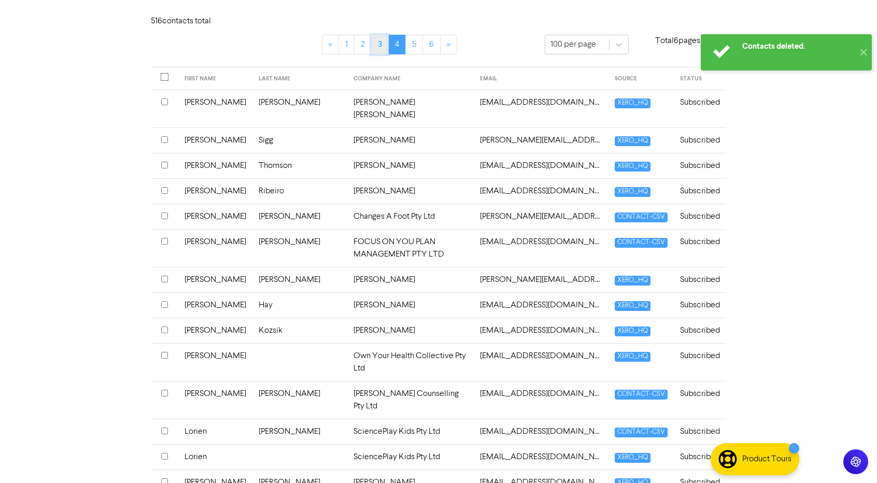
click at [379, 41] on link "3" at bounding box center [380, 45] width 18 height 20
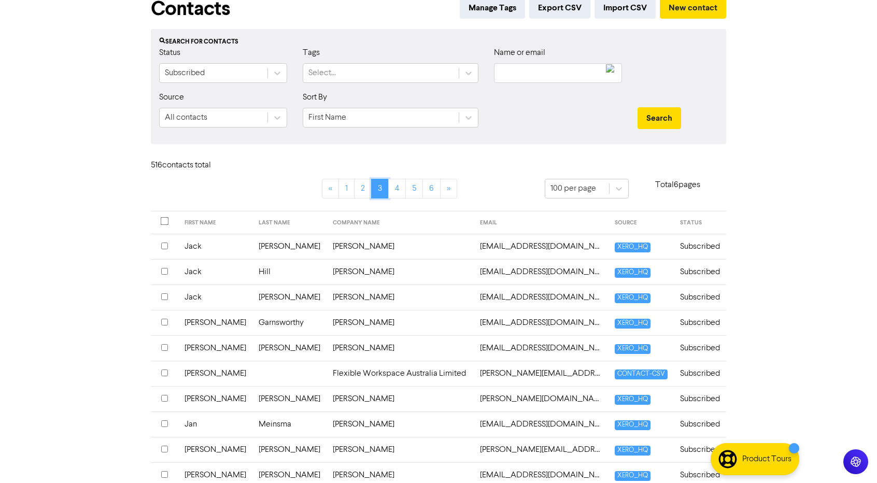
scroll to position [0, 0]
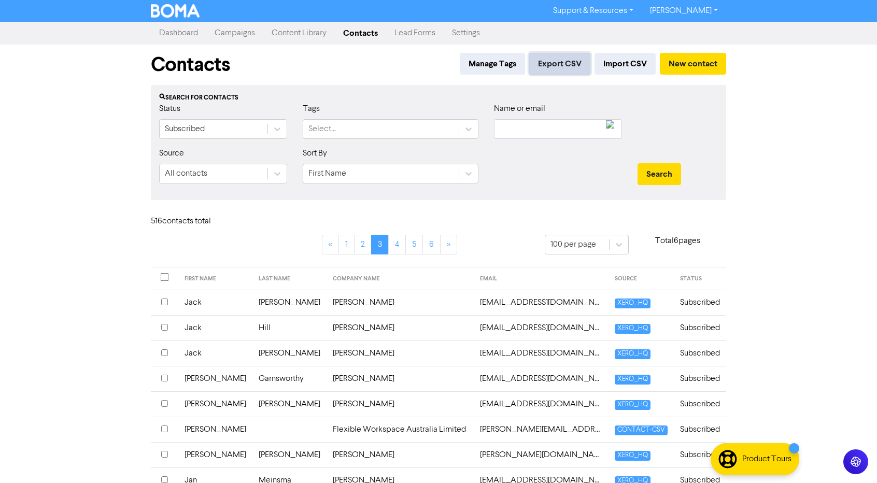
click at [546, 64] on button "Export CSV" at bounding box center [559, 64] width 61 height 22
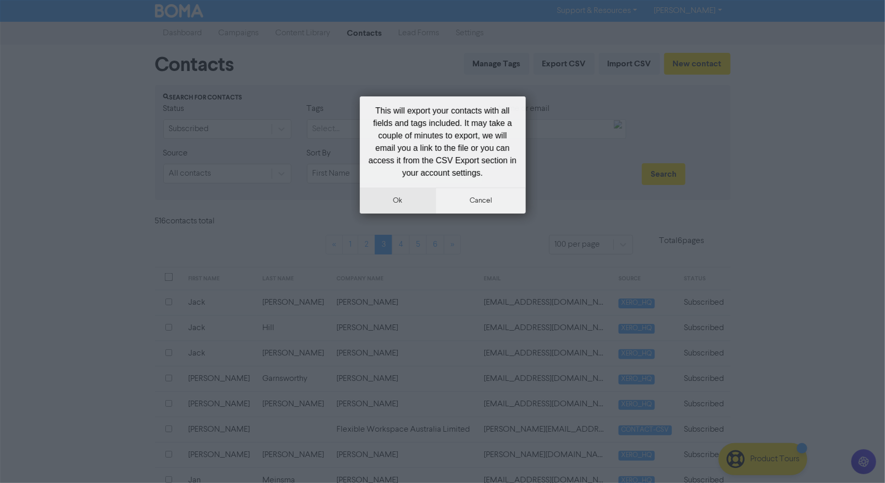
click at [396, 197] on button "ok" at bounding box center [398, 201] width 77 height 26
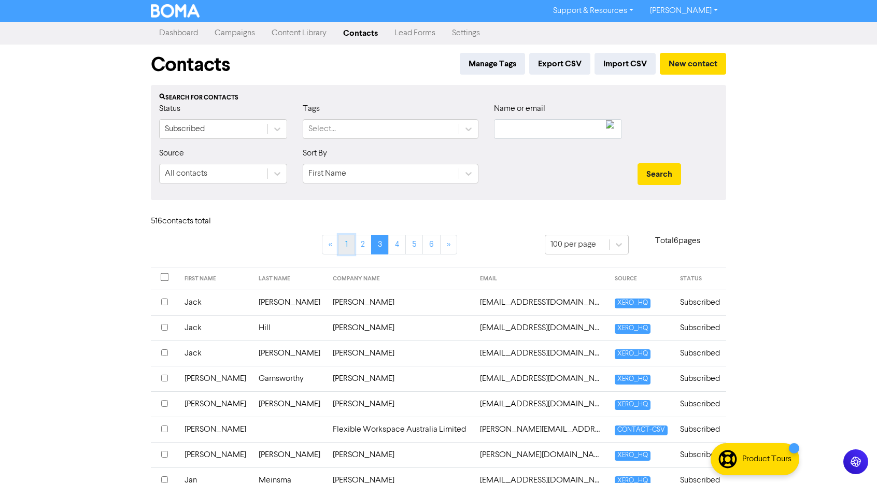
click at [340, 245] on link "1" at bounding box center [347, 245] width 16 height 20
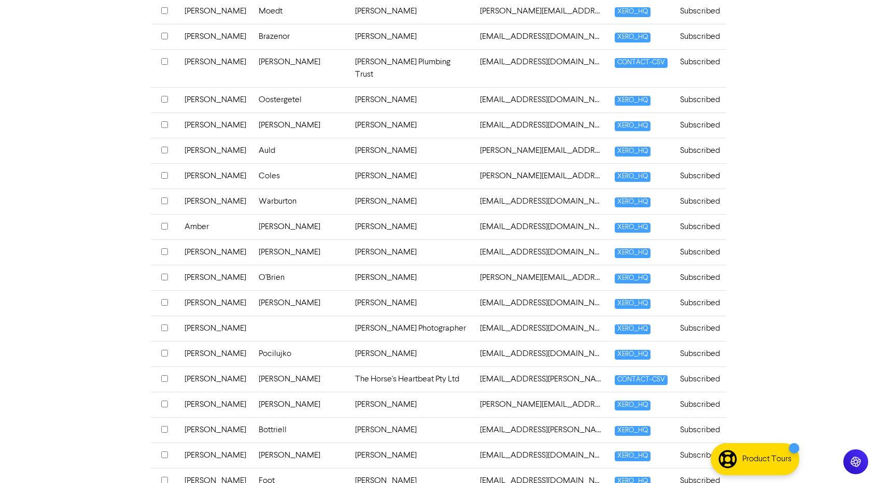
scroll to position [394, 0]
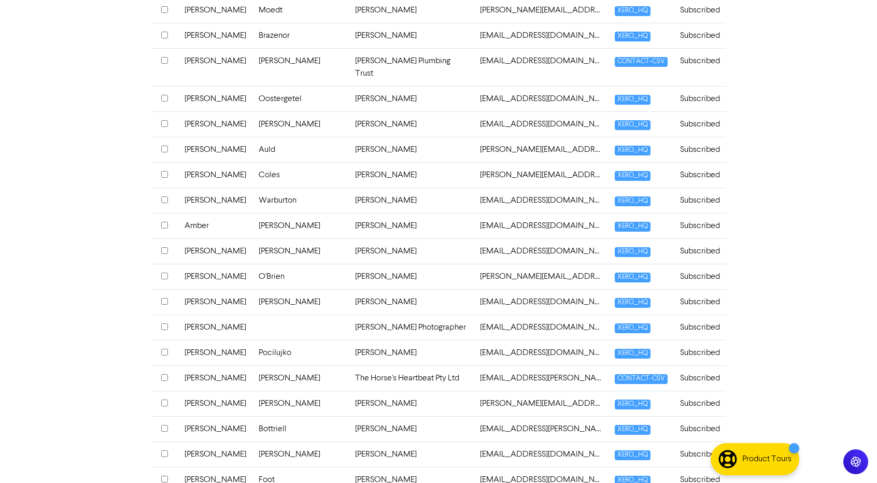
click at [161, 442] on th at bounding box center [164, 454] width 27 height 25
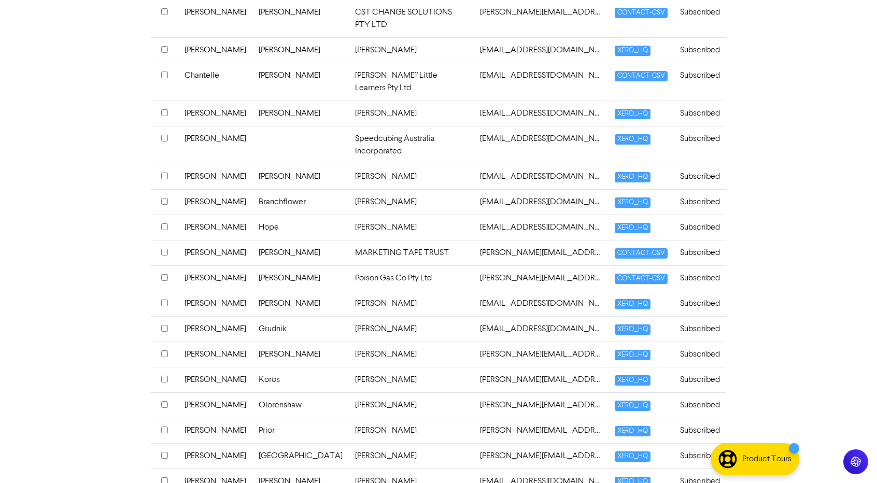
scroll to position [2265, 0]
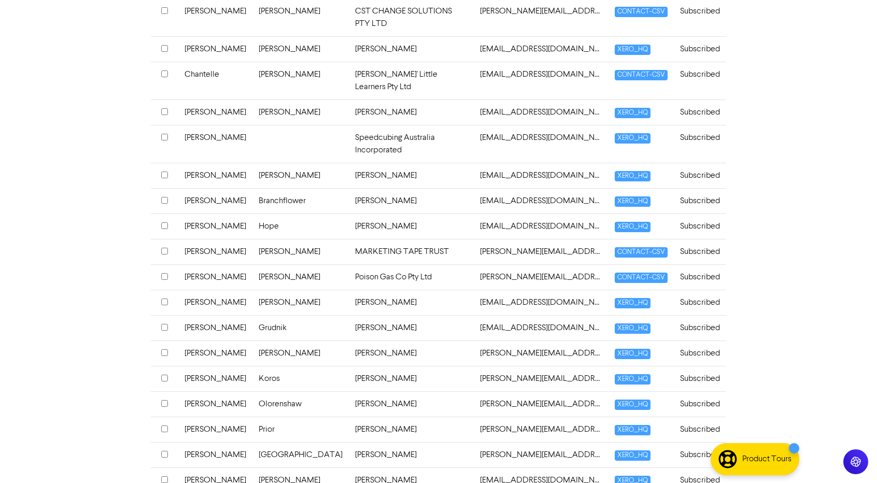
click at [203, 290] on td "Christopher" at bounding box center [215, 302] width 74 height 25
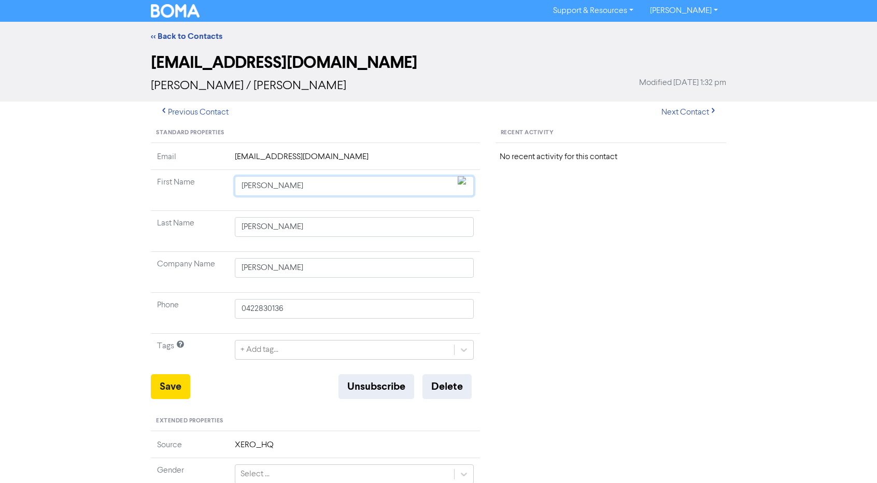
click at [280, 188] on input "Christopher" at bounding box center [354, 186] width 239 height 20
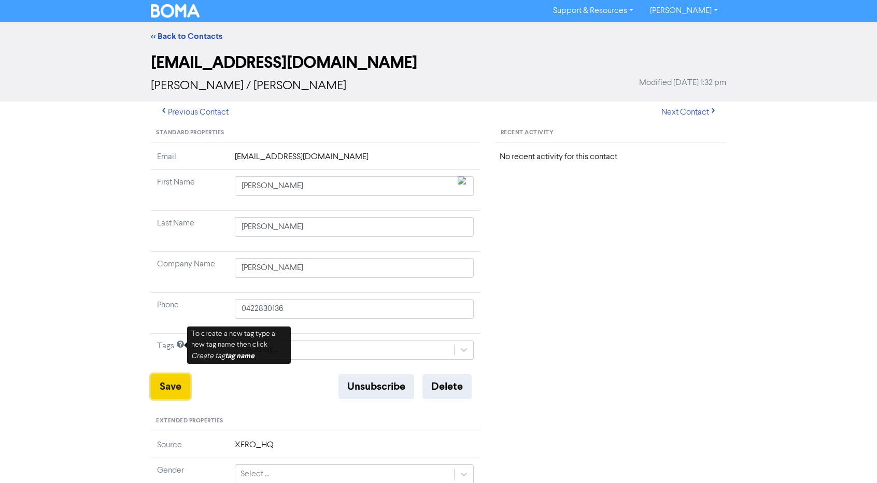
click at [170, 380] on button "Save" at bounding box center [170, 386] width 39 height 25
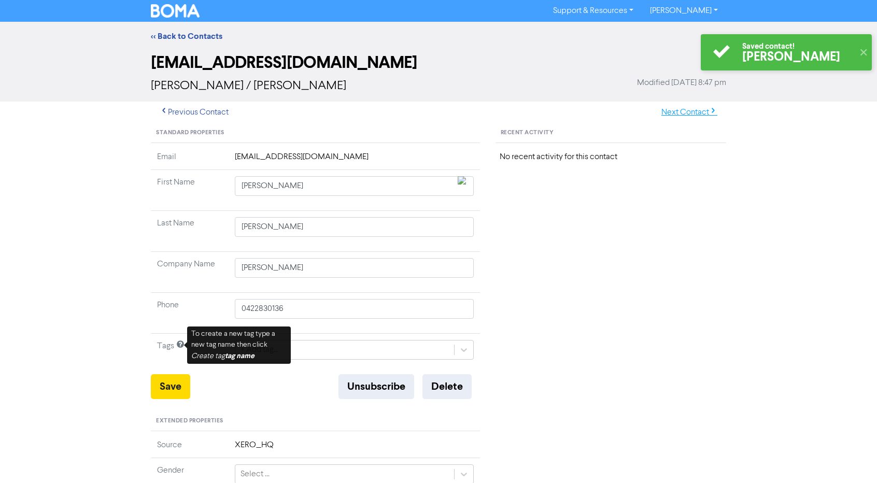
click at [688, 115] on button "Next Contact" at bounding box center [690, 113] width 74 height 22
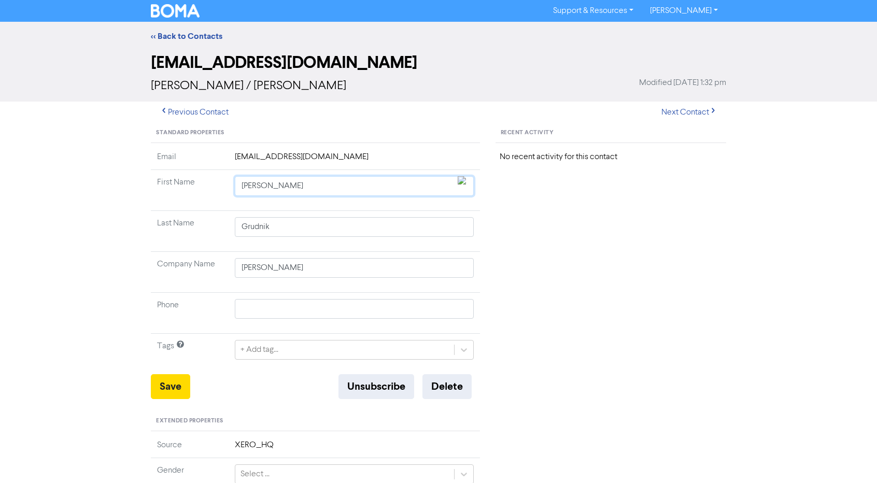
click at [326, 178] on input "Christopher" at bounding box center [354, 186] width 239 height 20
paste input "Chris"
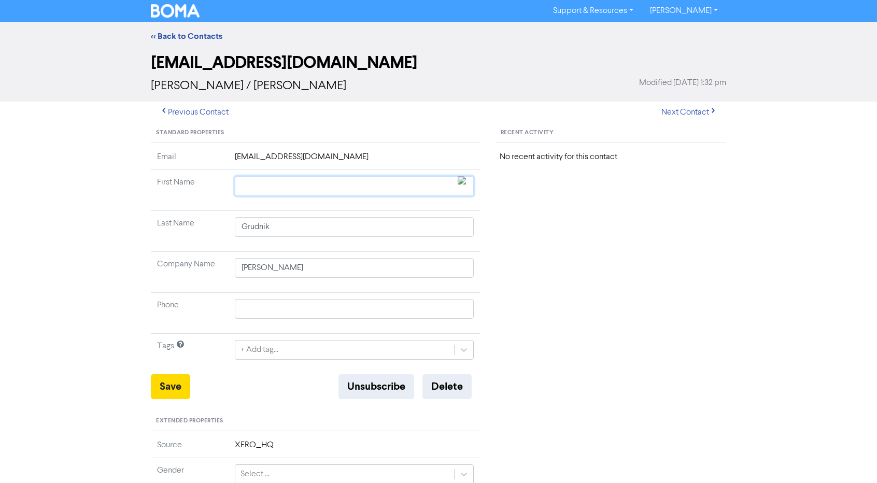
paste input "Chris"
click at [176, 377] on button "Save" at bounding box center [170, 386] width 39 height 25
click at [675, 114] on button "Next Contact" at bounding box center [690, 113] width 74 height 22
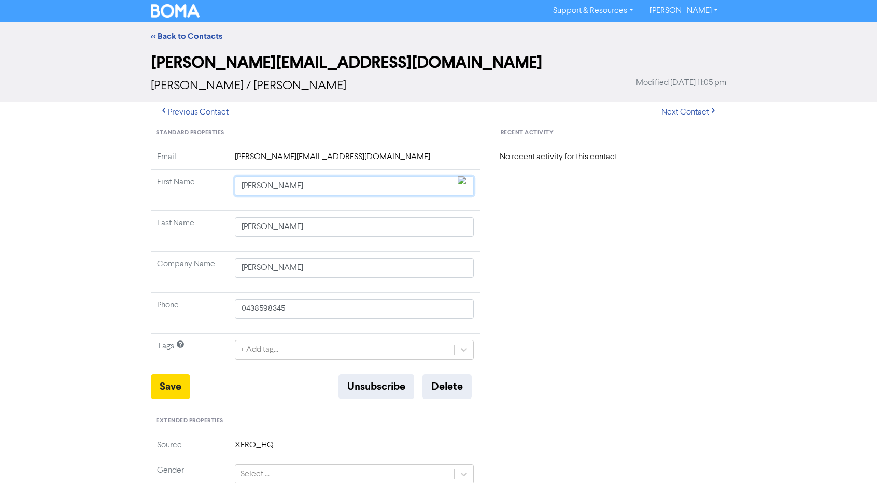
click at [290, 189] on input "Christopher" at bounding box center [354, 186] width 239 height 20
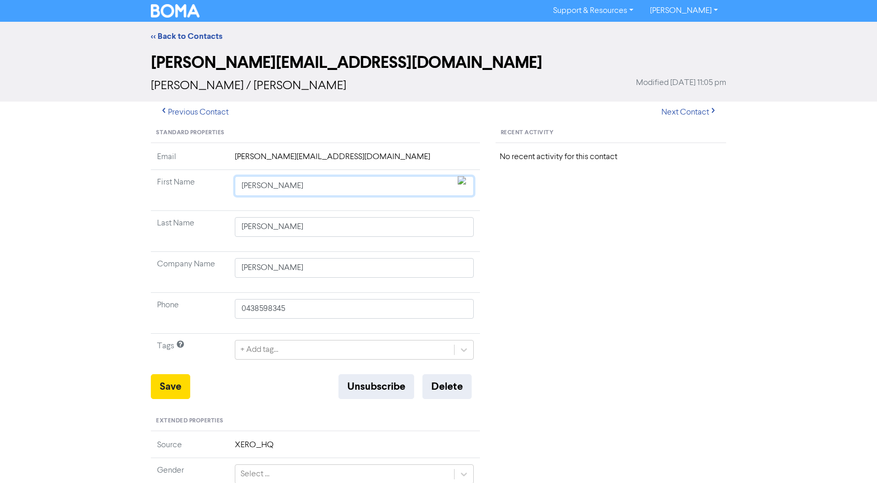
click at [290, 189] on input "Christopher" at bounding box center [354, 186] width 239 height 20
paste input "text"
click at [175, 381] on button "Save" at bounding box center [170, 386] width 39 height 25
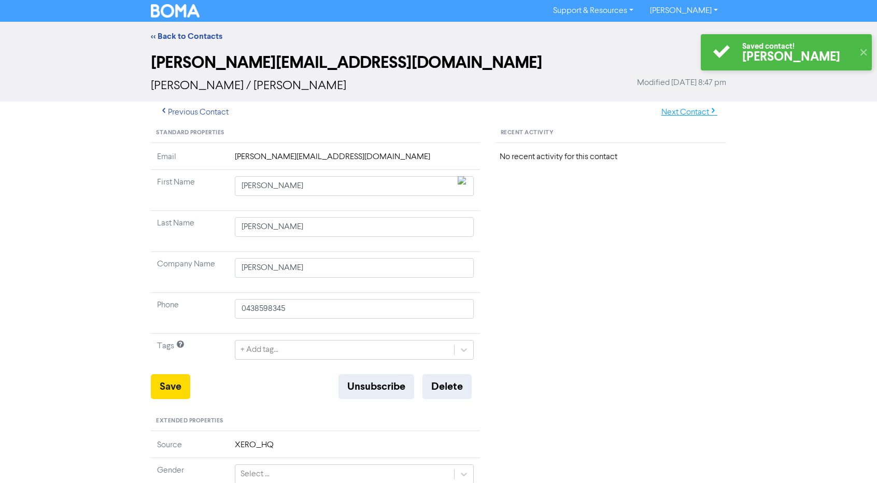
click at [697, 115] on button "Next Contact" at bounding box center [690, 113] width 74 height 22
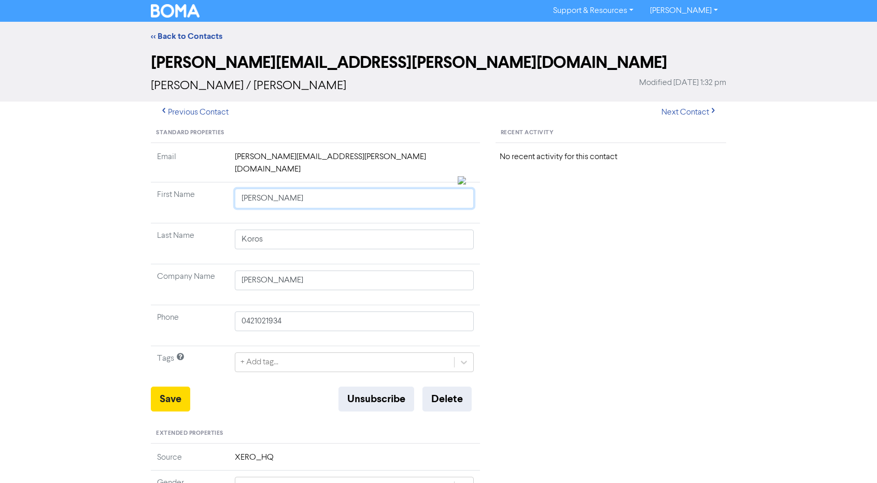
click at [253, 192] on input "Christopher" at bounding box center [354, 199] width 239 height 20
click at [257, 189] on input "Christopher" at bounding box center [354, 199] width 239 height 20
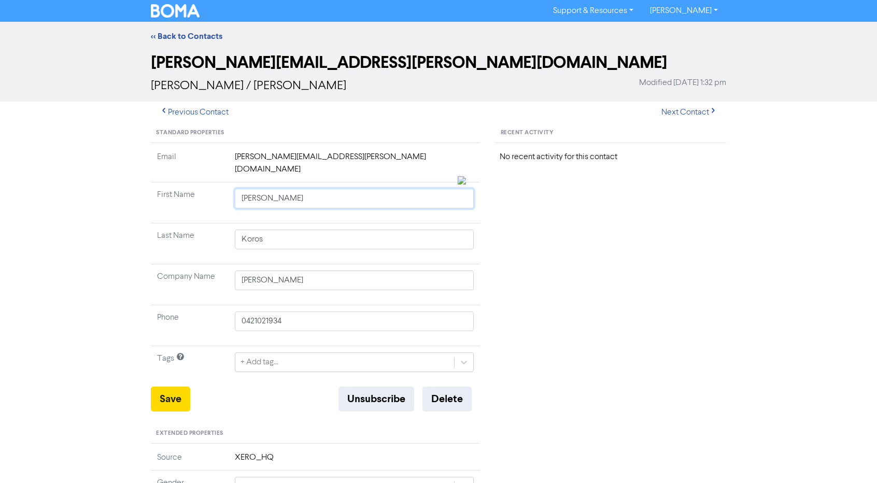
paste input "text"
click at [166, 388] on button "Save" at bounding box center [170, 399] width 39 height 25
click at [699, 111] on button "Next Contact" at bounding box center [690, 113] width 74 height 22
click at [247, 189] on input "Christopher" at bounding box center [354, 199] width 239 height 20
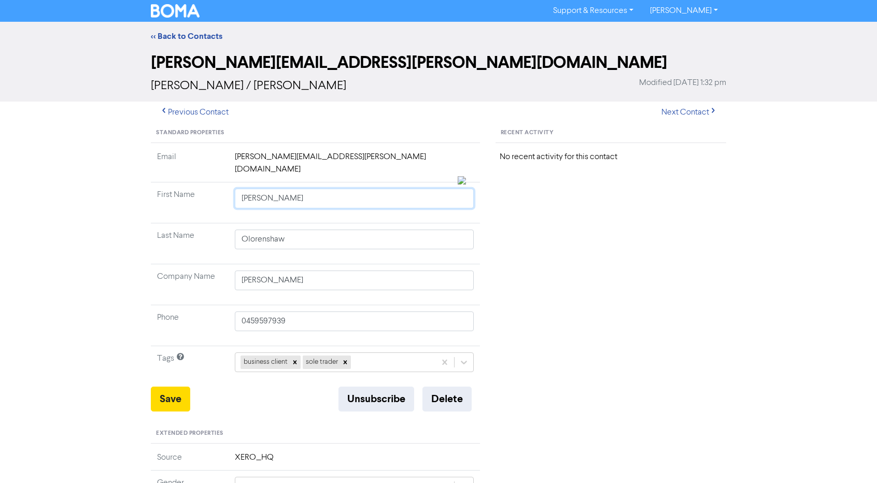
click at [247, 189] on input "Christopher" at bounding box center [354, 199] width 239 height 20
paste input "text"
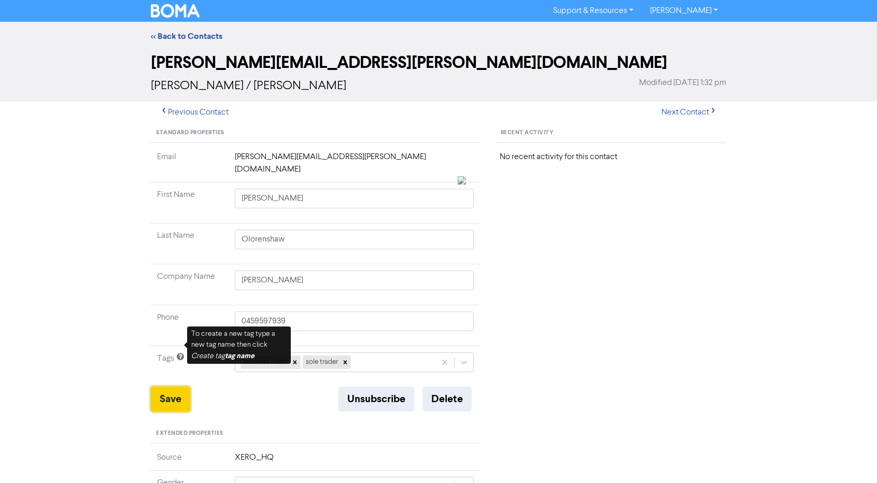
click at [171, 387] on button "Save" at bounding box center [170, 399] width 39 height 25
click at [666, 117] on button "Next Contact" at bounding box center [690, 113] width 74 height 22
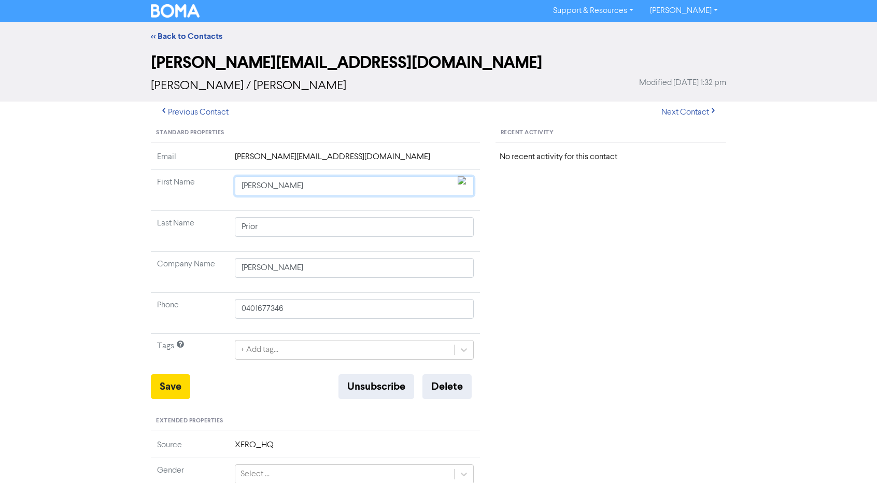
click at [263, 184] on input "Christopher" at bounding box center [354, 186] width 239 height 20
paste input "text"
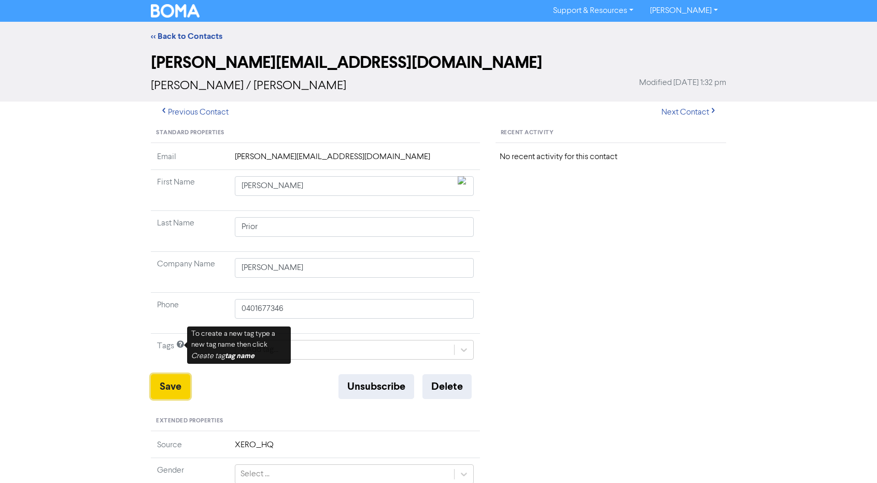
click at [169, 388] on button "Save" at bounding box center [170, 386] width 39 height 25
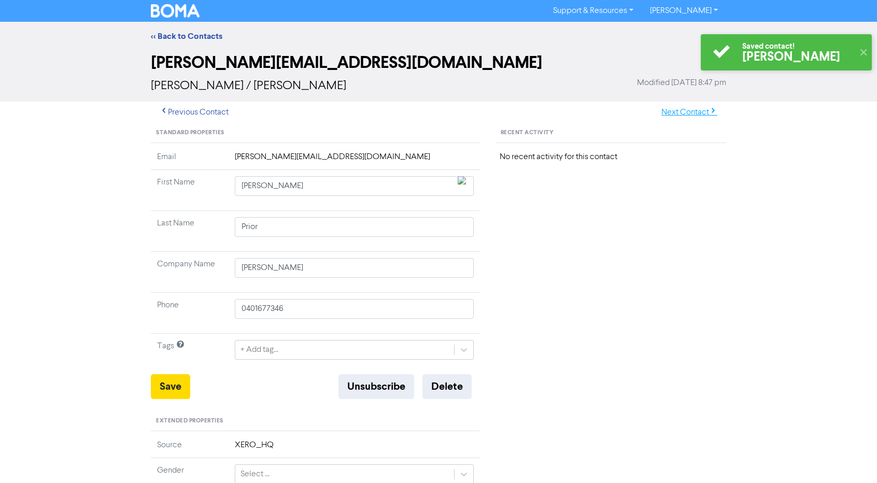
click at [694, 111] on button "Next Contact" at bounding box center [690, 113] width 74 height 22
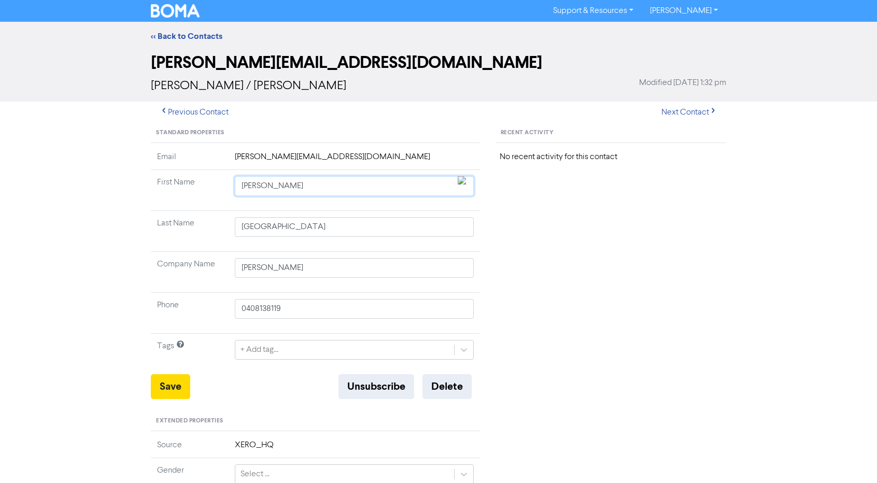
click at [252, 190] on input "Christopher" at bounding box center [354, 186] width 239 height 20
paste input "text"
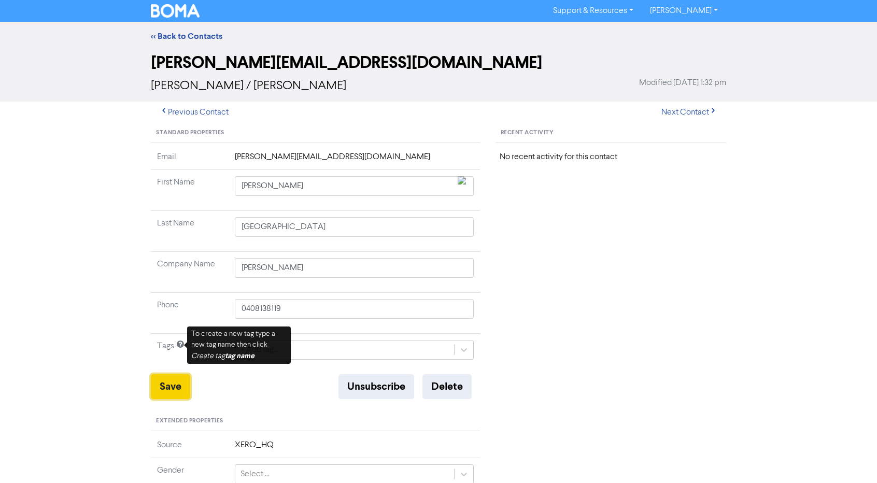
click at [175, 378] on button "Save" at bounding box center [170, 386] width 39 height 25
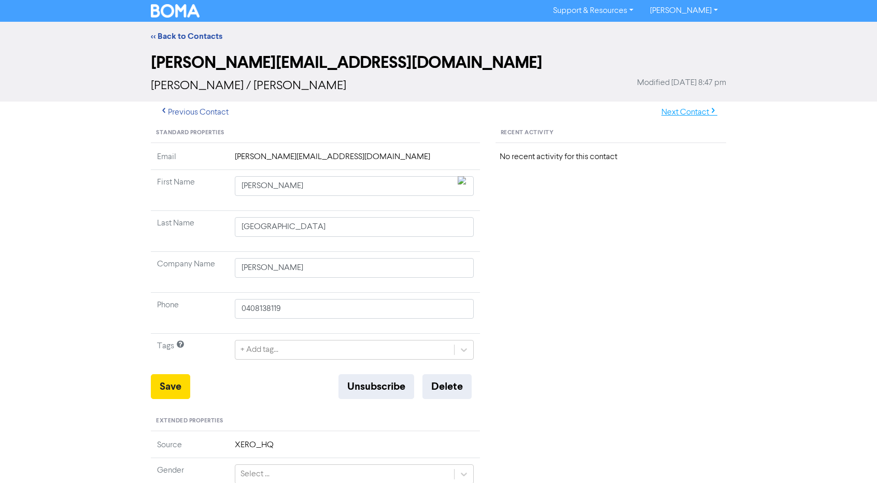
click at [688, 113] on button "Next Contact" at bounding box center [690, 113] width 74 height 22
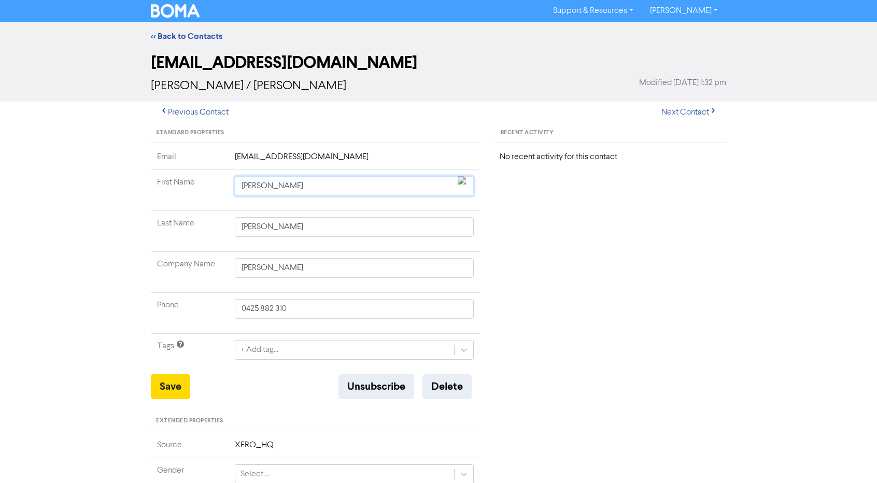
click at [270, 186] on input "Christopher" at bounding box center [354, 186] width 239 height 20
paste input "text"
click at [168, 388] on button "Save" at bounding box center [170, 386] width 39 height 25
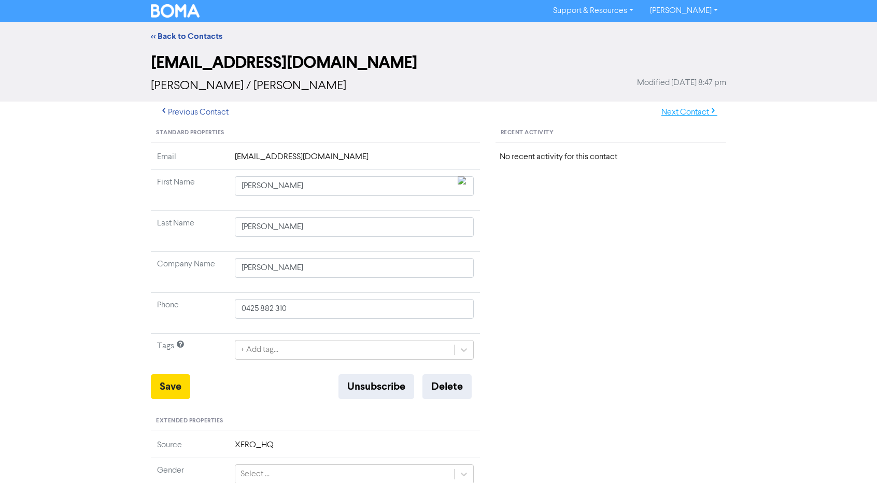
click at [700, 116] on button "Next Contact" at bounding box center [690, 113] width 74 height 22
click at [191, 39] on link "<< Back to Contacts" at bounding box center [187, 36] width 72 height 10
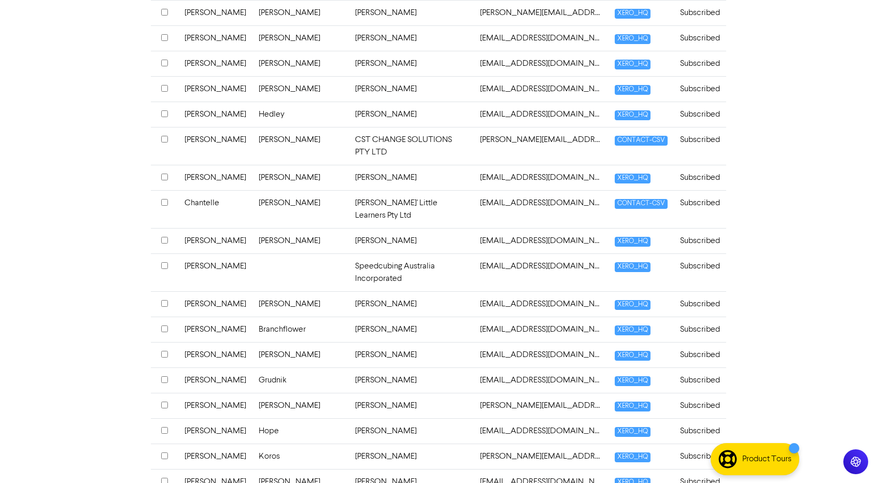
scroll to position [2369, 0]
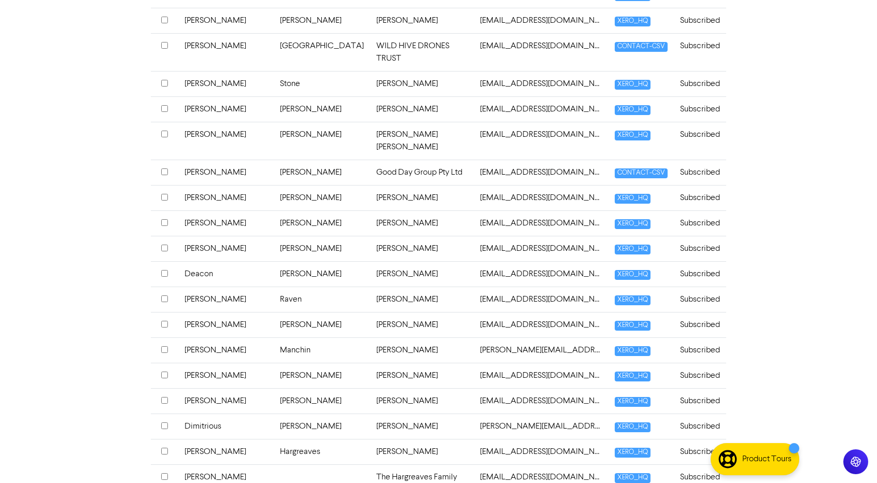
scroll to position [0, 0]
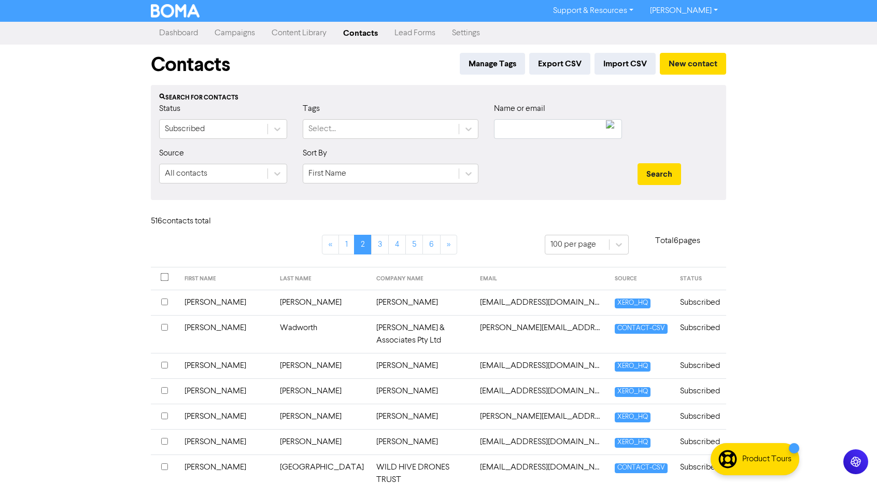
click at [241, 33] on link "Campaigns" at bounding box center [234, 33] width 57 height 21
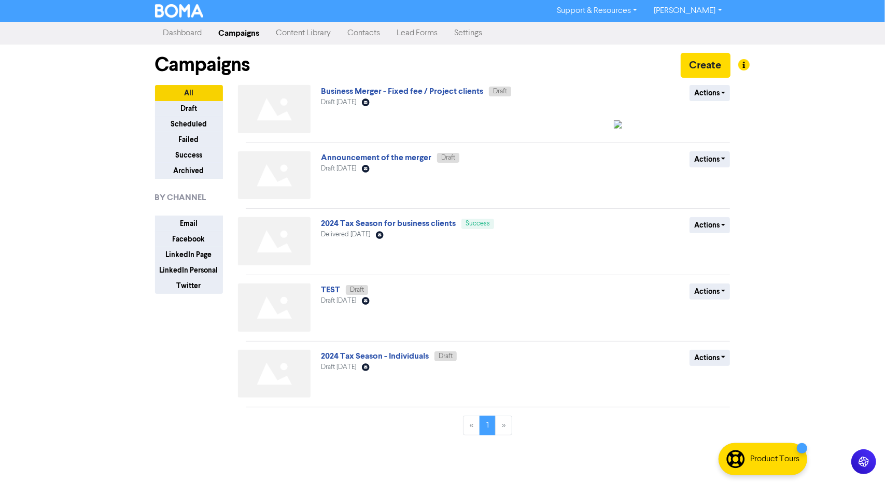
click at [372, 81] on div "Campaigns Create" at bounding box center [443, 65] width 576 height 40
click at [373, 85] on div "Campaigns Create" at bounding box center [443, 65] width 576 height 40
click at [374, 90] on link "Business Merger - Fixed fee / Project clients" at bounding box center [402, 91] width 162 height 10
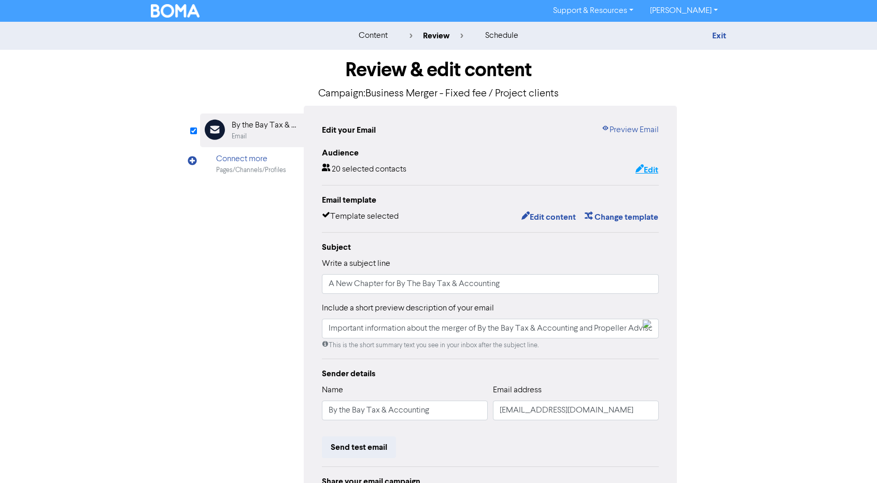
click at [648, 166] on button "Edit" at bounding box center [647, 169] width 24 height 13
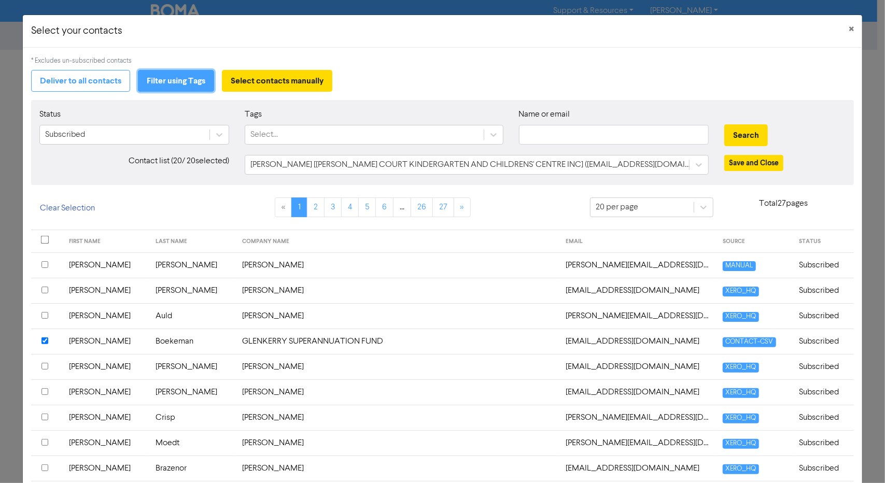
click at [169, 78] on button "Filter using Tags" at bounding box center [176, 81] width 76 height 22
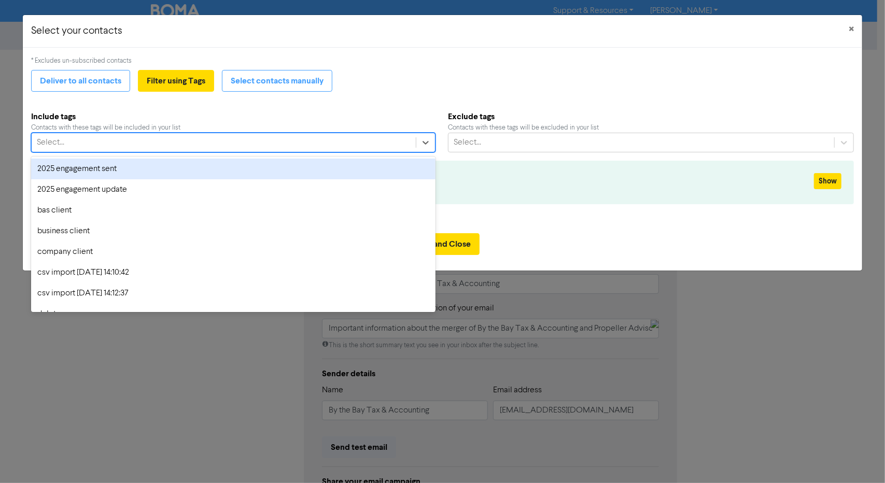
click at [179, 149] on div "Select..." at bounding box center [224, 142] width 384 height 19
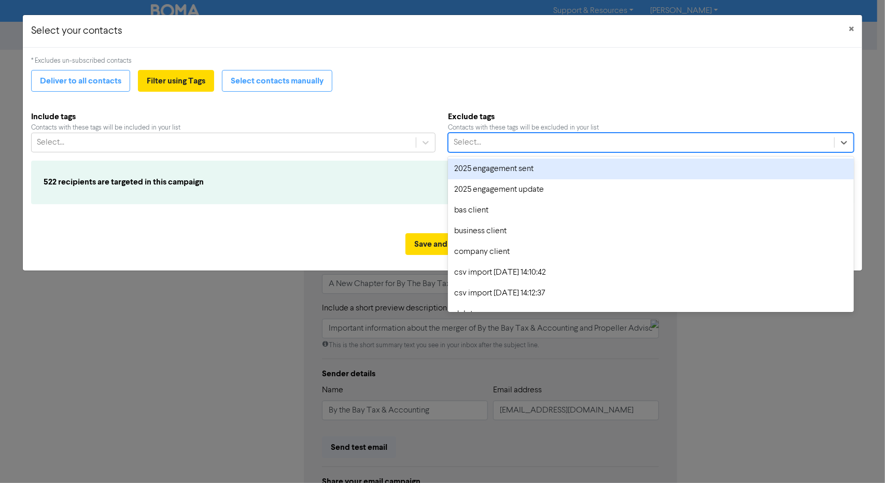
click at [479, 136] on div "Select..." at bounding box center [467, 142] width 27 height 12
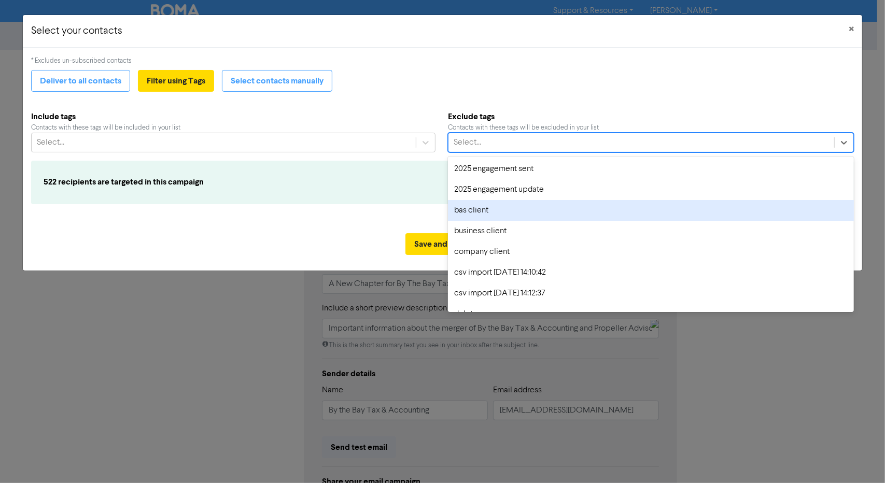
click at [481, 207] on div "bas client" at bounding box center [651, 210] width 406 height 21
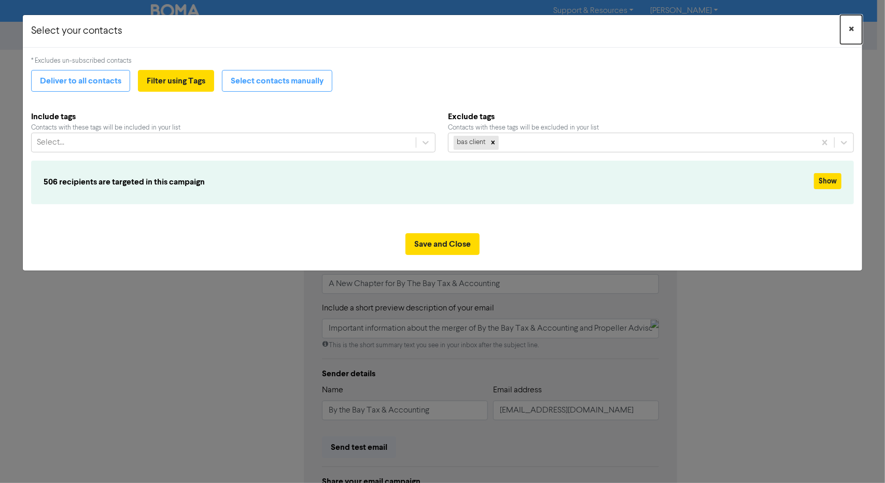
click at [848, 26] on button "×" at bounding box center [852, 29] width 22 height 29
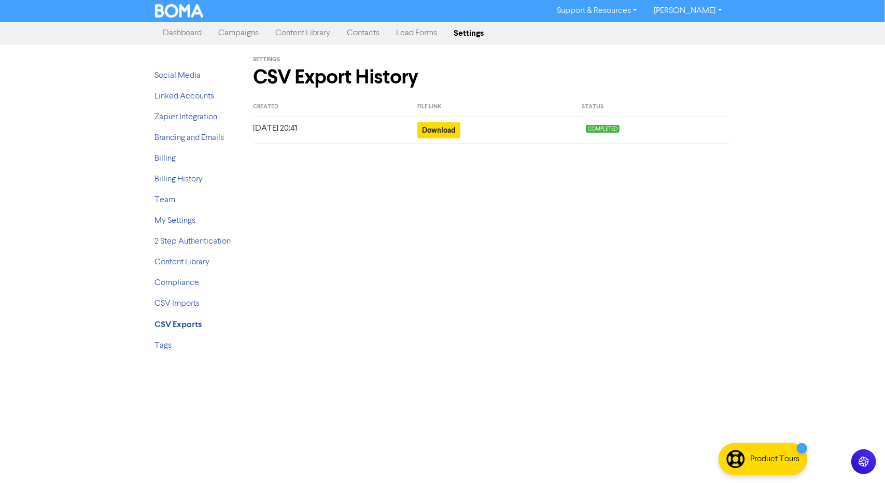
click at [22, 47] on div "Support & Resources Video Tutorials FAQ & Guides Marketing Education [PERSON_NA…" at bounding box center [442, 241] width 885 height 483
click at [443, 128] on button "Download" at bounding box center [438, 130] width 43 height 16
click at [315, 37] on link "Content Library" at bounding box center [304, 33] width 72 height 21
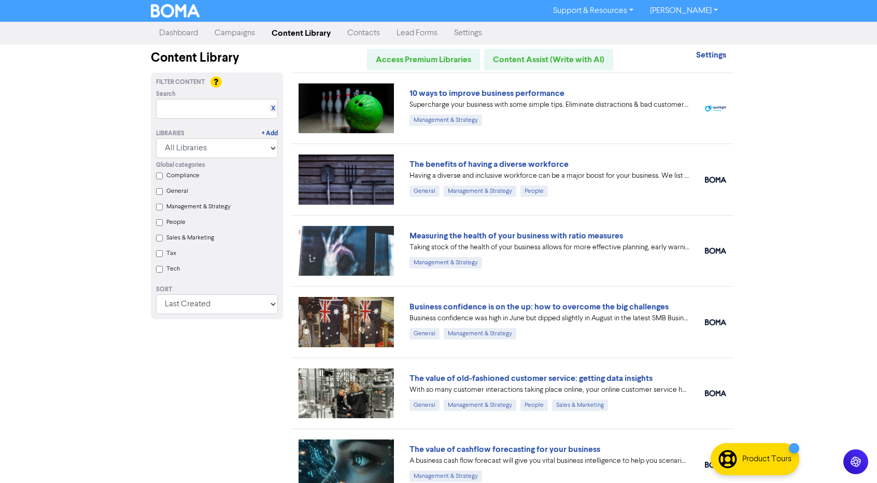
click at [381, 36] on link "Contacts" at bounding box center [363, 33] width 49 height 21
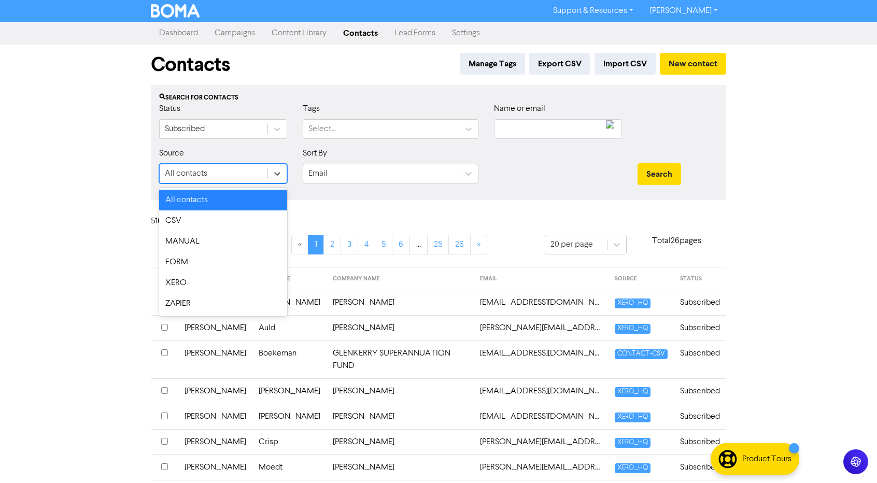
click at [235, 179] on div "All contacts" at bounding box center [214, 173] width 108 height 19
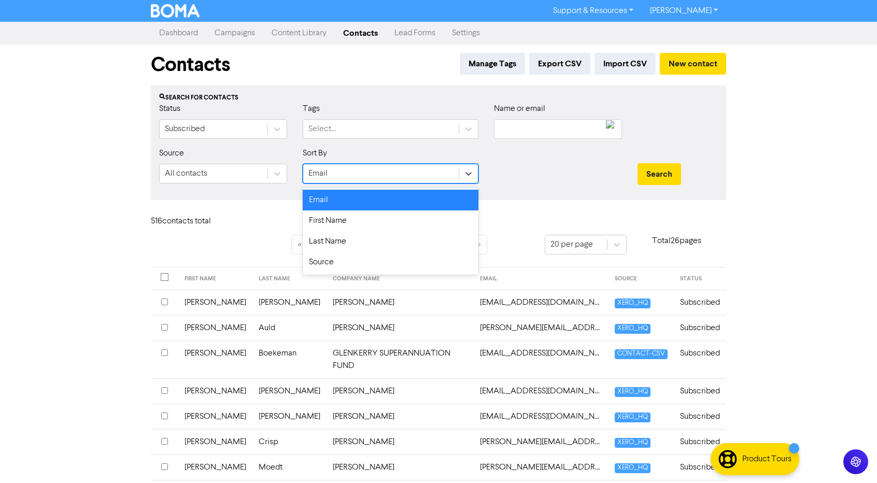
click at [333, 176] on div "Email" at bounding box center [381, 173] width 156 height 19
click at [345, 218] on div "First Name" at bounding box center [391, 221] width 176 height 21
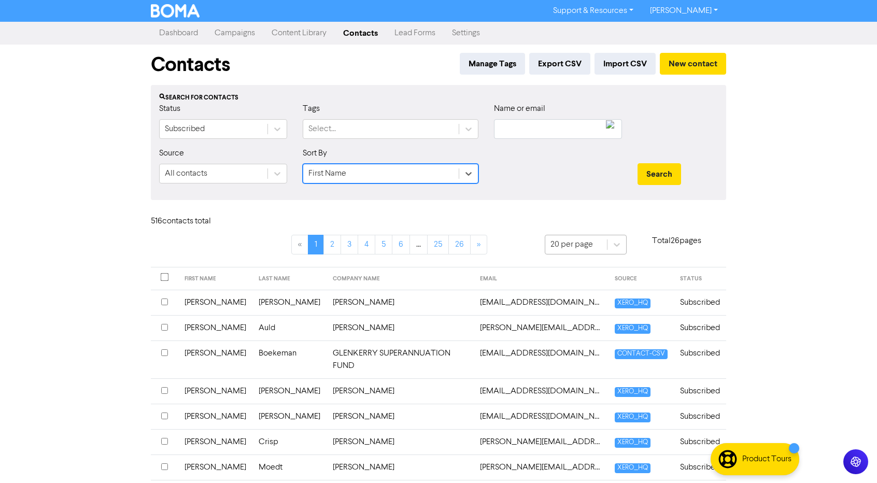
click at [563, 242] on div "20 per page" at bounding box center [572, 245] width 43 height 12
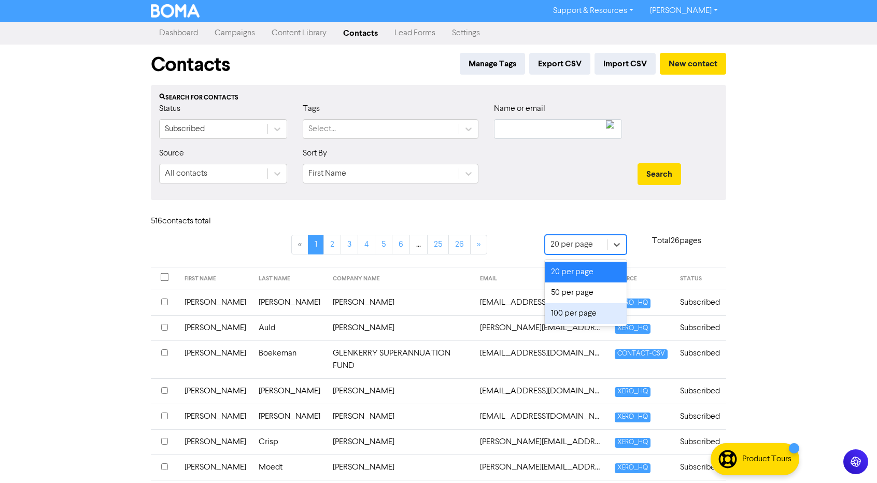
click at [566, 317] on div "100 per page" at bounding box center [586, 313] width 82 height 21
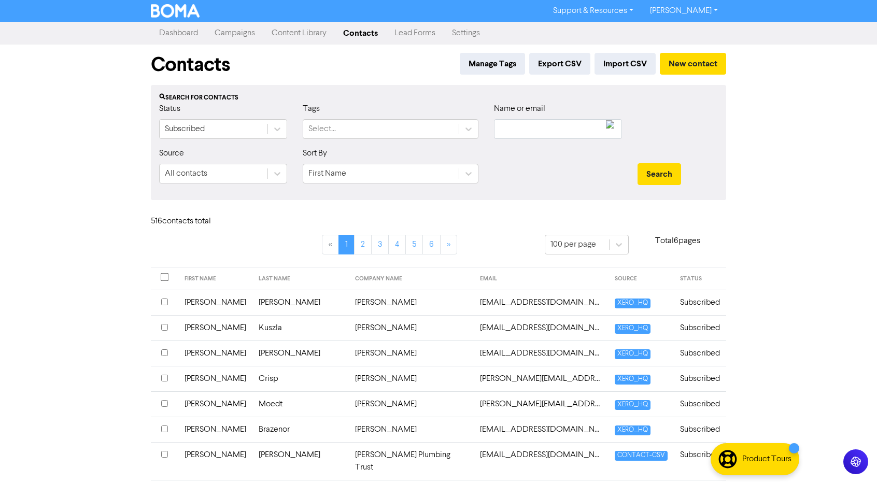
click at [105, 286] on div "Support & Resources Video Tutorials FAQ & Guides Marketing Education Shelly Ste…" at bounding box center [438, 241] width 877 height 483
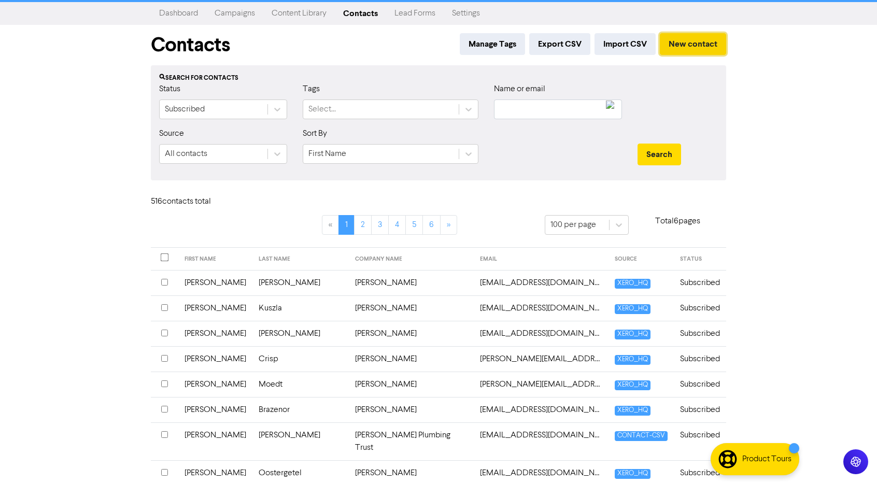
click at [688, 39] on button "New contact" at bounding box center [693, 44] width 66 height 22
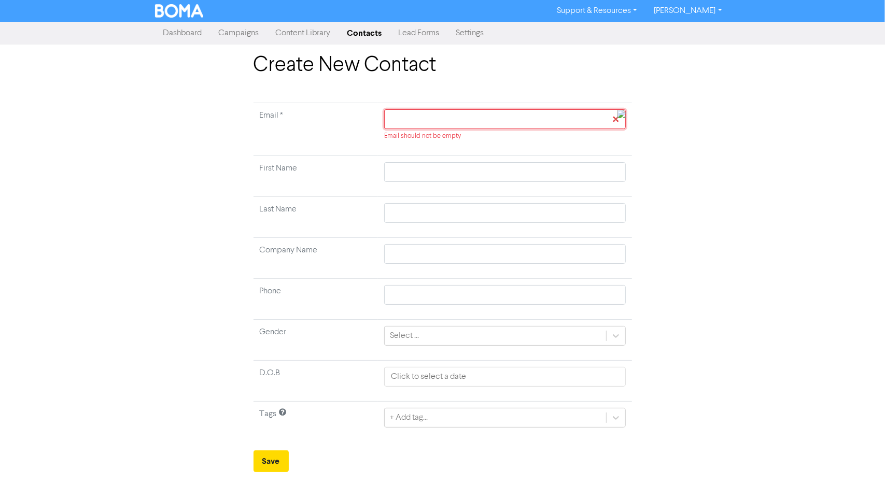
paste input "[PERSON_NAME][EMAIL_ADDRESS][DOMAIN_NAME]"
type input "[PERSON_NAME][EMAIL_ADDRESS][DOMAIN_NAME]"
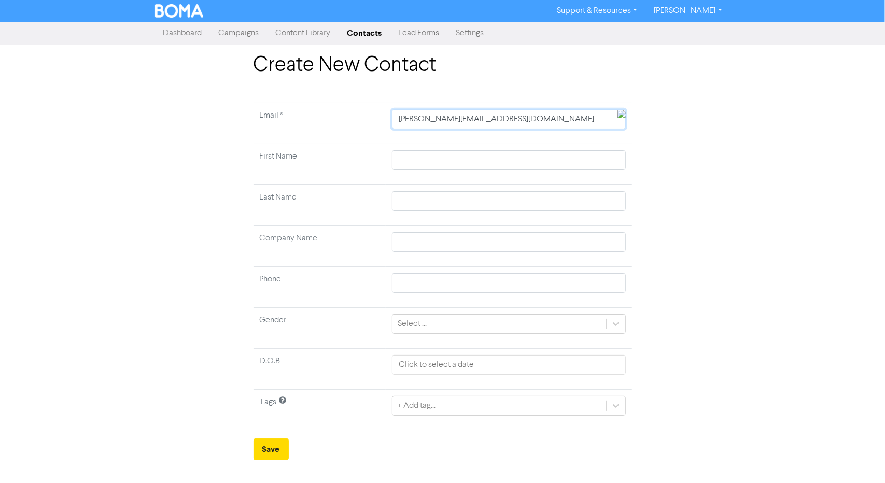
type input "[PERSON_NAME][EMAIL_ADDRESS][DOMAIN_NAME]"
type input "A"
type input "Aa"
type input "Aar"
type input "Aaro"
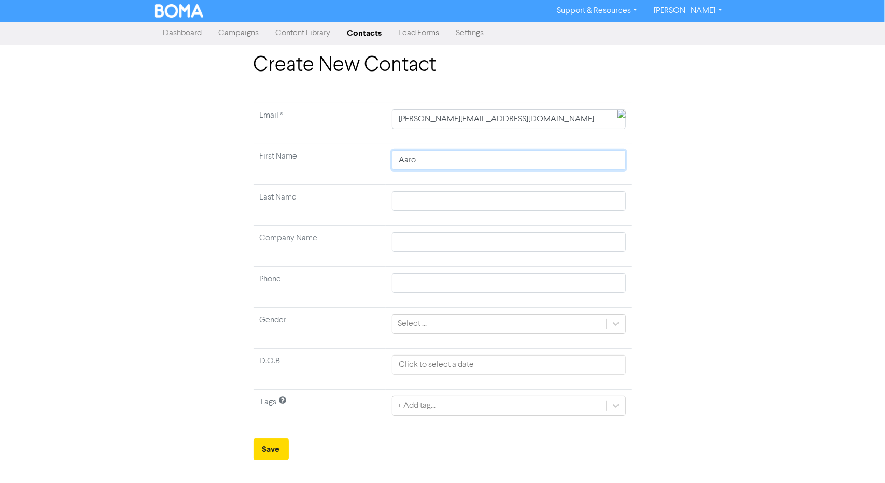
type input "[PERSON_NAME]"
type input "M"
type input "Ma"
type input "Mal"
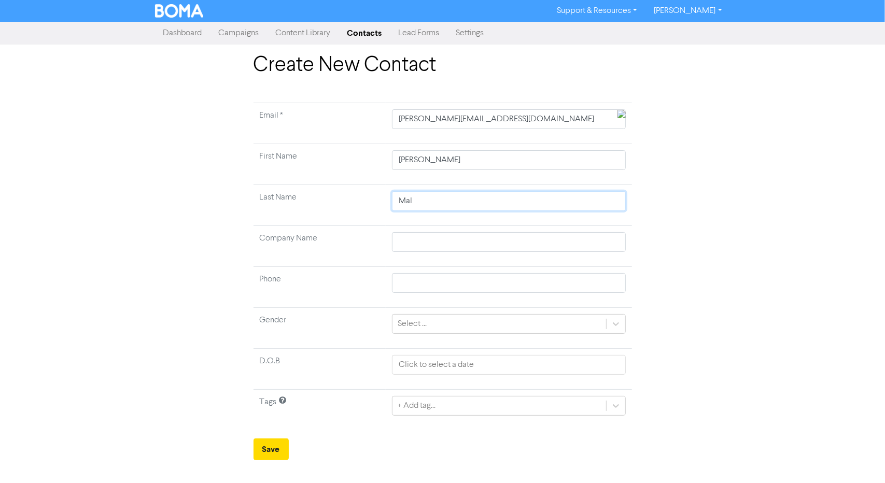
type input "Malc"
type input "Malco"
type input "Malcom"
type input "Malcoms"
type input "Malcomso"
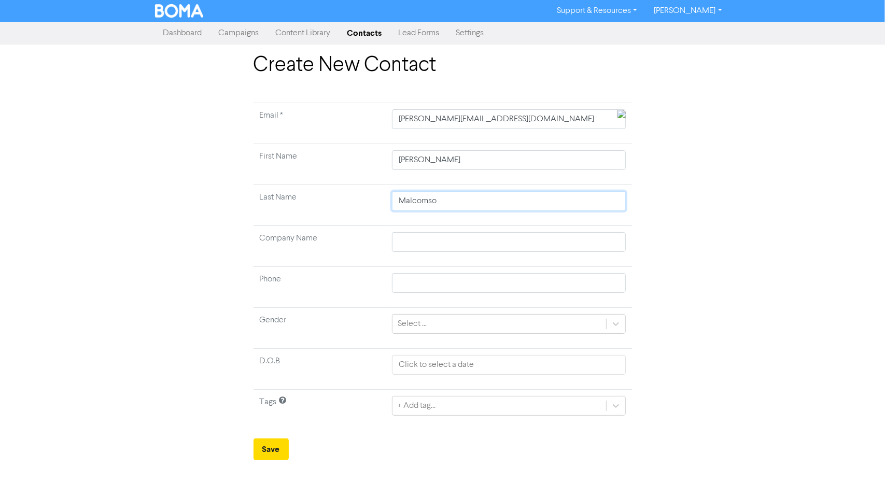
type input "Malcomson"
paste input "[PERSON_NAME]"
type input "[PERSON_NAME]"
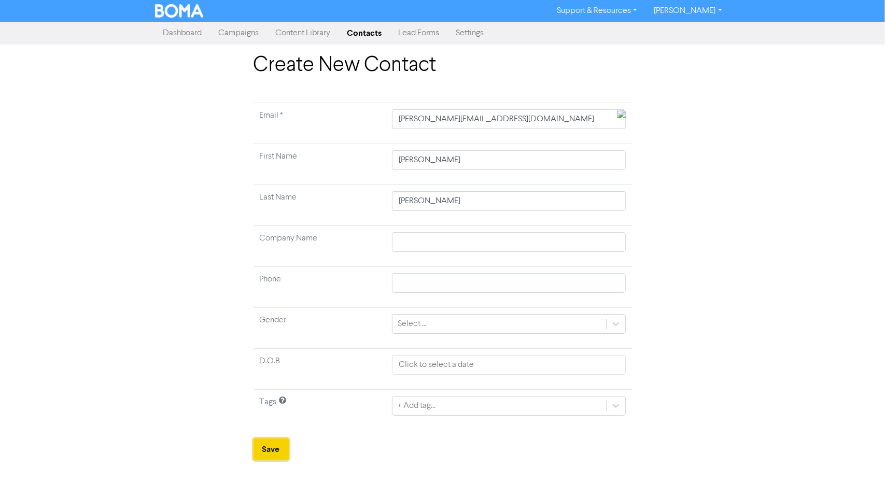
click at [261, 451] on button "Save" at bounding box center [271, 450] width 35 height 22
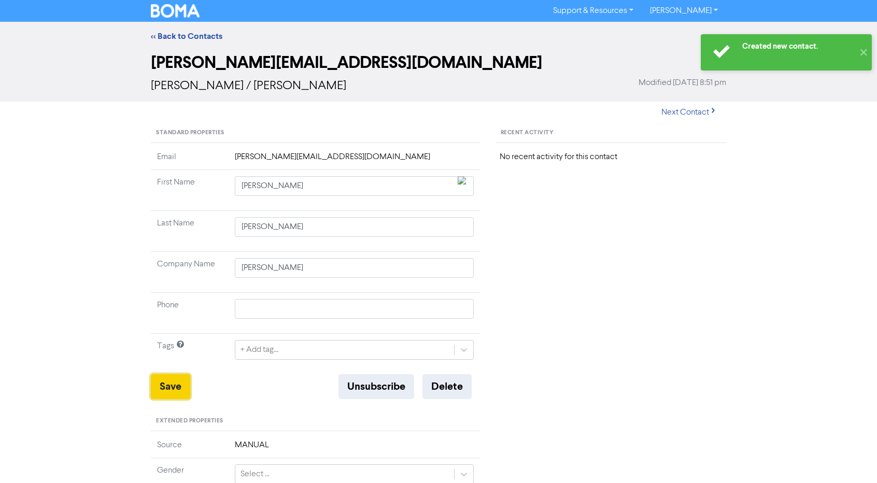
click at [169, 378] on button "Save" at bounding box center [170, 386] width 39 height 25
click at [204, 38] on link "<< Back to Contacts" at bounding box center [187, 36] width 72 height 10
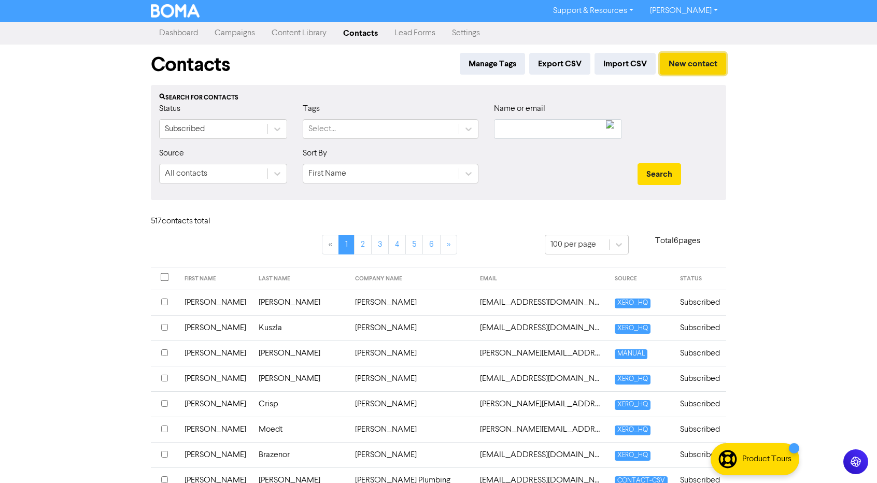
click at [686, 59] on button "New contact" at bounding box center [693, 64] width 66 height 22
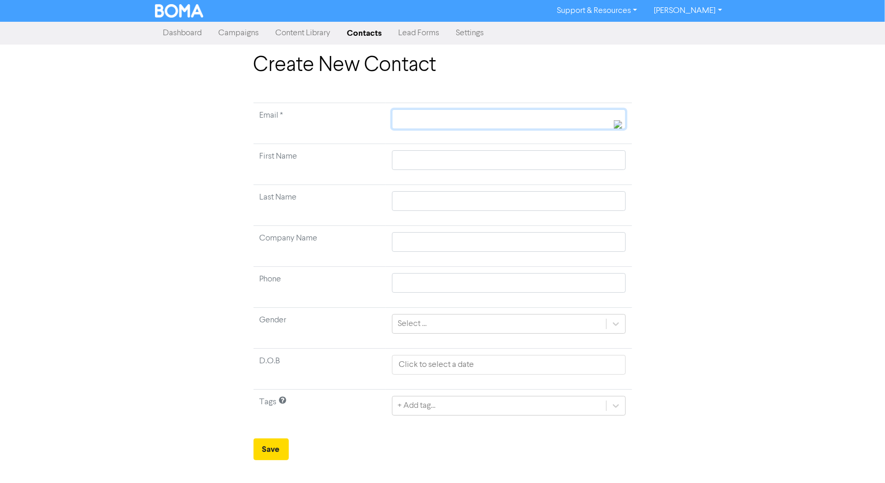
drag, startPoint x: 422, startPoint y: 124, endPoint x: 420, endPoint y: 139, distance: 15.7
click at [422, 124] on input "text" at bounding box center [508, 119] width 233 height 20
paste input "mihajlovicana18@gmail.com"
type input "mihajlovicana18@gmail.com"
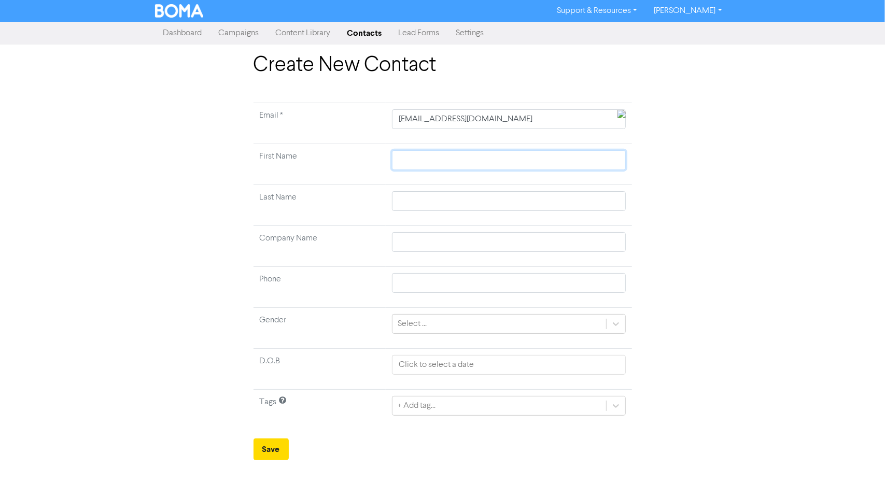
click at [413, 155] on input "text" at bounding box center [508, 160] width 233 height 20
type input "A"
type input "An"
type input "Ana"
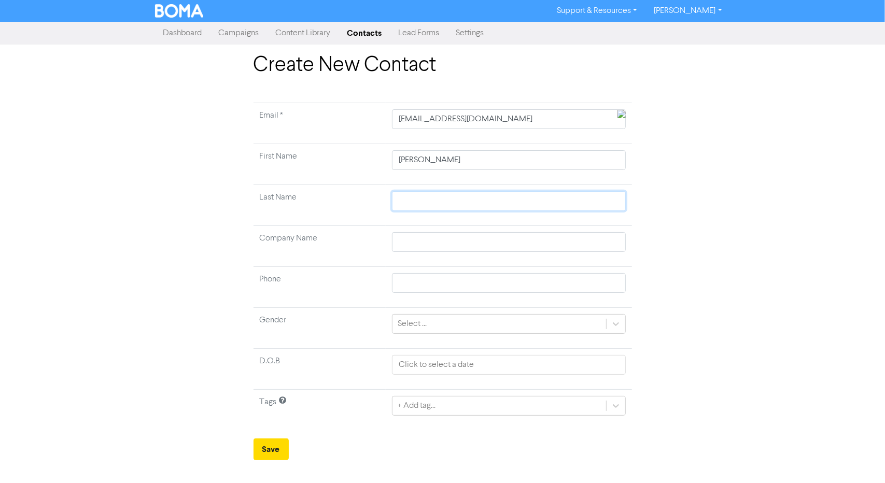
paste input "Mihajlovic"
type input "Mihajlovic"
click at [274, 439] on button "Save" at bounding box center [271, 450] width 35 height 22
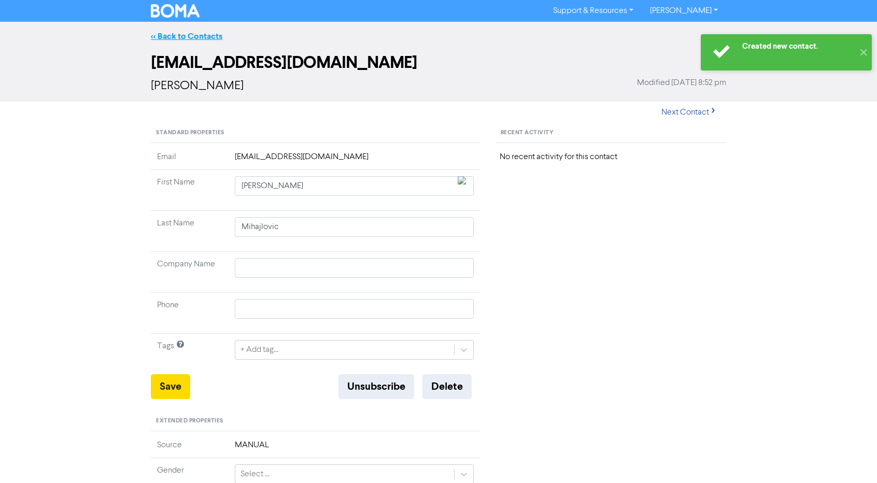
click at [191, 33] on link "<< Back to Contacts" at bounding box center [187, 36] width 72 height 10
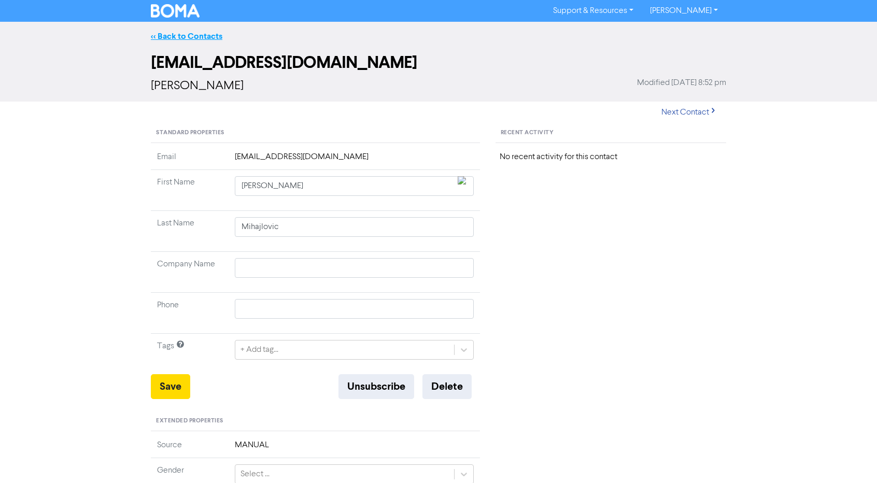
click at [195, 37] on link "<< Back to Contacts" at bounding box center [187, 36] width 72 height 10
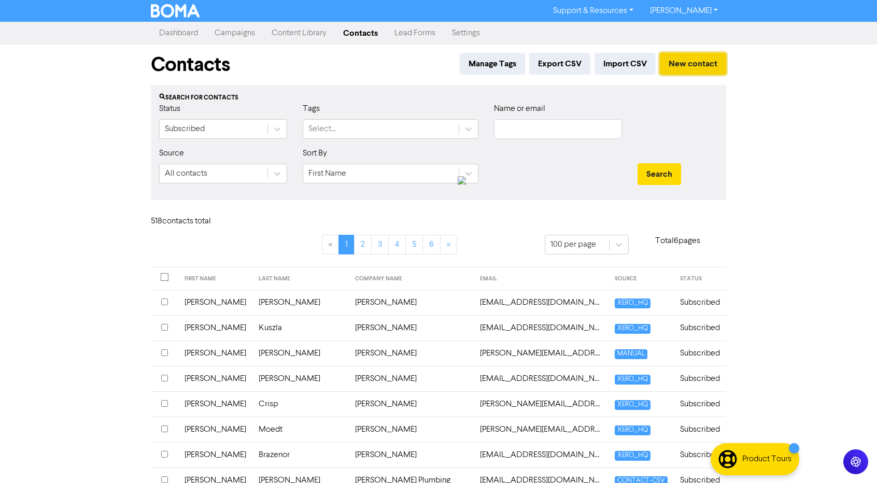
click at [710, 57] on button "New contact" at bounding box center [693, 64] width 66 height 22
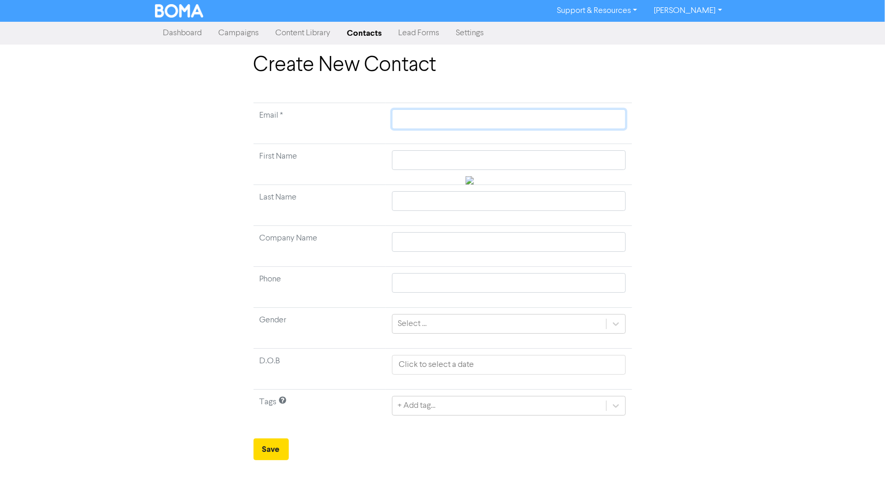
click at [413, 116] on input "text" at bounding box center [508, 119] width 233 height 20
paste input "andy.tomkins@hotmail.com"
type input "andy.tomkins@hotmail.com"
type input "A"
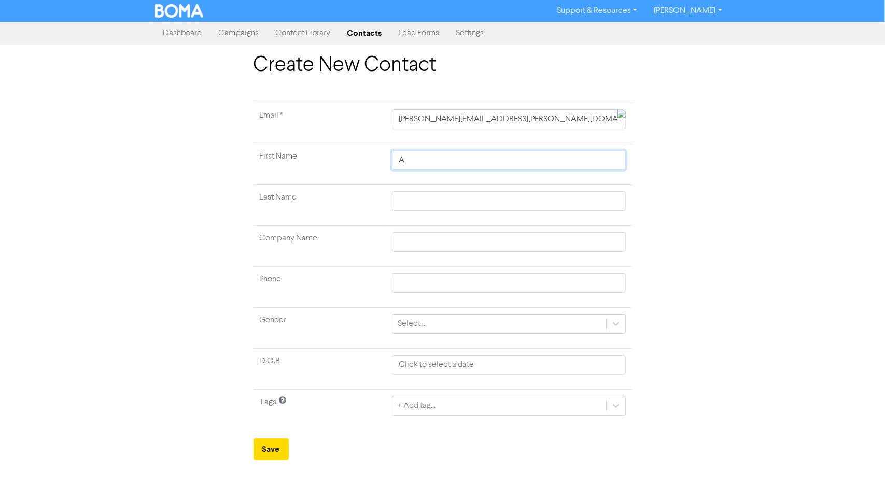
type input "An"
type input "And"
type input "Andr"
type input "[PERSON_NAME]"
type input "Andr"
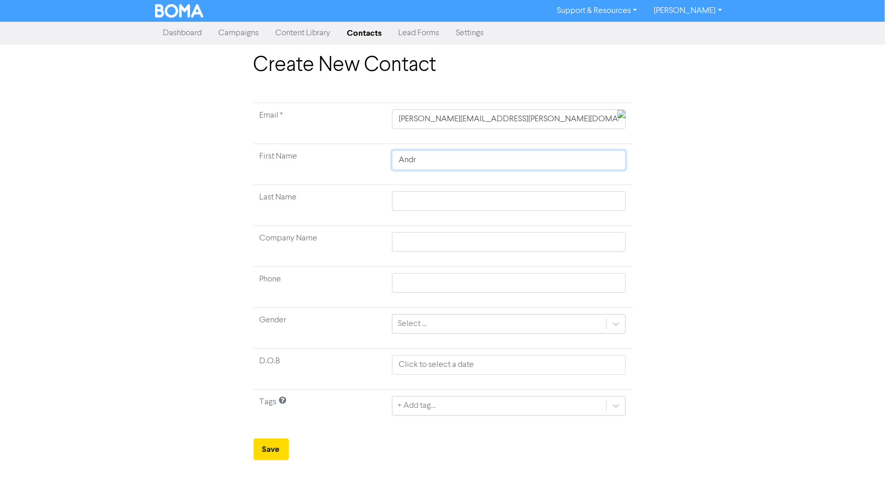
type input "And"
type input "Andt"
type input "And"
type input "Andy"
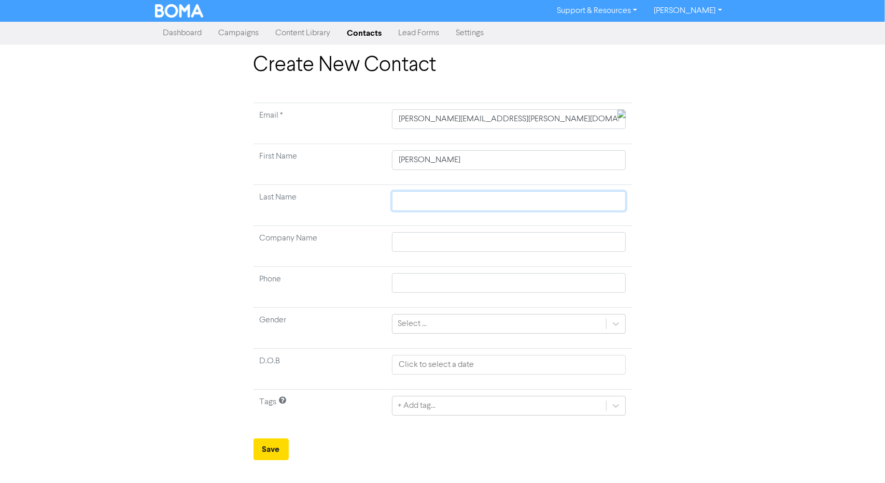
type input "T"
type input "To"
type input "Tom"
type input "Tomk"
type input "Tomki"
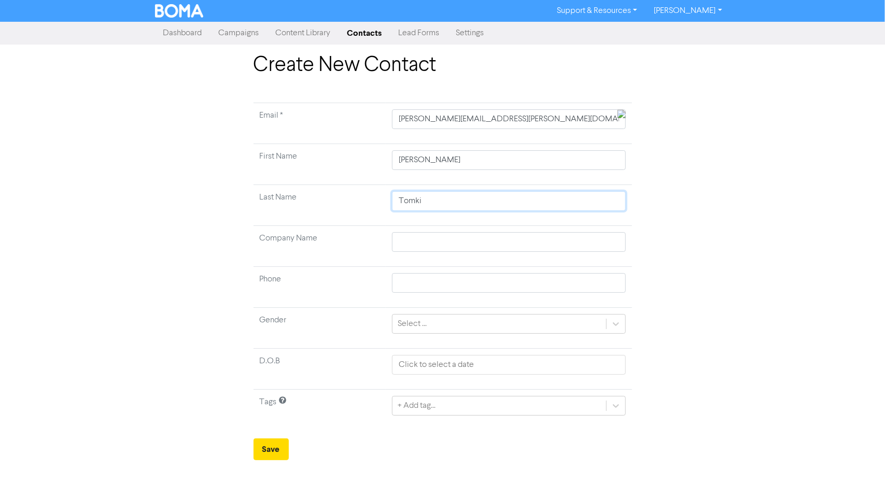
type input "Tomkin"
type input "Tomkins"
click at [275, 452] on button "Save" at bounding box center [271, 450] width 35 height 22
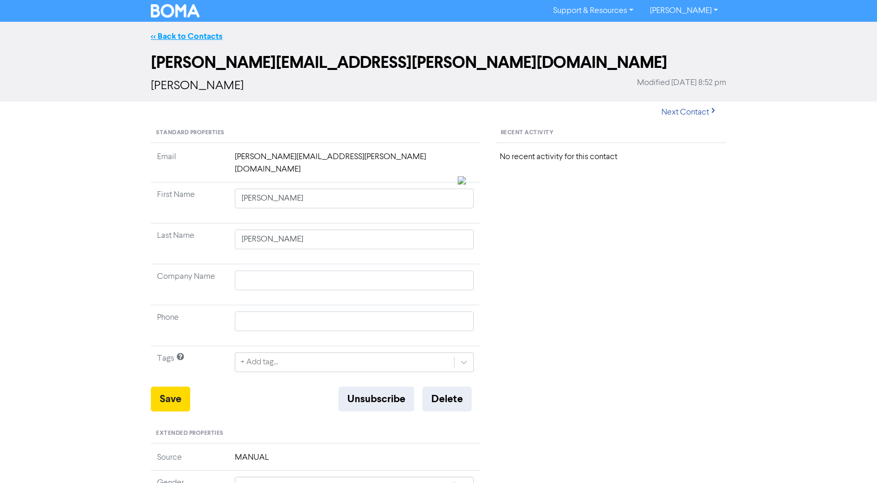
click at [178, 38] on link "<< Back to Contacts" at bounding box center [187, 36] width 72 height 10
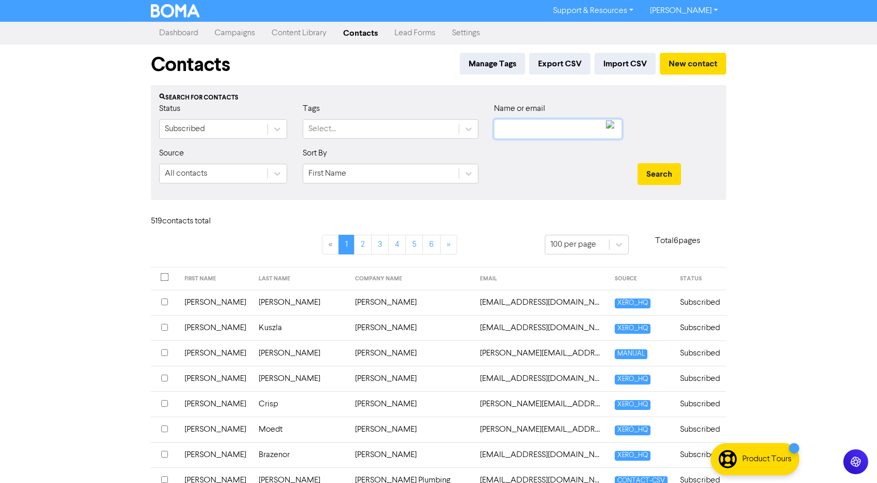
click at [523, 119] on input "text" at bounding box center [558, 129] width 128 height 20
click at [638, 163] on button "Search" at bounding box center [660, 174] width 44 height 22
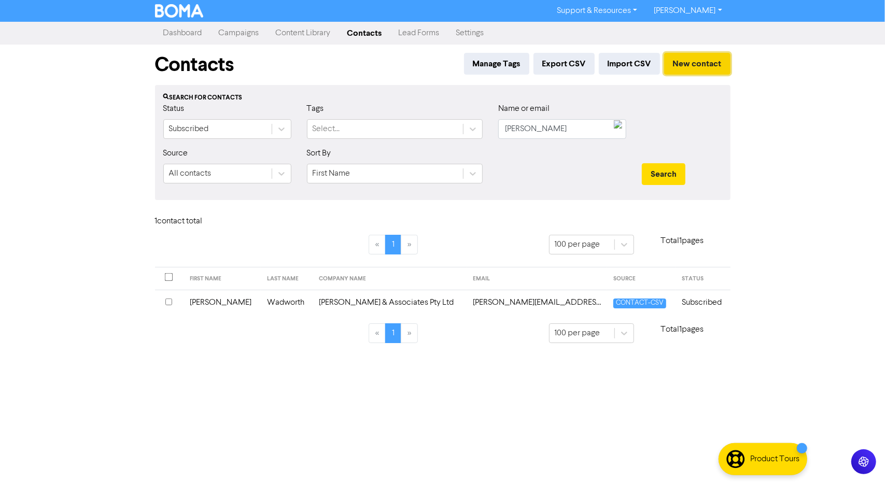
click at [701, 62] on button "New contact" at bounding box center [697, 64] width 66 height 22
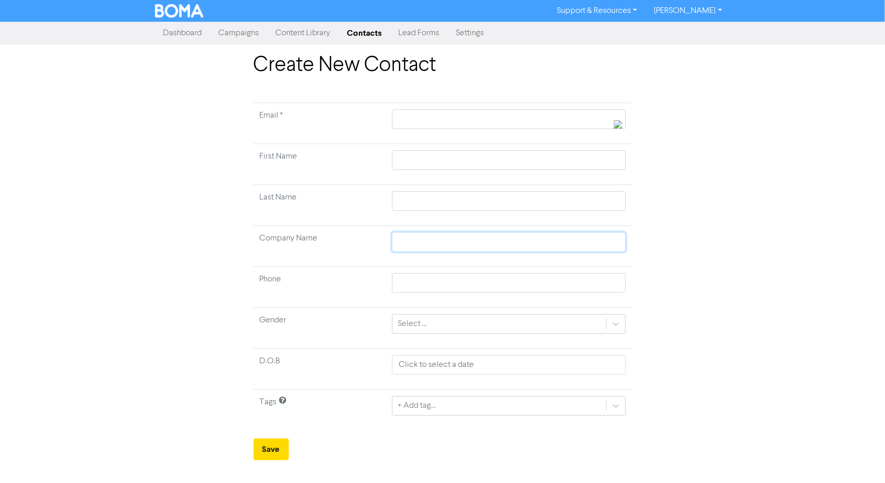
click at [432, 245] on input "text" at bounding box center [508, 242] width 233 height 20
click at [417, 114] on input "text" at bounding box center [508, 119] width 233 height 20
paste input "DAMIENWADSWORTH@OUTLOOK.COM"
click at [271, 451] on button "Save" at bounding box center [271, 450] width 35 height 22
click at [373, 31] on link "Contacts" at bounding box center [364, 33] width 51 height 21
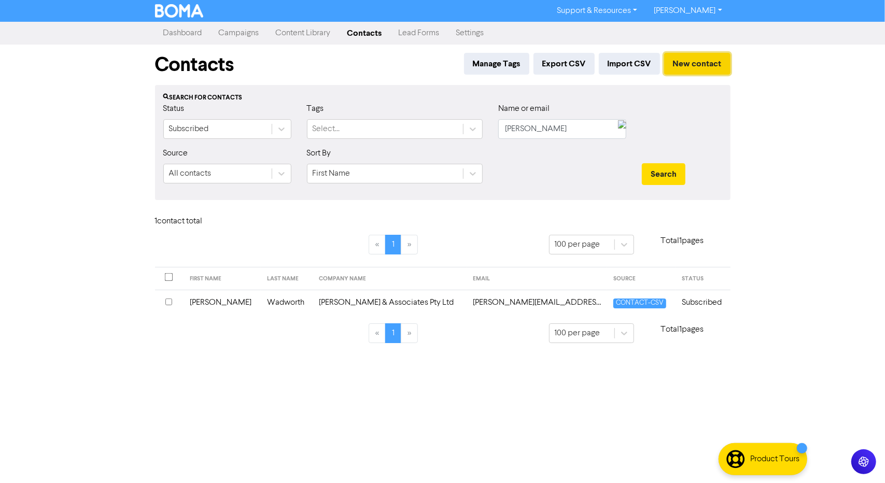
click at [701, 62] on button "New contact" at bounding box center [697, 64] width 66 height 22
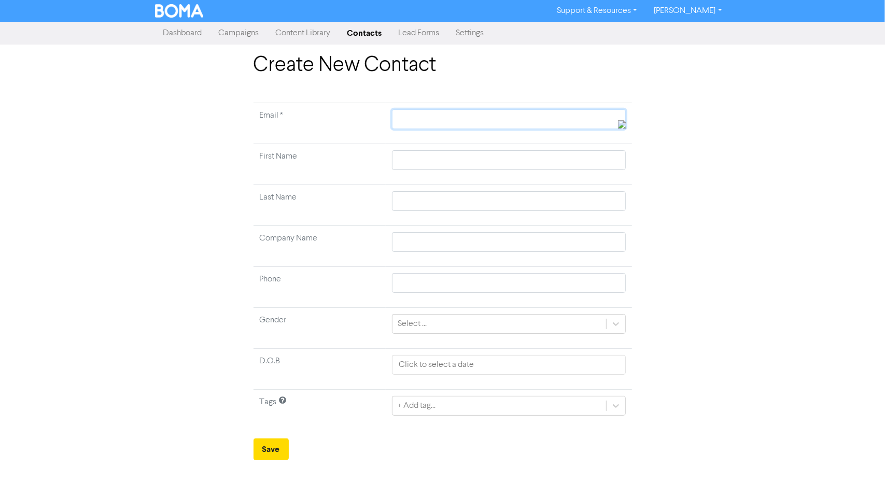
click at [424, 125] on input "text" at bounding box center [508, 119] width 233 height 20
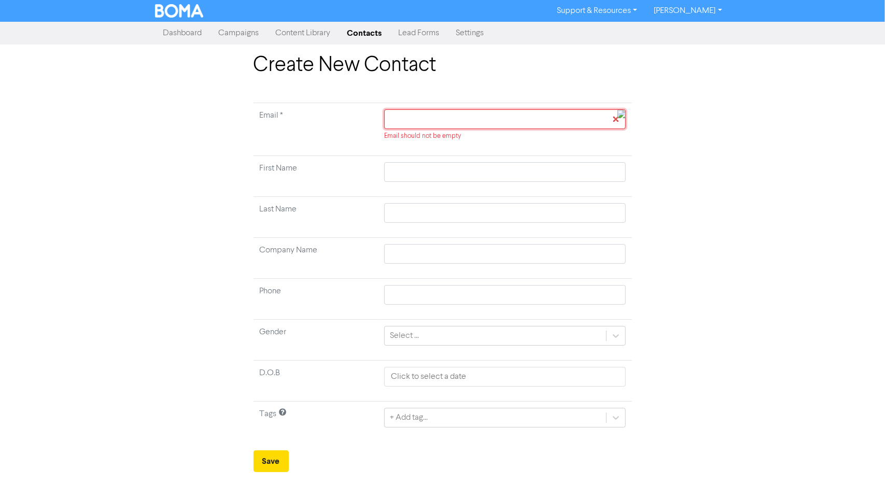
paste input "erikoos52@gmail.com"
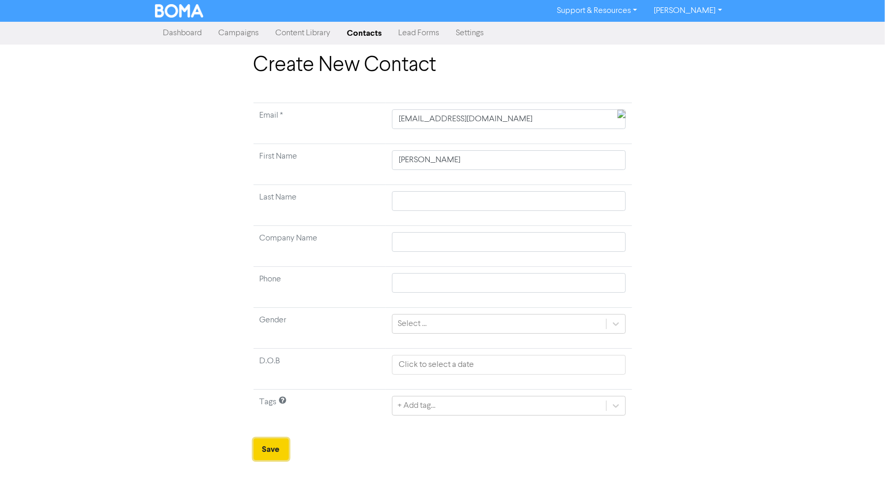
click at [273, 443] on button "Save" at bounding box center [271, 450] width 35 height 22
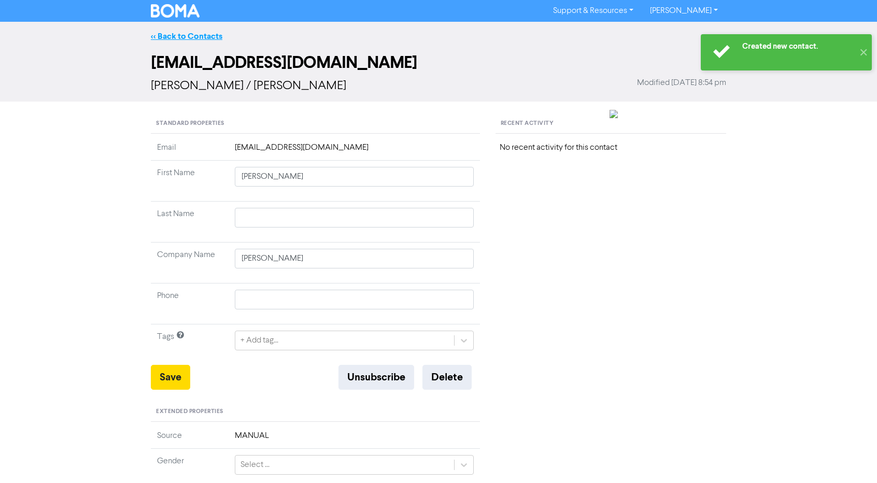
click at [177, 38] on link "<< Back to Contacts" at bounding box center [187, 36] width 72 height 10
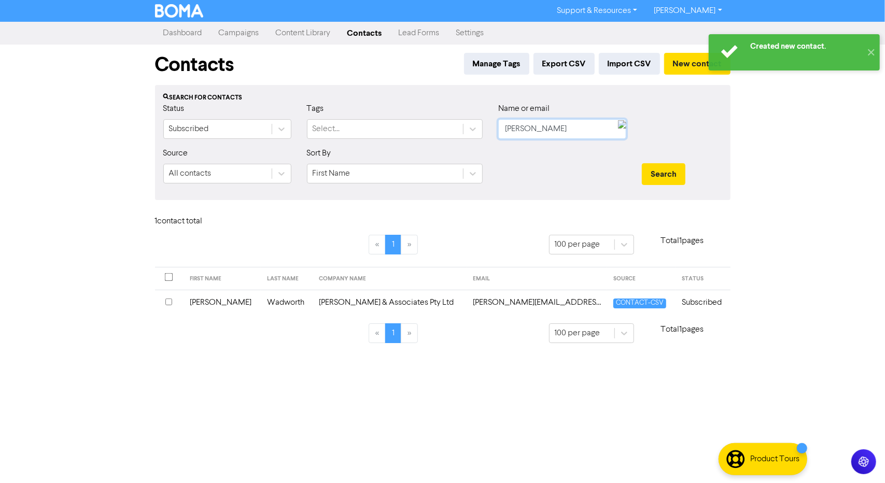
click at [568, 122] on input "[PERSON_NAME]" at bounding box center [562, 129] width 128 height 20
paste input "DAMIENWADSWORTH@OUTLOOK.COM"
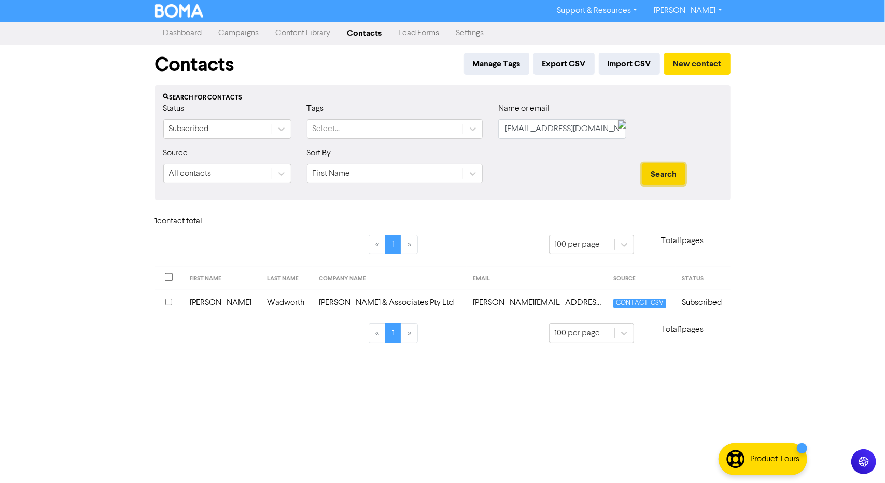
click at [657, 173] on button "Search" at bounding box center [664, 174] width 44 height 22
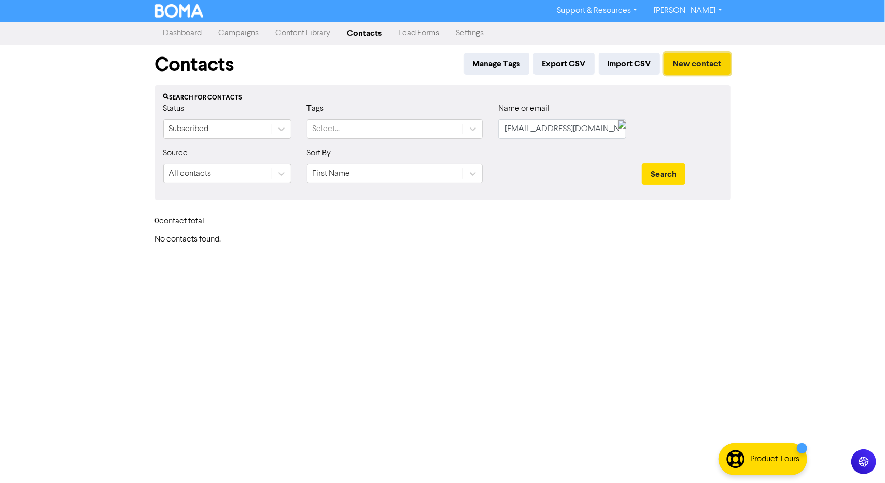
click at [688, 64] on button "New contact" at bounding box center [697, 64] width 66 height 22
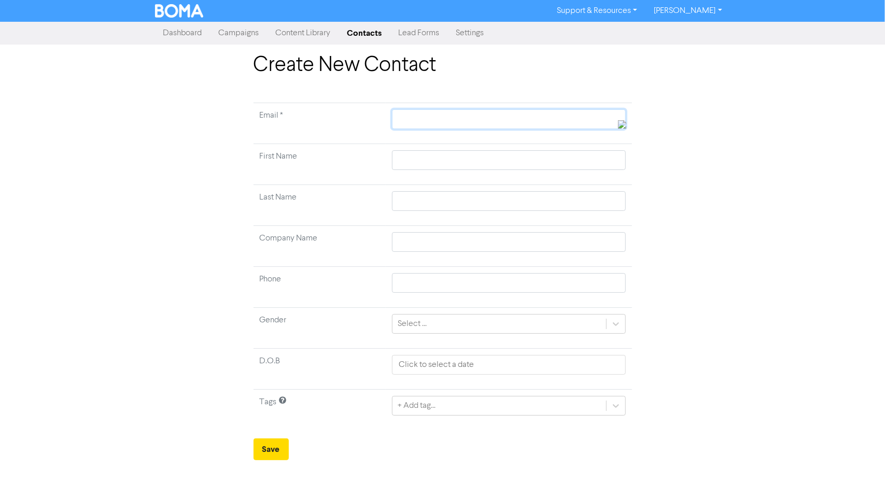
click at [441, 119] on input "text" at bounding box center [508, 119] width 233 height 20
paste input "DAMIENWADSWORTH@OUTLOOK.COM"
click at [445, 160] on input "text" at bounding box center [508, 160] width 233 height 20
click at [427, 201] on input "text" at bounding box center [508, 201] width 233 height 20
click at [513, 239] on input "Dam" at bounding box center [508, 242] width 233 height 20
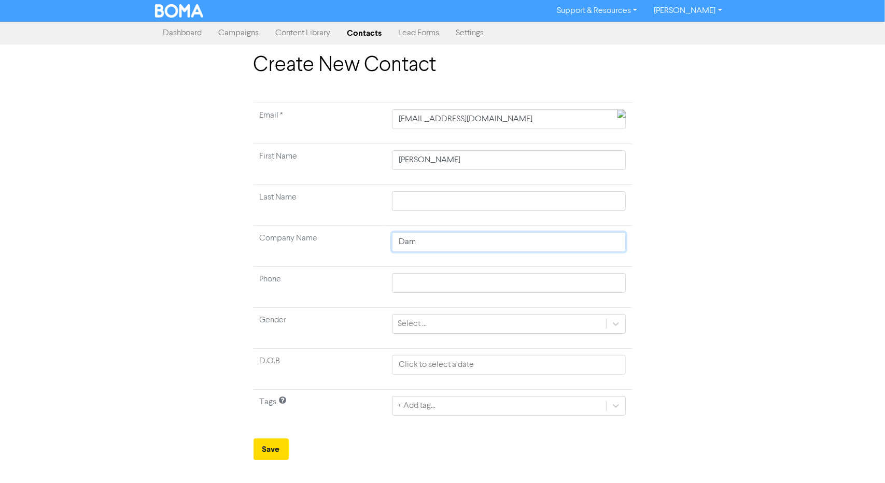
click at [513, 239] on input "Dam" at bounding box center [508, 242] width 233 height 20
click at [263, 446] on button "Save" at bounding box center [271, 450] width 35 height 22
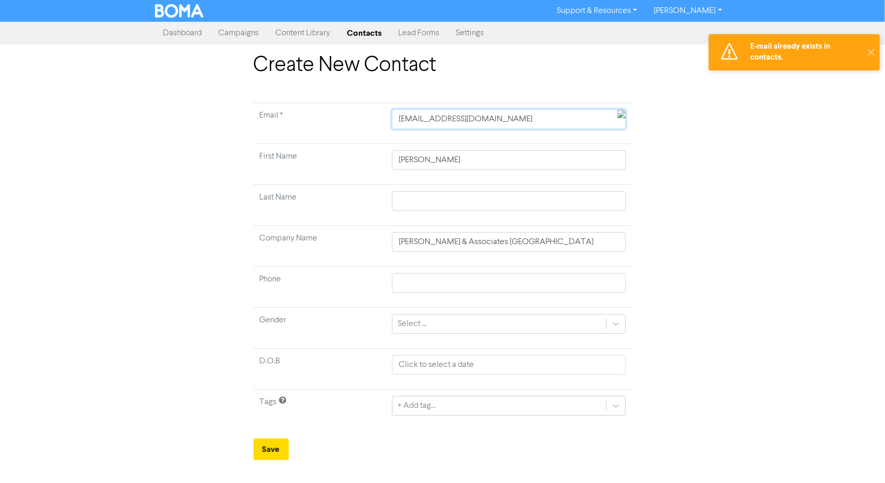
click at [507, 115] on input "DAMIENWADSWORTH@OUTLOOK.COM" at bounding box center [508, 119] width 233 height 20
click at [380, 28] on link "Contacts" at bounding box center [364, 33] width 51 height 21
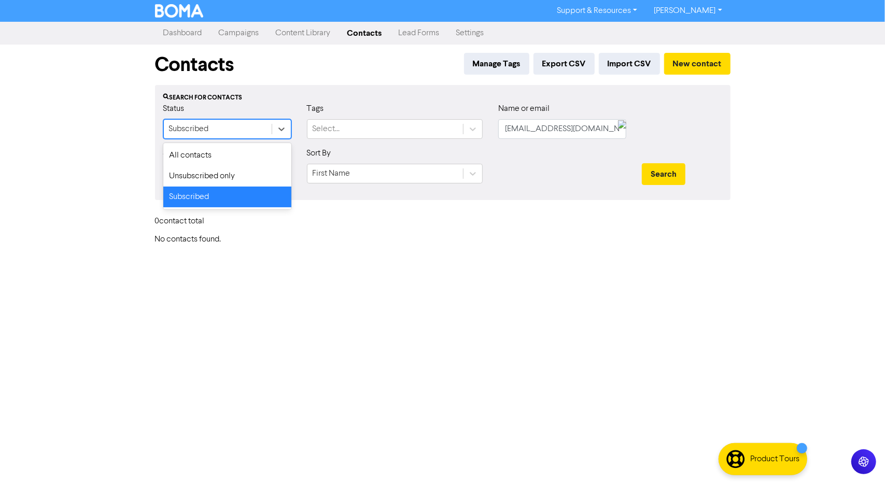
click at [180, 122] on div "Subscribed" at bounding box center [218, 129] width 108 height 19
click at [190, 157] on div "All contacts" at bounding box center [227, 155] width 128 height 21
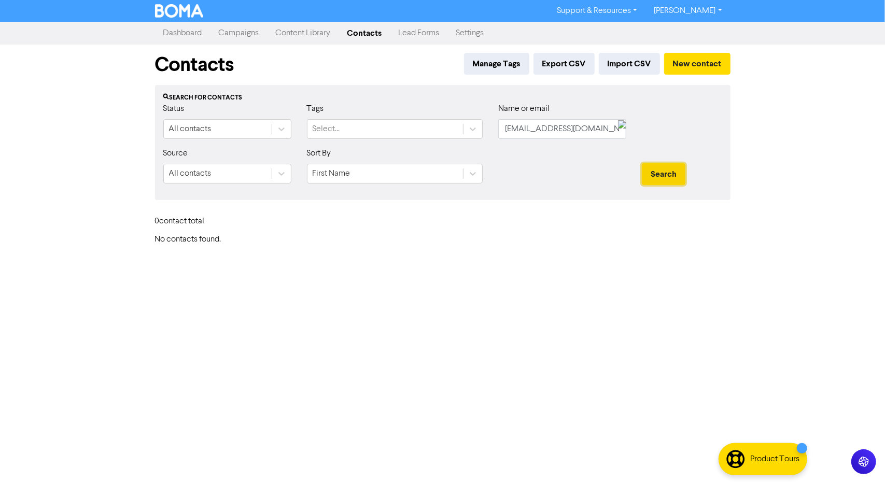
click at [661, 175] on button "Search" at bounding box center [664, 174] width 44 height 22
click at [668, 174] on button "Search" at bounding box center [664, 174] width 44 height 22
click at [531, 124] on input "DAMIENWADSWORTH@OUTLOOK.COM" at bounding box center [562, 129] width 128 height 20
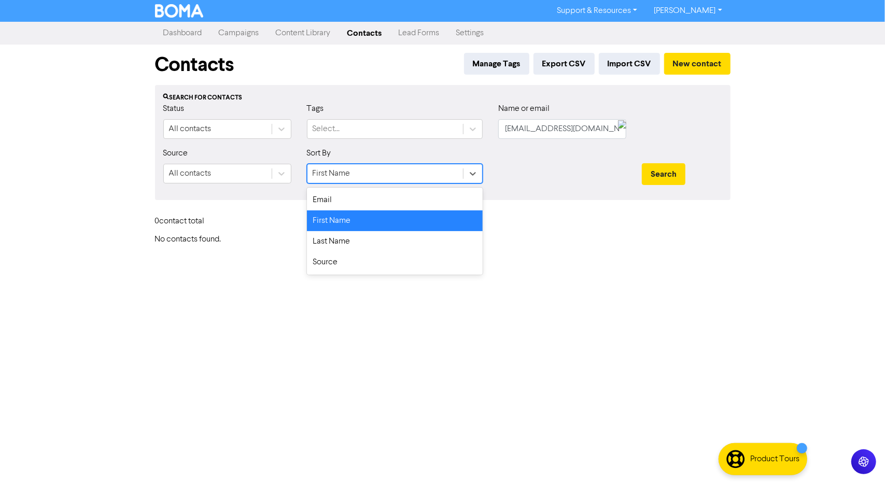
click at [453, 173] on div "First Name" at bounding box center [386, 173] width 156 height 19
click at [445, 196] on div "Email" at bounding box center [395, 200] width 176 height 21
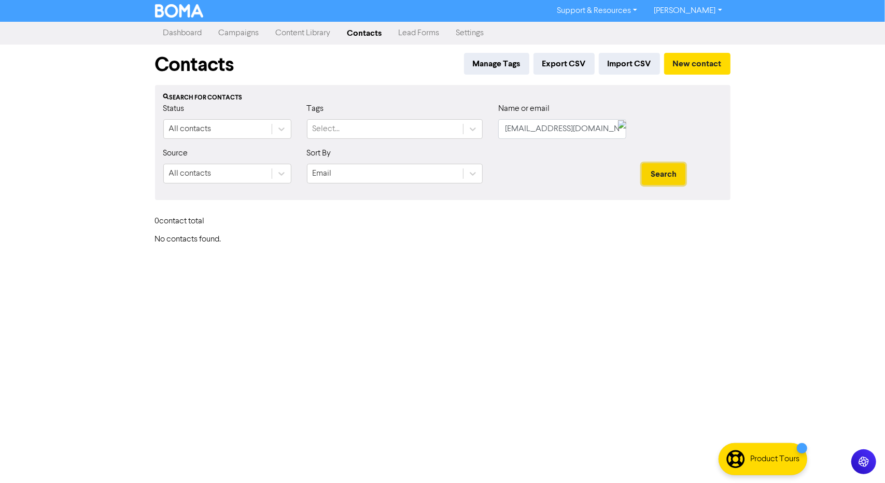
click at [666, 174] on button "Search" at bounding box center [664, 174] width 44 height 22
click at [567, 135] on input "DAMIENWADSWORTH@OUTLOOK.COM" at bounding box center [562, 129] width 128 height 20
click at [479, 96] on div "Search for contacts" at bounding box center [442, 97] width 559 height 9
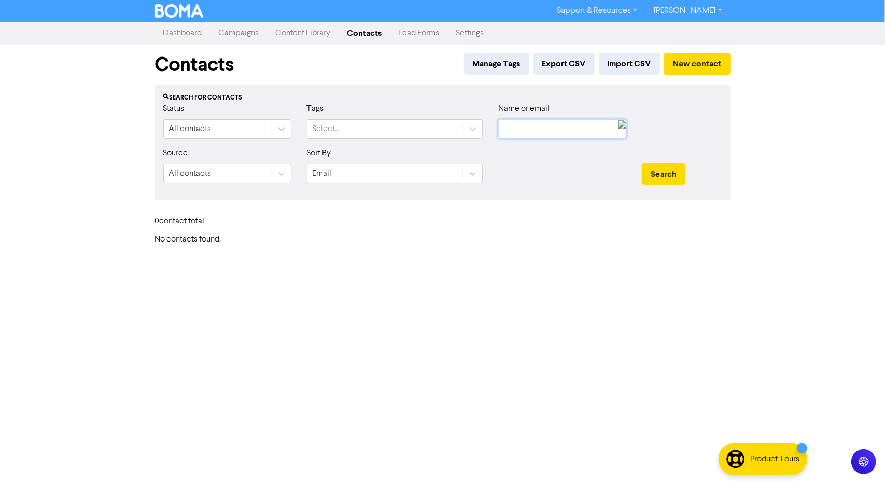
click at [545, 131] on input "text" at bounding box center [562, 129] width 128 height 20
click at [642, 163] on button "Search" at bounding box center [664, 174] width 44 height 22
click at [672, 182] on button "Search" at bounding box center [664, 174] width 44 height 22
click at [662, 165] on button "Search" at bounding box center [664, 174] width 44 height 22
click at [698, 65] on button "New contact" at bounding box center [697, 64] width 66 height 22
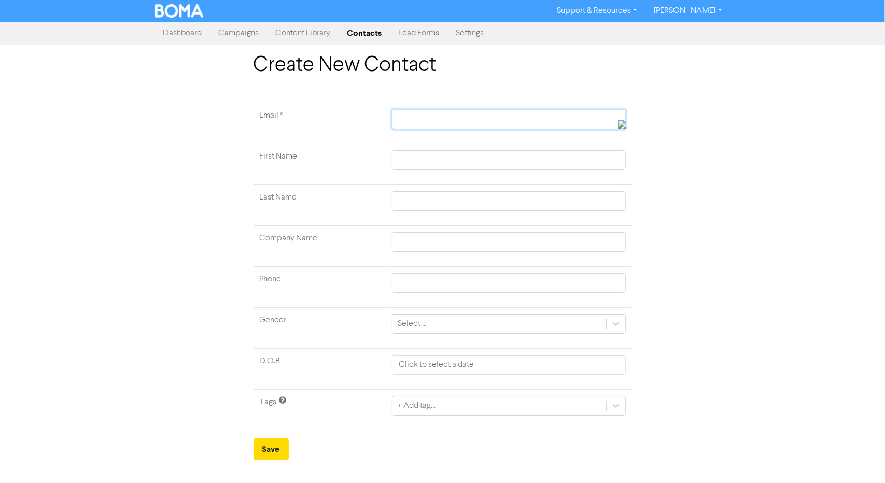
click at [407, 119] on input "text" at bounding box center [508, 119] width 233 height 20
paste input "georgiaagraham378@gmail.com"
click at [404, 161] on input "text" at bounding box center [508, 160] width 233 height 20
click at [413, 193] on input "text" at bounding box center [508, 201] width 233 height 20
click at [290, 437] on form "Email * georgiaagraham378@gmail.com First Name Georgia Last Name Graham Company…" at bounding box center [443, 282] width 379 height 358
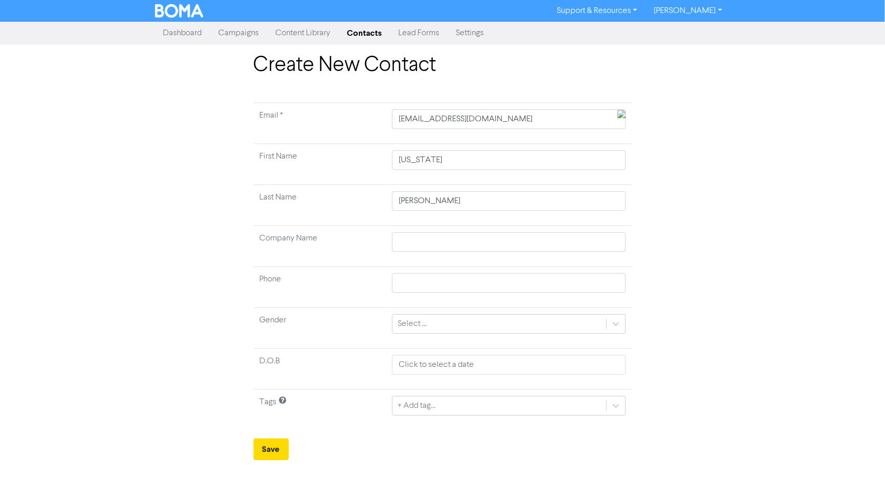
click at [290, 437] on form "Email * georgiaagraham378@gmail.com First Name Georgia Last Name Graham Company…" at bounding box center [443, 282] width 379 height 358
click at [280, 445] on button "Save" at bounding box center [271, 450] width 35 height 22
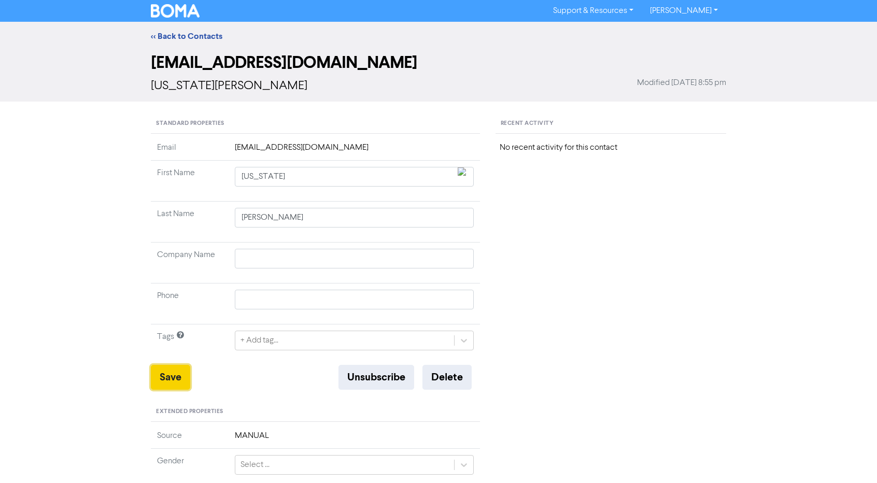
click at [172, 372] on button "Save" at bounding box center [170, 377] width 39 height 25
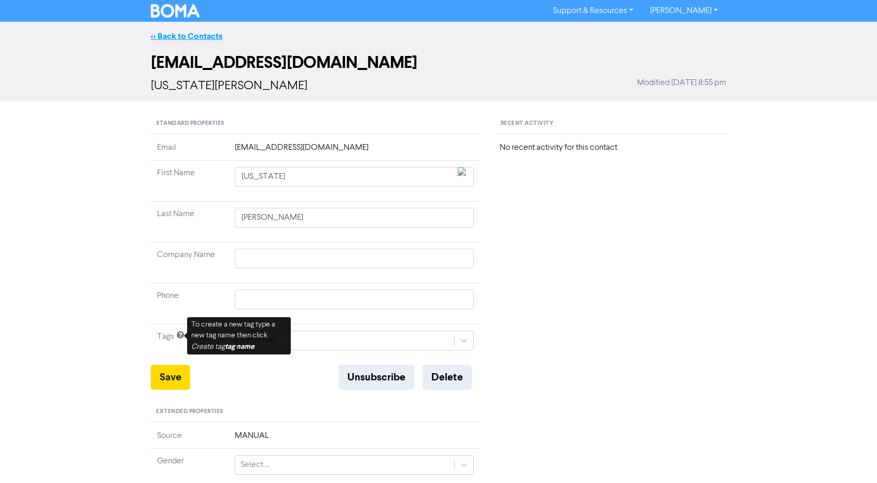
click at [199, 32] on link "<< Back to Contacts" at bounding box center [187, 36] width 72 height 10
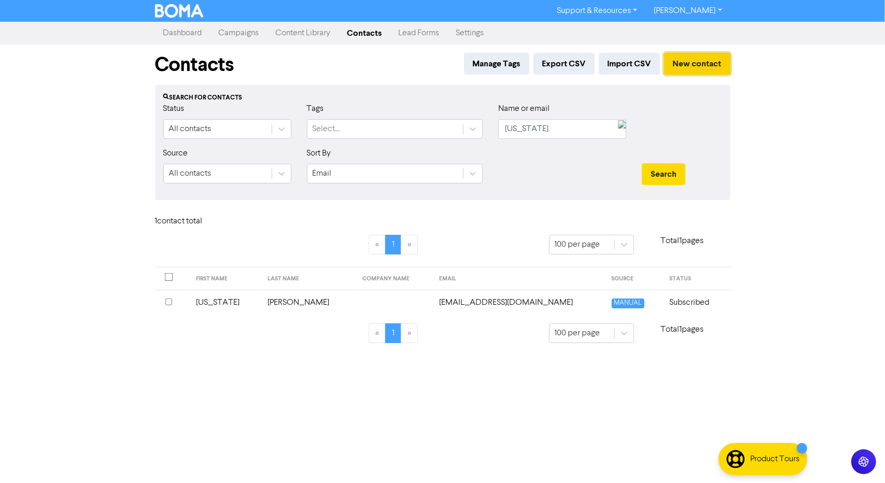
click at [681, 73] on button "New contact" at bounding box center [697, 64] width 66 height 22
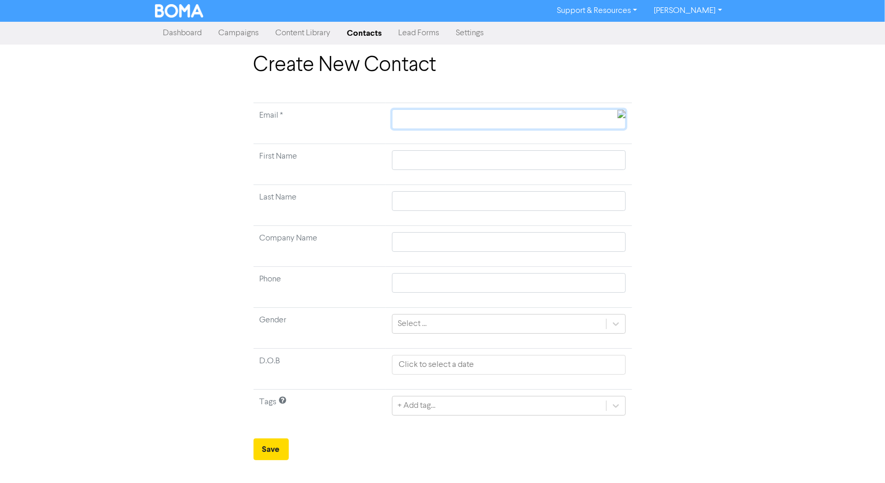
click at [443, 117] on input "text" at bounding box center [508, 119] width 233 height 20
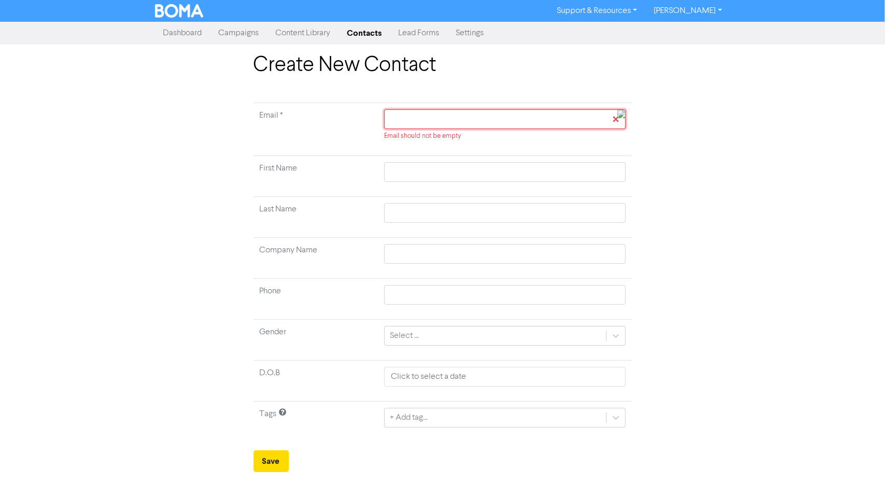
paste input "leelajpatel17@gmail.com"
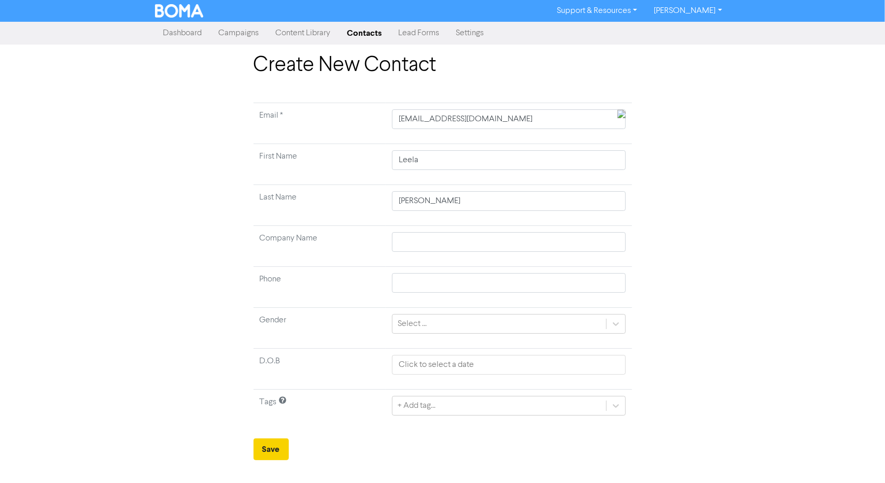
click at [275, 447] on button "Save" at bounding box center [271, 450] width 35 height 22
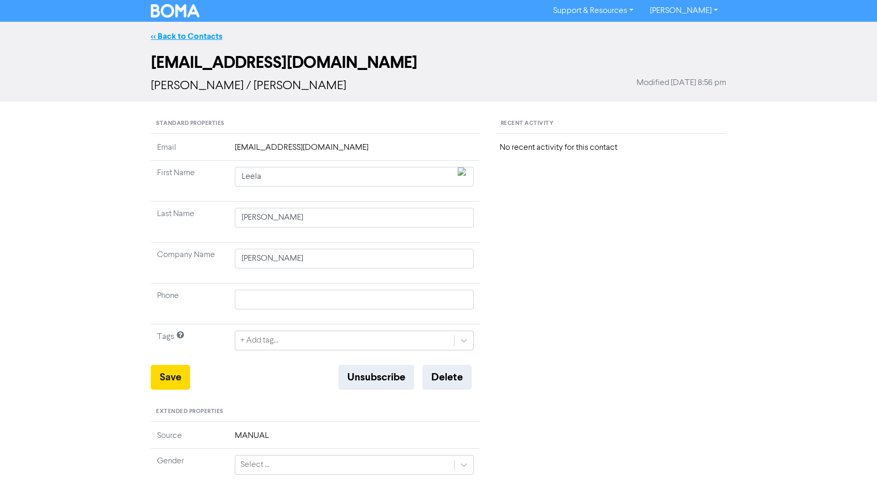
click at [191, 35] on link "<< Back to Contacts" at bounding box center [187, 36] width 72 height 10
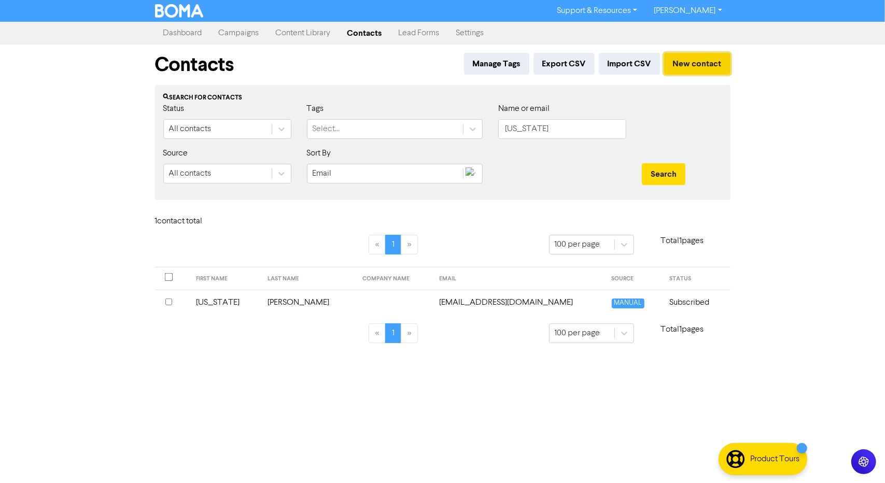
click at [701, 64] on button "New contact" at bounding box center [697, 64] width 66 height 22
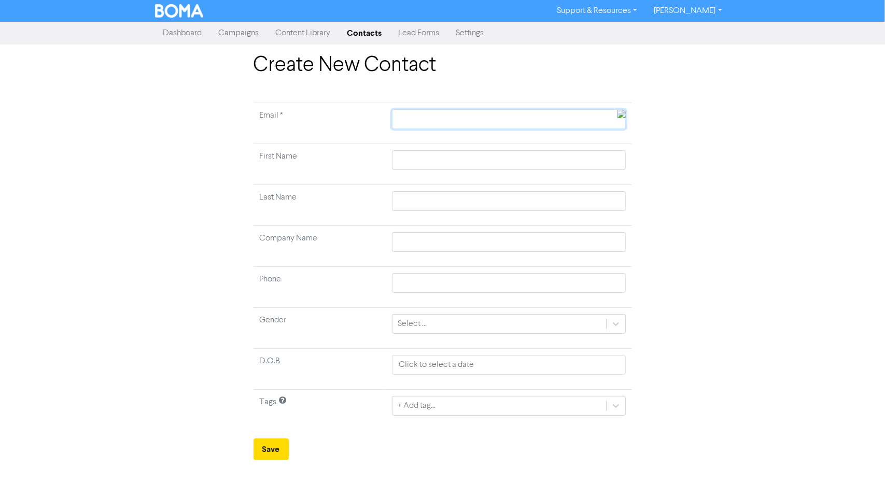
click at [412, 123] on input "text" at bounding box center [508, 119] width 233 height 20
paste input "hello@flex.org.au"
click at [415, 155] on input "text" at bounding box center [508, 160] width 233 height 20
click at [427, 241] on input "text" at bounding box center [508, 242] width 233 height 20
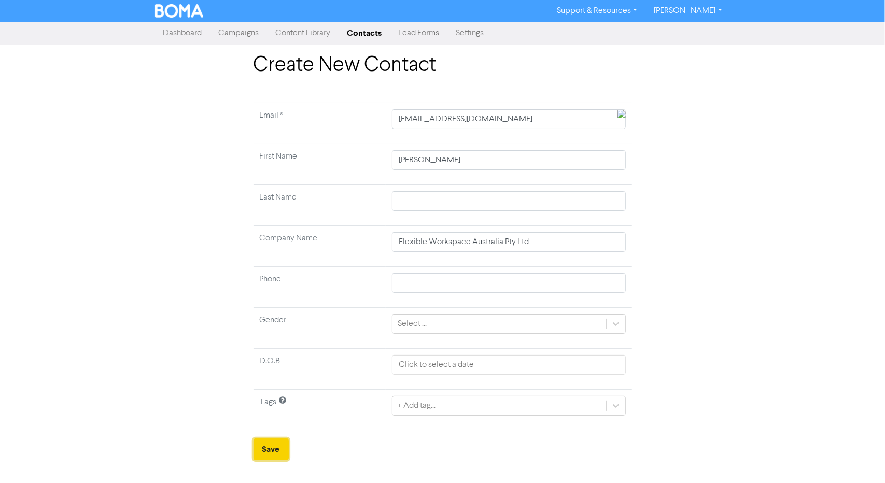
click at [264, 445] on button "Save" at bounding box center [271, 450] width 35 height 22
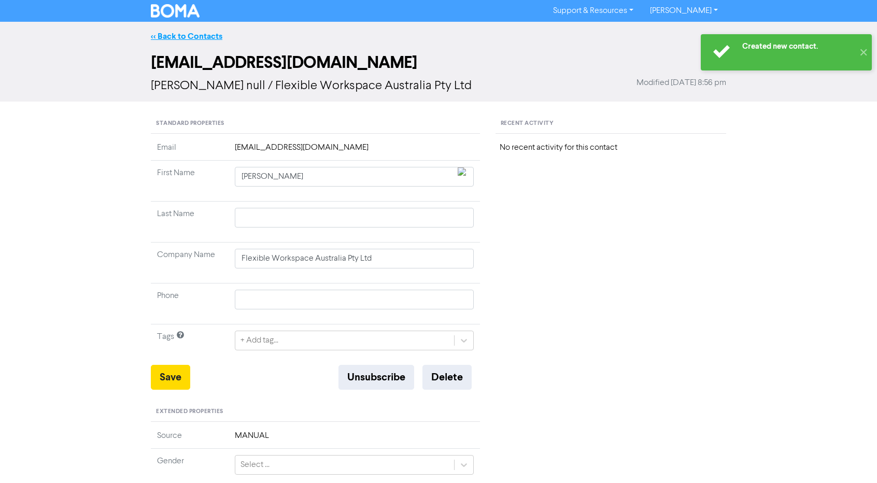
click at [200, 35] on link "<< Back to Contacts" at bounding box center [187, 36] width 72 height 10
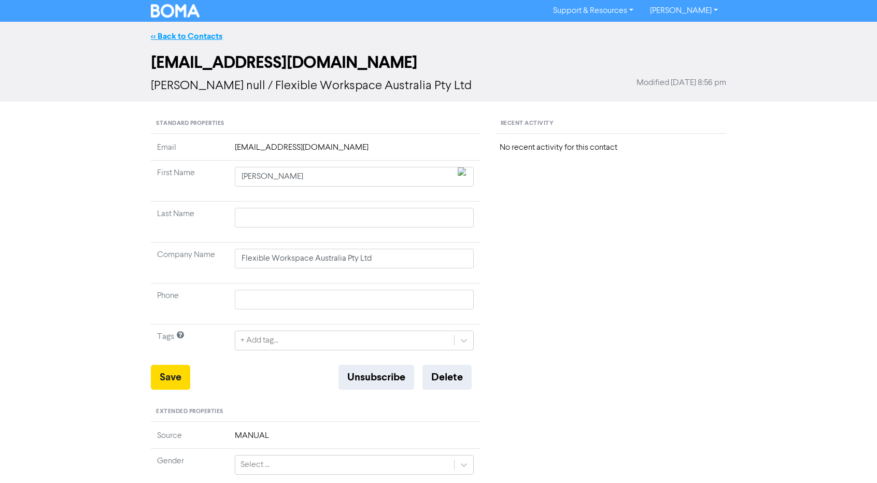
click at [200, 34] on link "<< Back to Contacts" at bounding box center [187, 36] width 72 height 10
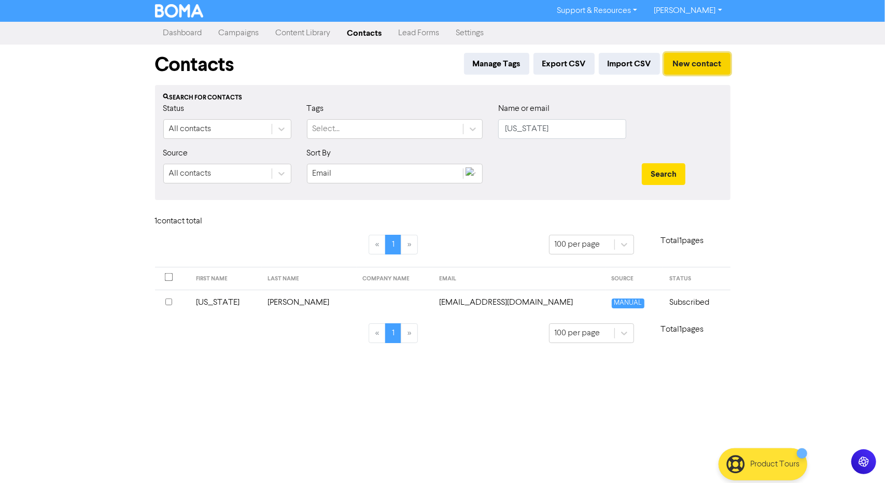
click at [696, 54] on button "New contact" at bounding box center [697, 64] width 66 height 22
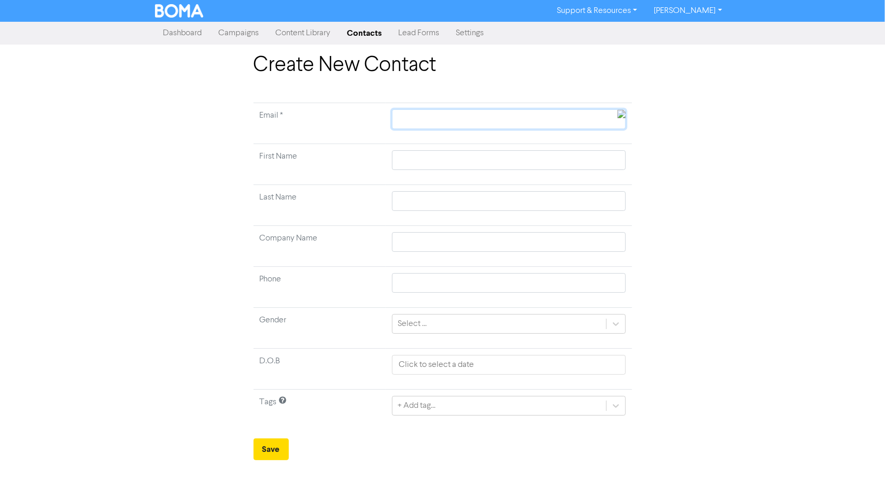
click at [442, 114] on input "text" at bounding box center [508, 119] width 233 height 20
paste input "nat_a_lee3@hotmail.com"
click at [275, 442] on button "Save" at bounding box center [271, 450] width 35 height 22
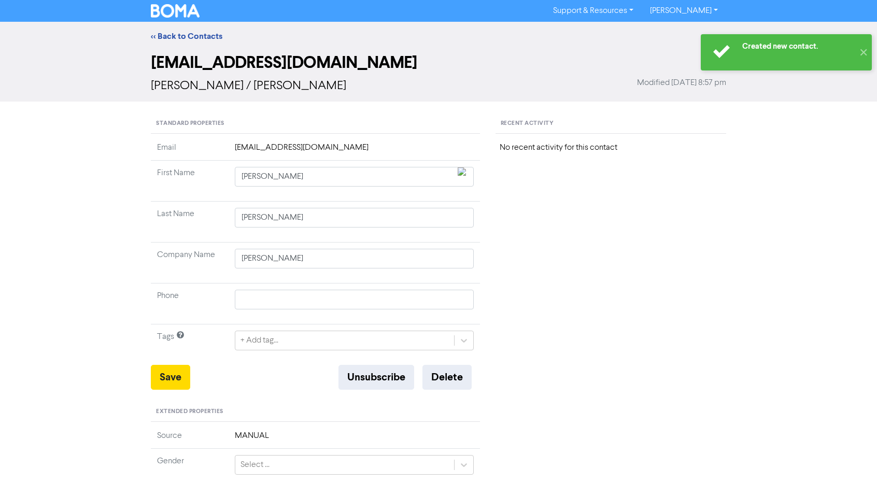
click at [171, 30] on div "<< Back to Contacts" at bounding box center [438, 36] width 591 height 12
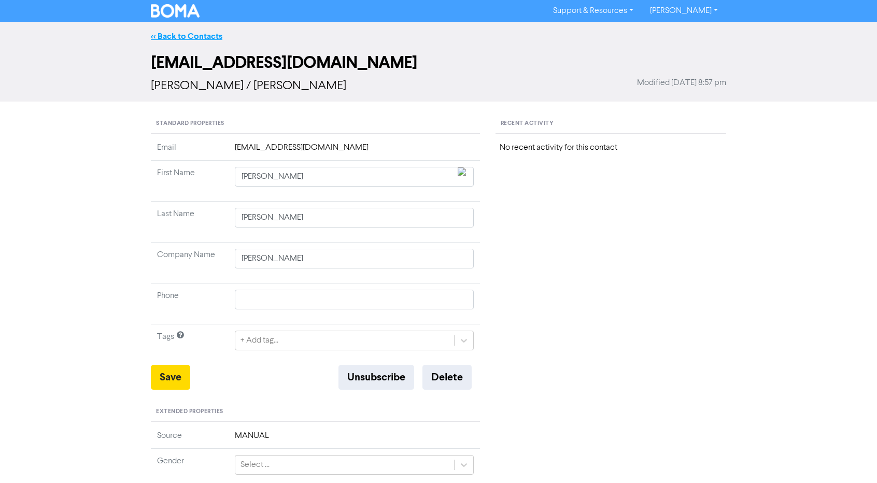
click at [173, 36] on link "<< Back to Contacts" at bounding box center [187, 36] width 72 height 10
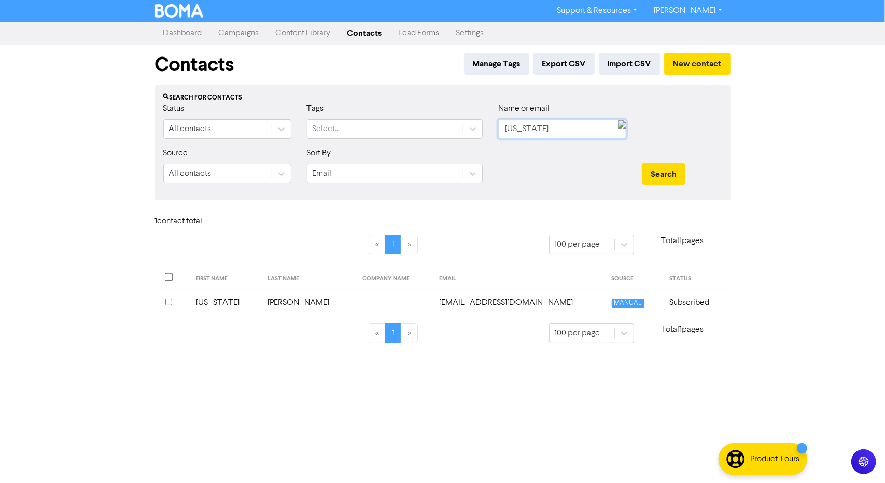
click at [534, 123] on input "georgia" at bounding box center [562, 129] width 128 height 20
paste input "peter.david.fairbrother@gmail.com"
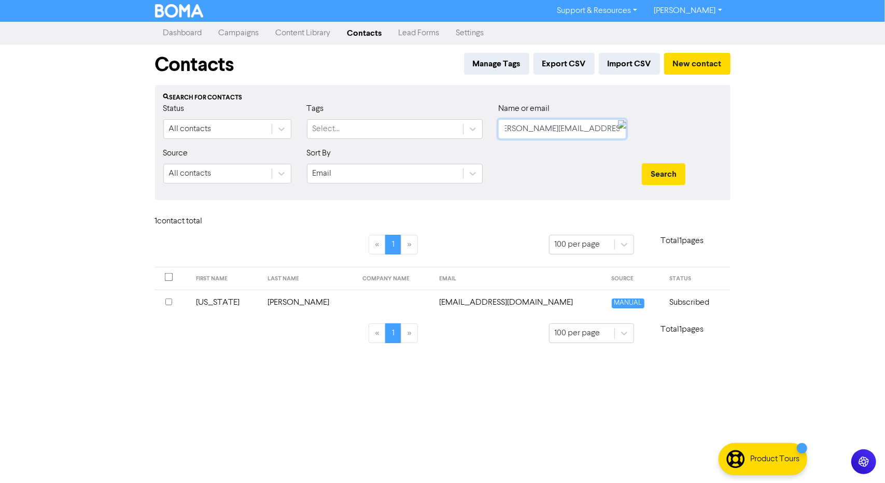
click at [642, 163] on button "Search" at bounding box center [664, 174] width 44 height 22
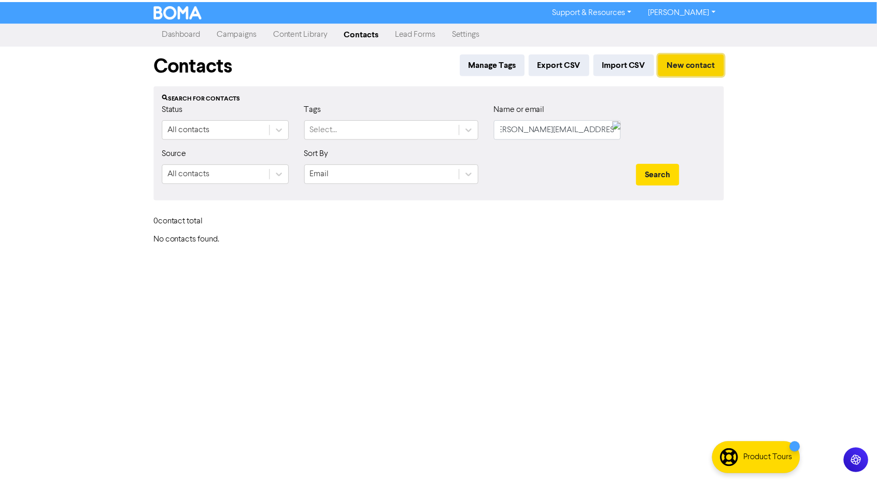
scroll to position [0, 0]
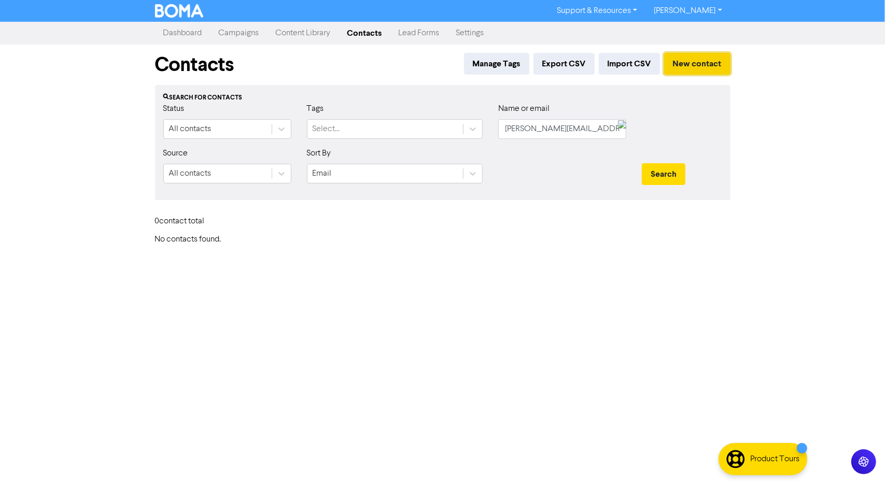
click at [708, 67] on button "New contact" at bounding box center [697, 64] width 66 height 22
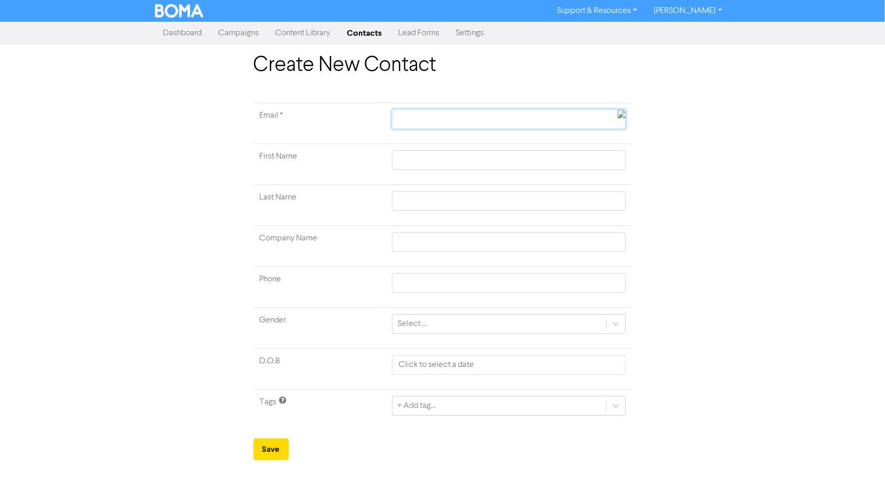
click at [454, 122] on input "text" at bounding box center [508, 119] width 233 height 20
paste input "peter.david.fairbrother@gmail.com"
click at [415, 199] on input "Fairt=brother" at bounding box center [508, 201] width 233 height 20
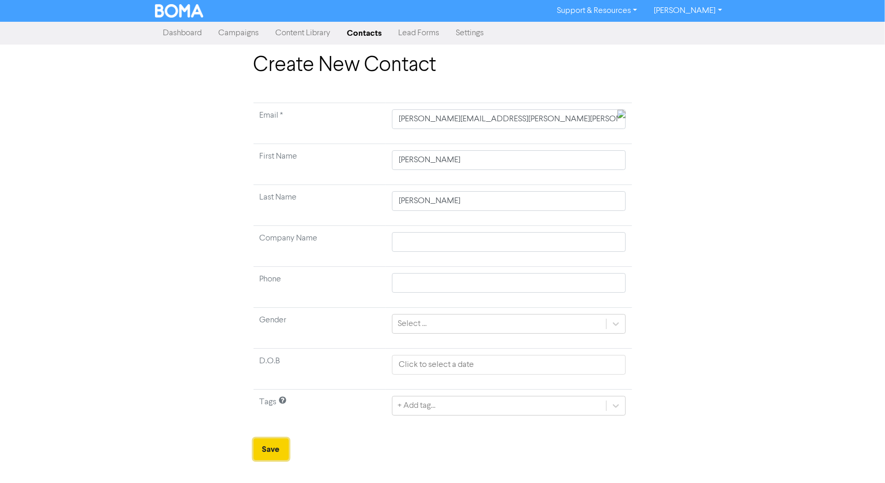
click at [273, 449] on button "Save" at bounding box center [271, 450] width 35 height 22
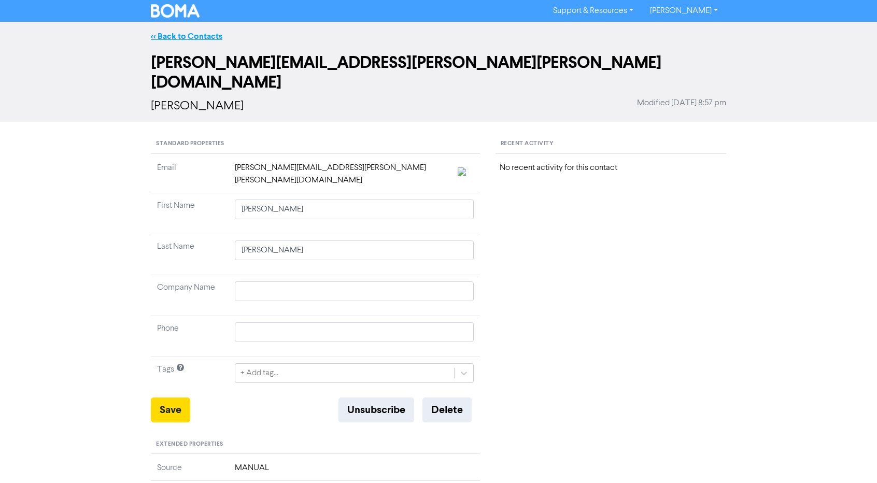
click at [200, 36] on link "<< Back to Contacts" at bounding box center [187, 36] width 72 height 10
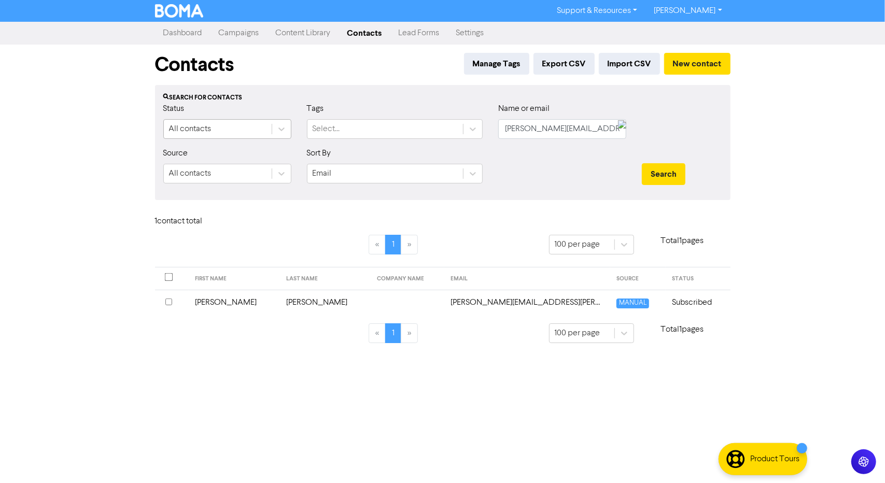
click at [205, 129] on div "All contacts" at bounding box center [190, 129] width 43 height 12
click at [533, 122] on input "peter.david.fairbrother@gmail.com" at bounding box center [562, 129] width 128 height 20
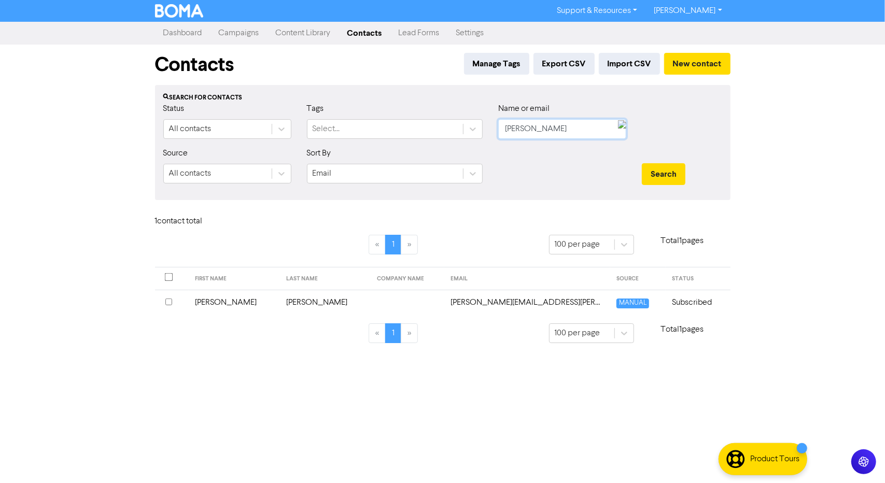
click at [642, 163] on button "Search" at bounding box center [664, 174] width 44 height 22
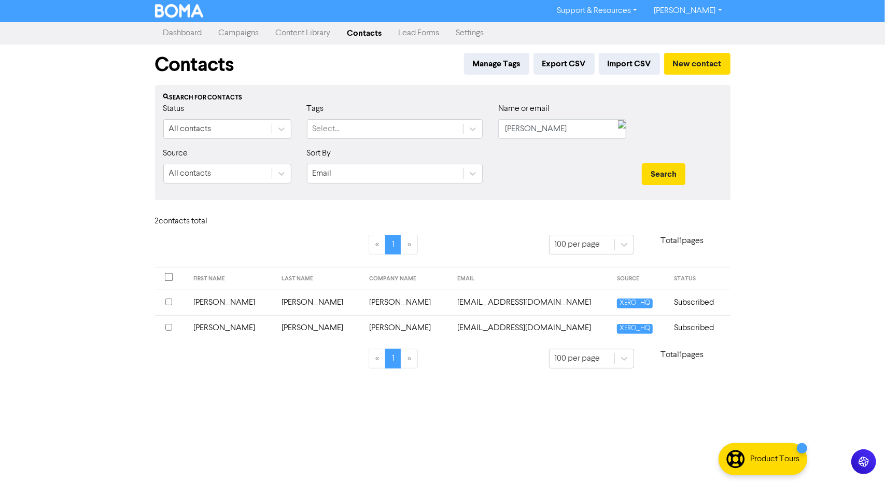
click at [243, 187] on div "Source All contacts" at bounding box center [228, 169] width 144 height 45
click at [243, 176] on div "All contacts" at bounding box center [218, 173] width 108 height 19
click at [553, 135] on input "sullivan" at bounding box center [562, 129] width 128 height 20
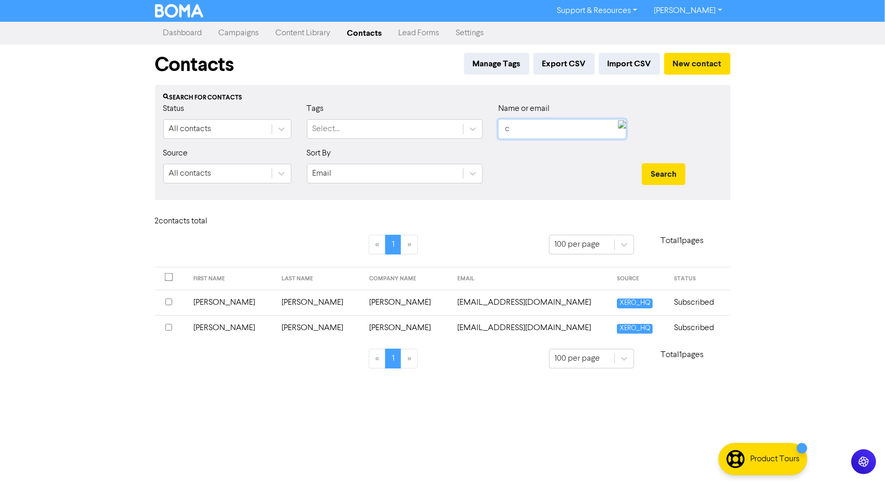
click at [553, 135] on input "c" at bounding box center [562, 129] width 128 height 20
click at [642, 163] on button "Search" at bounding box center [664, 174] width 44 height 22
click at [536, 128] on input "camill" at bounding box center [562, 129] width 128 height 20
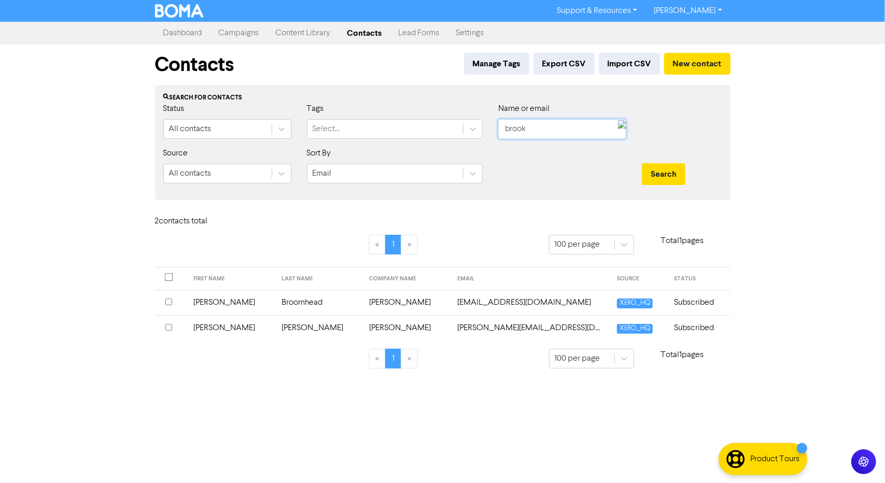
click at [642, 163] on button "Search" at bounding box center [664, 174] width 44 height 22
click at [168, 322] on div at bounding box center [171, 328] width 12 height 12
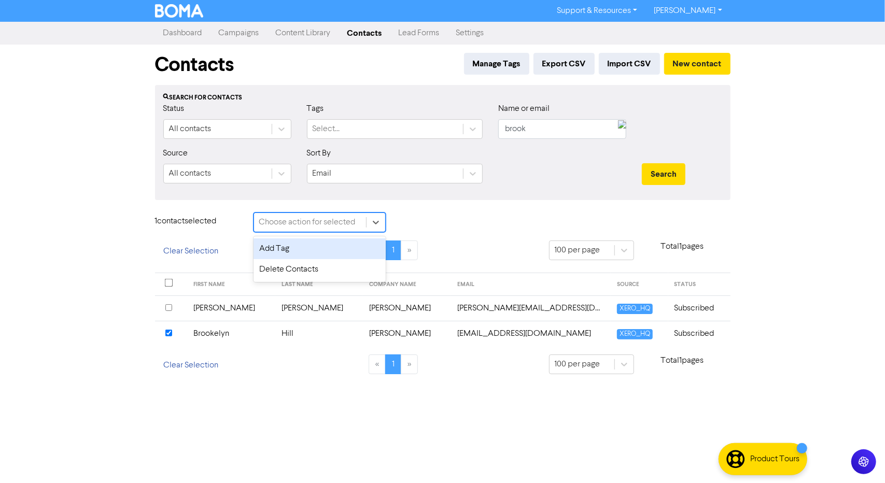
click at [365, 214] on div "Choose action for selected" at bounding box center [310, 222] width 112 height 19
click at [333, 271] on div "Delete Contacts" at bounding box center [320, 269] width 132 height 21
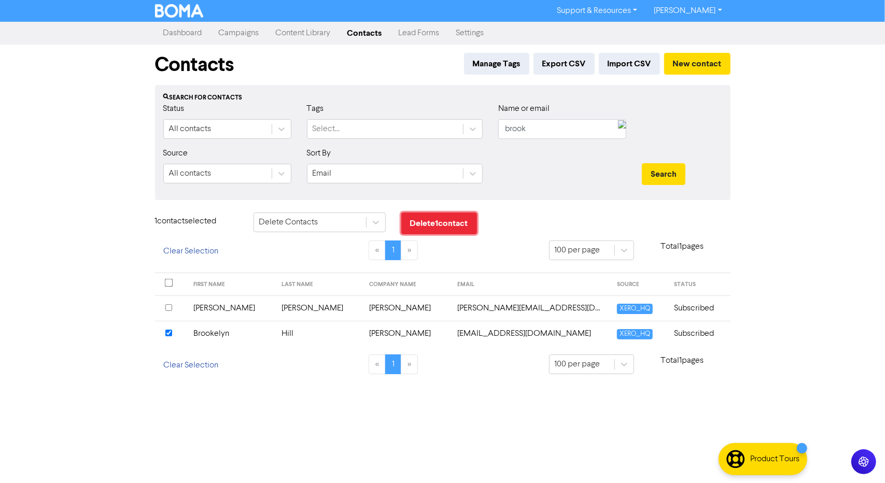
click at [439, 218] on button "Delete 1 contact" at bounding box center [439, 224] width 76 height 22
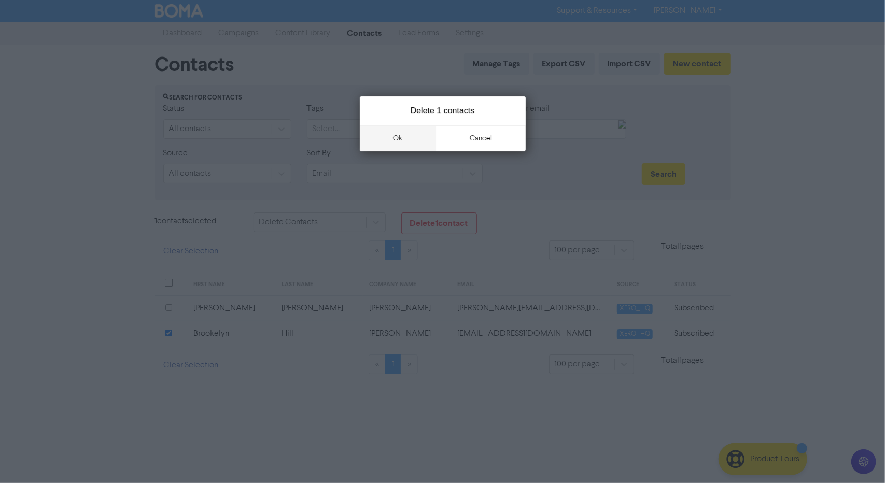
click at [403, 139] on button "ok" at bounding box center [398, 138] width 77 height 26
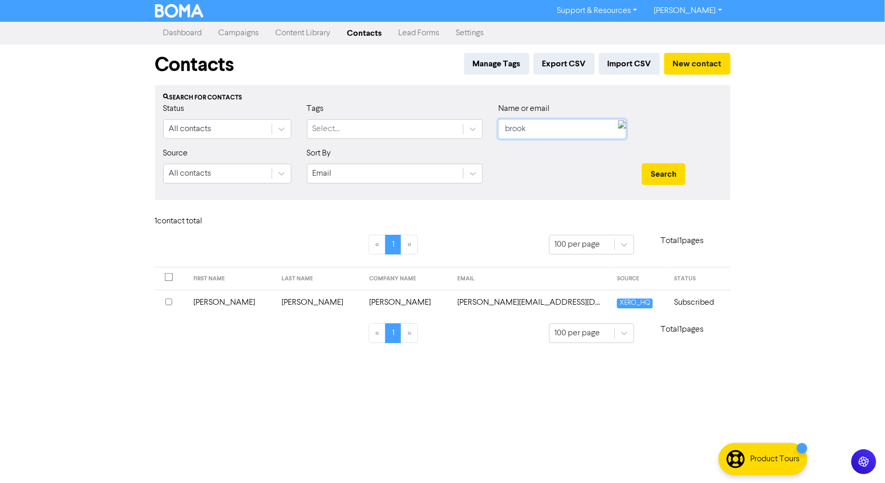
click at [567, 128] on input "brook" at bounding box center [562, 129] width 128 height 20
click at [567, 128] on input "er" at bounding box center [562, 129] width 128 height 20
click at [642, 163] on button "Search" at bounding box center [664, 174] width 44 height 22
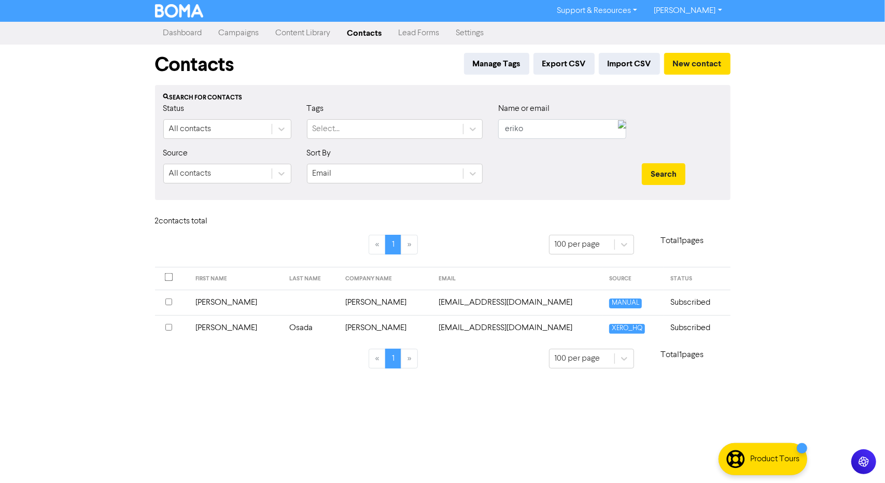
click at [161, 324] on th at bounding box center [172, 327] width 35 height 25
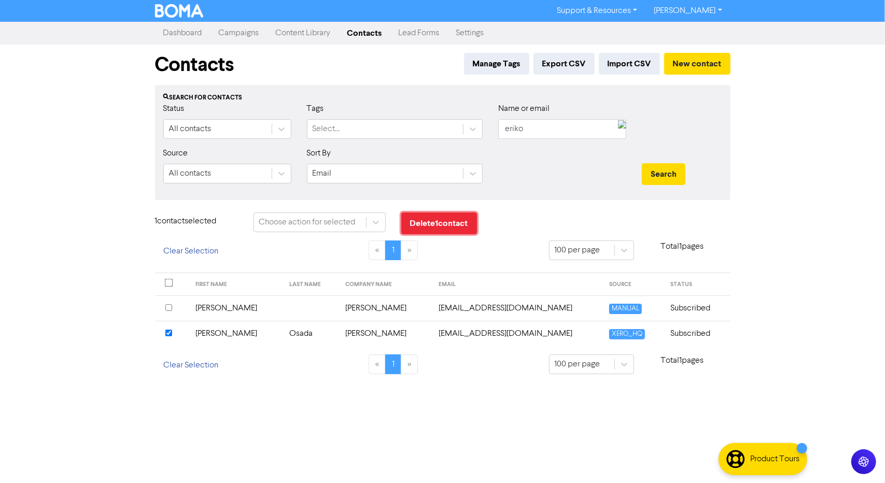
click at [447, 215] on button "Delete 1 contact" at bounding box center [439, 224] width 76 height 22
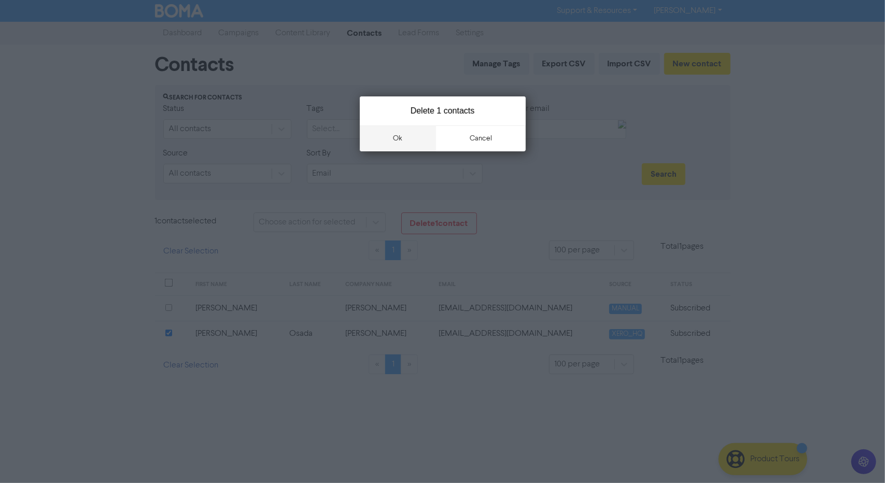
click at [410, 139] on button "ok" at bounding box center [398, 138] width 77 height 26
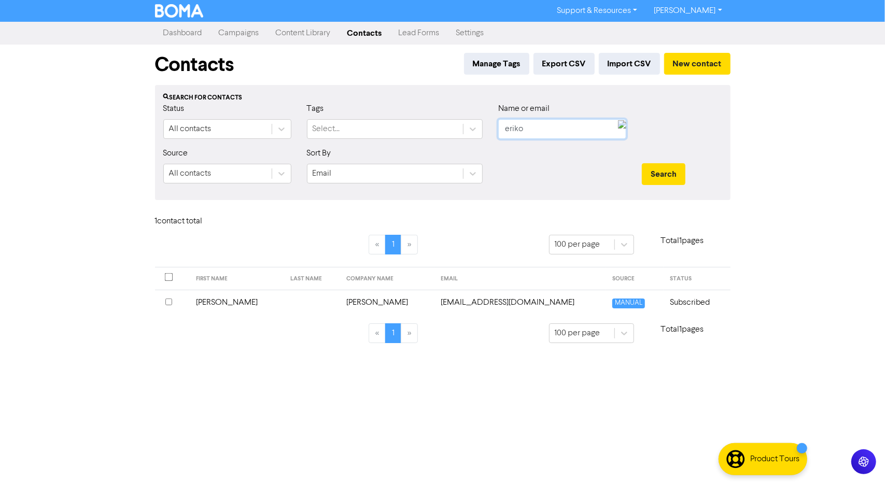
click at [565, 123] on input "eriko" at bounding box center [562, 129] width 128 height 20
paste input "jossitt@me.com"
click at [642, 163] on button "Search" at bounding box center [664, 174] width 44 height 22
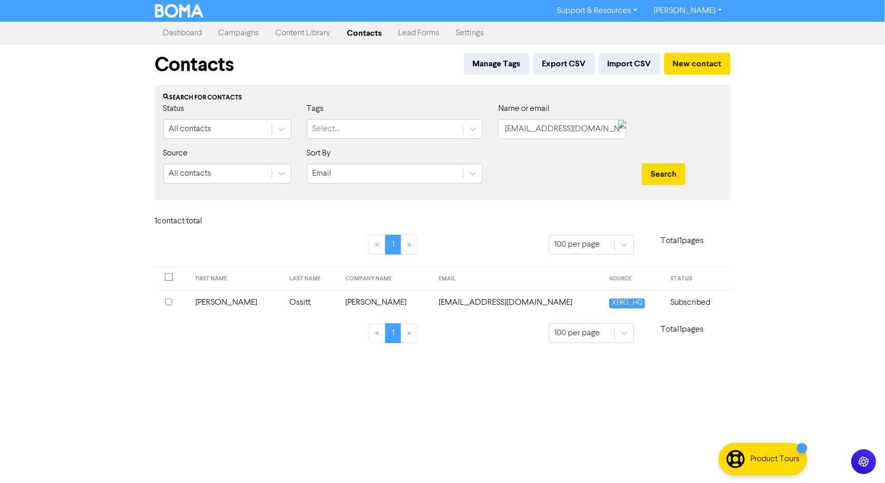
click at [170, 301] on input "checkbox" at bounding box center [168, 302] width 7 height 7
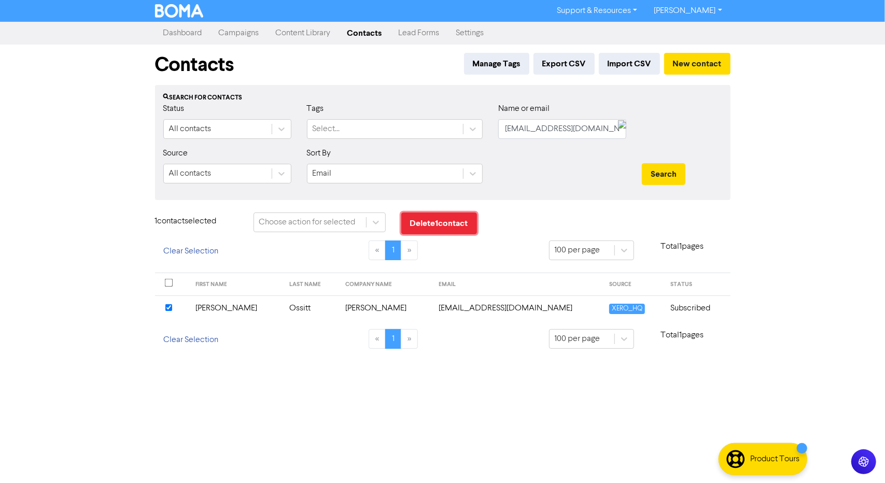
click at [464, 225] on button "Delete 1 contact" at bounding box center [439, 224] width 76 height 22
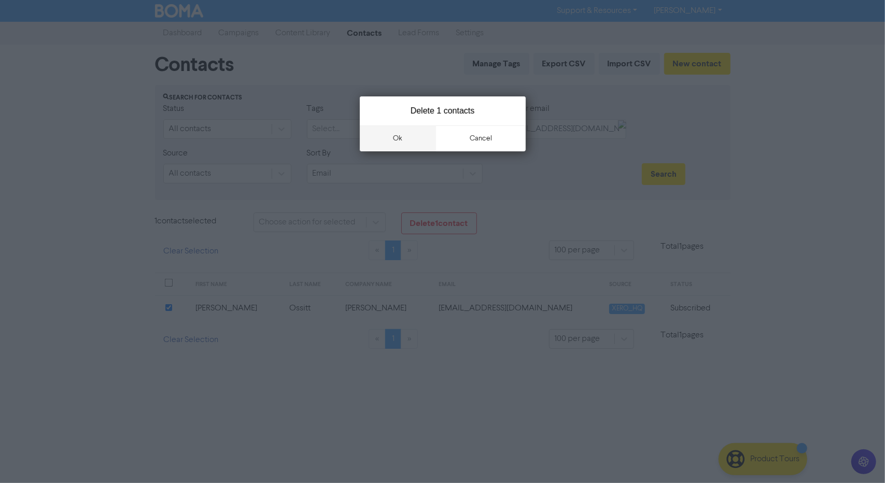
click at [412, 145] on button "ok" at bounding box center [398, 138] width 77 height 26
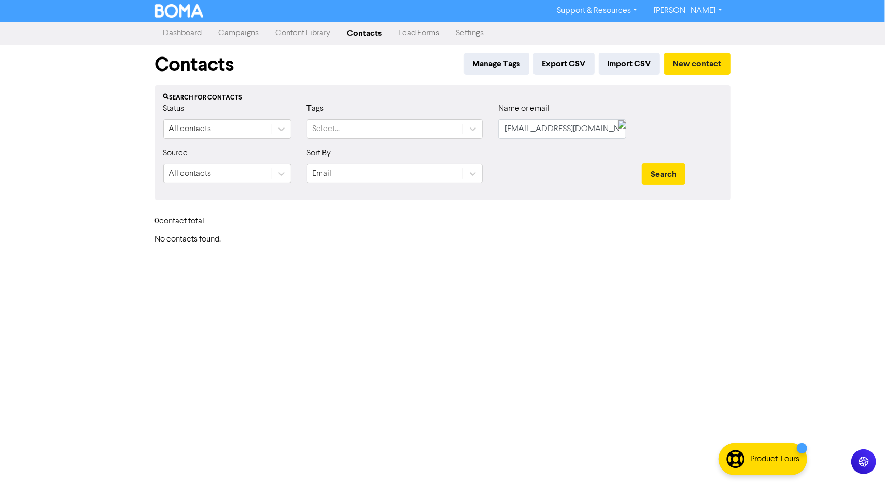
click at [252, 31] on link "Campaigns" at bounding box center [239, 33] width 57 height 21
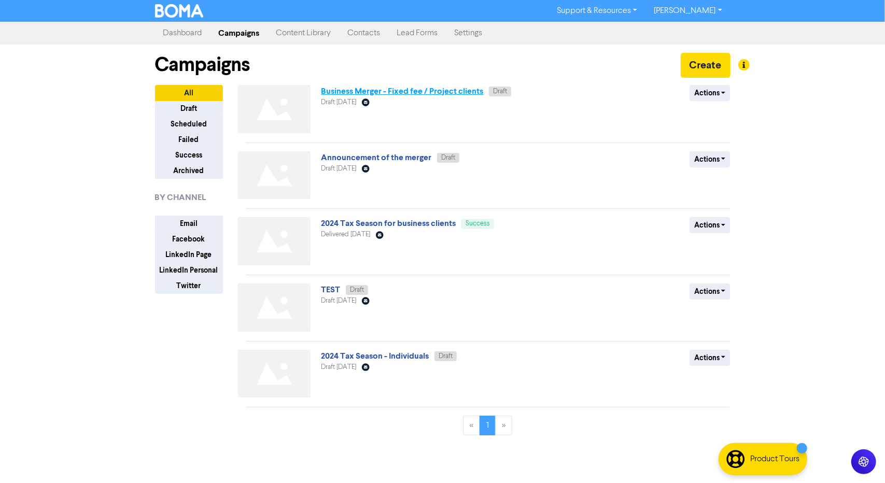
click at [369, 90] on link "Business Merger - Fixed fee / Project clients" at bounding box center [402, 91] width 162 height 10
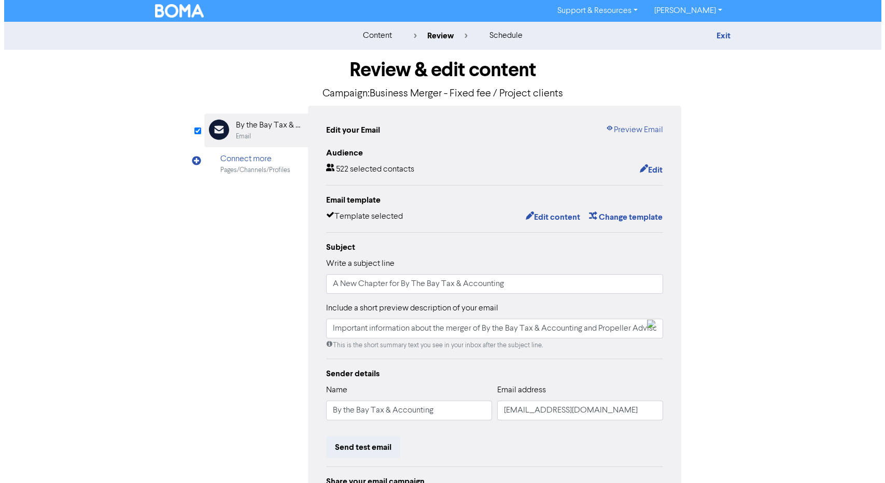
scroll to position [109, 0]
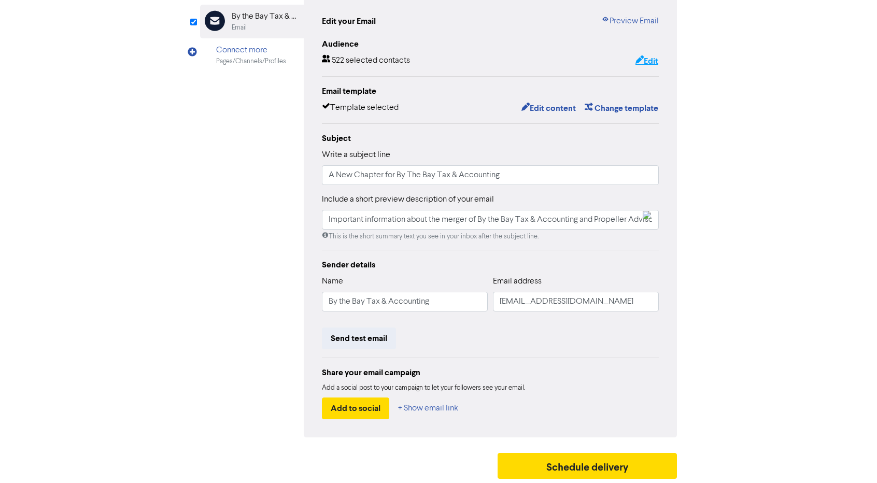
click at [646, 61] on button "Edit" at bounding box center [647, 60] width 24 height 13
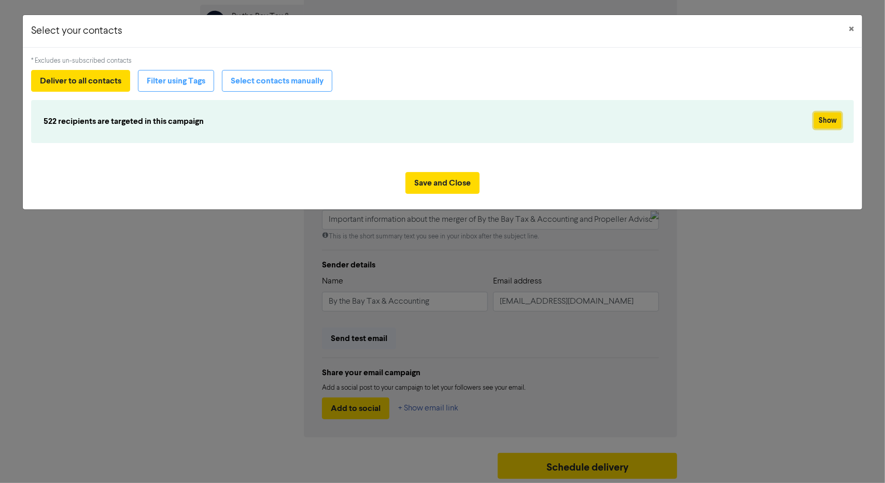
click at [826, 115] on button "Show" at bounding box center [827, 121] width 27 height 16
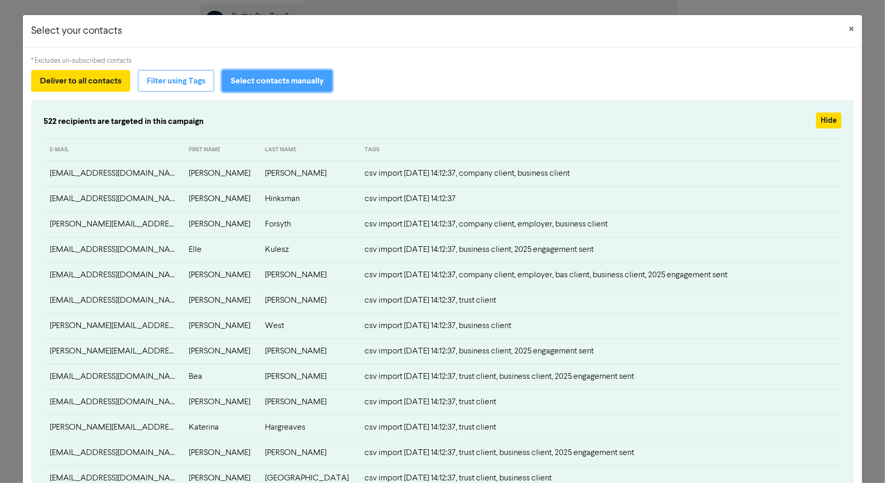
click at [252, 88] on button "Select contacts manually" at bounding box center [277, 81] width 110 height 22
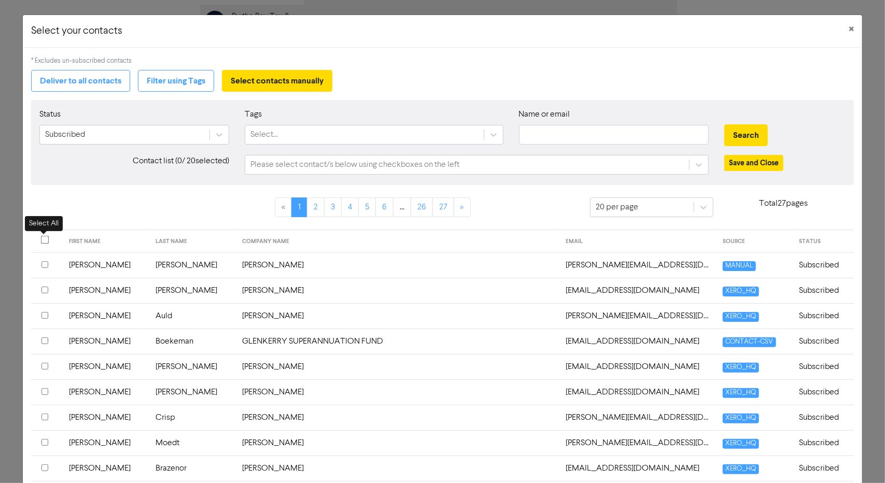
click at [46, 238] on input "checkbox" at bounding box center [44, 240] width 8 height 8
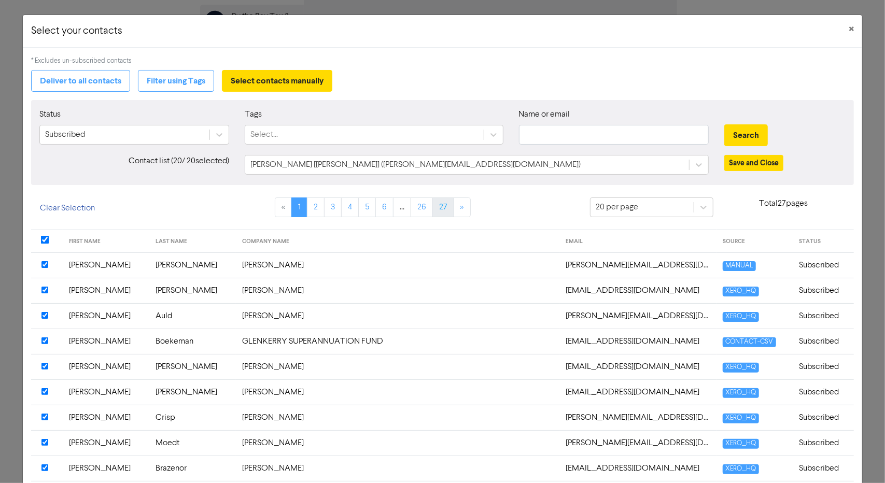
scroll to position [39, 0]
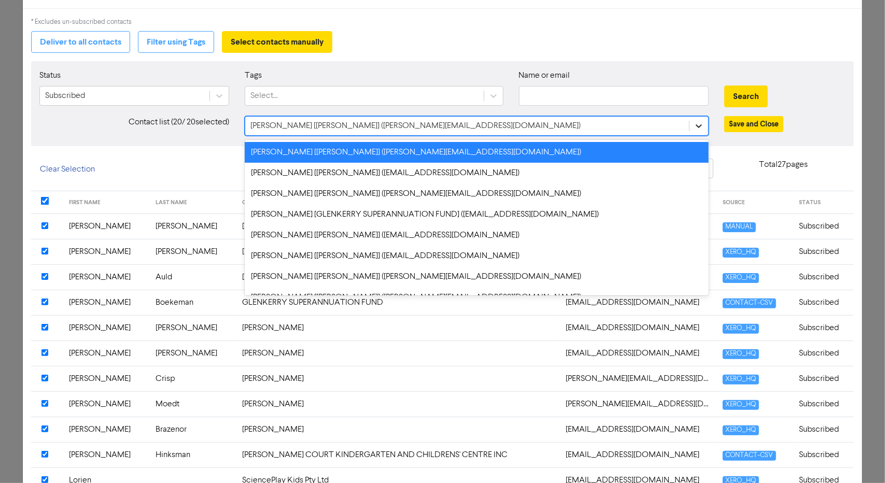
click at [690, 121] on div at bounding box center [699, 126] width 19 height 19
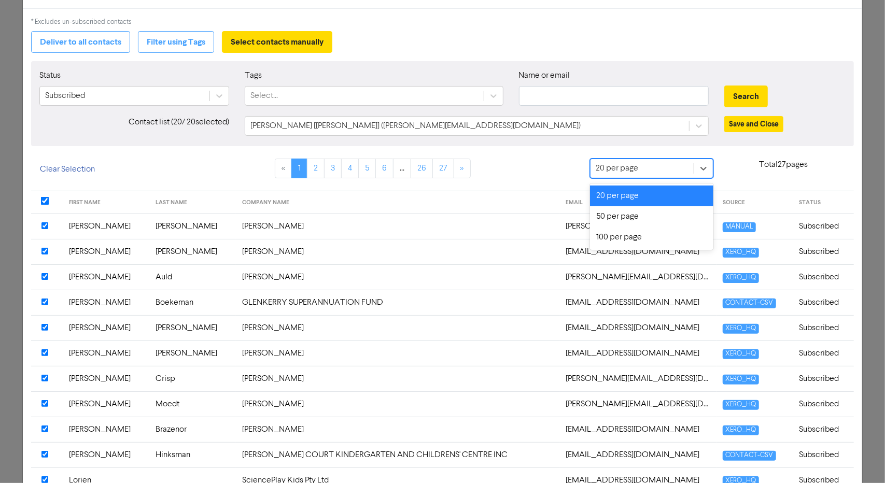
click at [609, 174] on div "20 per page" at bounding box center [642, 168] width 103 height 19
click at [614, 236] on div "100 per page" at bounding box center [651, 237] width 123 height 21
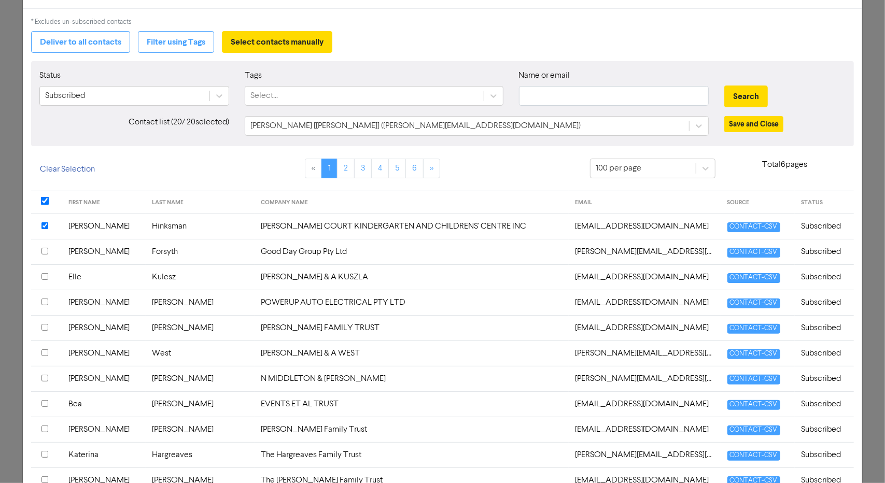
click at [47, 194] on th at bounding box center [46, 202] width 31 height 23
click at [45, 197] on input "checkbox" at bounding box center [44, 201] width 8 height 8
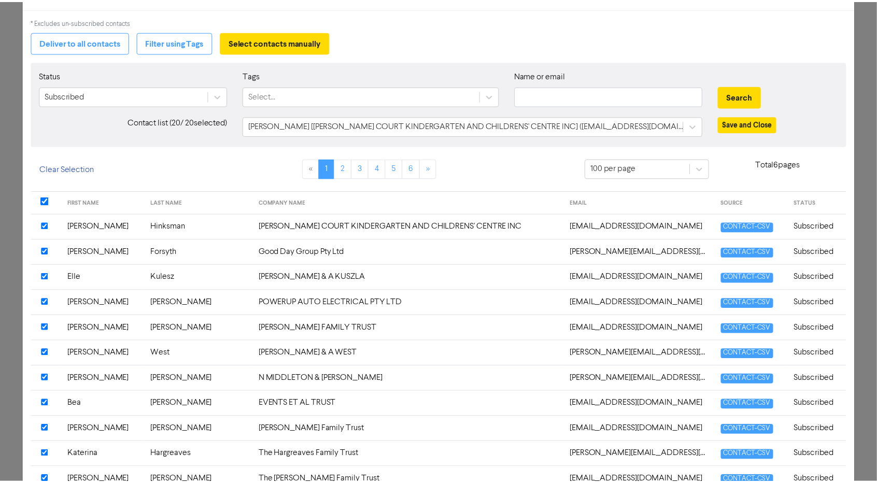
scroll to position [0, 0]
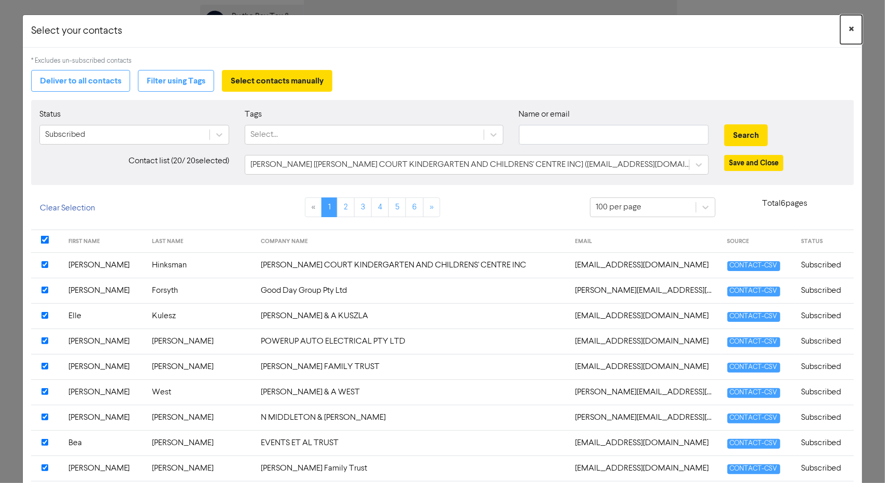
click at [849, 27] on span "×" at bounding box center [851, 30] width 5 height 16
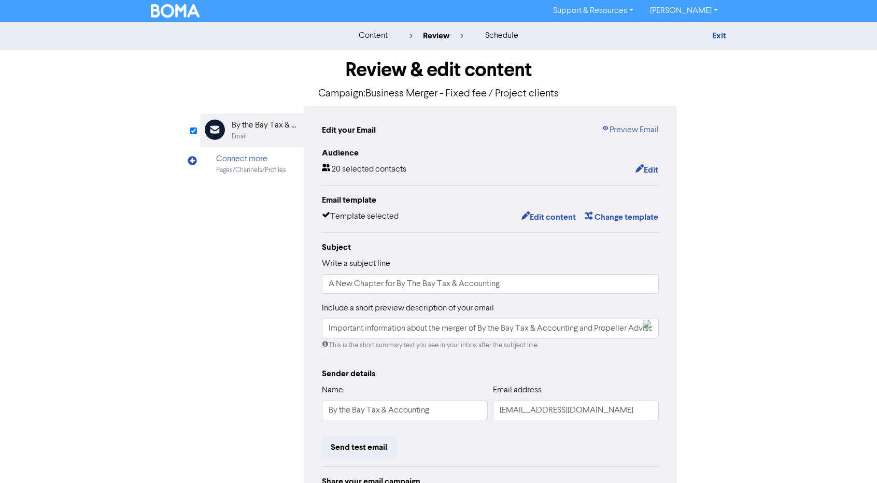
click at [185, 11] on img at bounding box center [175, 10] width 49 height 13
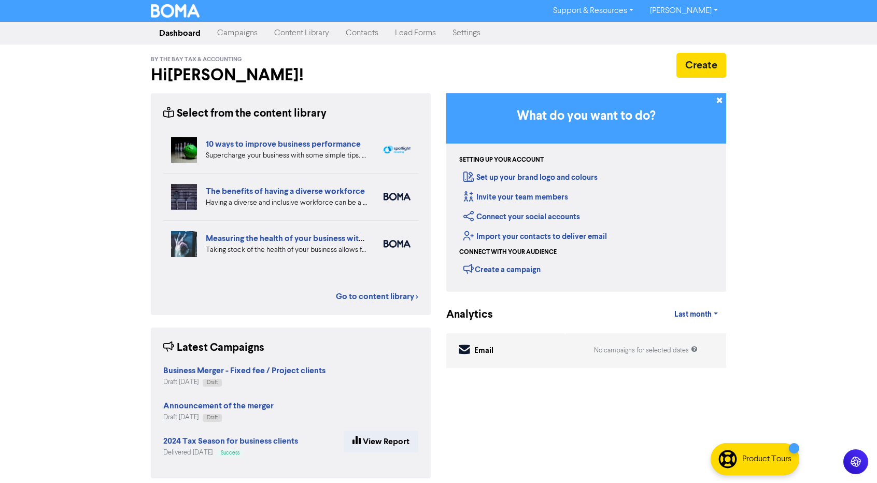
click at [363, 35] on link "Contacts" at bounding box center [362, 33] width 49 height 21
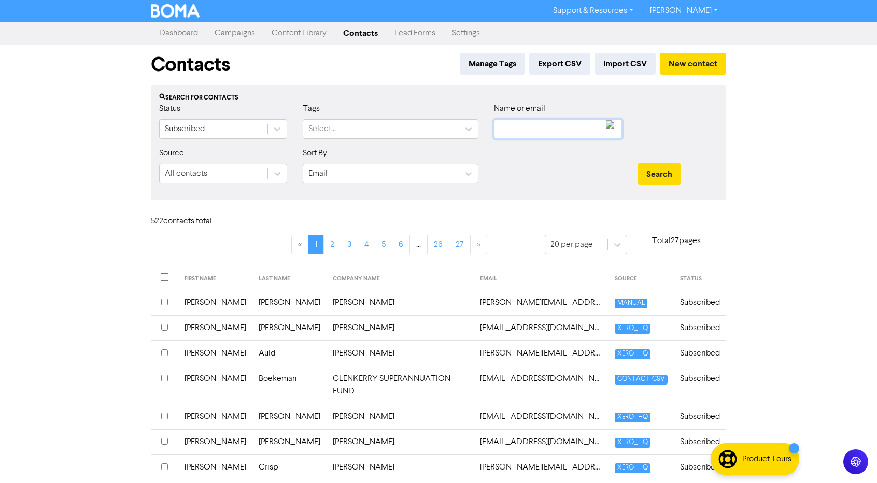
click at [550, 135] on input "text" at bounding box center [558, 129] width 128 height 20
type input "anders"
click at [638, 163] on button "Search" at bounding box center [660, 174] width 44 height 22
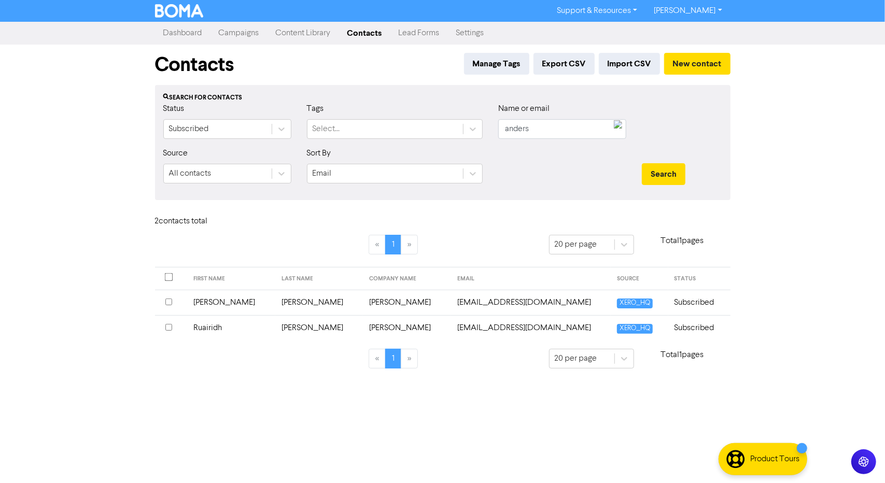
click at [169, 329] on input "checkbox" at bounding box center [168, 327] width 7 height 7
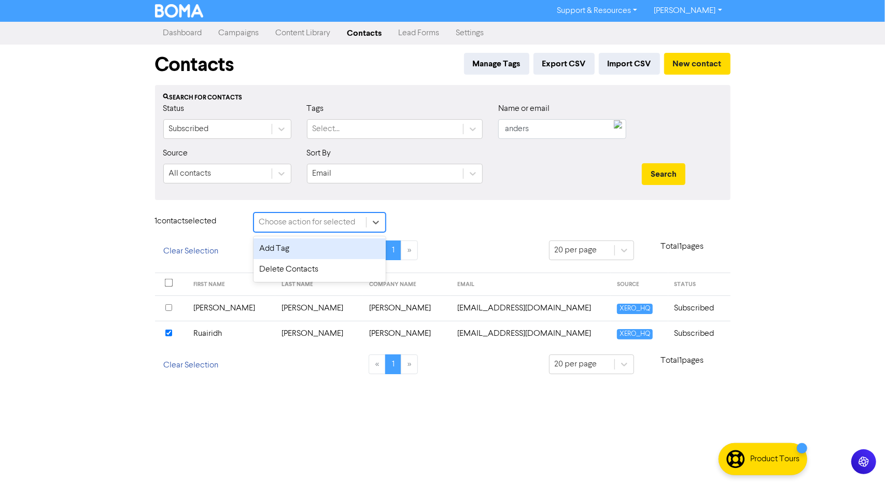
click at [358, 214] on div "Choose action for selected" at bounding box center [310, 222] width 112 height 19
click at [341, 244] on div "Add Tag" at bounding box center [320, 249] width 132 height 21
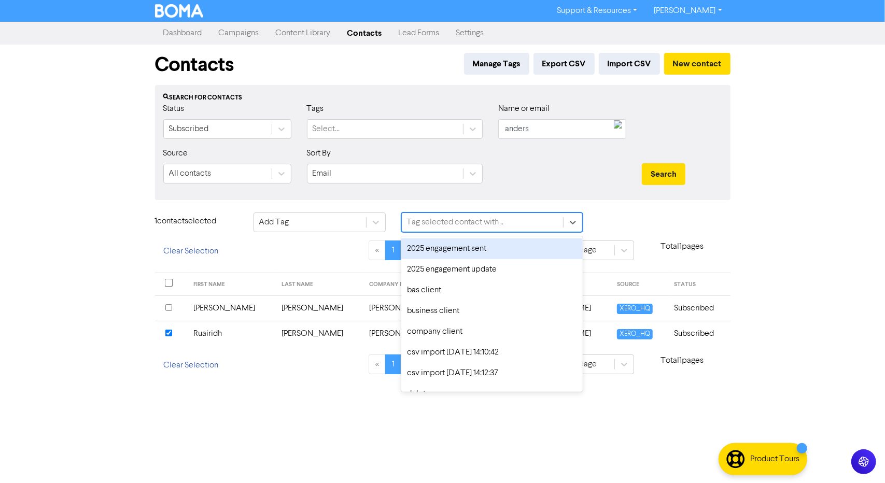
click at [448, 221] on div "Tag selected contact with .." at bounding box center [455, 222] width 97 height 12
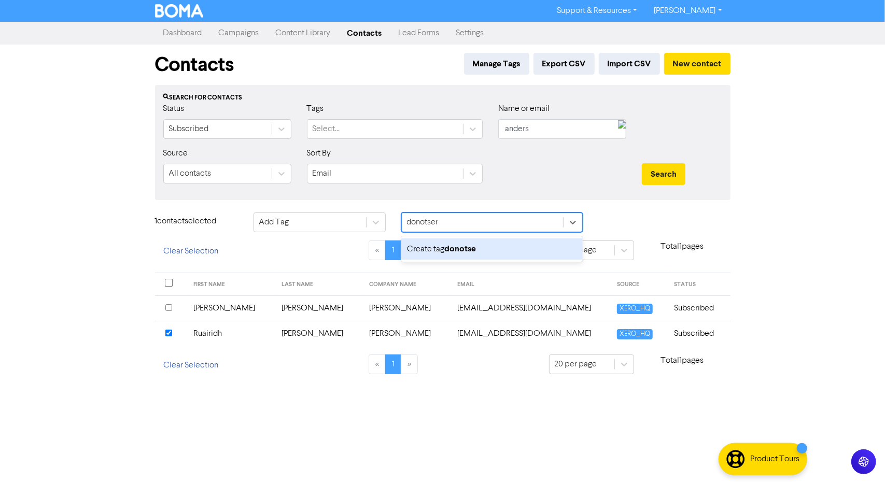
type input "donotsend"
click at [458, 252] on b "donotsend" at bounding box center [465, 249] width 41 height 10
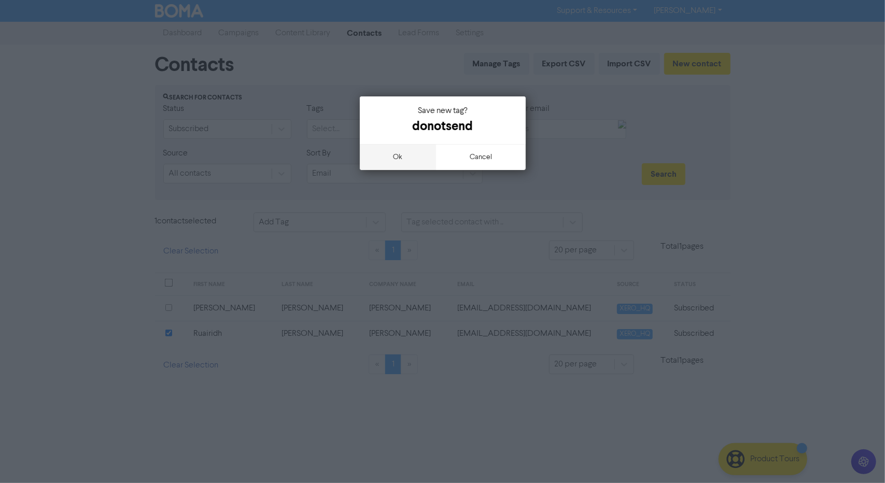
click at [402, 165] on button "ok" at bounding box center [398, 157] width 77 height 26
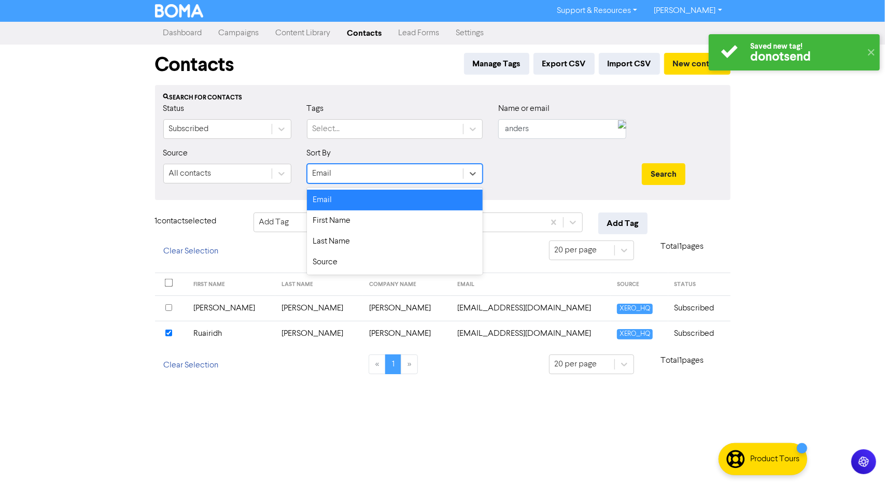
drag, startPoint x: 402, startPoint y: 165, endPoint x: 530, endPoint y: 240, distance: 147.6
click at [530, 240] on div "Contacts Manage Tags Export CSV Import CSV New contact Search for contacts Stat…" at bounding box center [442, 216] width 591 height 342
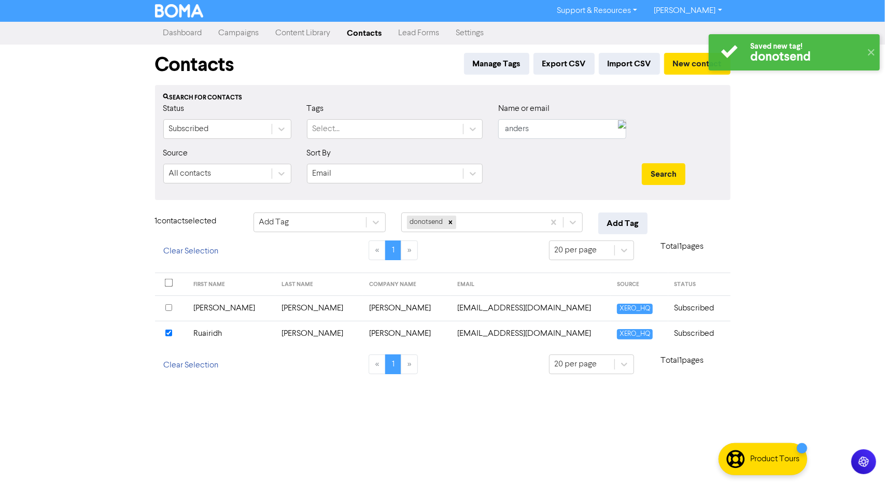
click at [752, 196] on div "Saved new tag! donotsend ✕ Support & Resources Video Tutorials FAQ & Guides Mar…" at bounding box center [442, 241] width 885 height 483
click at [606, 220] on button "Add Tag" at bounding box center [622, 224] width 49 height 22
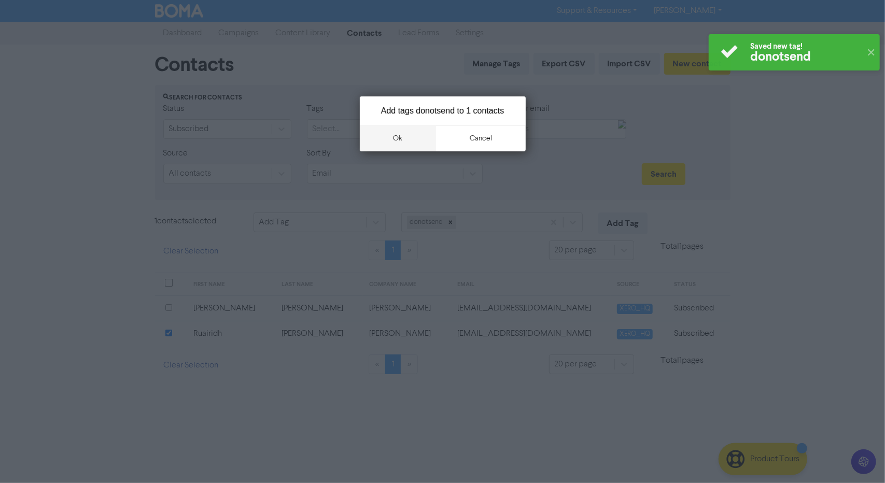
click at [400, 135] on button "ok" at bounding box center [398, 138] width 77 height 26
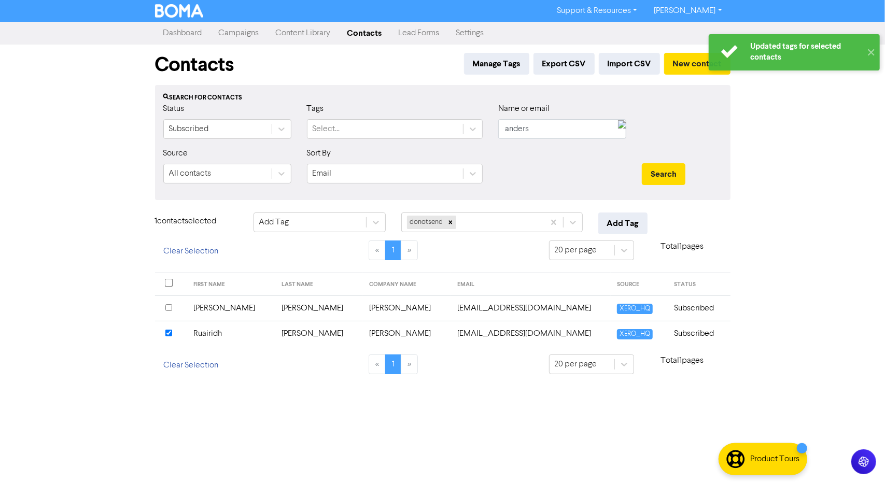
click at [168, 328] on div at bounding box center [171, 334] width 12 height 12
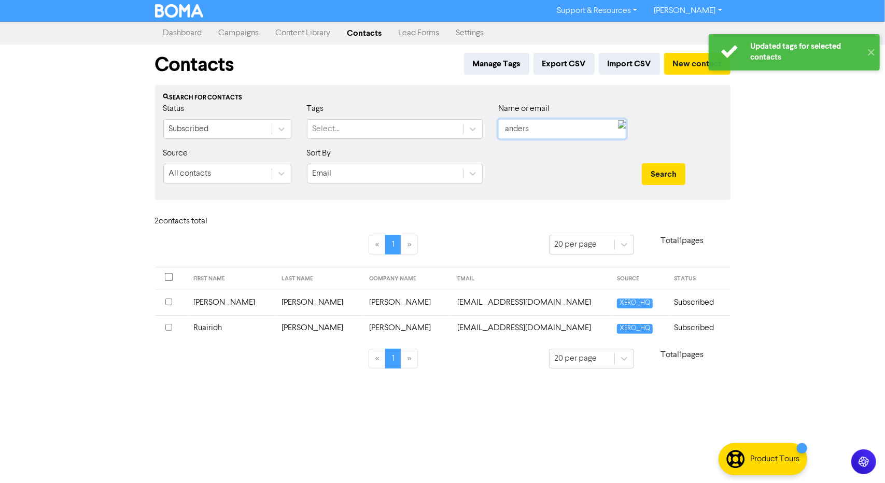
click at [526, 120] on input "anders" at bounding box center [562, 129] width 128 height 20
click at [642, 163] on button "Search" at bounding box center [664, 174] width 44 height 22
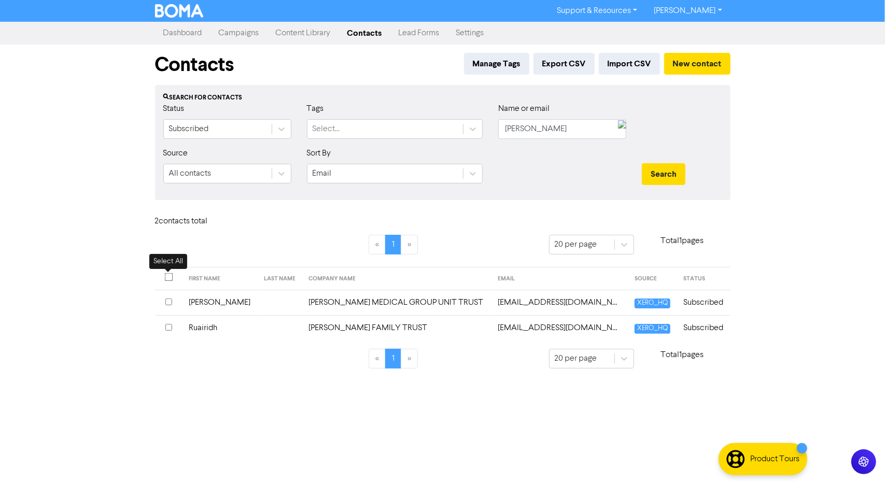
click at [169, 276] on input "checkbox" at bounding box center [168, 277] width 8 height 8
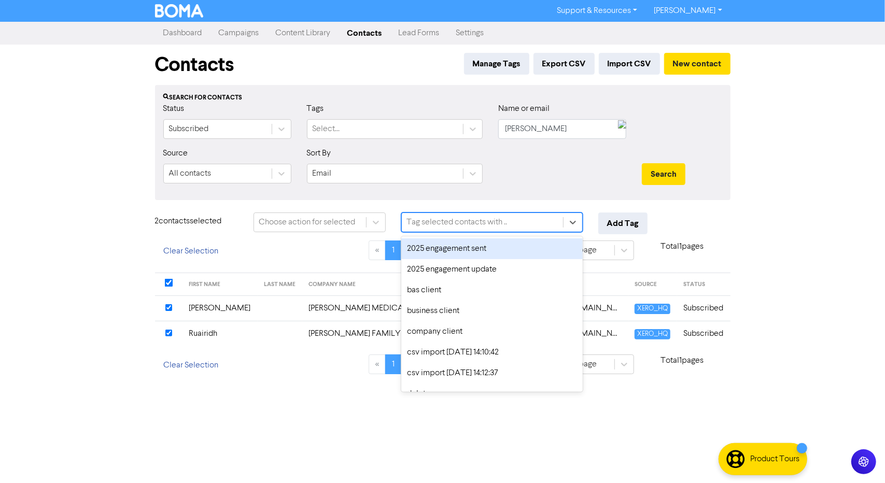
click at [437, 230] on div "Tag selected contacts with .." at bounding box center [482, 222] width 161 height 19
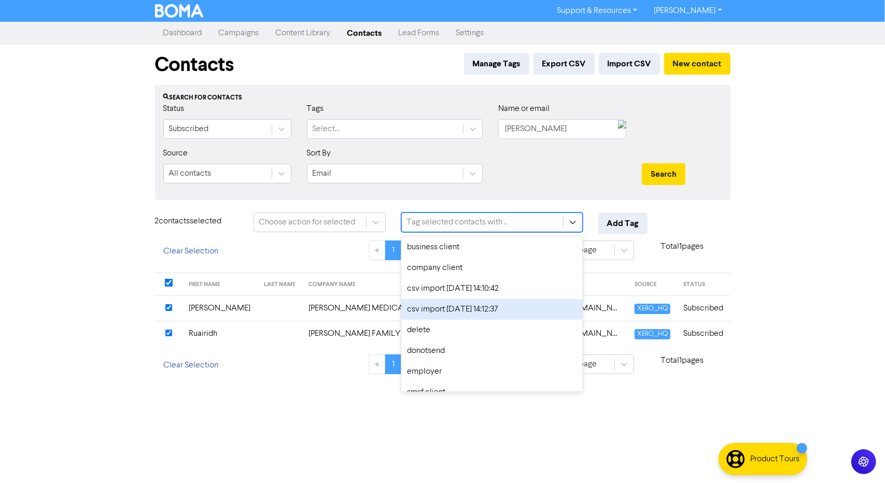
scroll to position [64, 0]
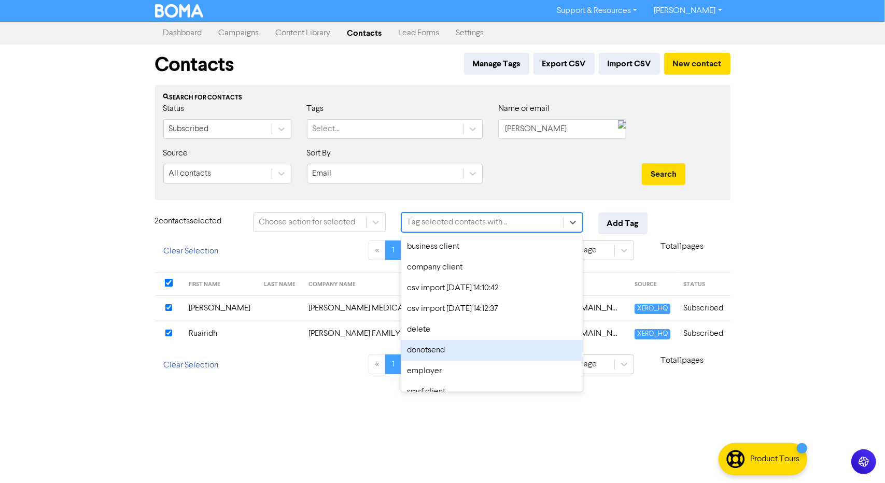
click at [430, 351] on div "donotsend" at bounding box center [492, 350] width 182 height 21
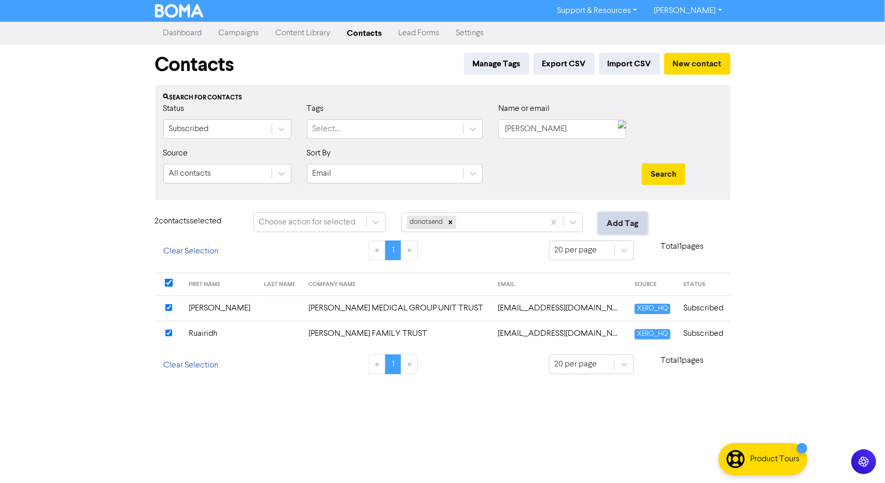
click at [620, 221] on button "Add Tag" at bounding box center [622, 224] width 49 height 22
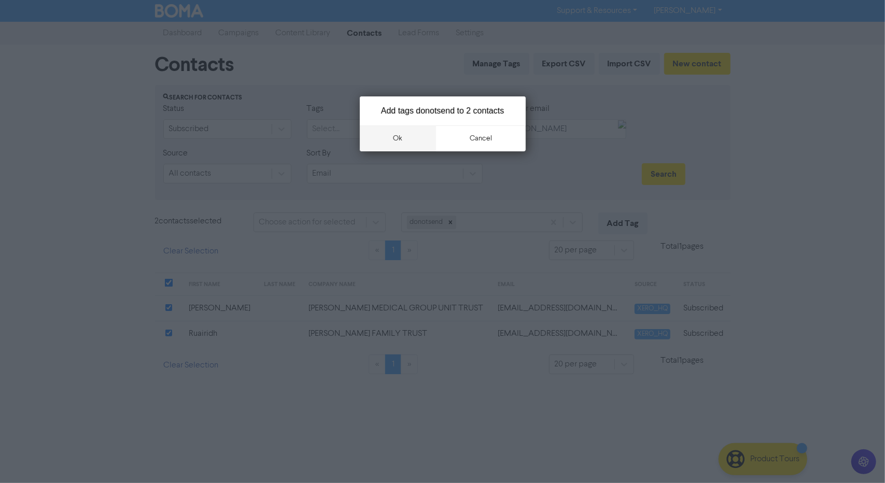
click at [408, 137] on button "ok" at bounding box center [398, 138] width 77 height 26
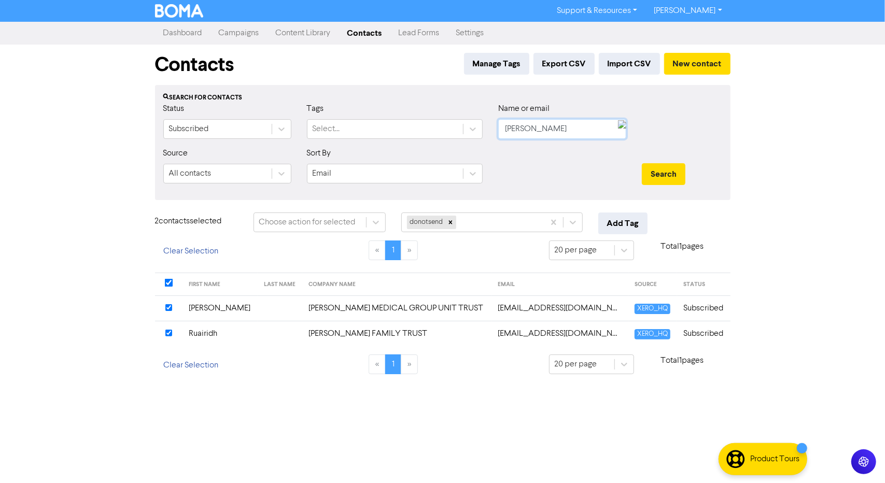
click at [555, 123] on input "[PERSON_NAME]" at bounding box center [562, 129] width 128 height 20
click at [642, 163] on button "Search" at bounding box center [664, 174] width 44 height 22
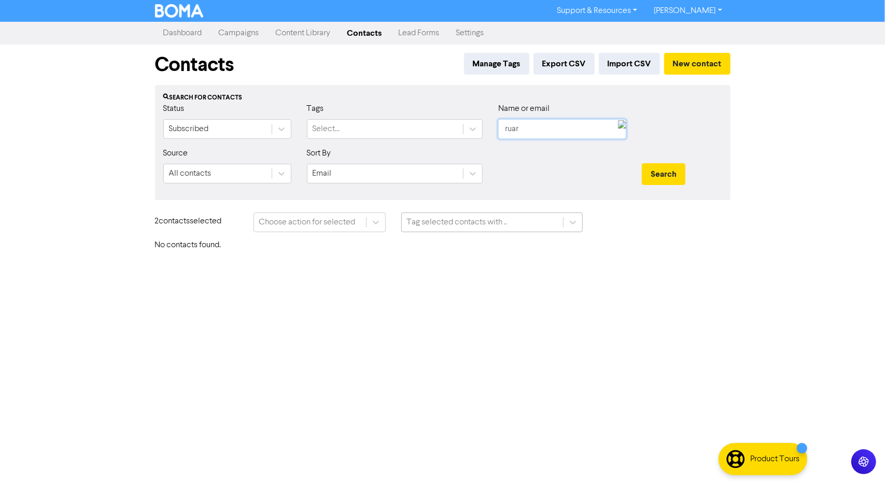
click at [550, 127] on input "ruar" at bounding box center [562, 129] width 128 height 20
type input "ruair"
click at [642, 163] on button "Search" at bounding box center [664, 174] width 44 height 22
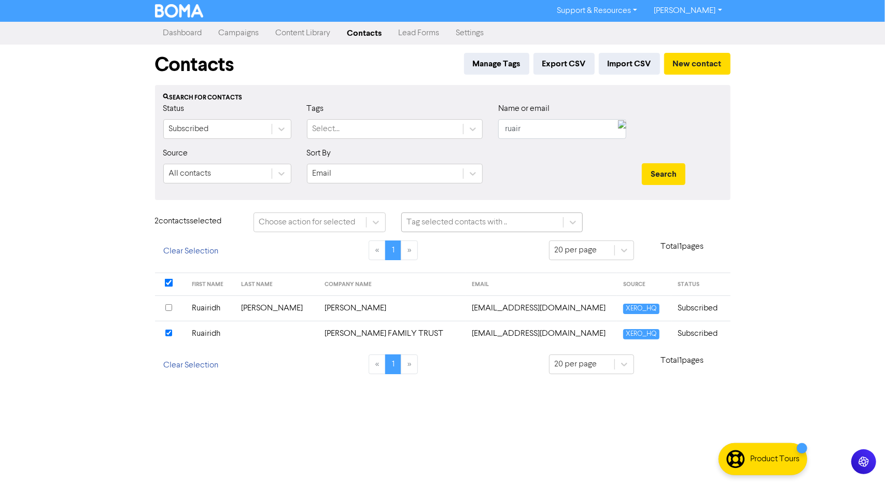
click at [169, 304] on input "checkbox" at bounding box center [168, 307] width 7 height 7
click at [441, 233] on div "Tag selected contacts with .." at bounding box center [542, 227] width 296 height 28
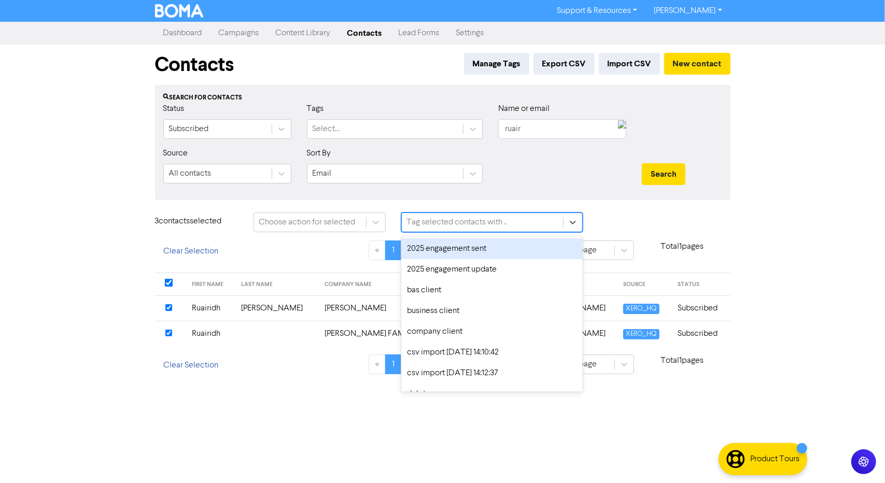
click at [451, 219] on div "Tag selected contacts with .." at bounding box center [457, 222] width 101 height 12
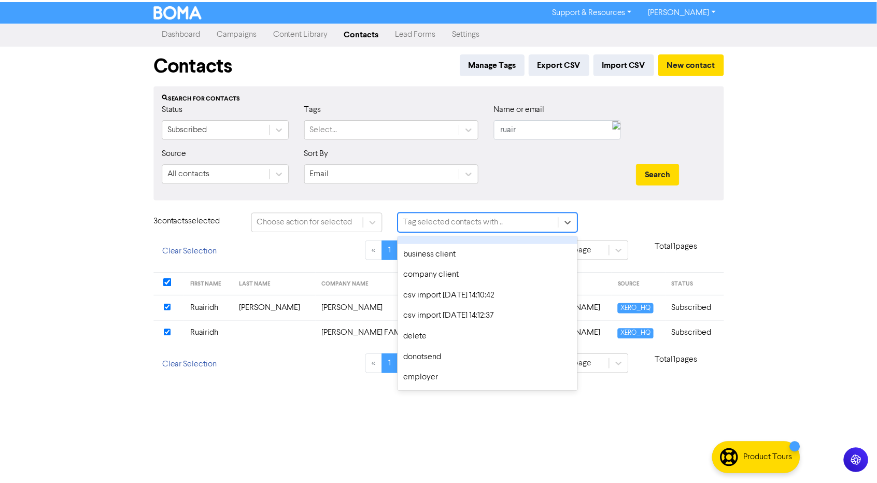
scroll to position [57, 0]
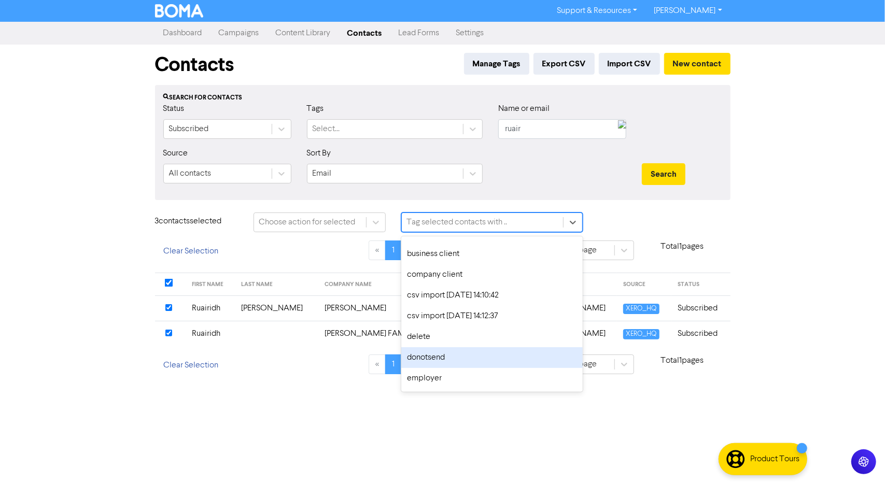
click at [443, 350] on div "donotsend" at bounding box center [492, 357] width 182 height 21
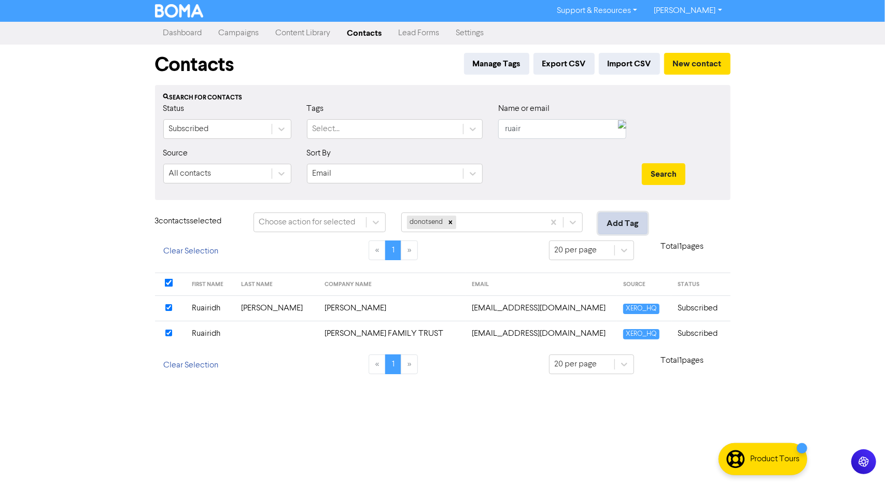
click at [620, 221] on button "Add Tag" at bounding box center [622, 224] width 49 height 22
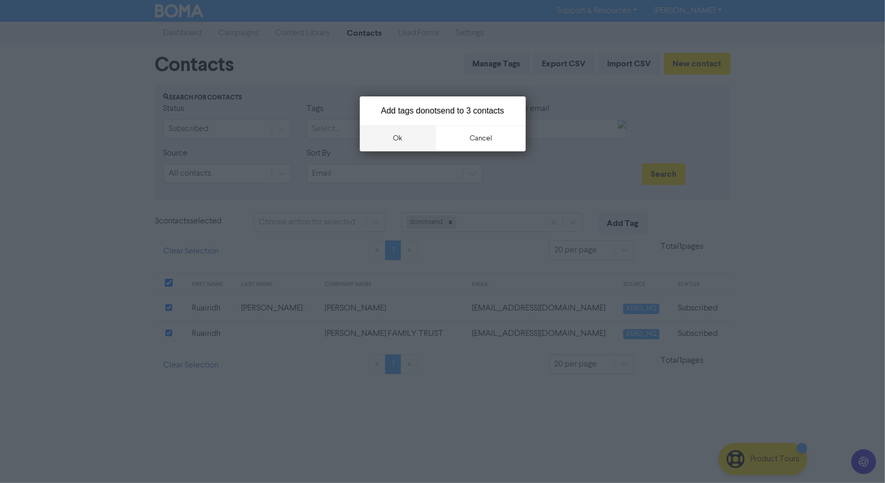
click at [402, 141] on button "ok" at bounding box center [398, 138] width 77 height 26
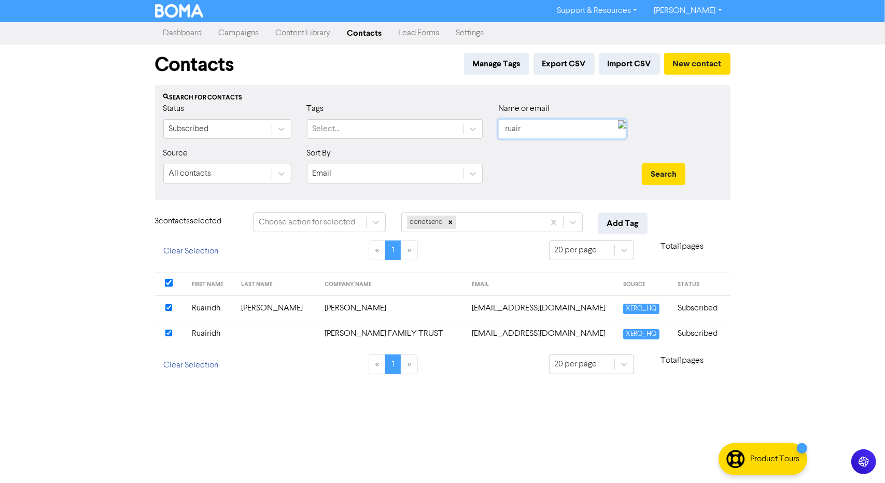
click at [562, 129] on input "ruair" at bounding box center [562, 129] width 128 height 20
click at [666, 170] on button "Search" at bounding box center [664, 174] width 44 height 22
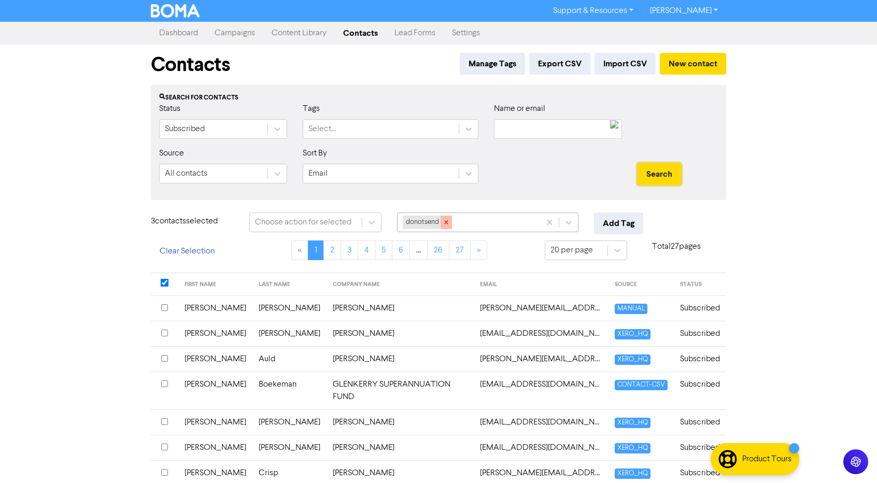
click at [447, 221] on icon at bounding box center [447, 222] width 4 height 4
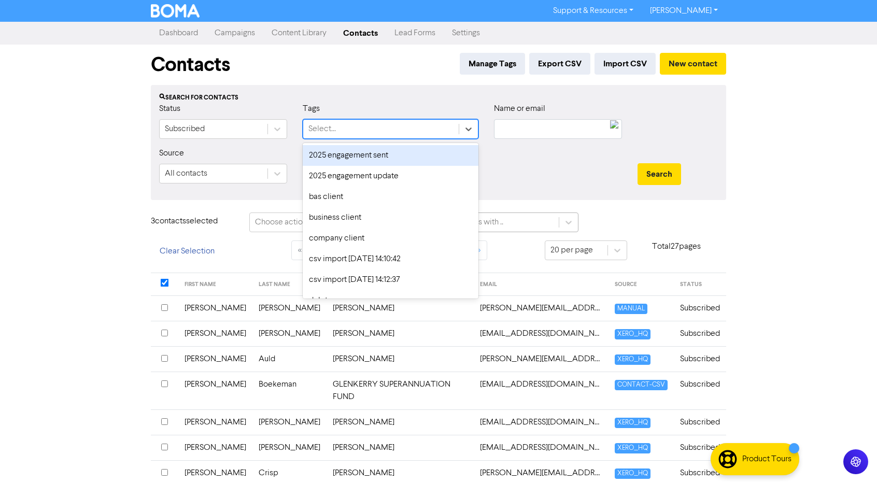
click at [323, 134] on div "Select..." at bounding box center [322, 129] width 27 height 12
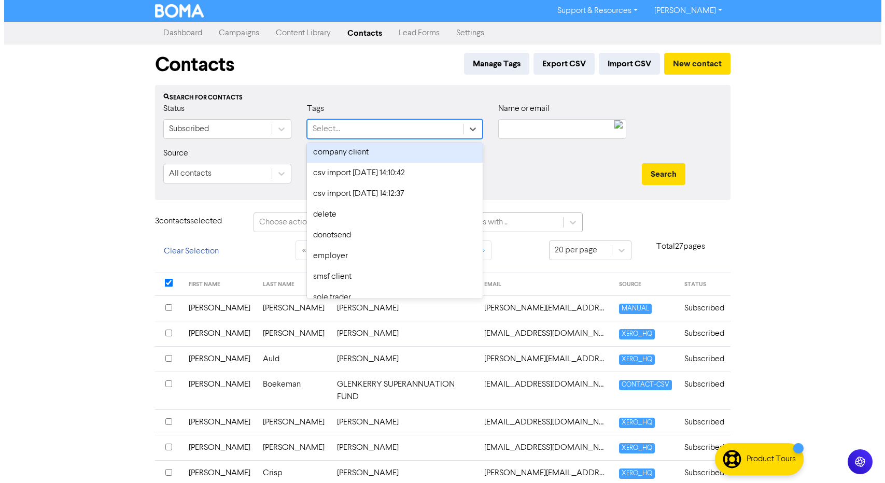
scroll to position [87, 0]
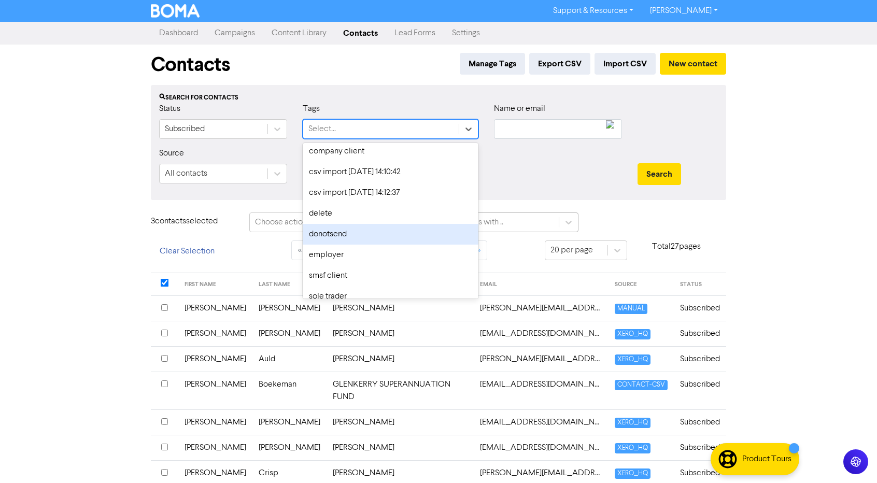
click at [345, 232] on div "donotsend" at bounding box center [391, 234] width 176 height 21
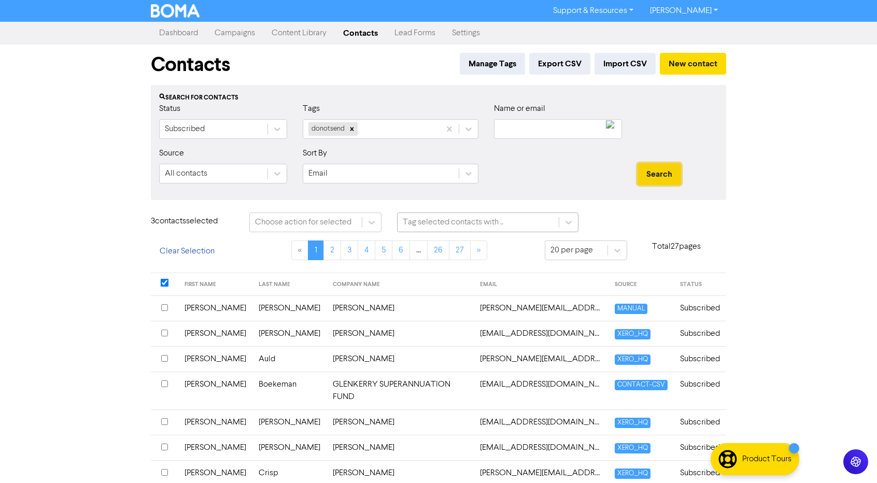
click at [657, 183] on button "Search" at bounding box center [660, 174] width 44 height 22
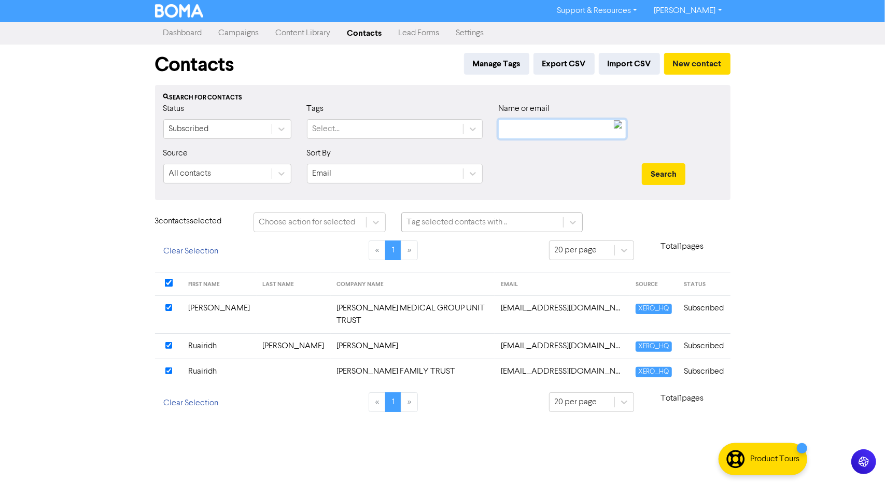
click at [507, 129] on input "text" at bounding box center [562, 129] width 128 height 20
type input "[PERSON_NAME]"
click at [642, 163] on button "Search" at bounding box center [664, 174] width 44 height 22
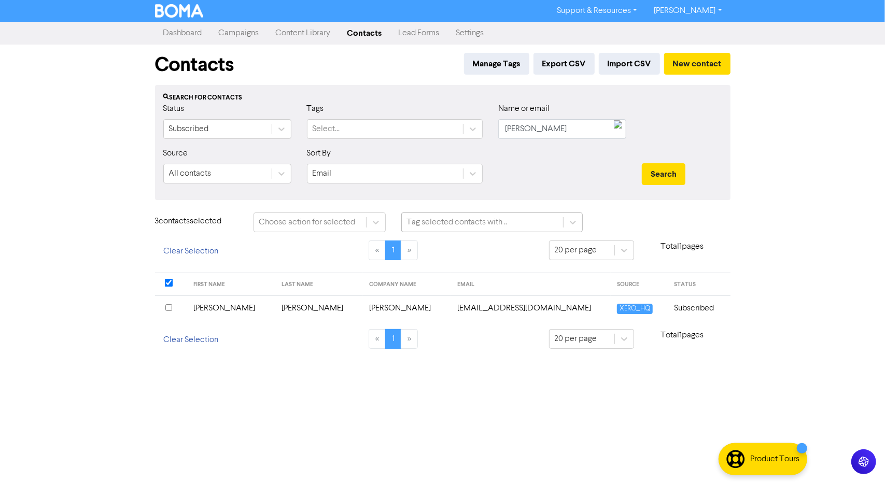
click at [169, 304] on input "checkbox" at bounding box center [168, 307] width 7 height 7
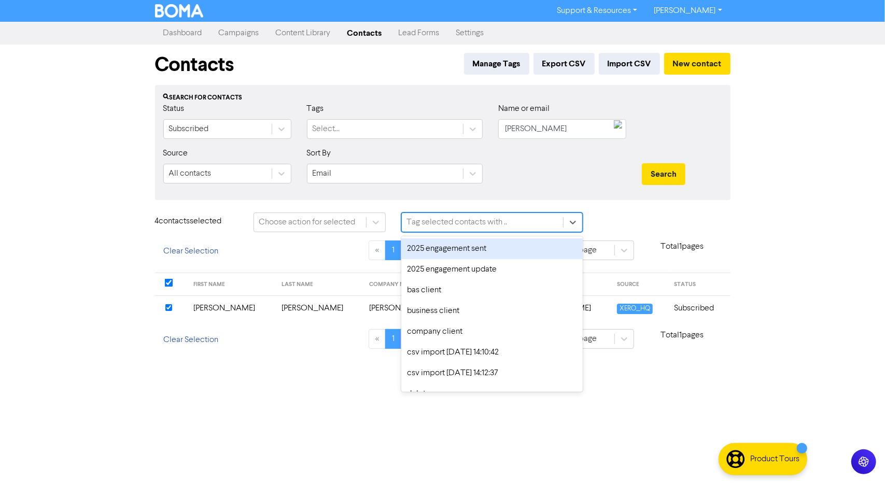
click at [453, 224] on div "Tag selected contacts with .." at bounding box center [457, 222] width 101 height 12
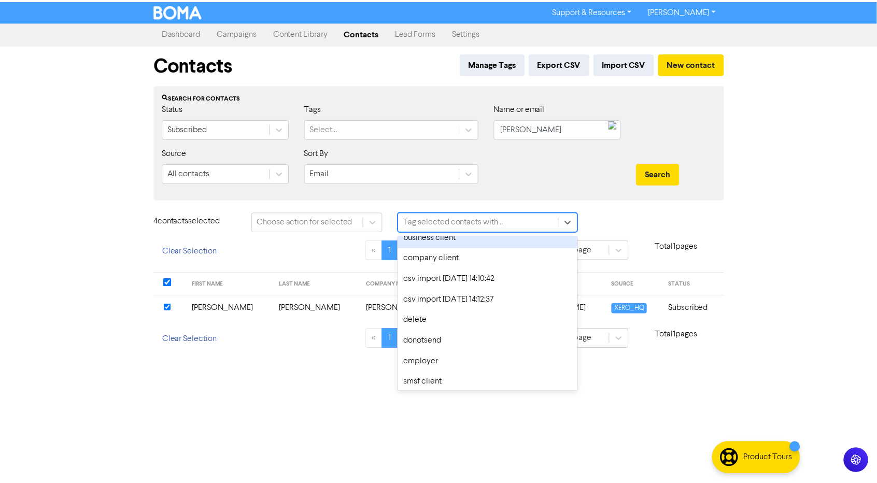
scroll to position [75, 0]
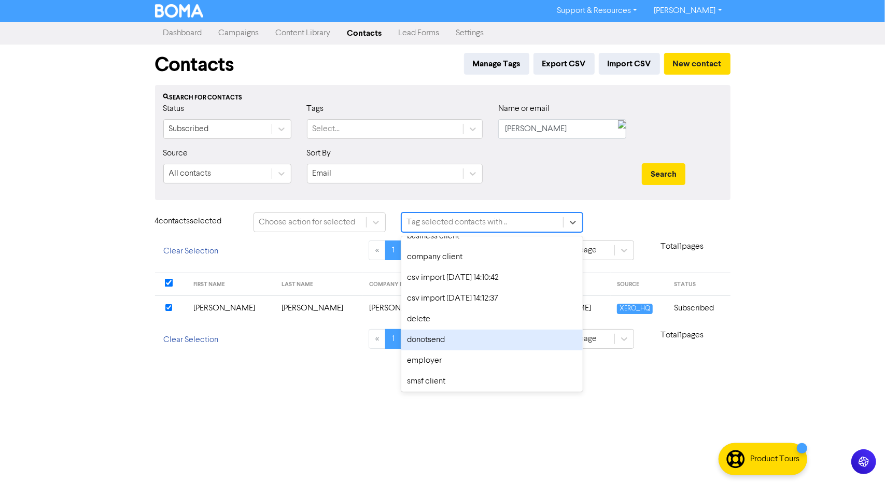
click at [444, 343] on div "donotsend" at bounding box center [492, 340] width 182 height 21
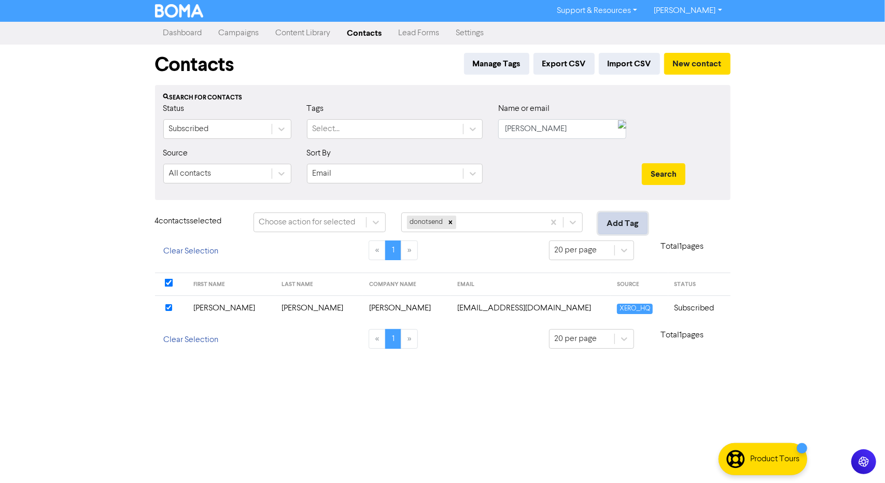
click at [627, 224] on button "Add Tag" at bounding box center [622, 224] width 49 height 22
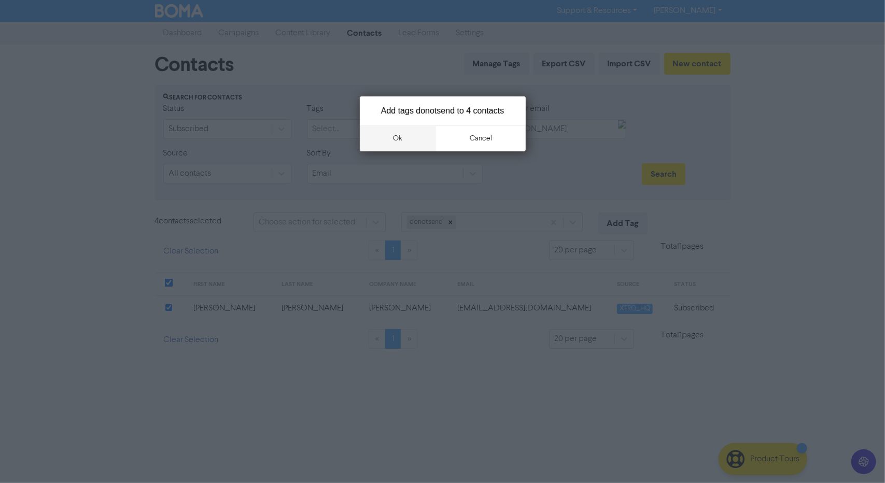
click at [408, 138] on button "ok" at bounding box center [398, 138] width 77 height 26
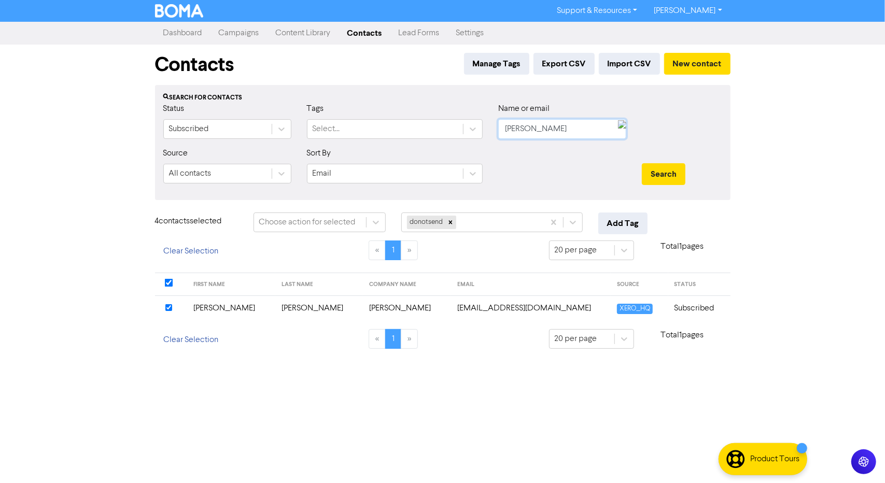
click at [519, 129] on input "[PERSON_NAME]" at bounding box center [562, 129] width 128 height 20
click at [642, 163] on button "Search" at bounding box center [664, 174] width 44 height 22
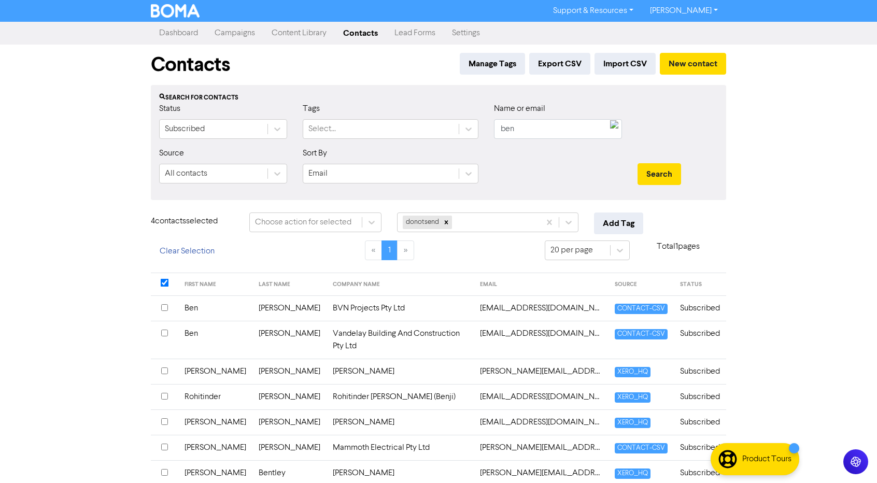
click at [164, 368] on input "checkbox" at bounding box center [164, 371] width 7 height 7
click at [636, 222] on button "Add Tag" at bounding box center [618, 224] width 49 height 22
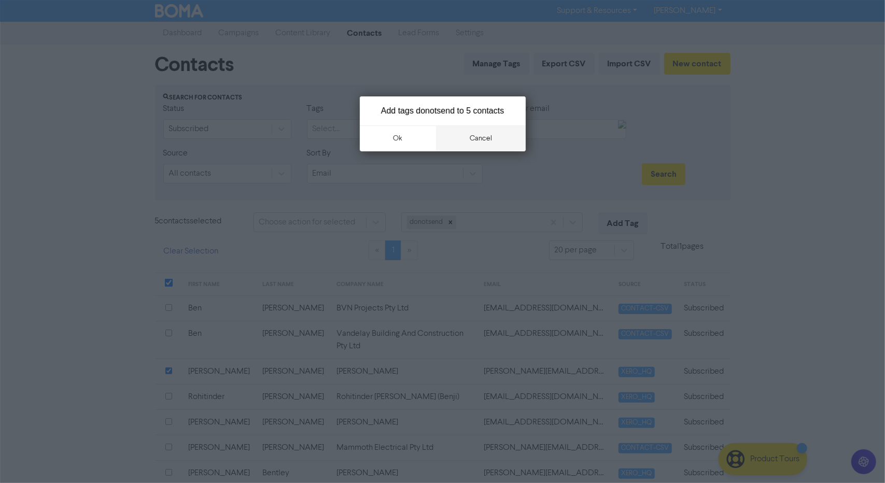
click at [476, 144] on button "cancel" at bounding box center [481, 138] width 90 height 26
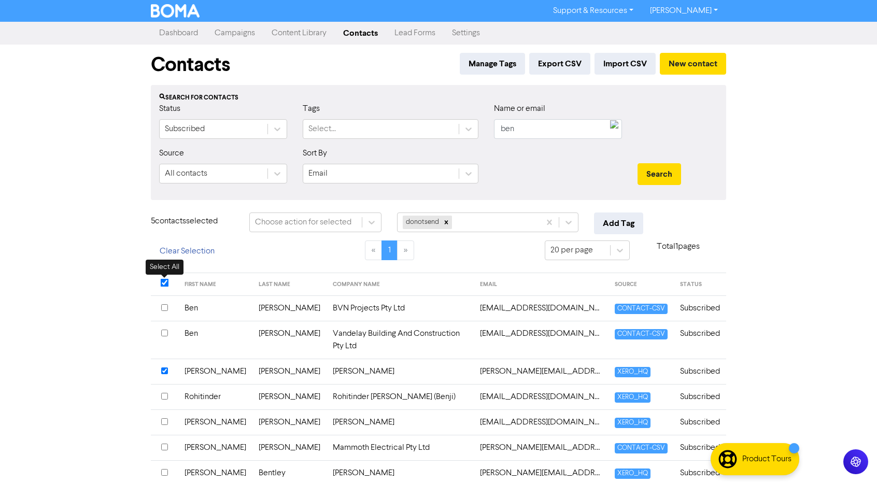
click at [162, 282] on input "checkbox" at bounding box center [165, 283] width 8 height 8
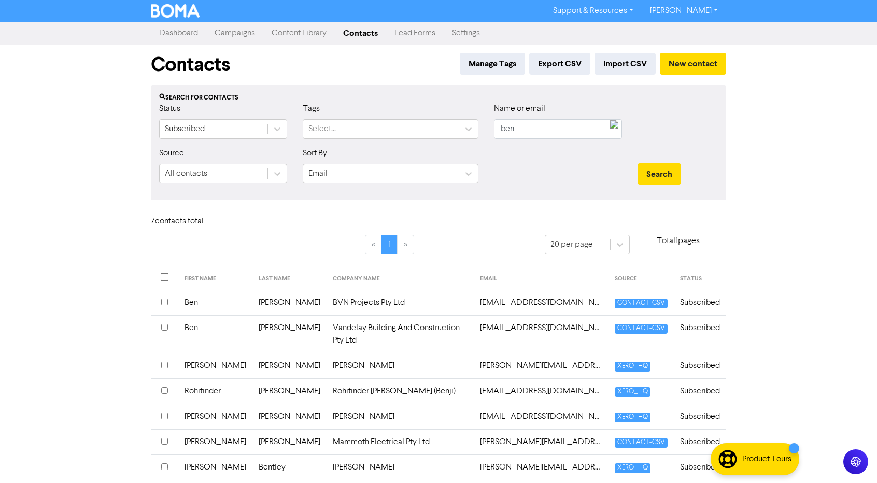
click at [162, 282] on div at bounding box center [164, 279] width 7 height 10
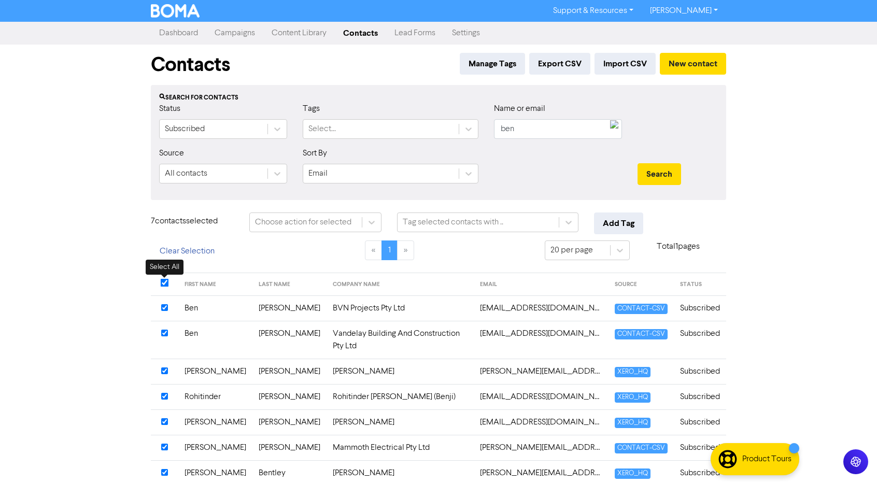
click at [162, 282] on input "checkbox" at bounding box center [165, 283] width 8 height 8
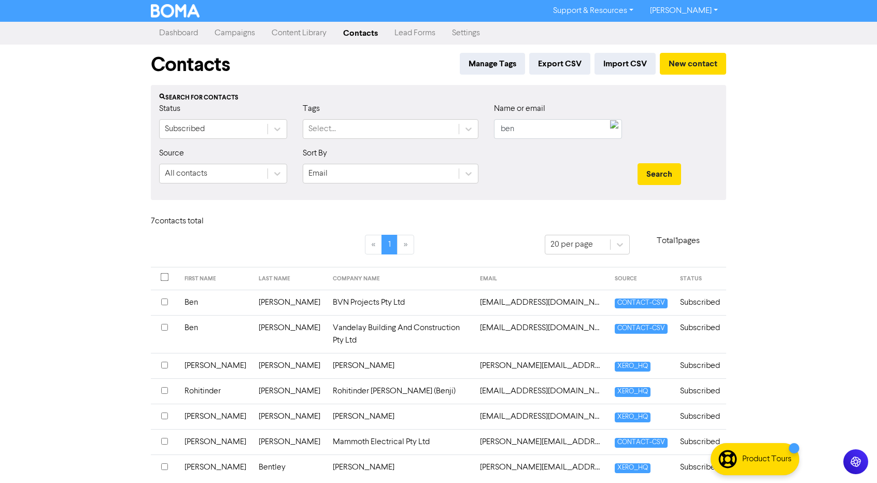
click at [170, 354] on th at bounding box center [164, 365] width 27 height 25
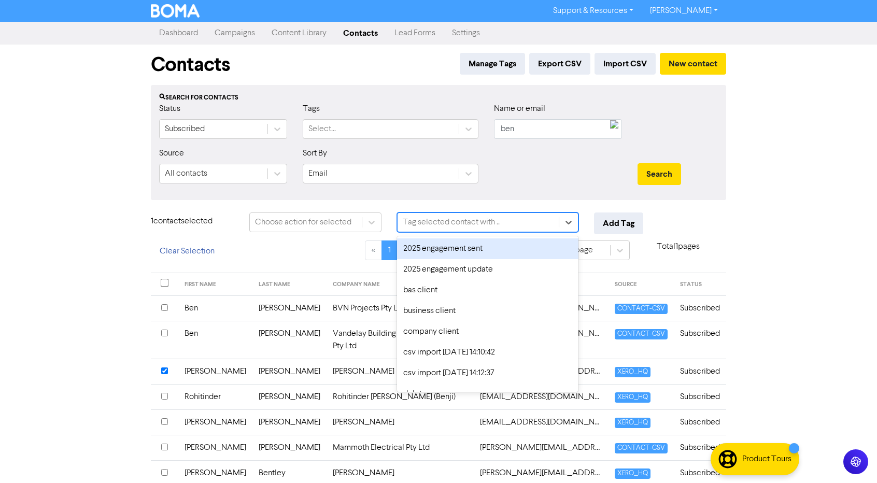
click at [524, 227] on div "Tag selected contact with .." at bounding box center [478, 222] width 161 height 19
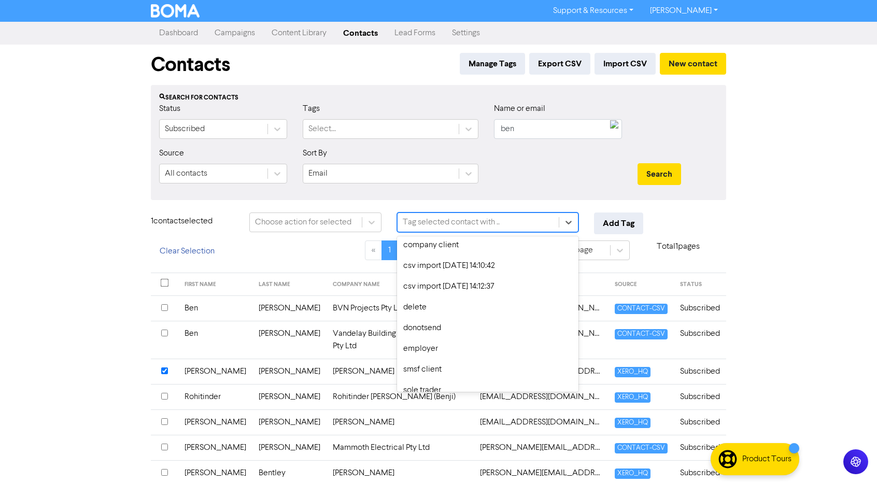
scroll to position [87, 0]
click at [459, 313] on div "delete" at bounding box center [488, 307] width 182 height 21
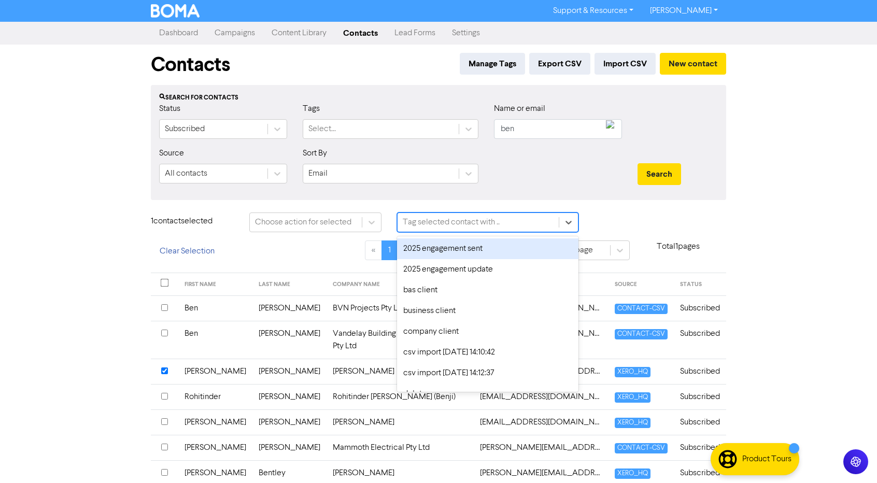
click at [527, 221] on div "Tag selected contact with .." at bounding box center [478, 222] width 161 height 19
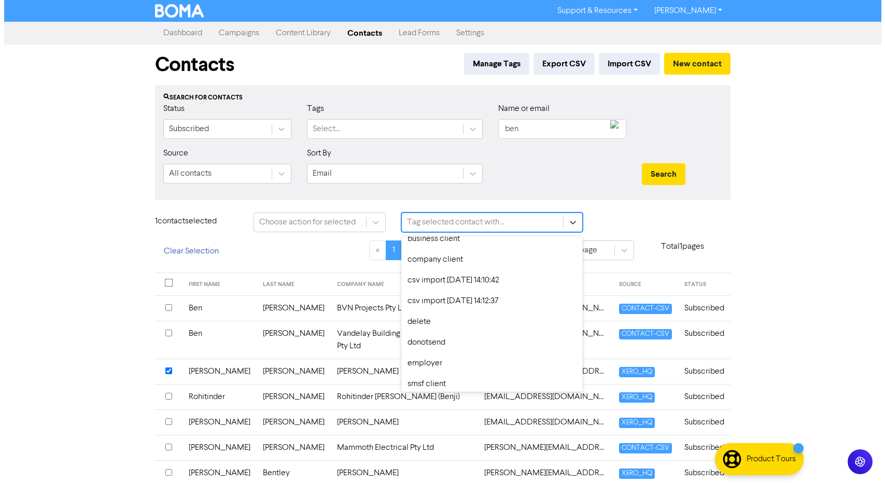
scroll to position [89, 0]
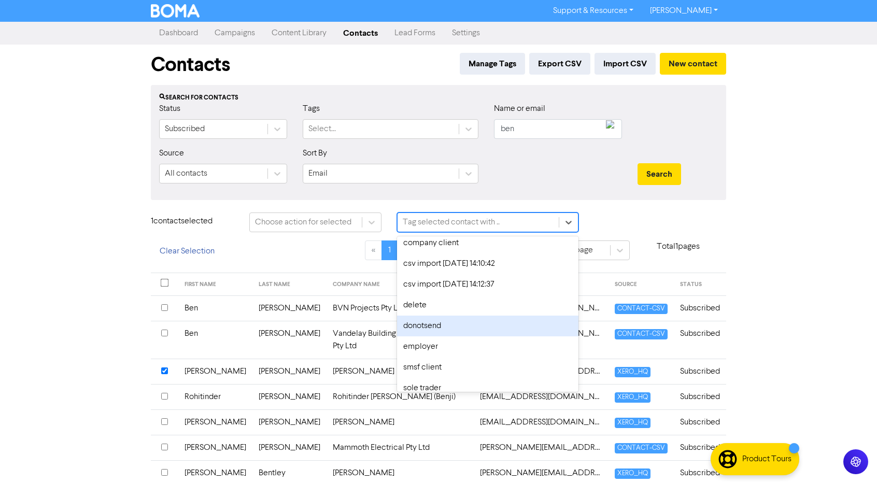
click at [493, 323] on div "donotsend" at bounding box center [488, 326] width 182 height 21
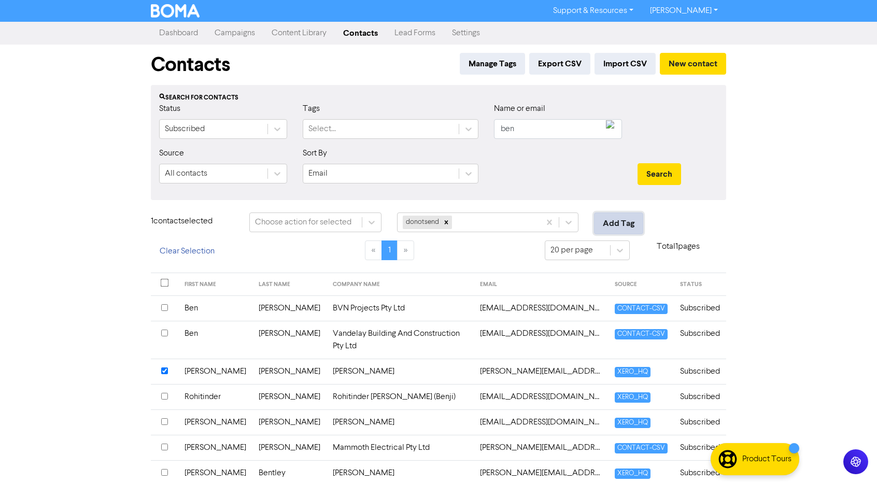
click at [629, 220] on button "Add Tag" at bounding box center [618, 224] width 49 height 22
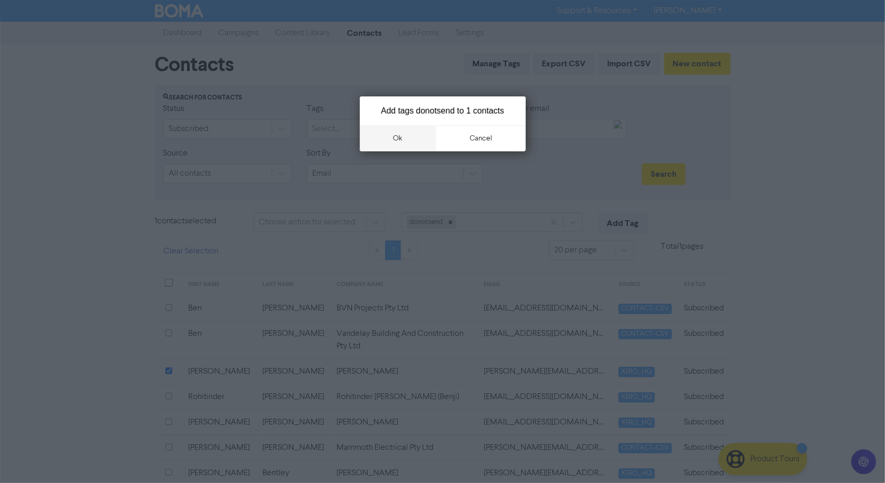
click at [404, 138] on button "ok" at bounding box center [398, 138] width 77 height 26
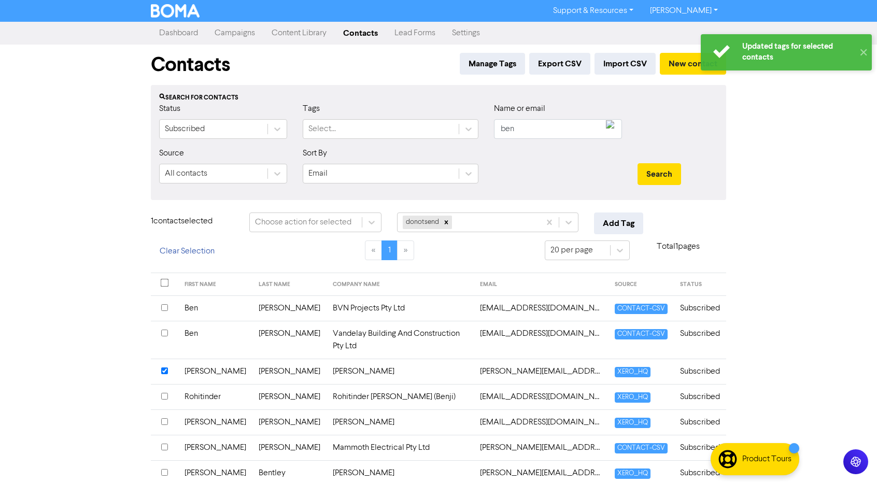
click at [162, 368] on input "checkbox" at bounding box center [164, 371] width 7 height 7
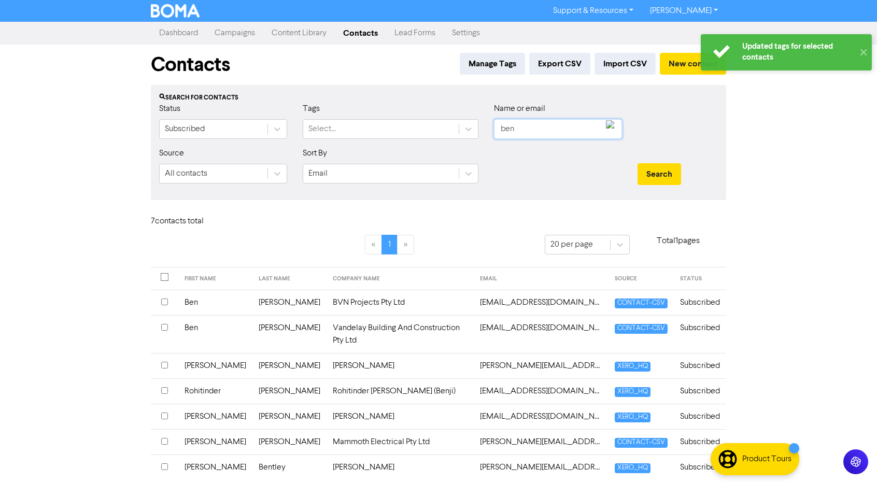
click at [533, 133] on input "ben" at bounding box center [558, 129] width 128 height 20
click at [638, 163] on button "Search" at bounding box center [660, 174] width 44 height 22
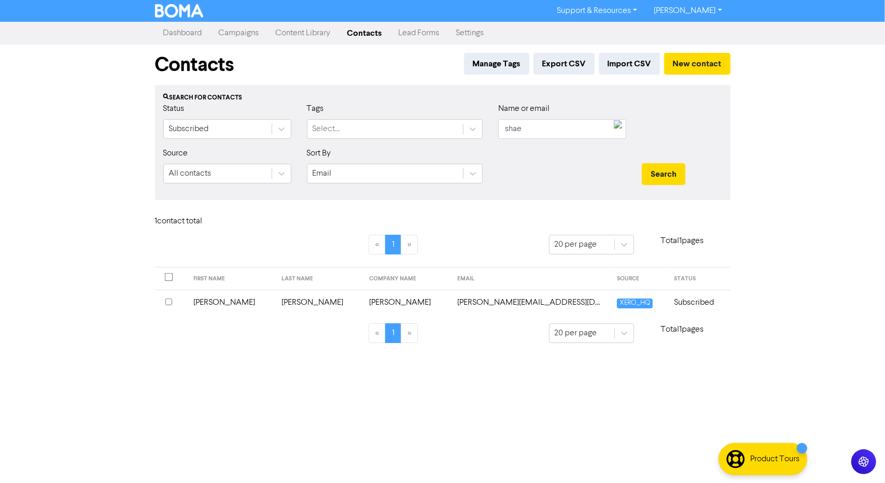
click at [172, 300] on div at bounding box center [171, 303] width 12 height 12
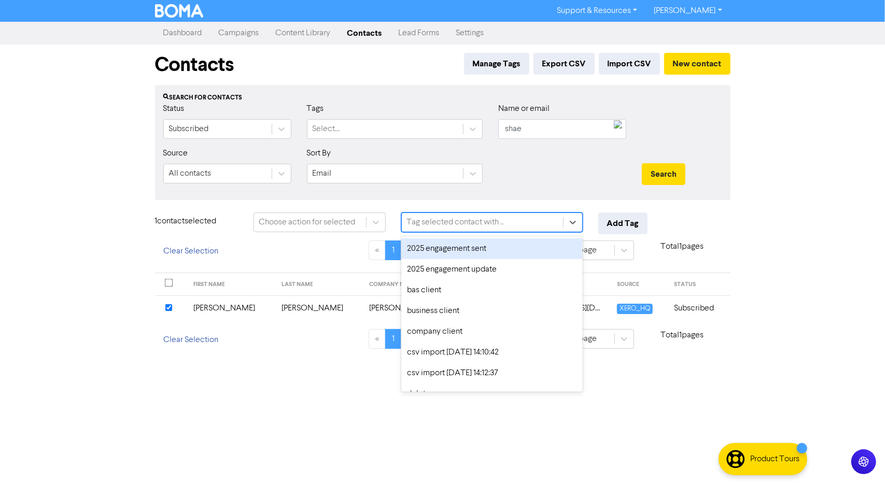
click at [464, 222] on div "Tag selected contact with .." at bounding box center [455, 222] width 97 height 12
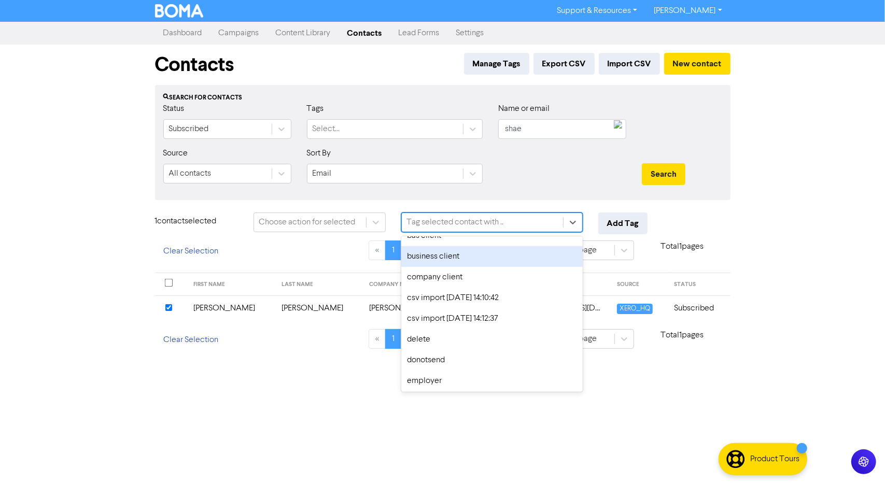
scroll to position [62, 0]
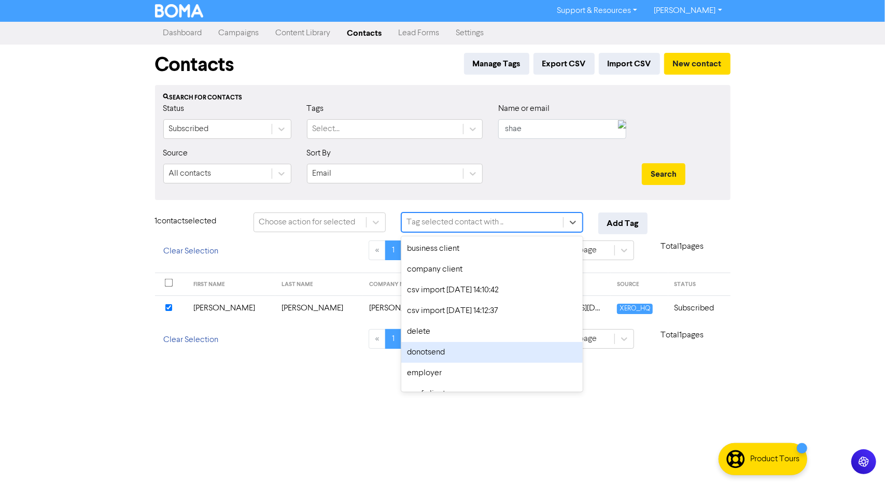
click at [455, 356] on div "donotsend" at bounding box center [492, 352] width 182 height 21
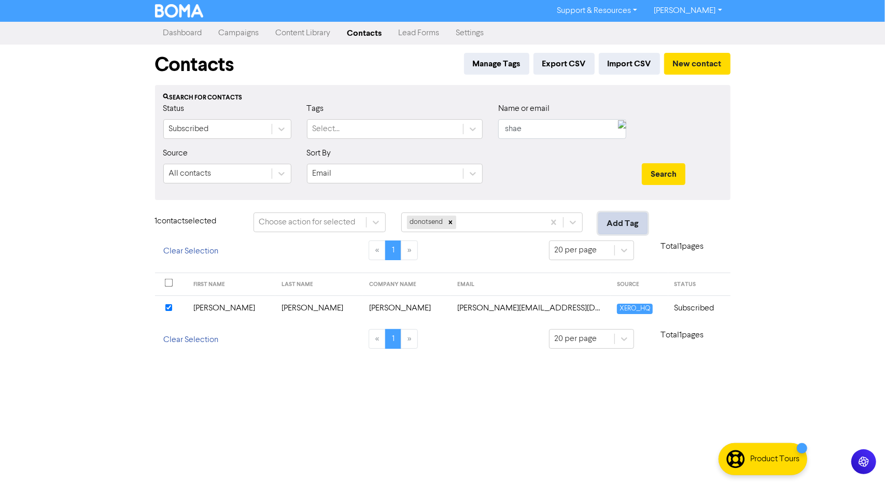
click at [631, 217] on button "Add Tag" at bounding box center [622, 224] width 49 height 22
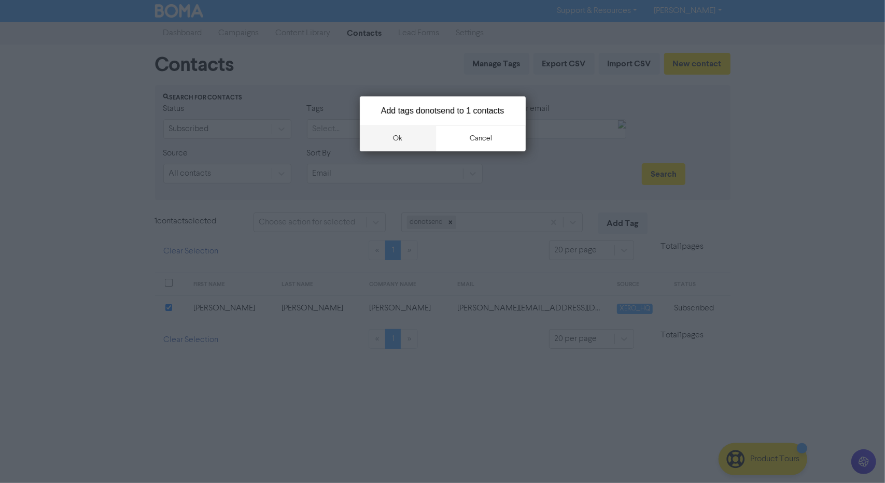
click at [387, 134] on button "ok" at bounding box center [398, 138] width 77 height 26
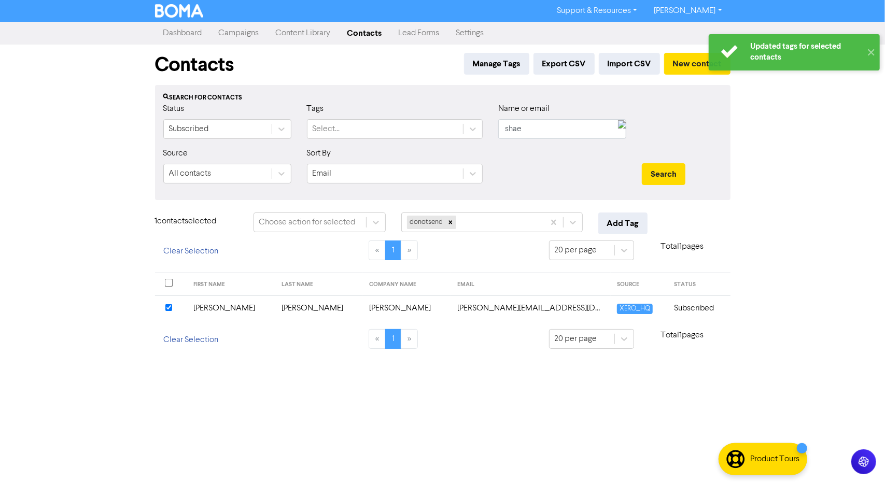
click at [124, 136] on div "Updated tags for selected contacts ✕ Support & Resources Video Tutorials FAQ & …" at bounding box center [442, 241] width 885 height 483
drag, startPoint x: 554, startPoint y: 127, endPoint x: 553, endPoint y: 133, distance: 6.2
click at [553, 133] on input "shae" at bounding box center [562, 129] width 128 height 20
type input "s"
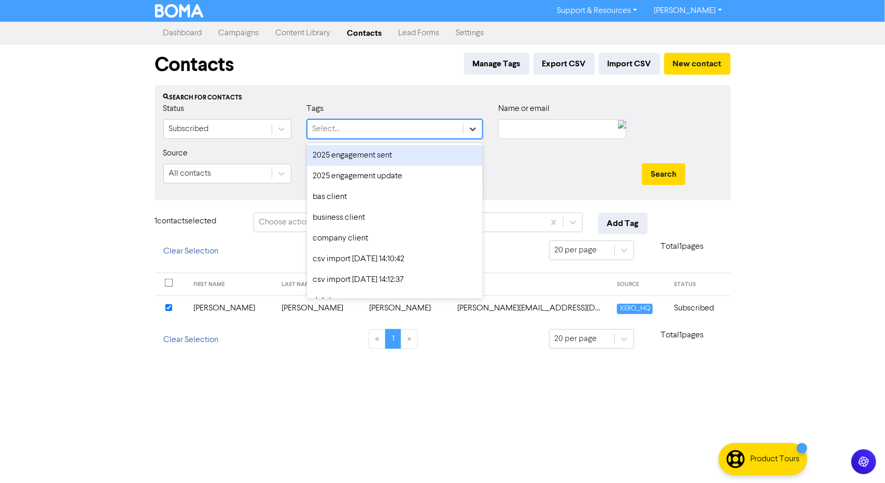
click at [469, 122] on div at bounding box center [473, 129] width 19 height 19
click at [474, 132] on icon at bounding box center [473, 129] width 10 height 10
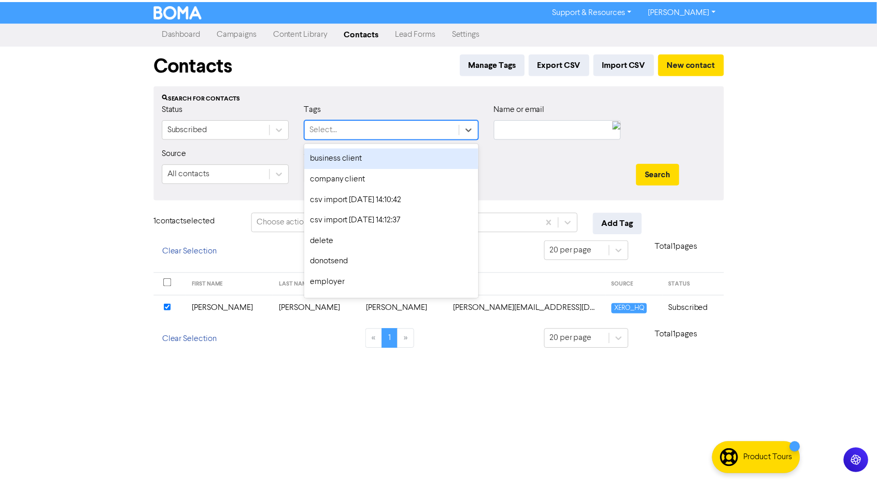
scroll to position [60, 0]
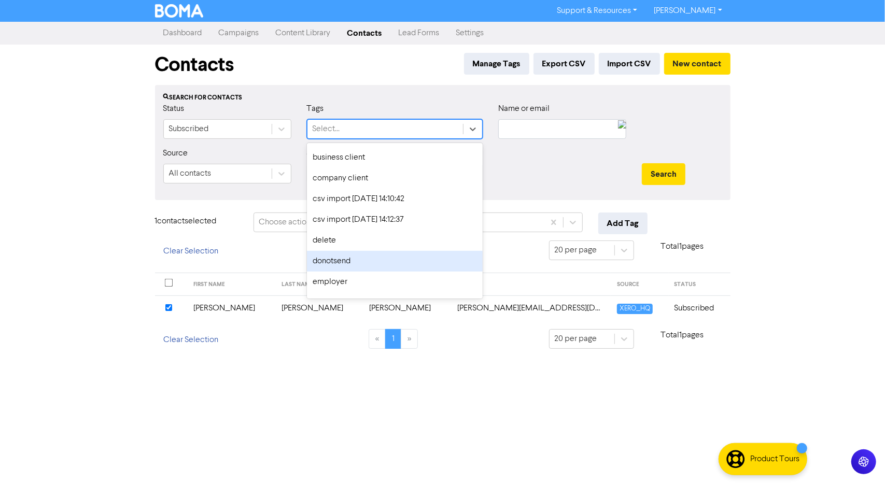
click at [396, 261] on div "donotsend" at bounding box center [395, 261] width 176 height 21
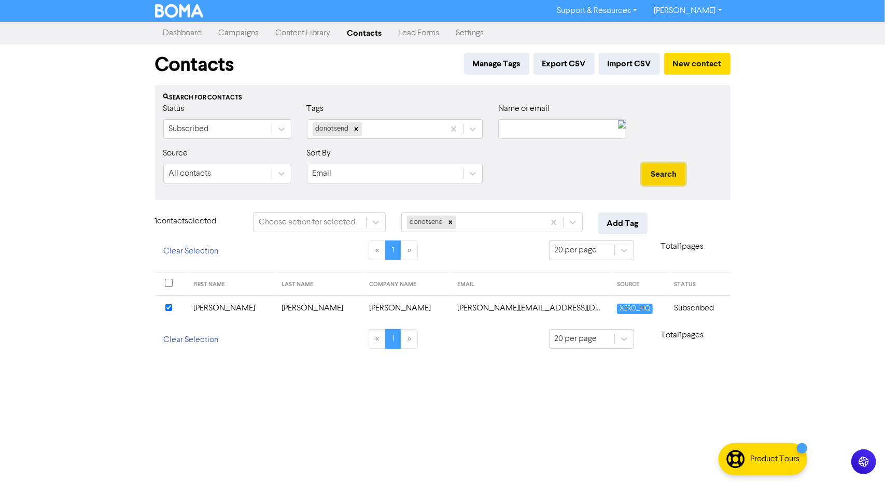
click at [667, 171] on button "Search" at bounding box center [664, 174] width 44 height 22
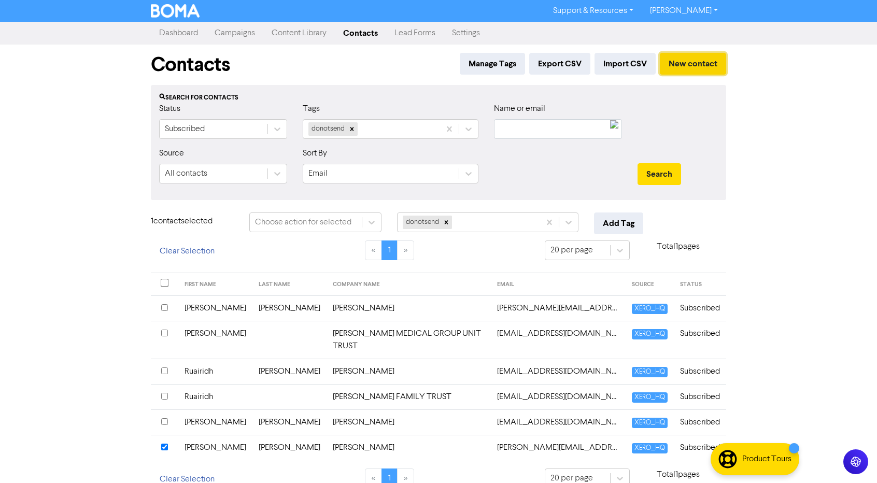
click at [686, 66] on button "New contact" at bounding box center [693, 64] width 66 height 22
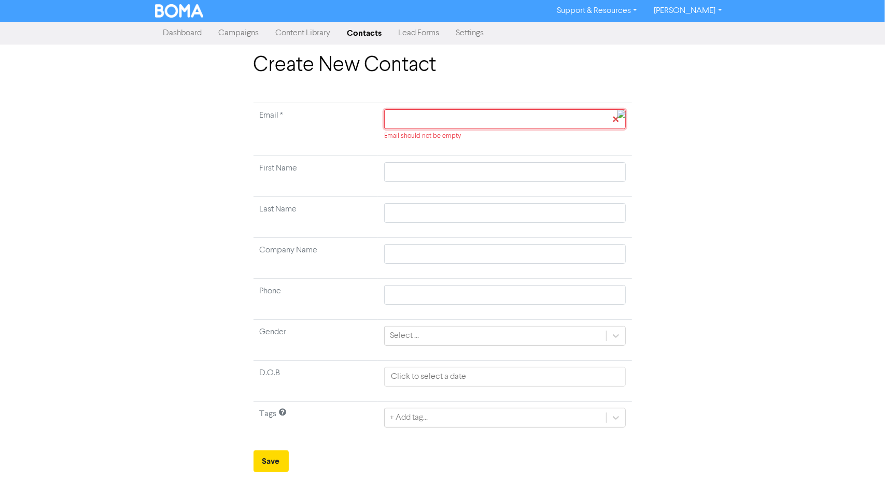
paste input "[PERSON_NAME][EMAIL_ADDRESS][PERSON_NAME][DOMAIN_NAME]"
type input "[PERSON_NAME][EMAIL_ADDRESS][PERSON_NAME][DOMAIN_NAME]"
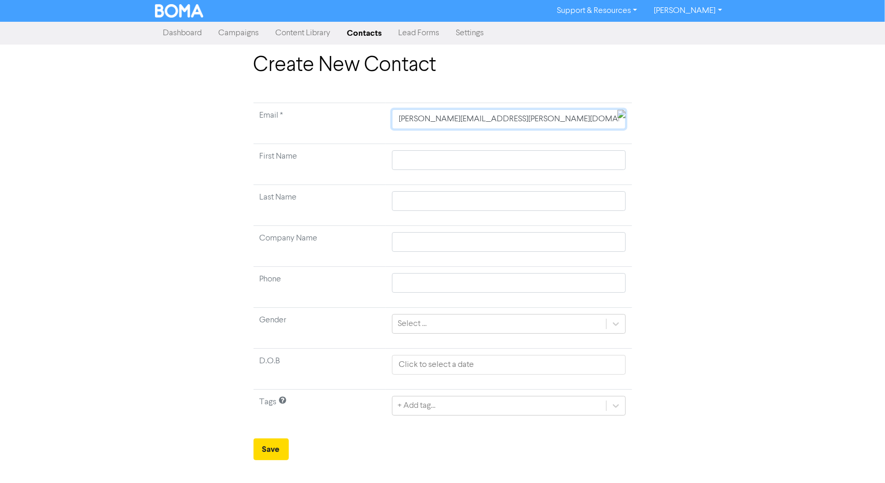
type input "[PERSON_NAME][EMAIL_ADDRESS][PERSON_NAME][DOMAIN_NAME]"
click at [434, 158] on input "text" at bounding box center [508, 160] width 233 height 20
type input "B"
type input "Be"
type input "Bel"
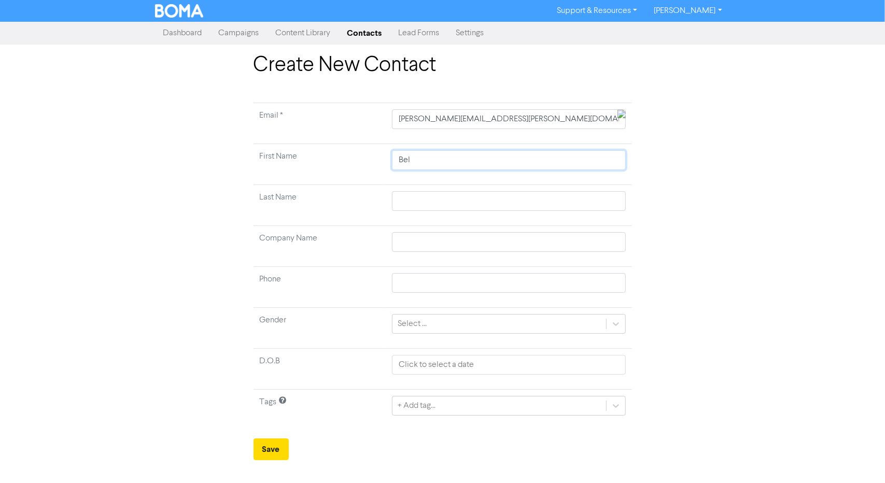
type input "Beli"
type input "[PERSON_NAME]"
type input "Belind"
type input "[PERSON_NAME]"
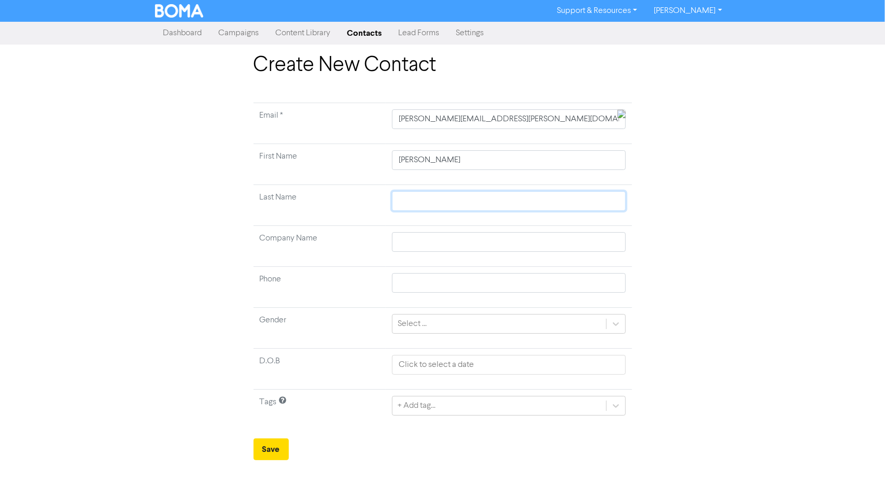
click at [426, 197] on input "text" at bounding box center [508, 201] width 233 height 20
type input "O"
type input "Ow"
type input "Owe"
type input "[PERSON_NAME]"
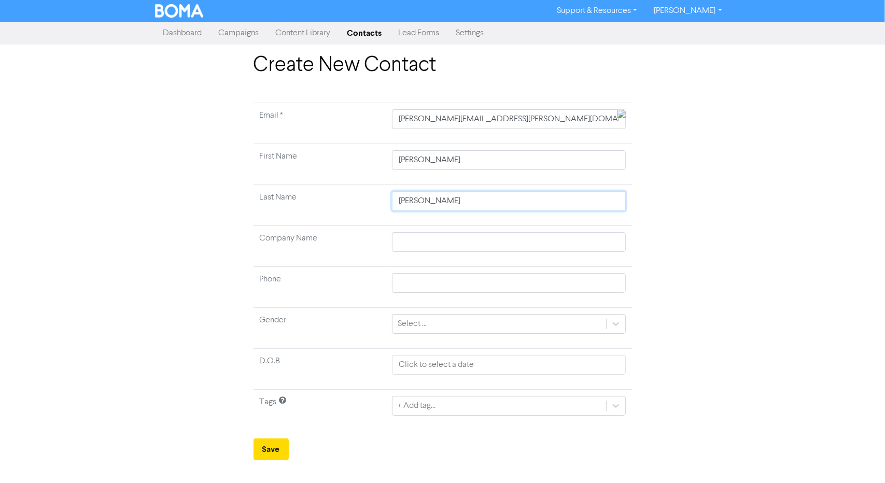
type input "[PERSON_NAME]"
click at [421, 234] on input "text" at bounding box center [508, 242] width 233 height 20
type input "D"
type input "Da"
type input "Dam"
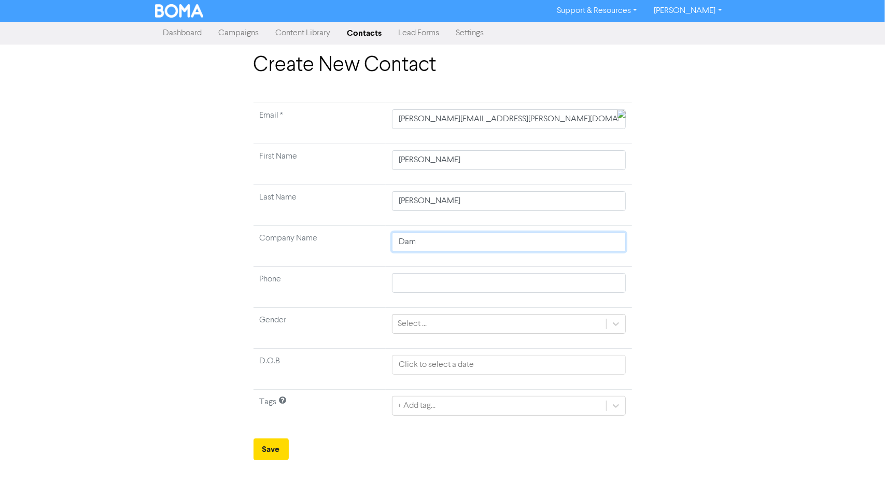
type input "Dami"
type input "Damie"
type input "[PERSON_NAME]"
type input "[PERSON_NAME] & Associates"
click at [254, 446] on button "Save" at bounding box center [271, 450] width 35 height 22
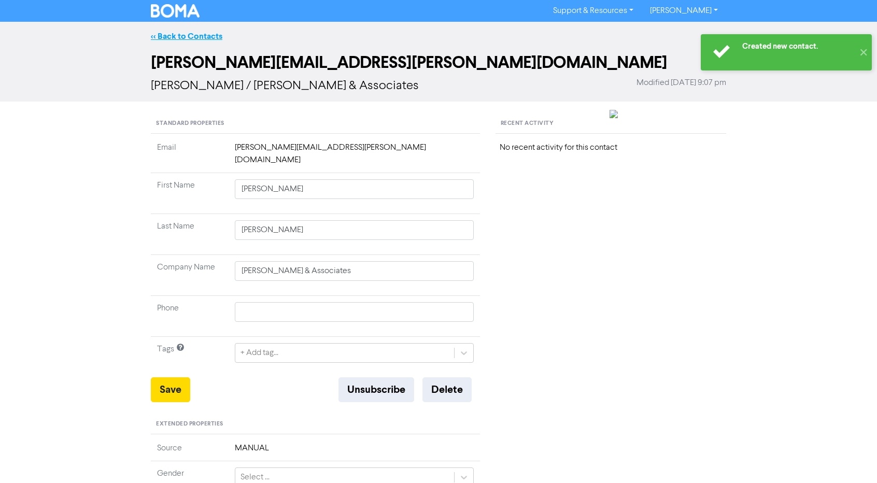
click at [188, 34] on link "<< Back to Contacts" at bounding box center [187, 36] width 72 height 10
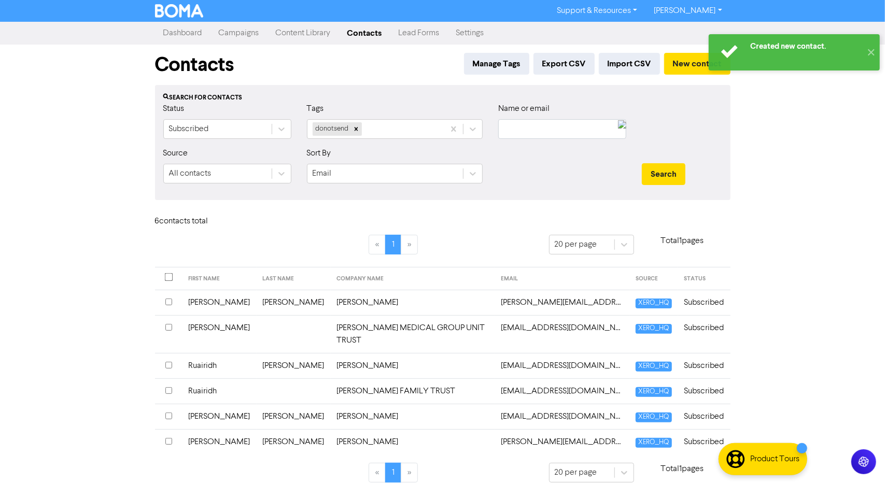
click at [245, 40] on link "Campaigns" at bounding box center [239, 33] width 57 height 21
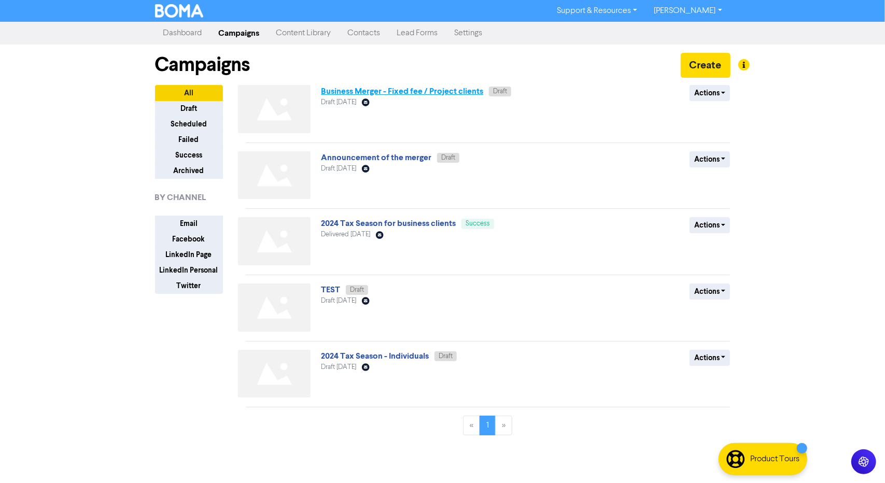
click at [454, 88] on link "Business Merger - Fixed fee / Project clients" at bounding box center [402, 91] width 162 height 10
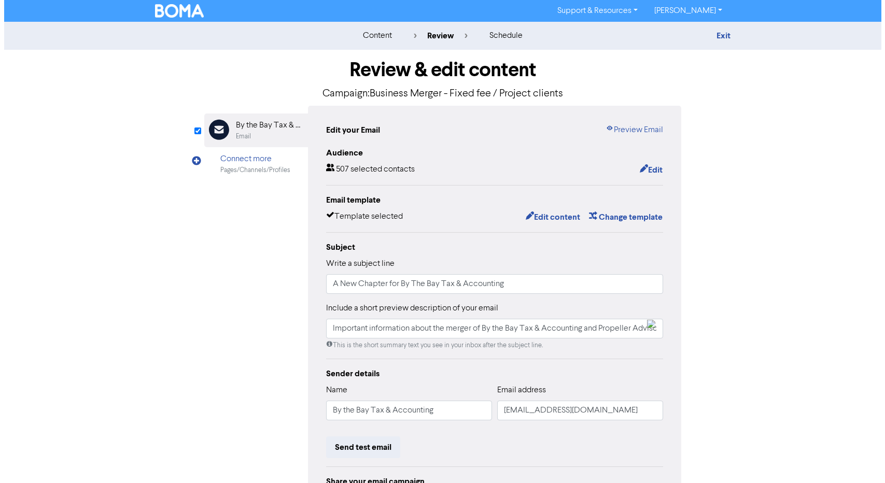
scroll to position [5, 0]
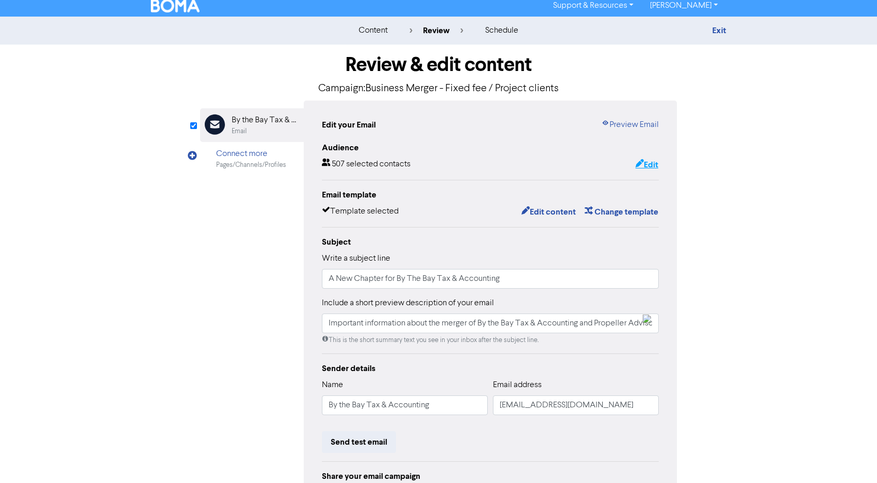
click at [644, 170] on button "Edit" at bounding box center [647, 164] width 24 height 13
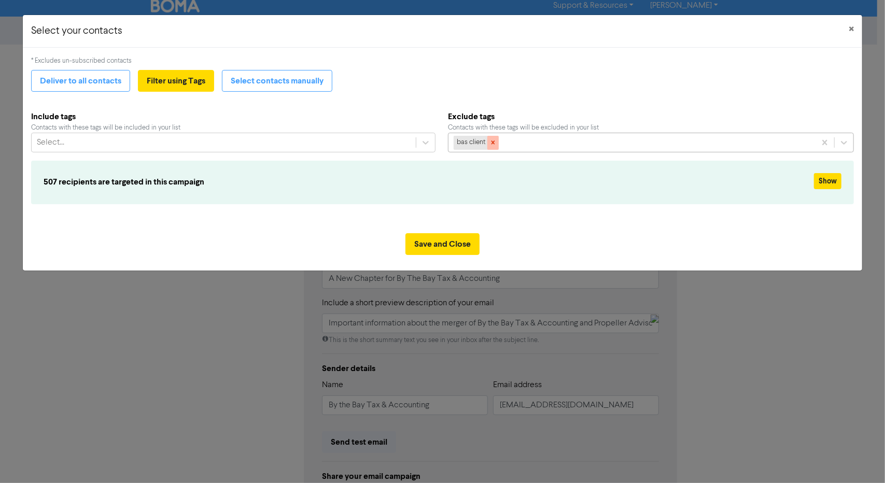
click at [495, 141] on icon at bounding box center [493, 142] width 7 height 7
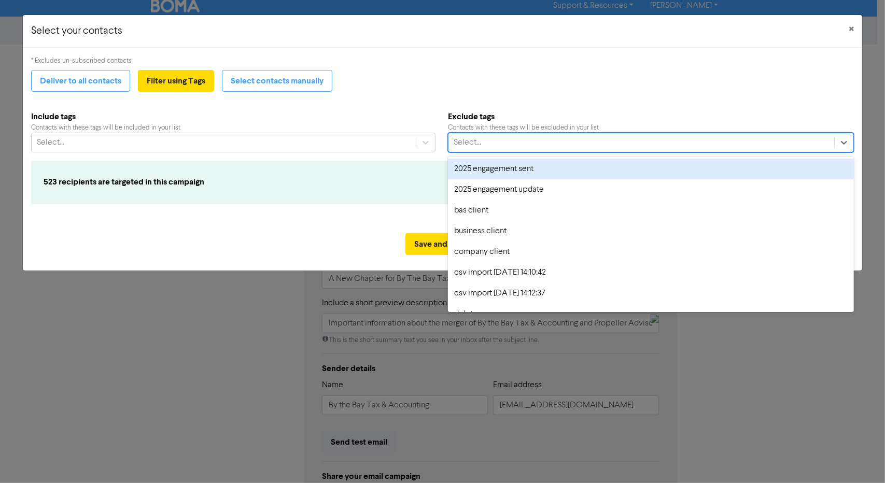
click at [467, 148] on div "Select..." at bounding box center [642, 142] width 386 height 19
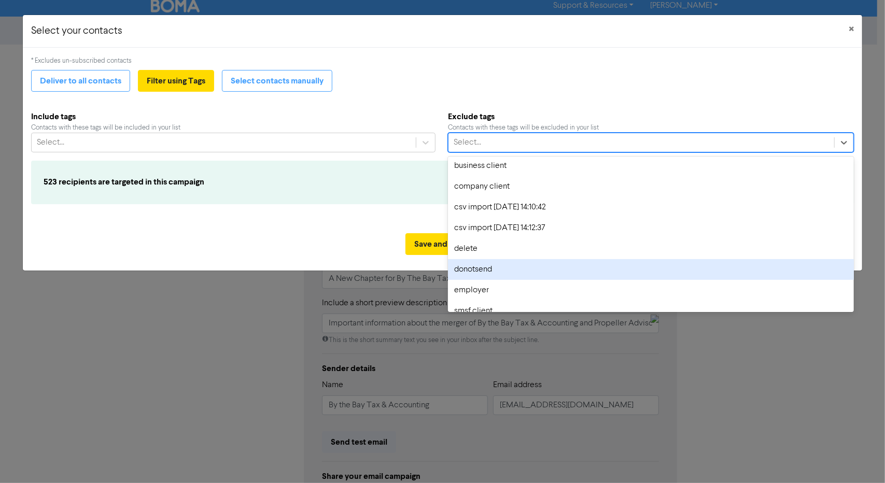
click at [479, 271] on div "donotsend" at bounding box center [651, 269] width 406 height 21
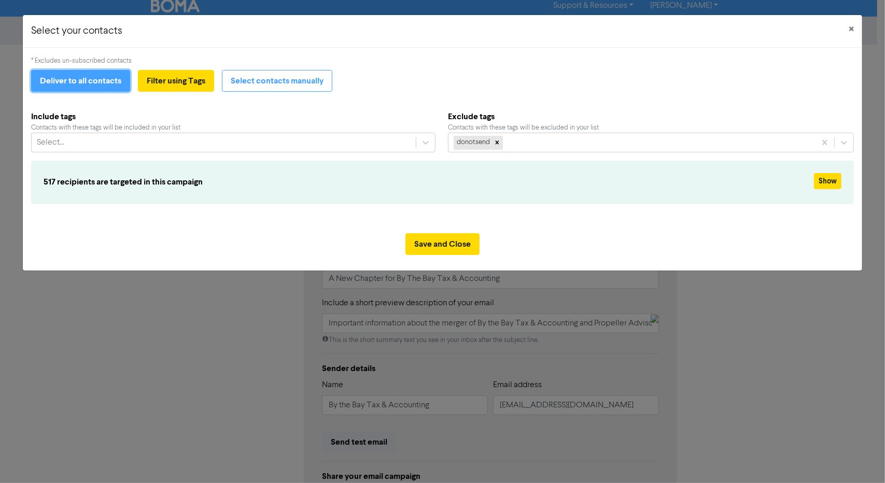
click at [98, 74] on button "Deliver to all contacts" at bounding box center [80, 81] width 99 height 22
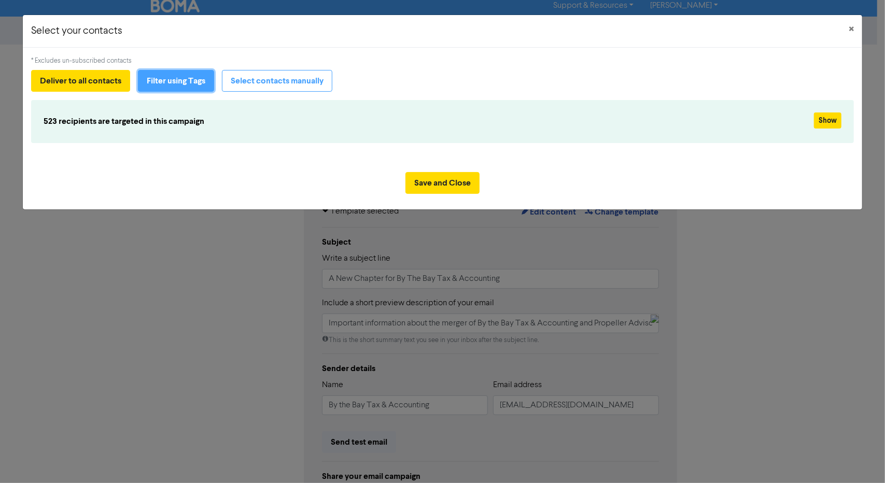
click at [179, 78] on button "Filter using Tags" at bounding box center [176, 81] width 76 height 22
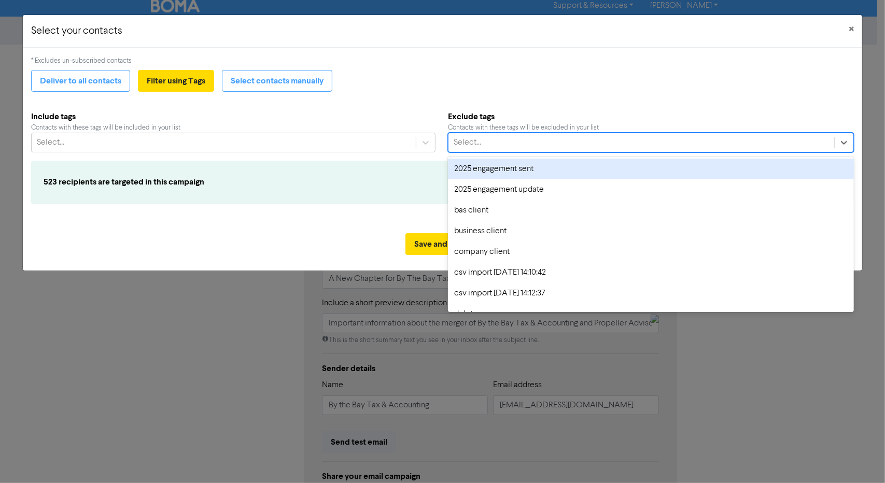
click at [505, 144] on div "Select..." at bounding box center [642, 142] width 386 height 19
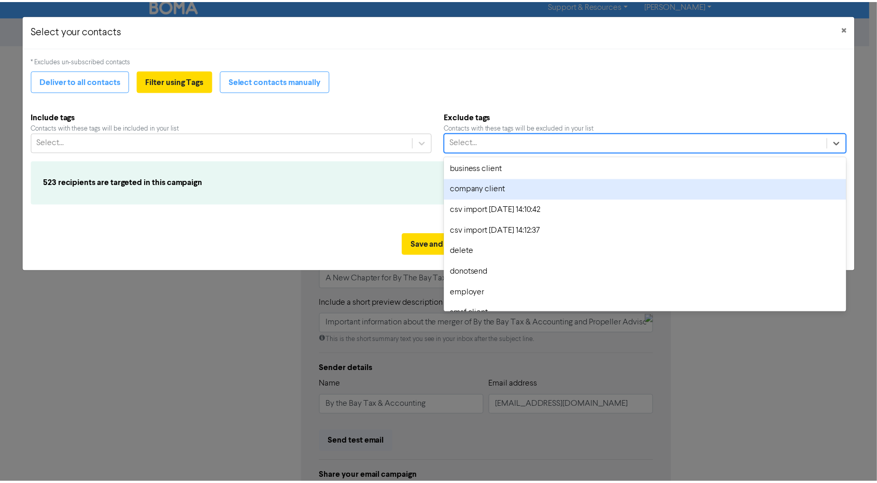
scroll to position [66, 0]
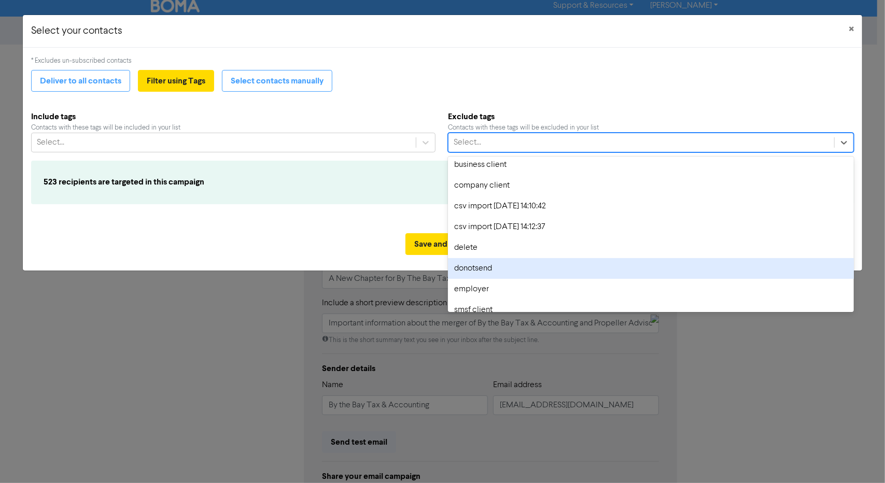
click at [498, 270] on div "donotsend" at bounding box center [651, 268] width 406 height 21
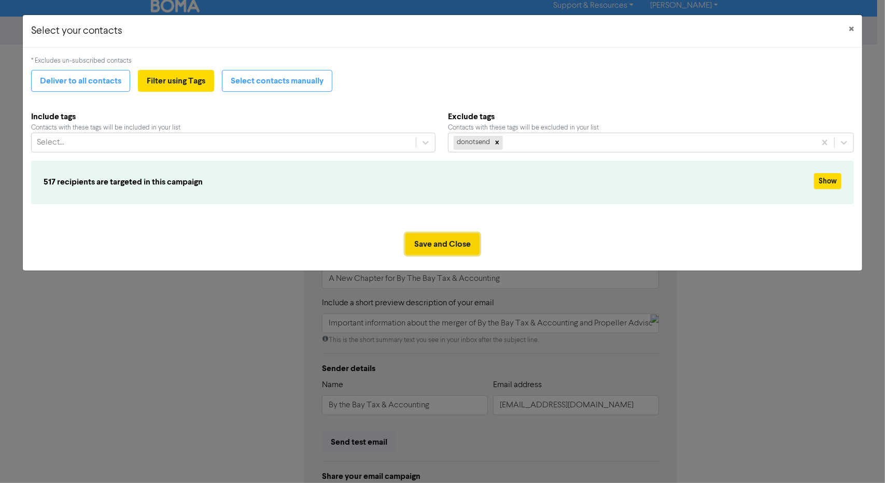
click at [470, 245] on button "Save and Close" at bounding box center [443, 244] width 74 height 22
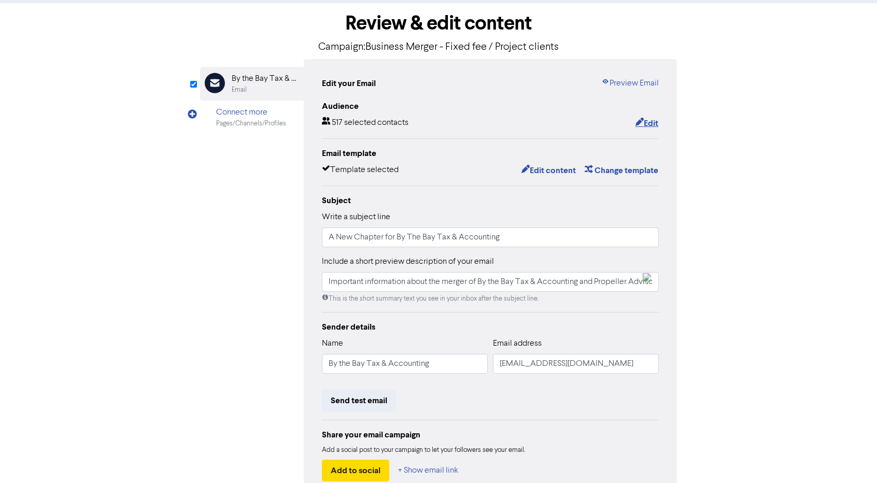
scroll to position [109, 0]
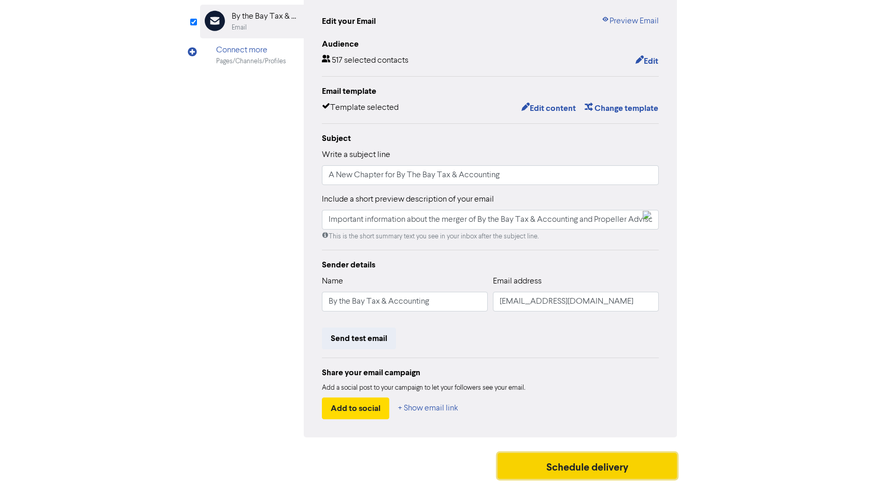
click at [541, 456] on button "Schedule delivery" at bounding box center [587, 466] width 179 height 26
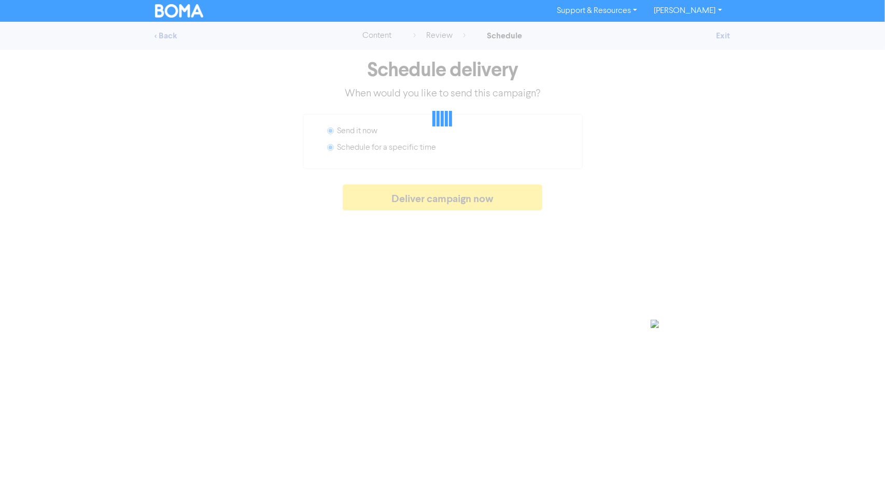
radio input "false"
radio input "true"
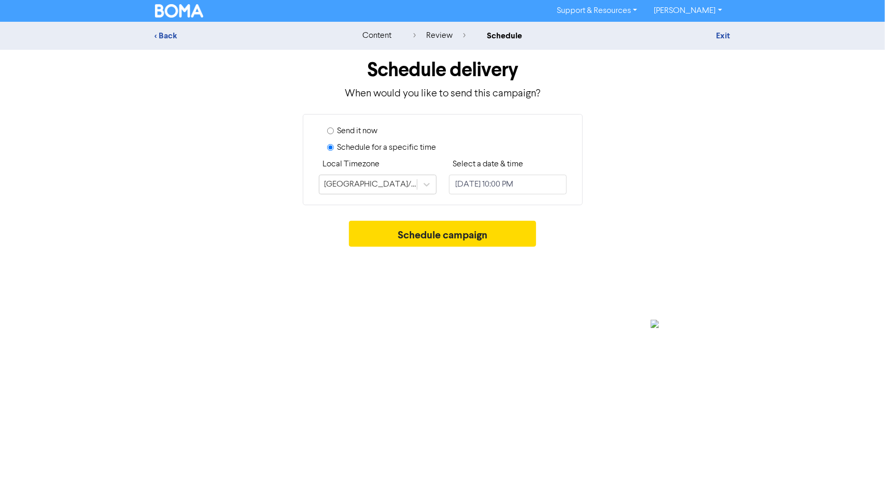
click at [364, 128] on label "Send it now" at bounding box center [358, 131] width 40 height 12
click at [334, 128] on input "Send it now" at bounding box center [330, 131] width 7 height 7
radio input "true"
radio input "false"
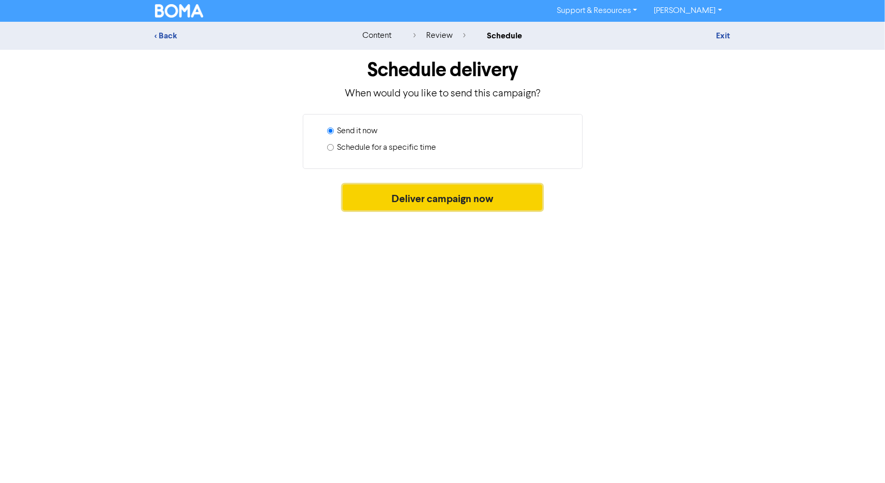
click at [400, 197] on button "Deliver campaign now" at bounding box center [443, 198] width 200 height 26
